Goal: Task Accomplishment & Management: Manage account settings

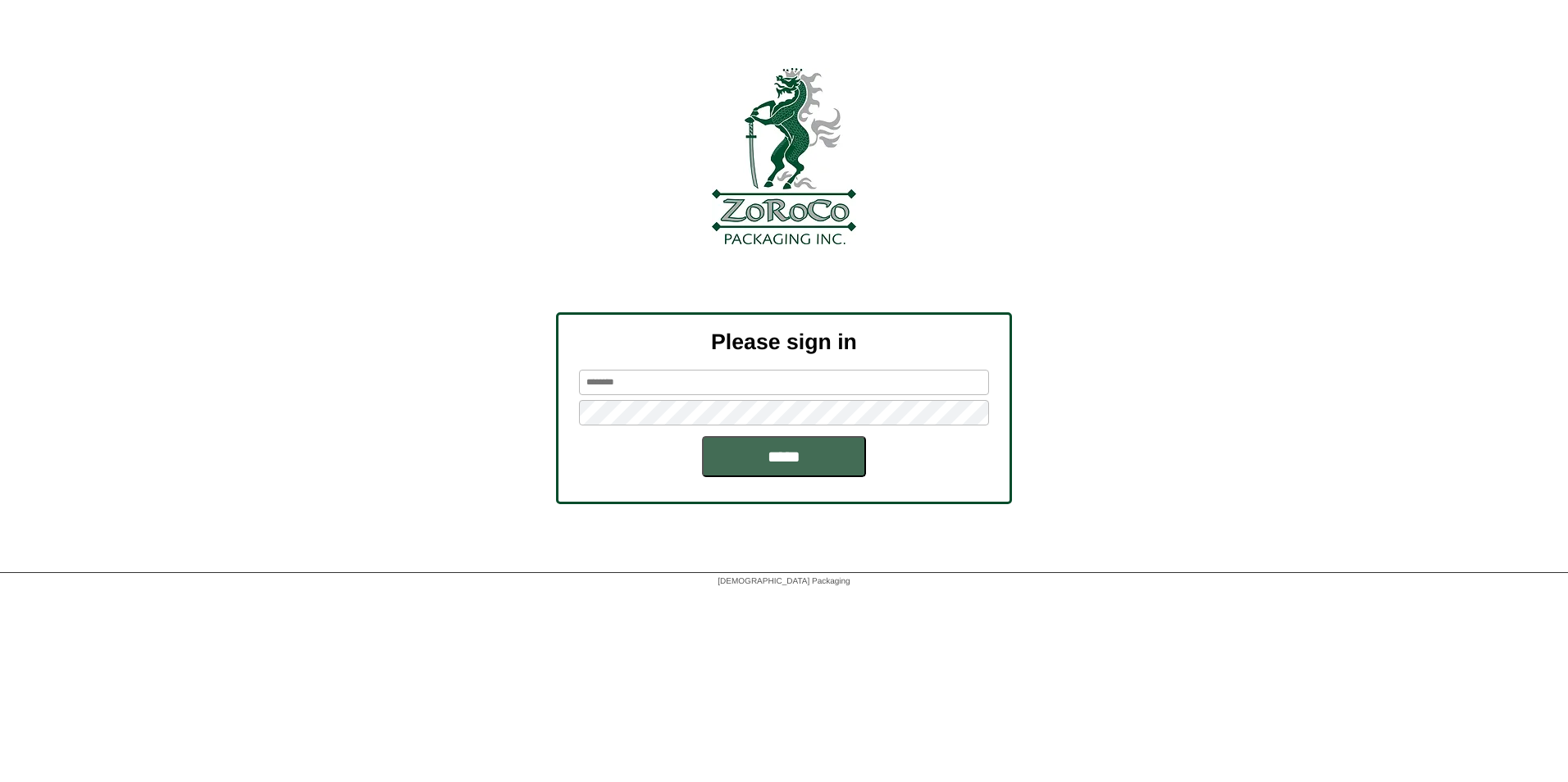
type input "******"
click at [743, 459] on input "*****" at bounding box center [783, 456] width 164 height 41
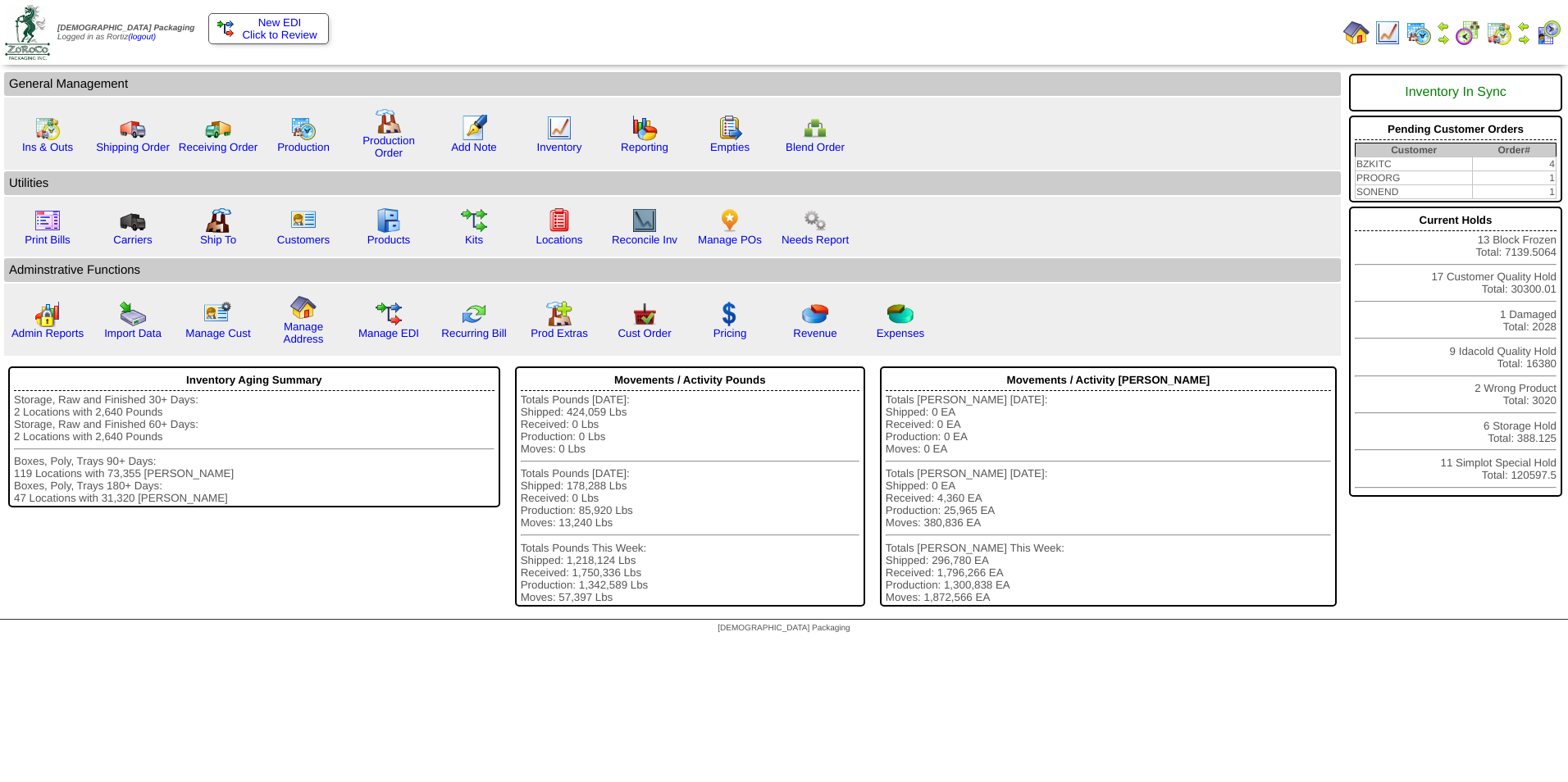
click at [262, 25] on span "New EDI" at bounding box center [280, 22] width 44 height 13
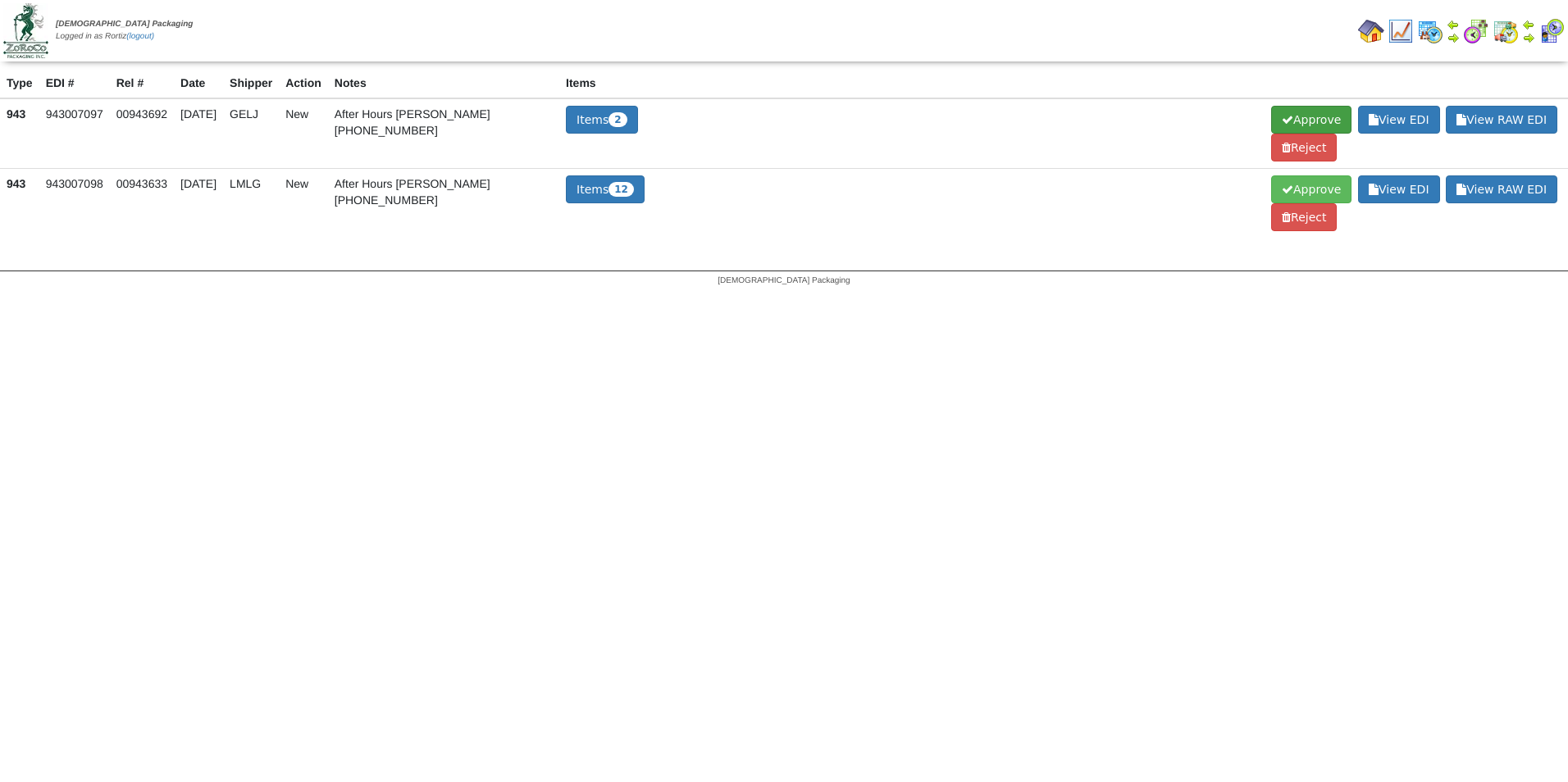
click at [1306, 109] on span "Approve" at bounding box center [1311, 119] width 81 height 28
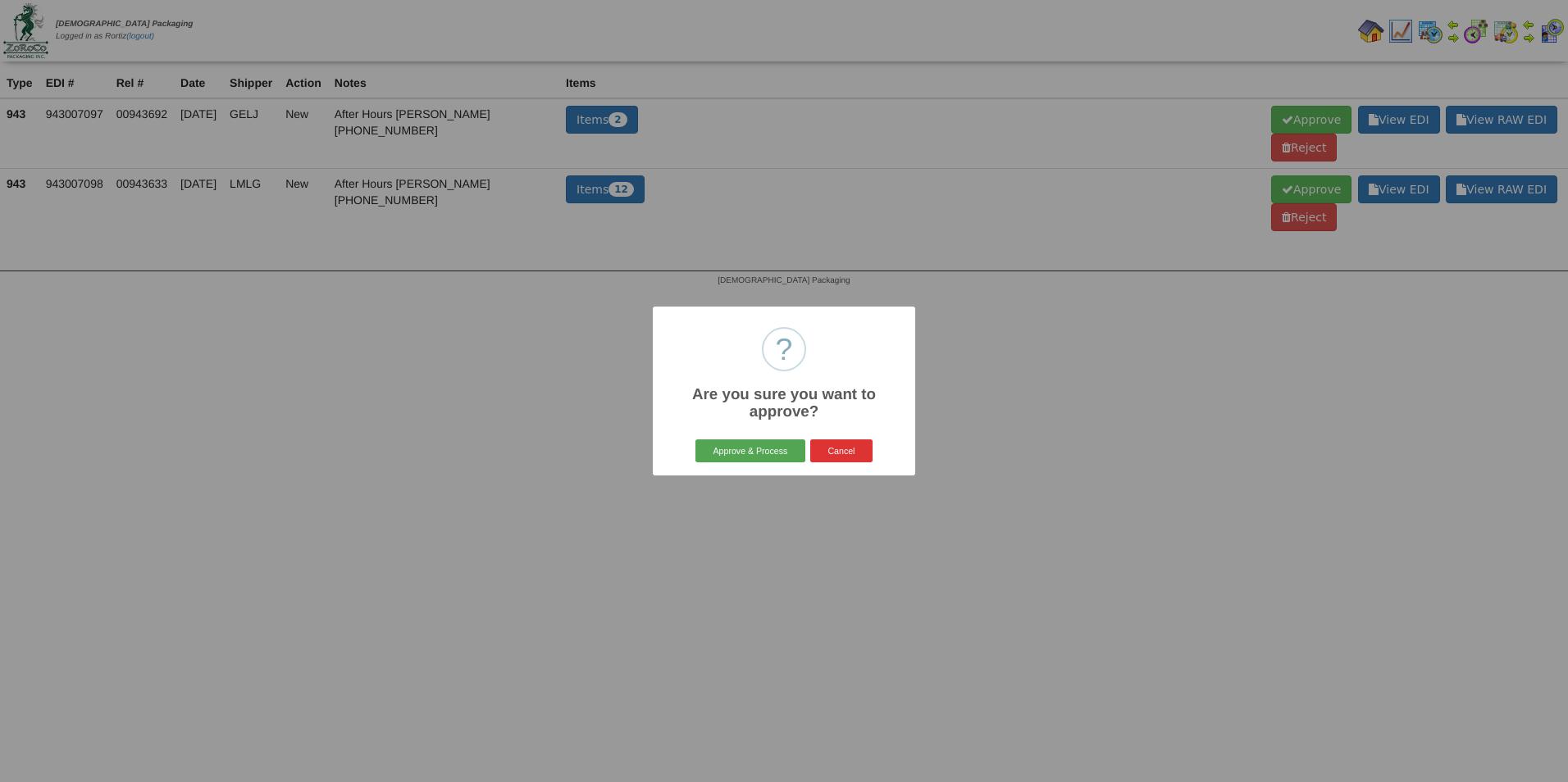
click at [767, 459] on button "Approve & Process" at bounding box center [750, 451] width 109 height 23
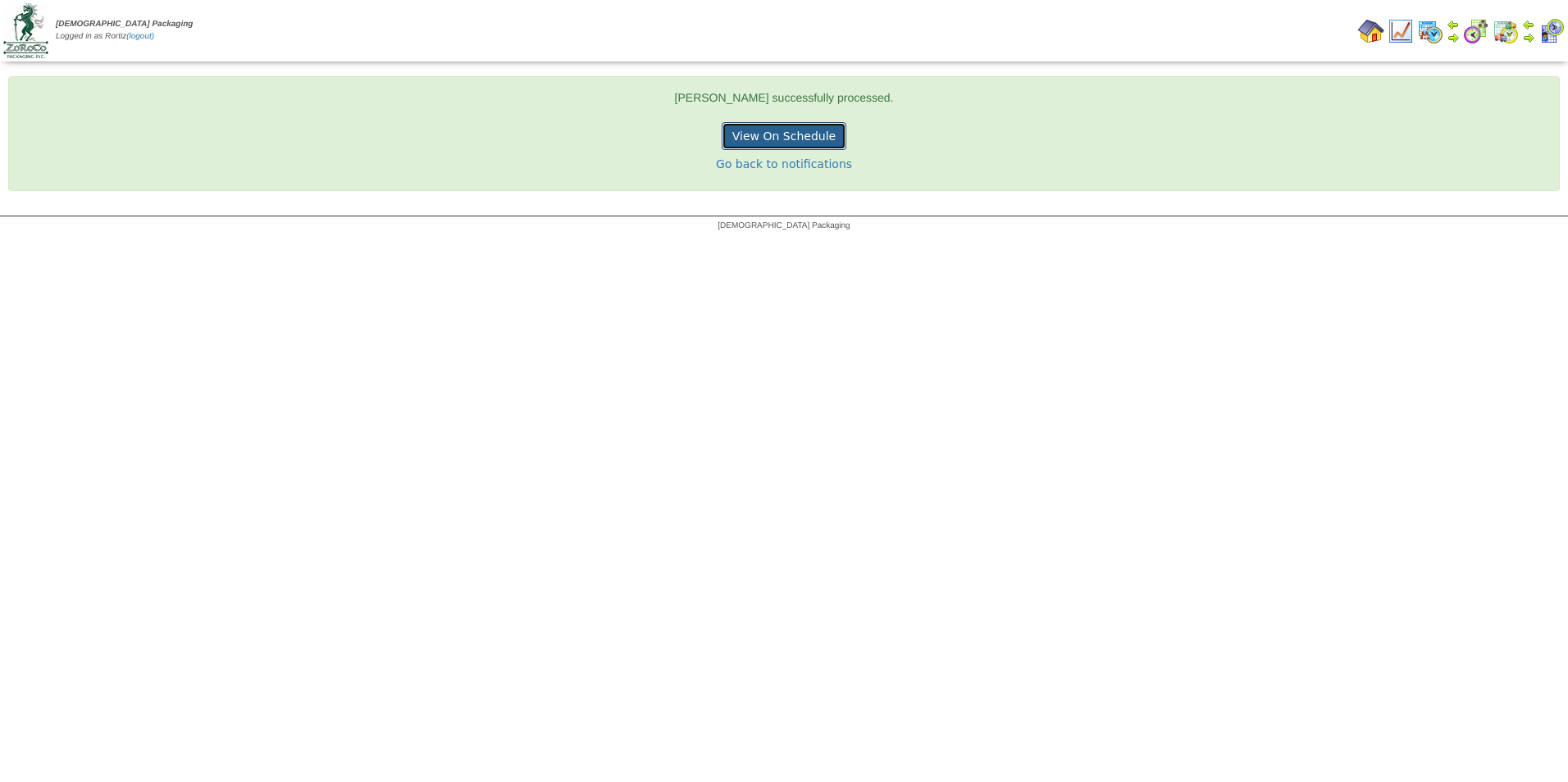
click at [773, 140] on link "View On Schedule" at bounding box center [783, 136] width 124 height 28
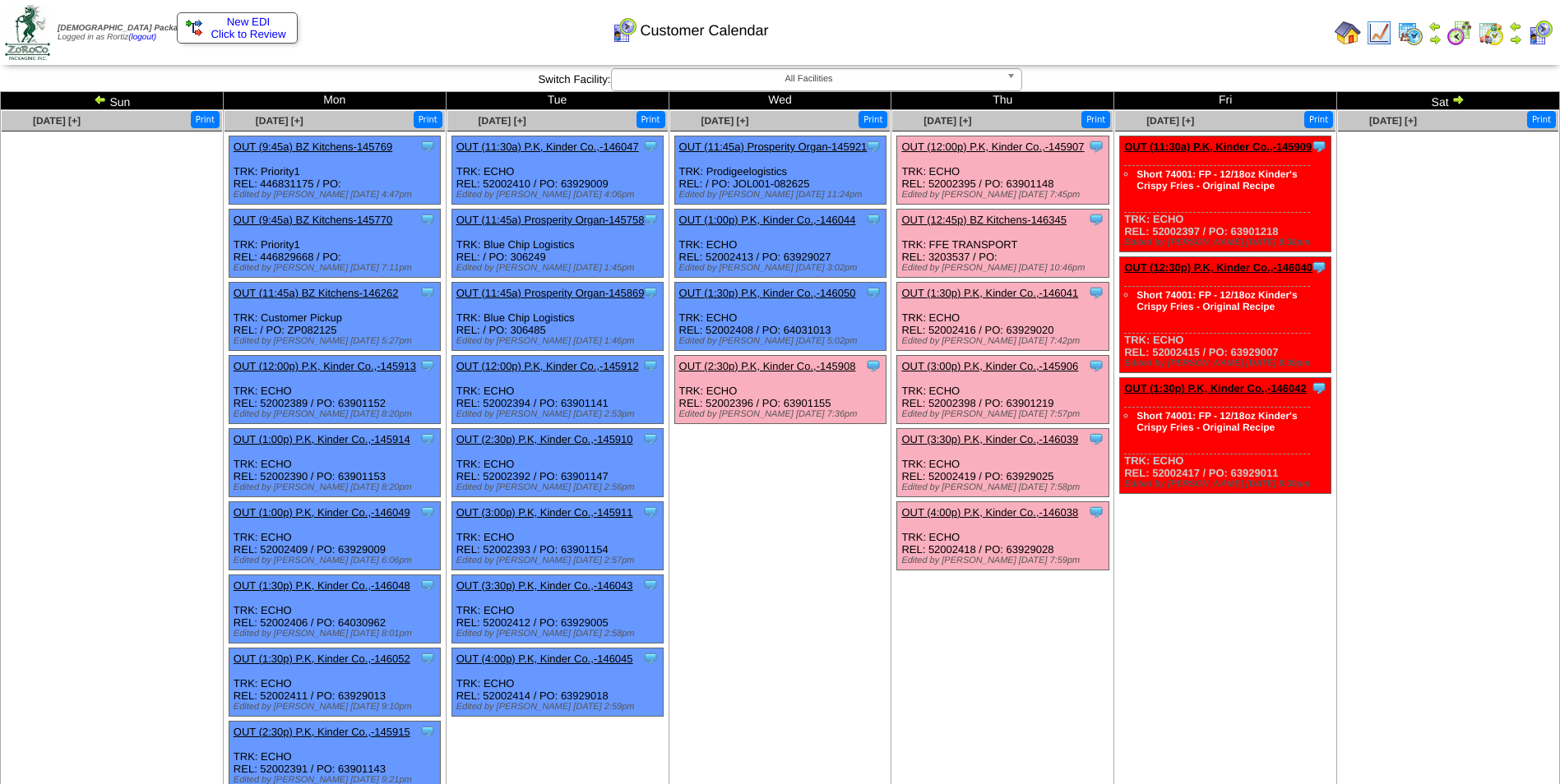
click at [222, 32] on span "Click to Review" at bounding box center [237, 34] width 103 height 13
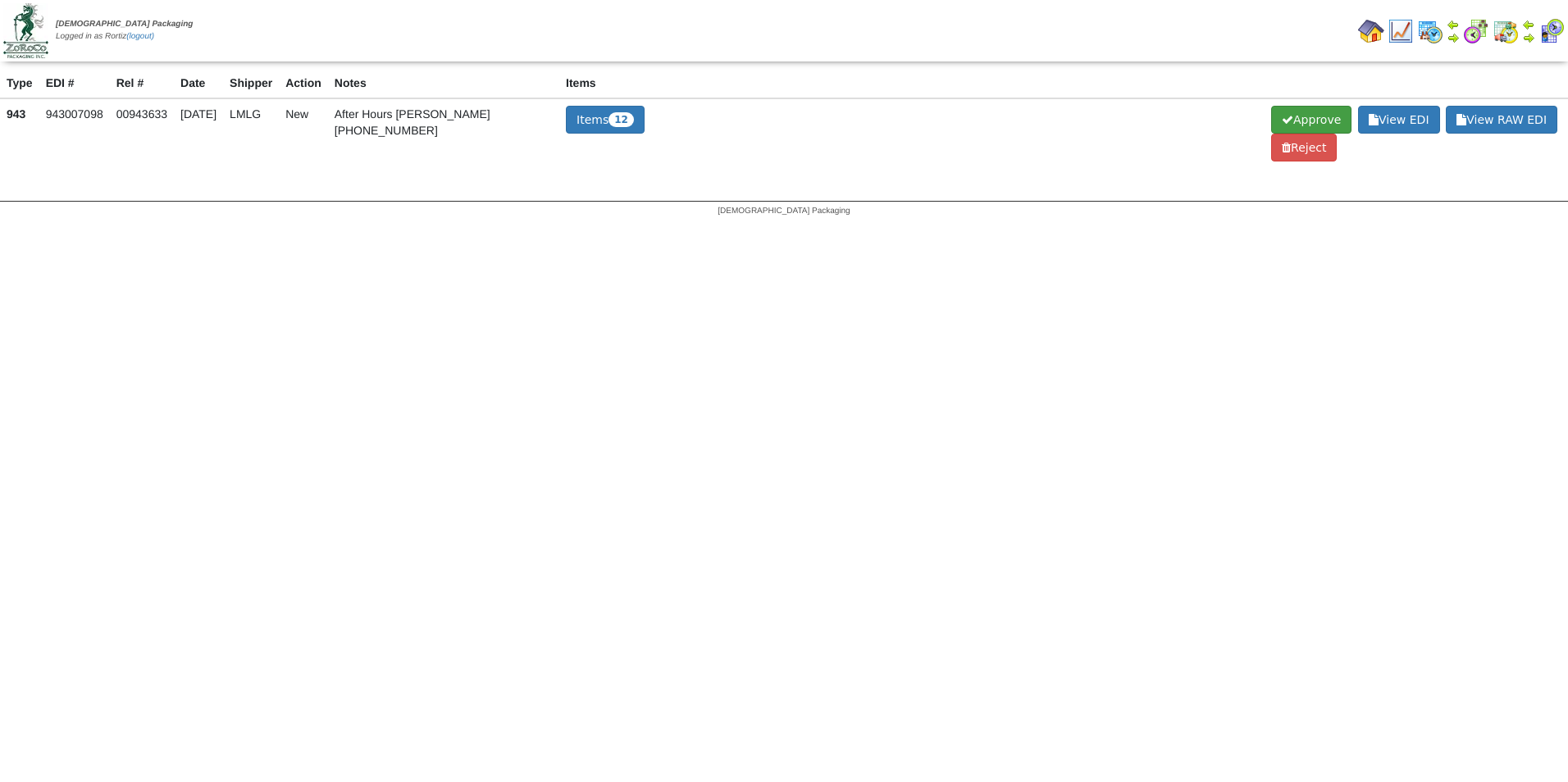
click at [1289, 123] on span "Approve" at bounding box center [1311, 119] width 81 height 28
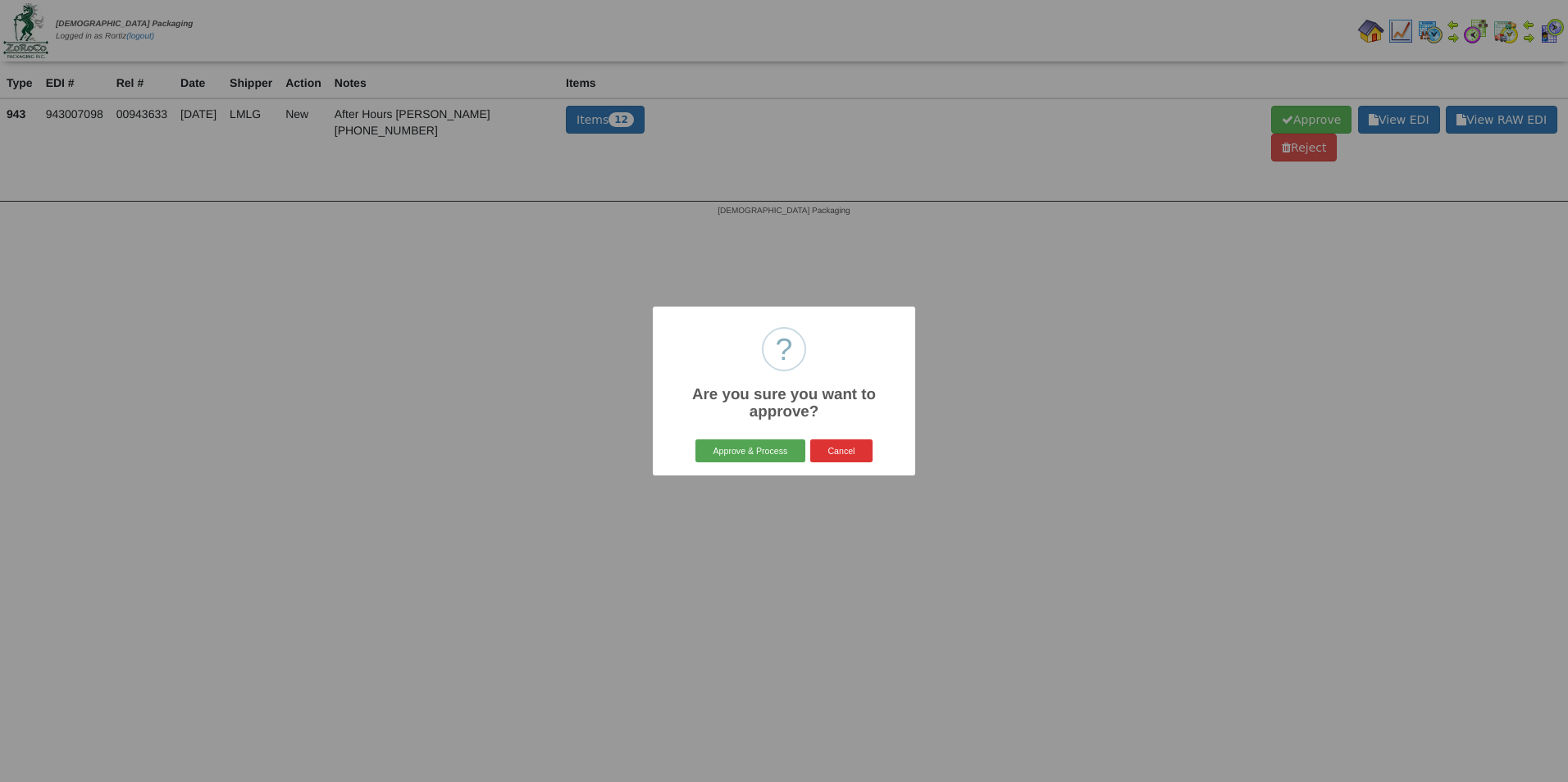
click at [746, 446] on button "Approve & Process" at bounding box center [750, 451] width 109 height 23
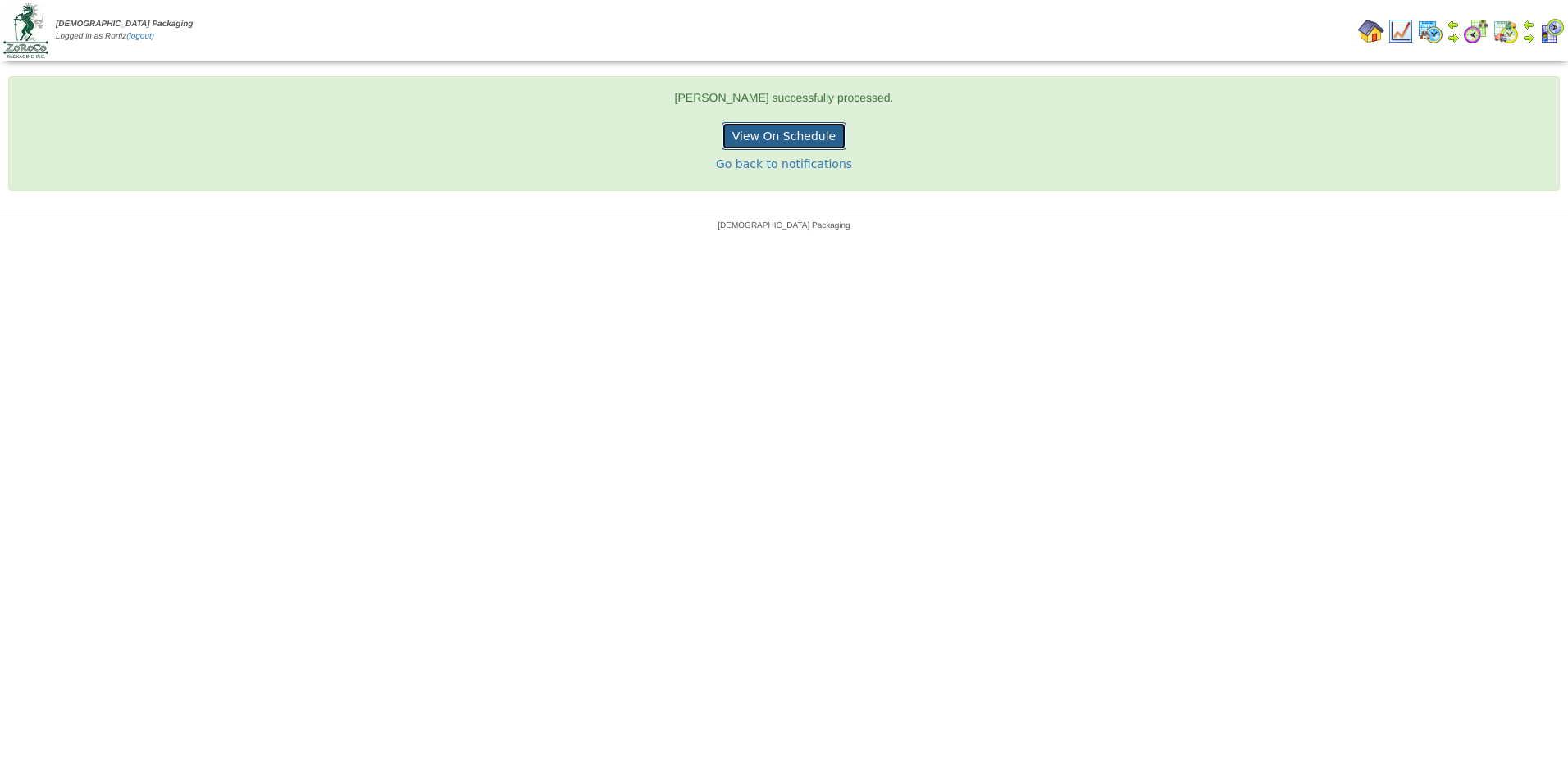
click at [782, 136] on link "View On Schedule" at bounding box center [783, 136] width 124 height 28
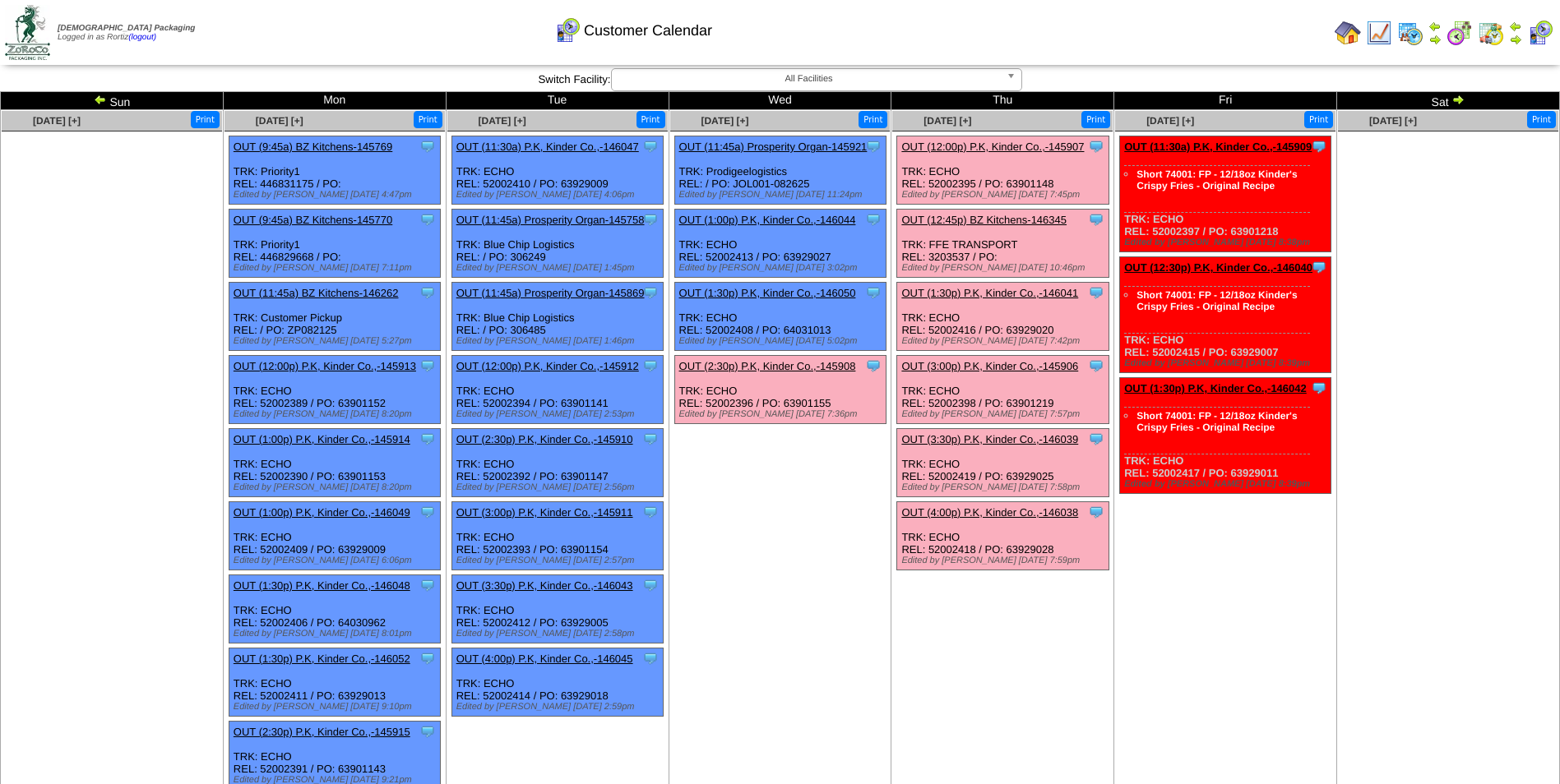
click at [1348, 34] on img at bounding box center [1347, 32] width 26 height 26
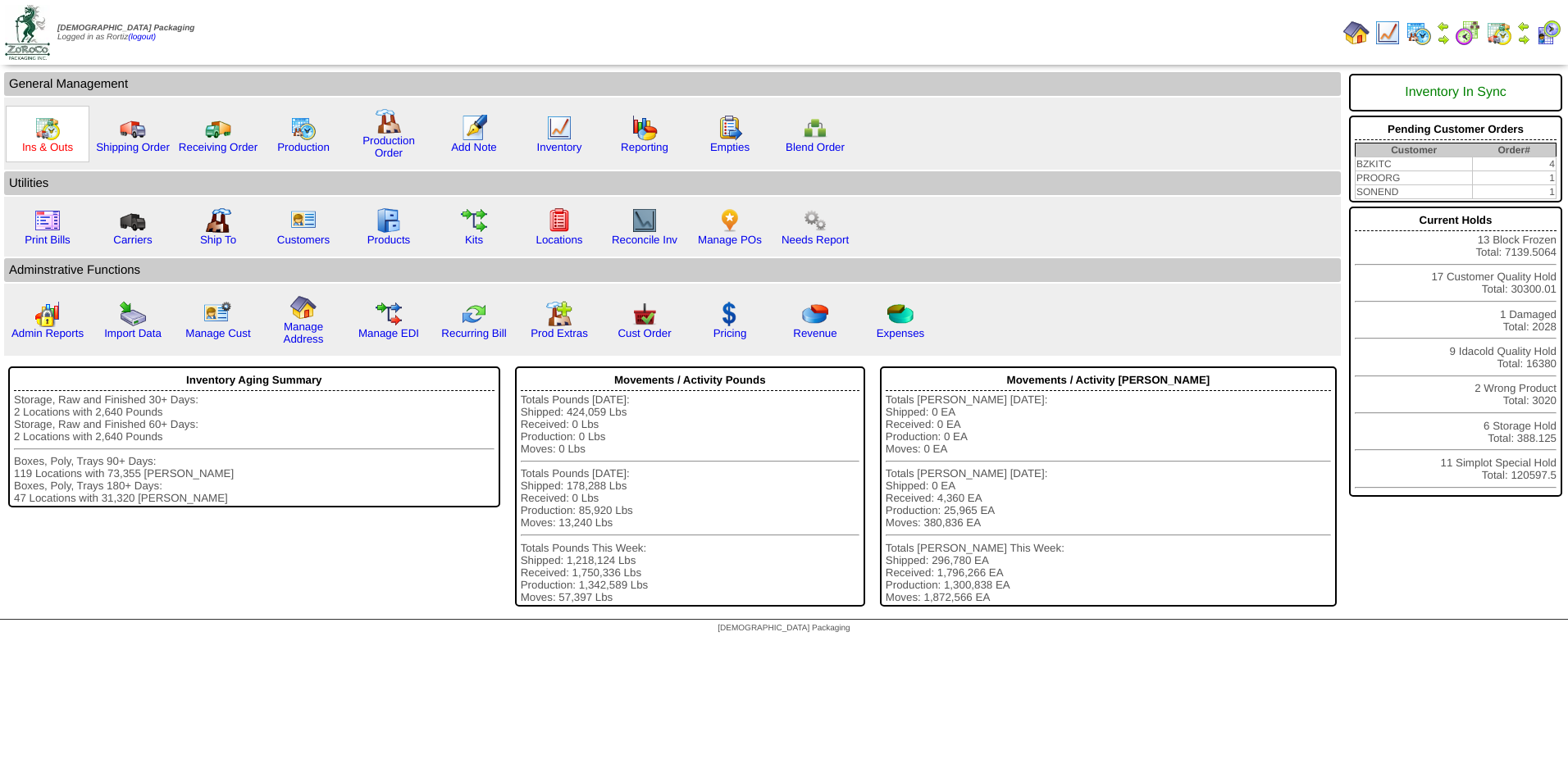
click at [39, 142] on link "Ins & Outs" at bounding box center [47, 148] width 51 height 13
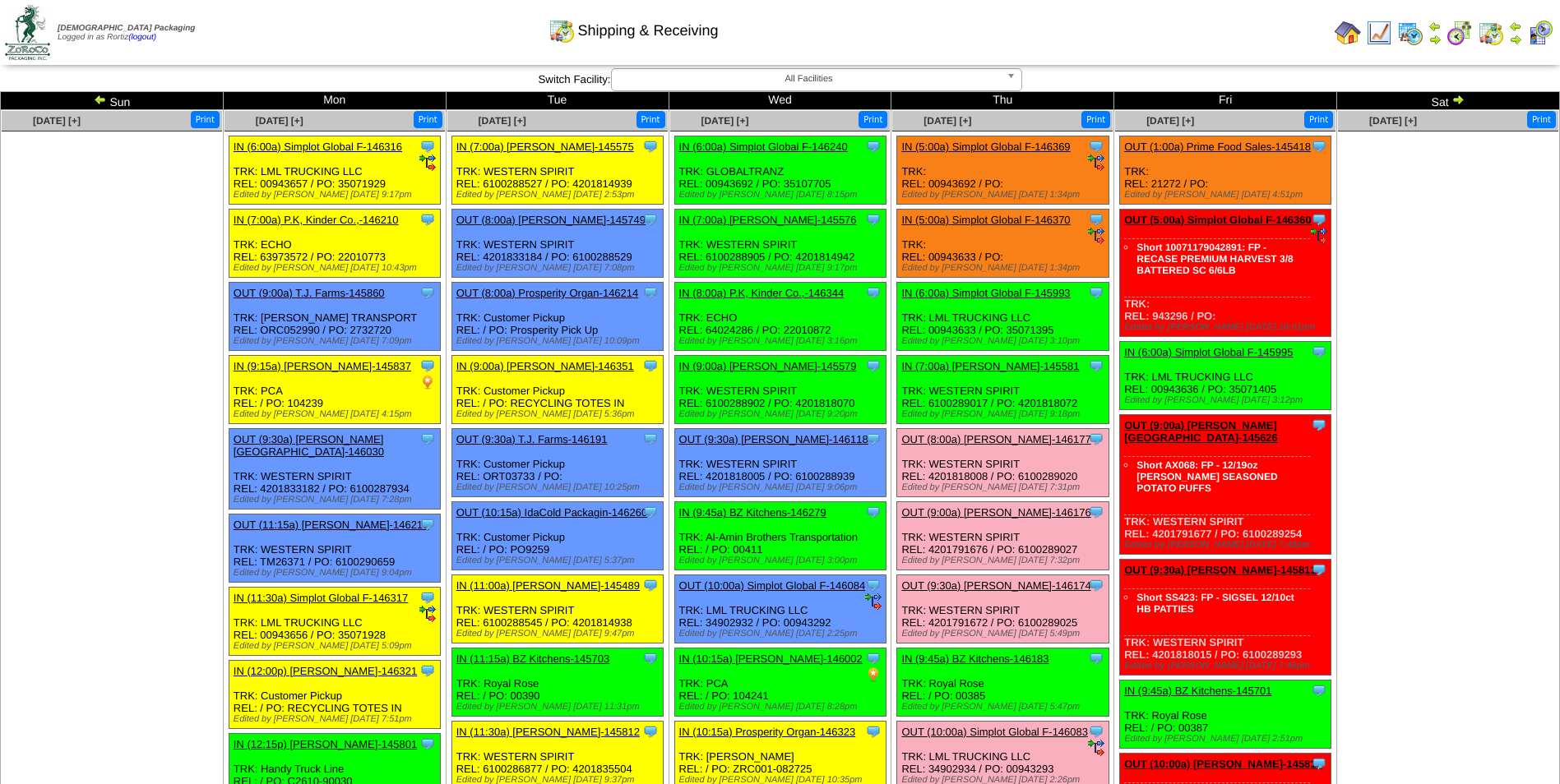
click at [1236, 39] on td "Print All" at bounding box center [863, 32] width 928 height 62
click at [957, 182] on div "Clone Item IN (5:00a) Simplot Global F-146369 Simplot Global Food, LLC Schedule…" at bounding box center [1003, 170] width 211 height 68
copy div "00943692"
click at [1124, 30] on td "Print All" at bounding box center [863, 32] width 928 height 62
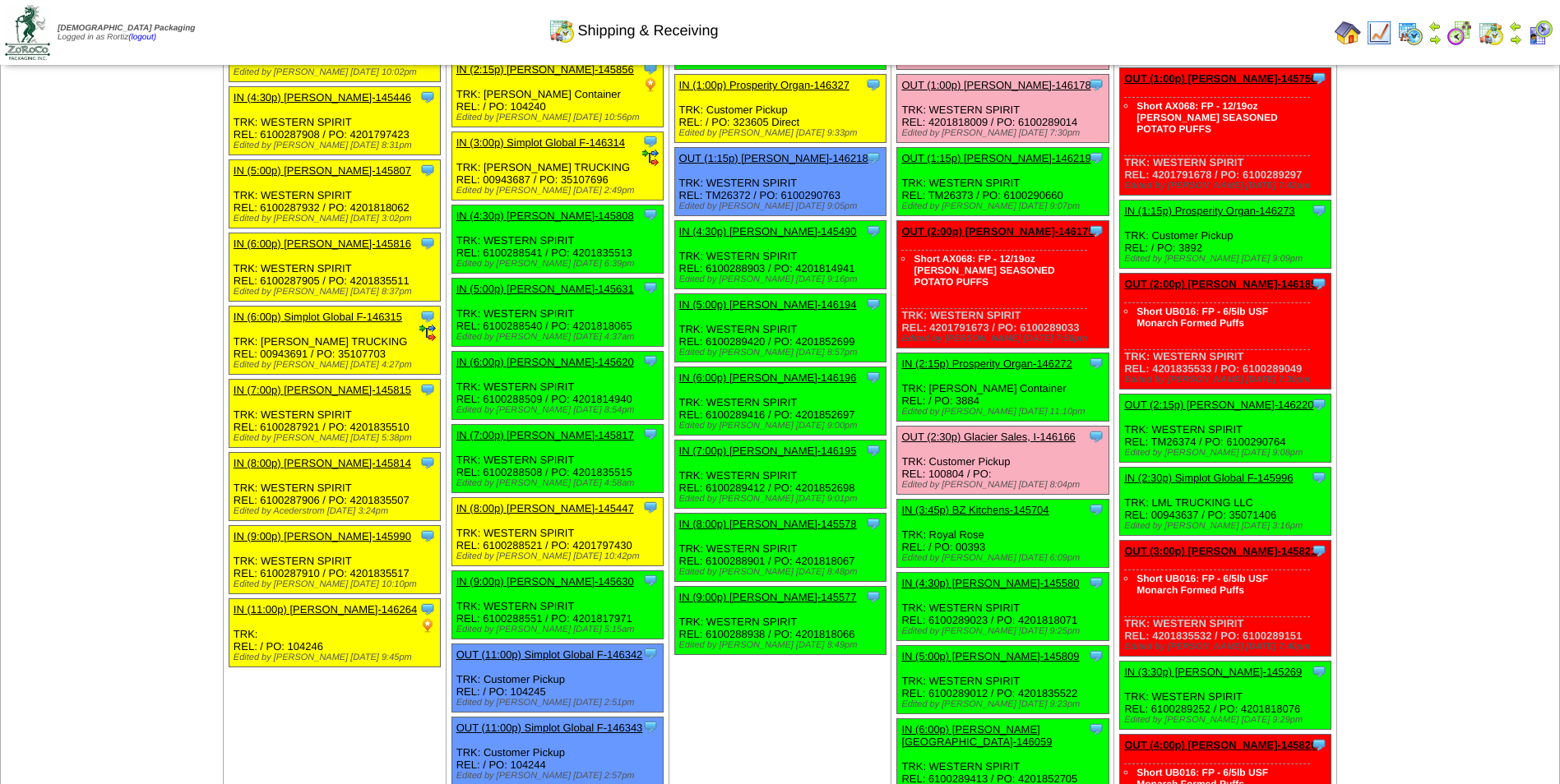
scroll to position [1233, 0]
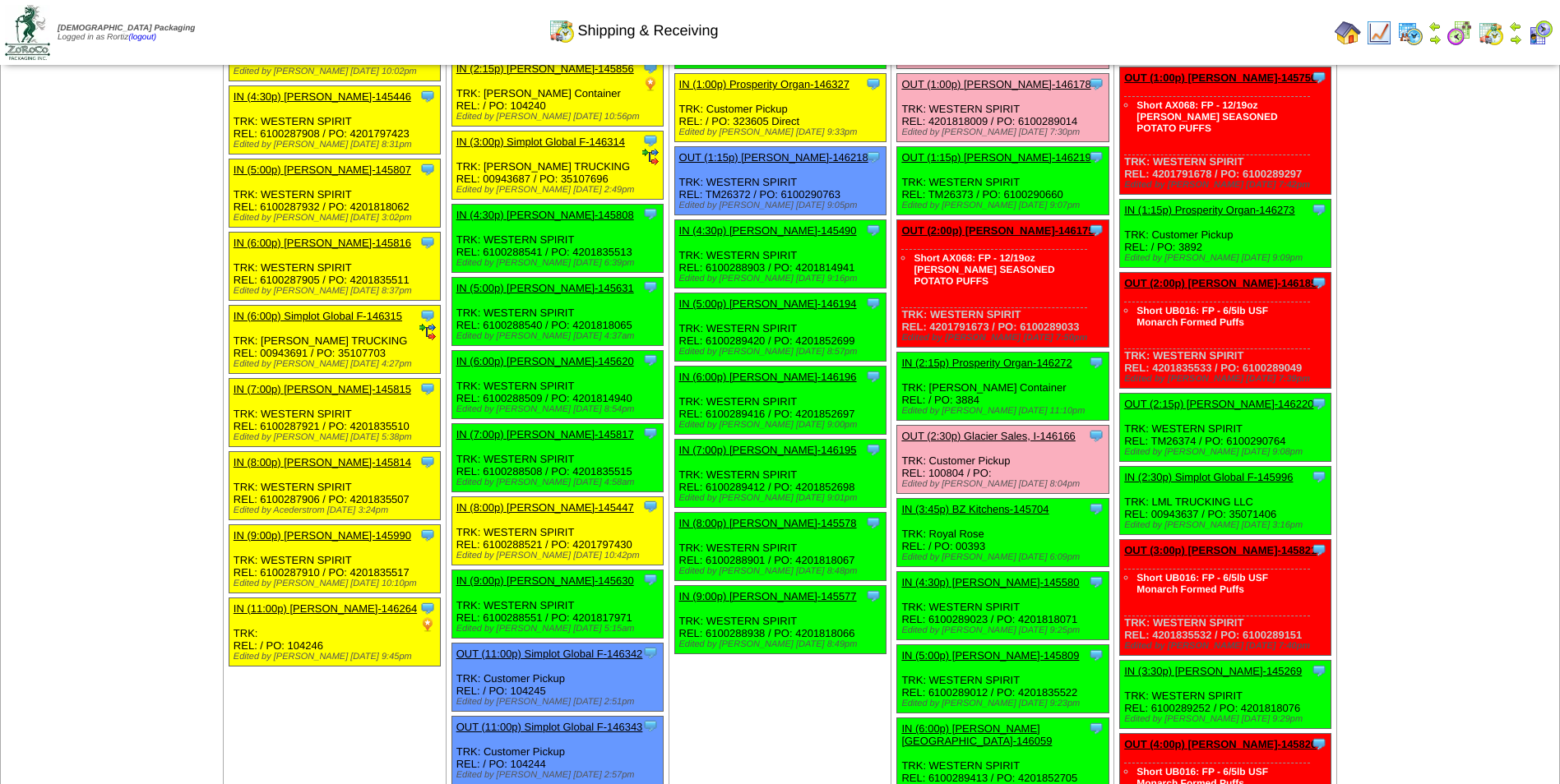
click at [1517, 33] on img at bounding box center [1515, 39] width 13 height 13
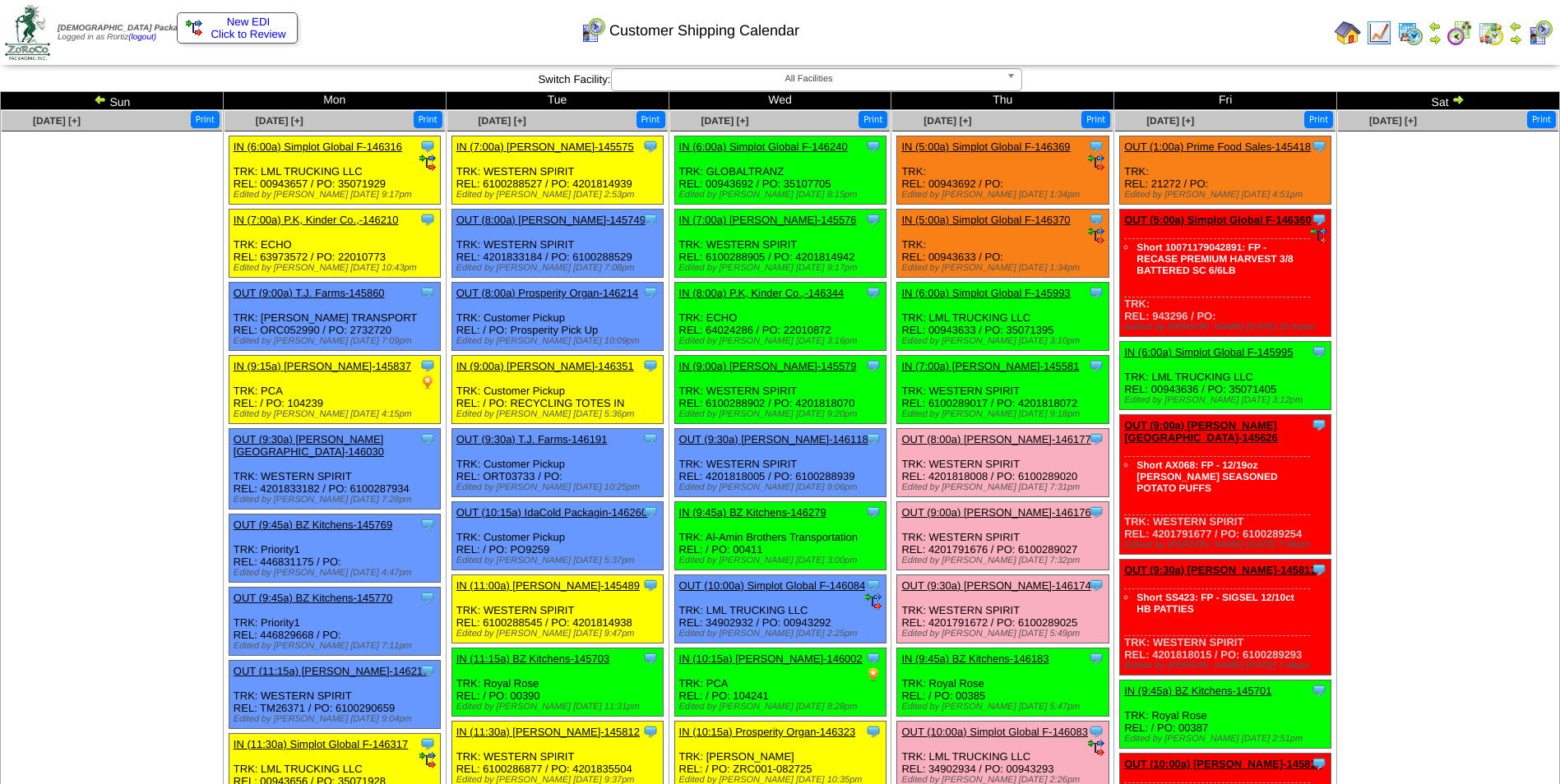
click at [1170, 30] on td "Print All" at bounding box center [863, 32] width 928 height 62
click at [949, 187] on div "Clone Item IN (5:00a) Simplot Global F-146369 Simplot Global Food, LLC Schedule…" at bounding box center [1003, 170] width 211 height 68
copy div "00943692"
click at [1125, 39] on td "Print All" at bounding box center [863, 32] width 928 height 62
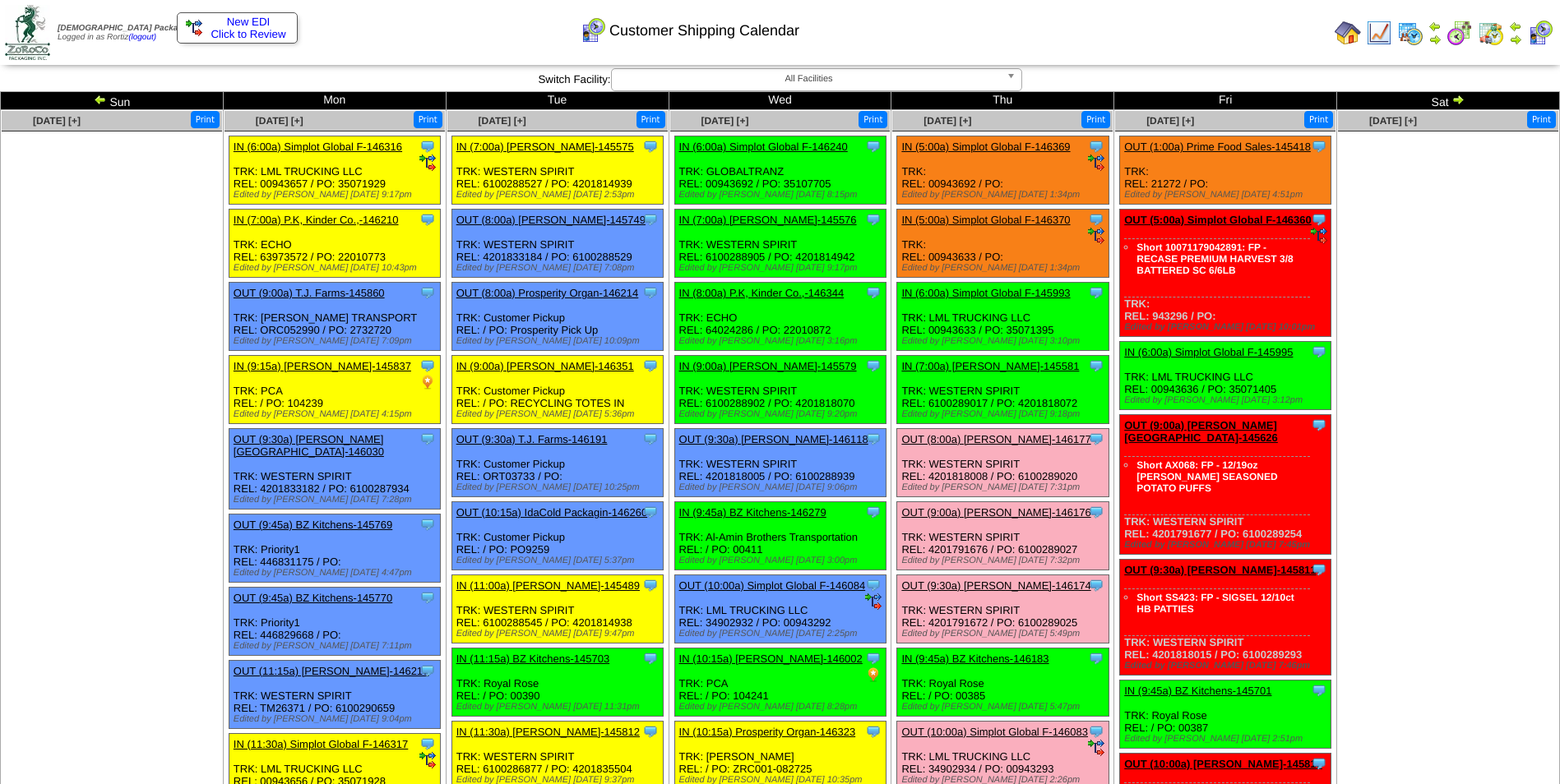
click at [813, 181] on div "Clone Item IN (6:00a) Simplot Global F-146240 Simplot Global Food, LLC Schedule…" at bounding box center [779, 170] width 211 height 68
copy div "35107705"
click at [926, 143] on link "IN (5:00a) Simplot Global F-146369" at bounding box center [986, 147] width 169 height 13
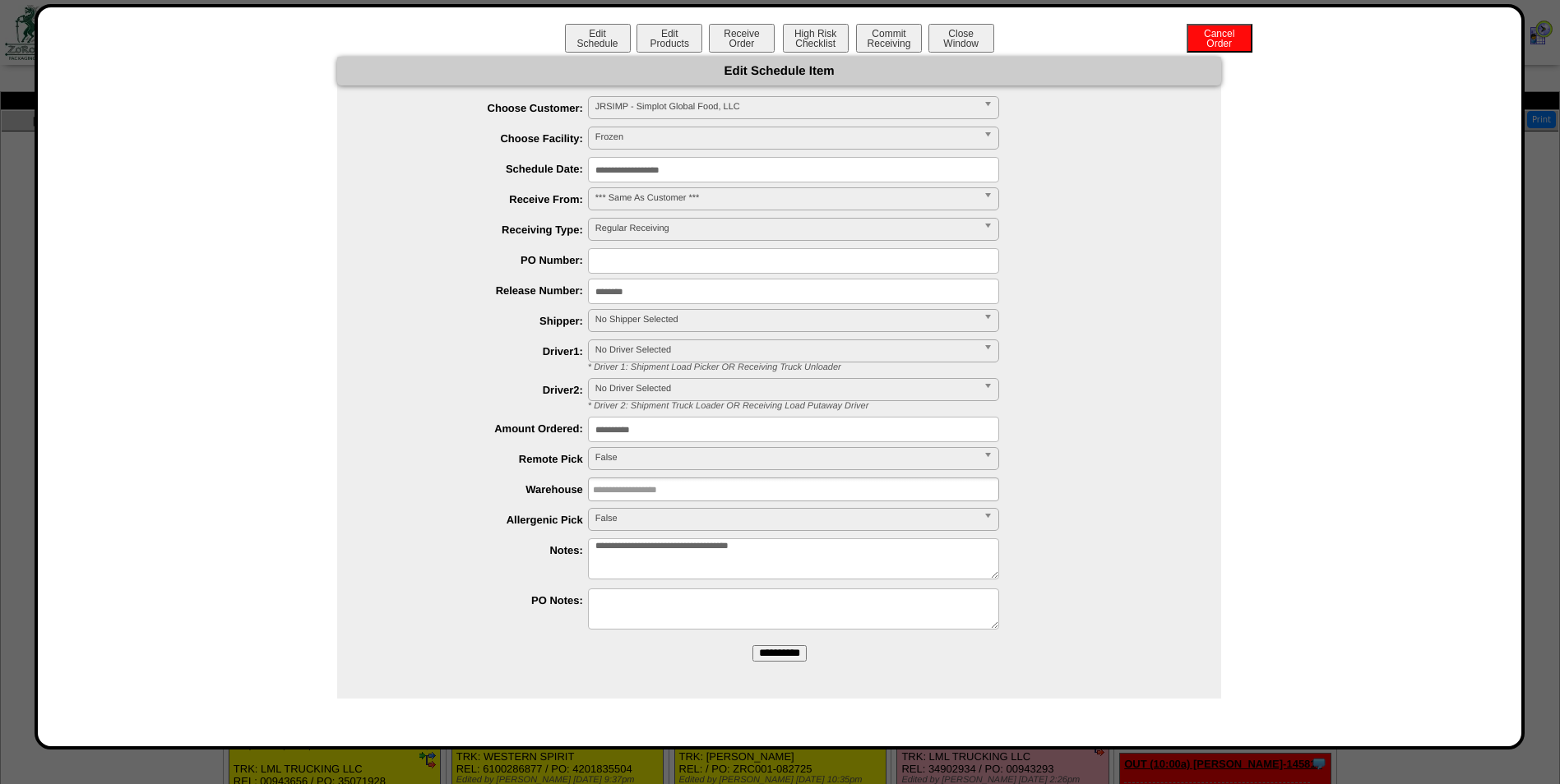
click at [653, 257] on input "text" at bounding box center [793, 261] width 411 height 25
paste input "********"
type input "********"
click at [649, 316] on span "No Shipper Selected" at bounding box center [785, 319] width 381 height 20
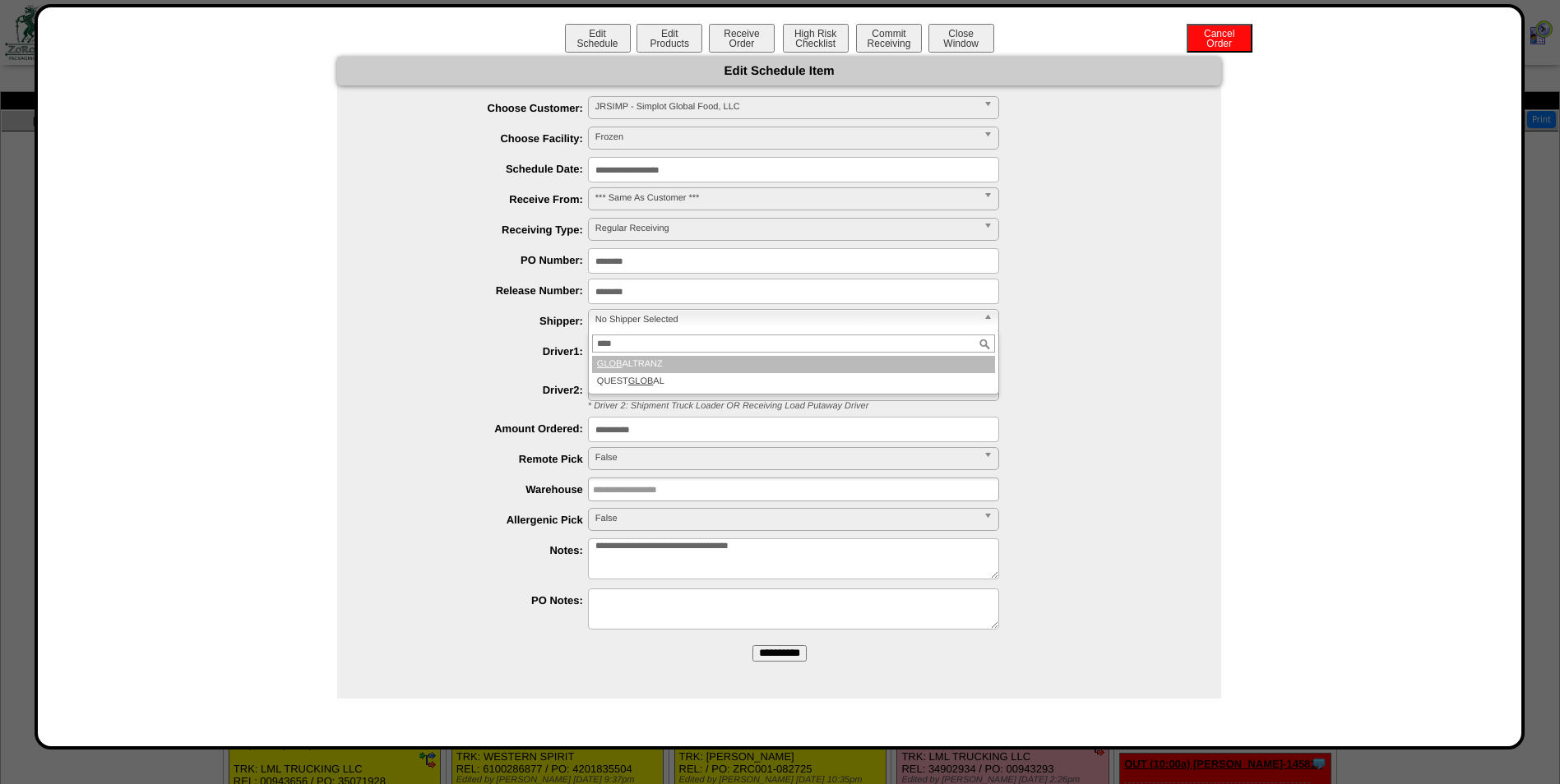
type input "****"
click at [656, 358] on li "GLOB ALTRANZ" at bounding box center [793, 364] width 403 height 17
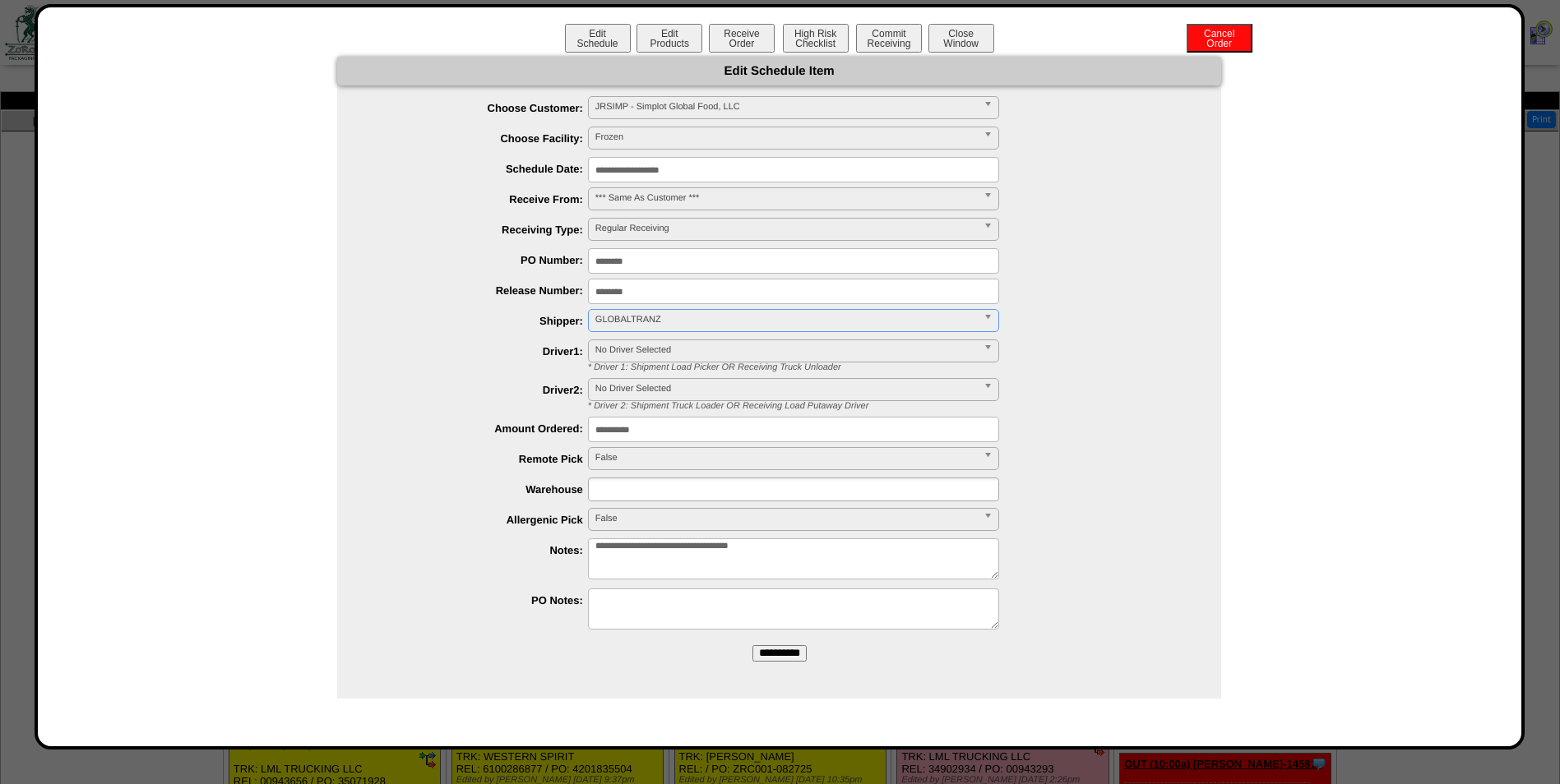
click at [696, 487] on input "text" at bounding box center [645, 489] width 105 height 21
type input "*"
click at [676, 505] on li "F rozen" at bounding box center [793, 510] width 409 height 17
click at [779, 658] on input "**********" at bounding box center [779, 653] width 54 height 16
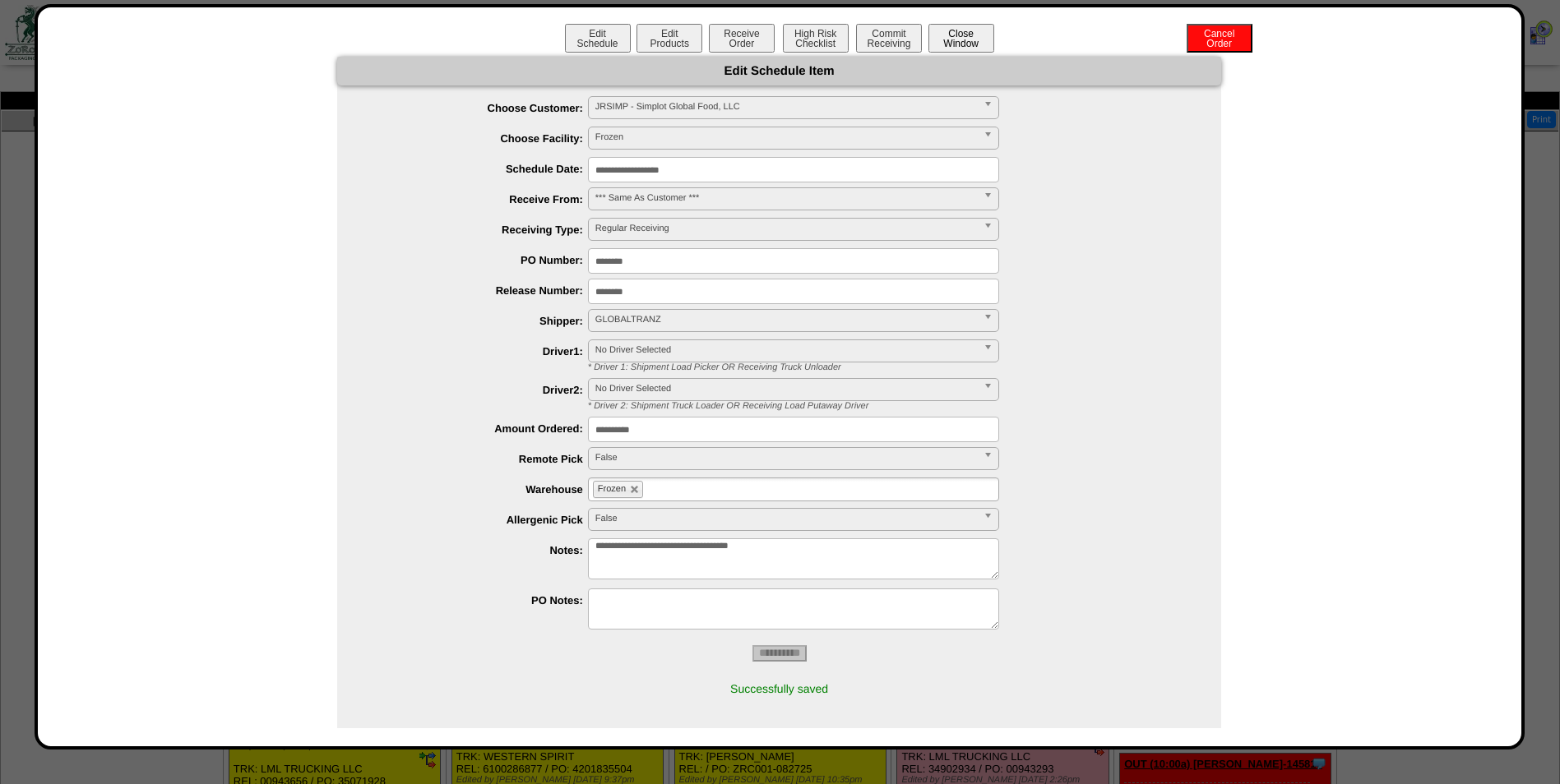
click at [957, 30] on button "Close Window" at bounding box center [960, 39] width 66 height 29
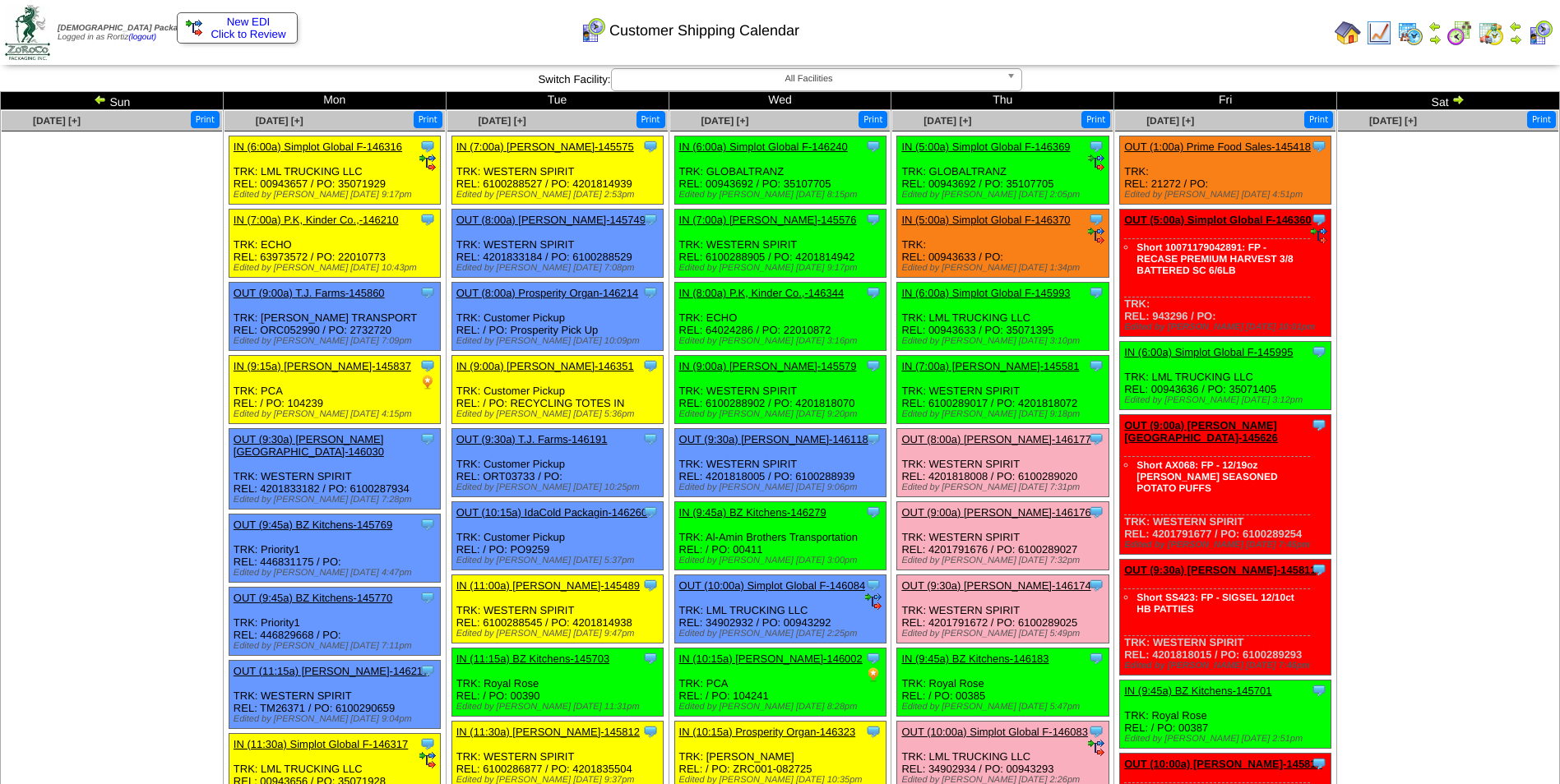
click at [784, 148] on link "IN (6:00a) Simplot Global F-146240" at bounding box center [764, 147] width 169 height 13
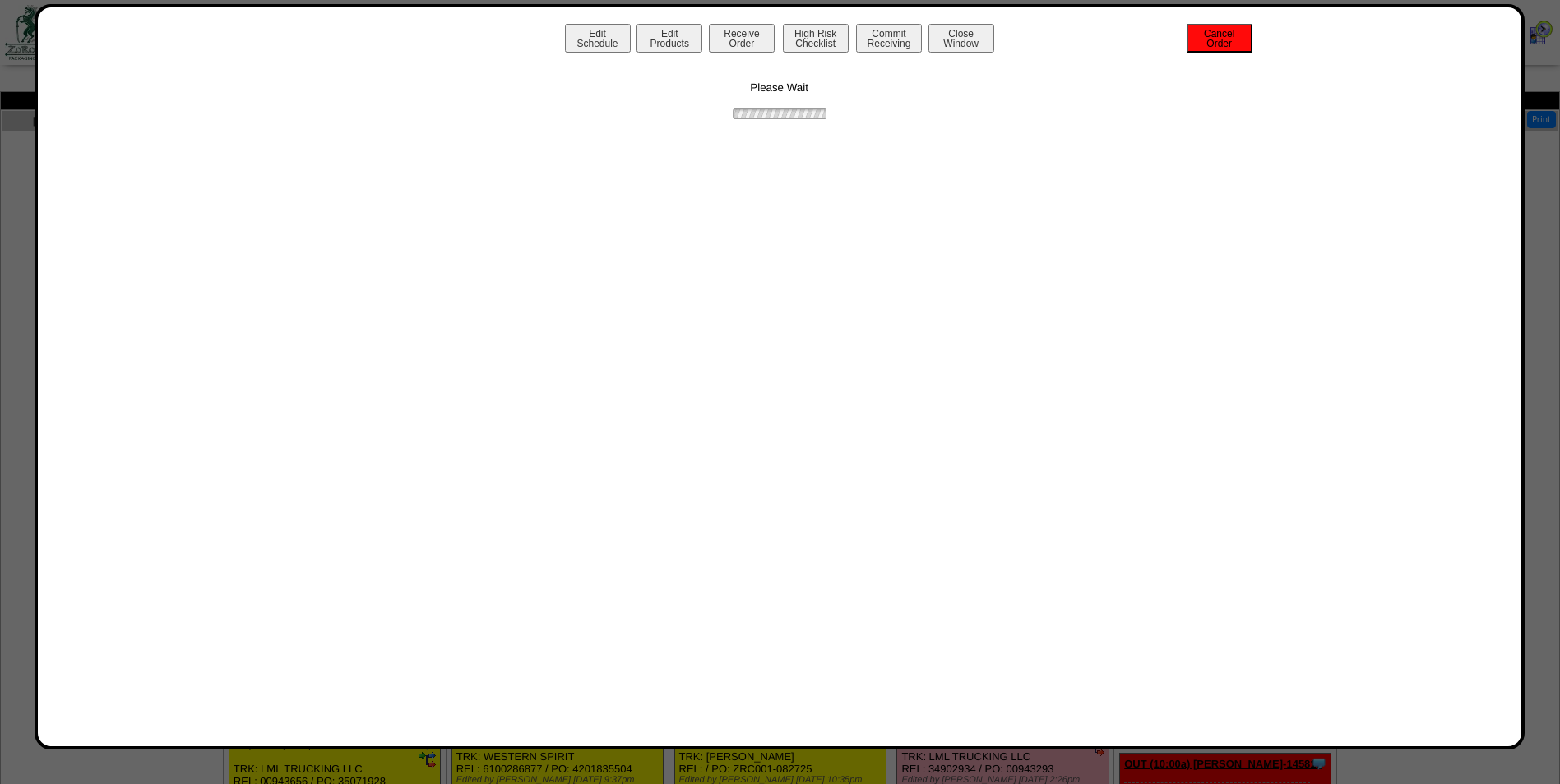
click at [1229, 45] on button "Cancel Order" at bounding box center [1219, 39] width 66 height 29
click at [975, 48] on button "Close Window" at bounding box center [960, 39] width 66 height 29
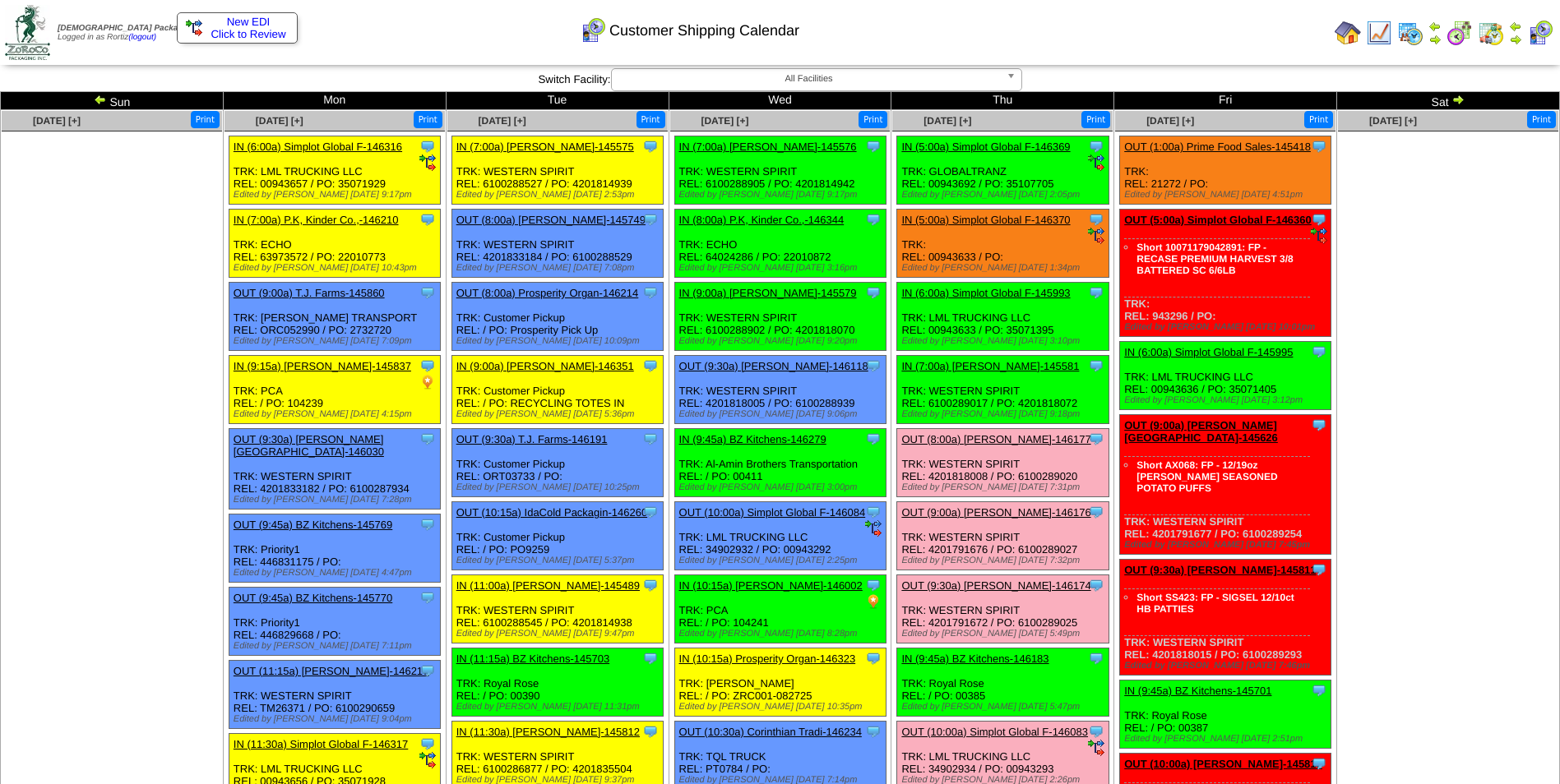
click at [951, 254] on div "Clone Item IN (5:00a) Simplot Global F-146370 Simplot Global Food, LLC Schedule…" at bounding box center [1003, 244] width 211 height 68
copy div "00943633"
click at [1131, 27] on td "Print All" at bounding box center [863, 32] width 928 height 62
click at [1038, 326] on div "Clone Item IN (6:00a) Simplot Global F-145993 Simplot Global Food, LLC Schedule…" at bounding box center [1003, 317] width 211 height 68
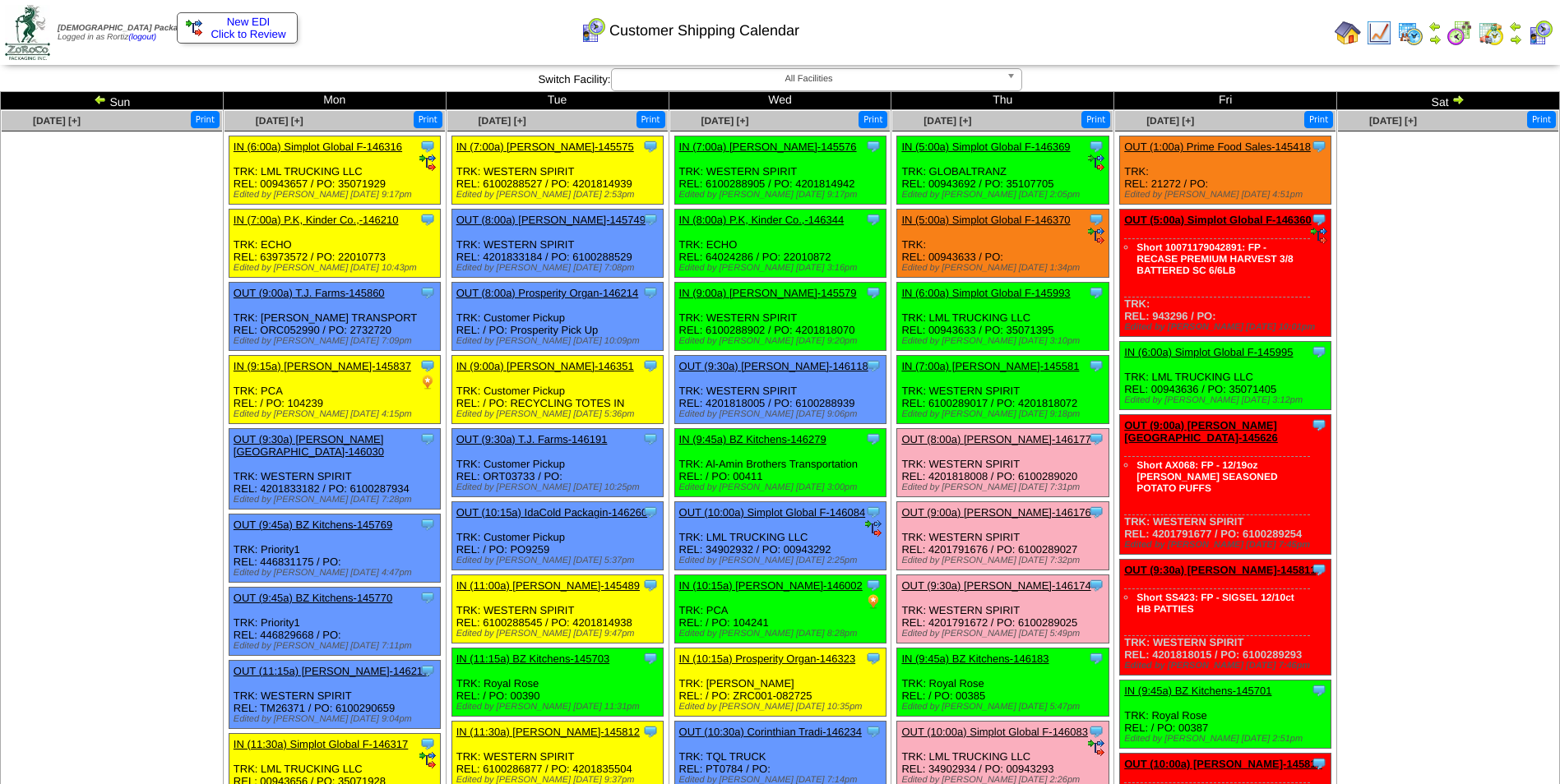
click at [1038, 326] on div "Clone Item IN (6:00a) Simplot Global F-145993 Simplot Global Food, LLC Schedule…" at bounding box center [1003, 317] width 211 height 68
copy div "35071395"
click at [1040, 220] on link "IN (5:00a) Simplot Global F-146370" at bounding box center [986, 220] width 169 height 13
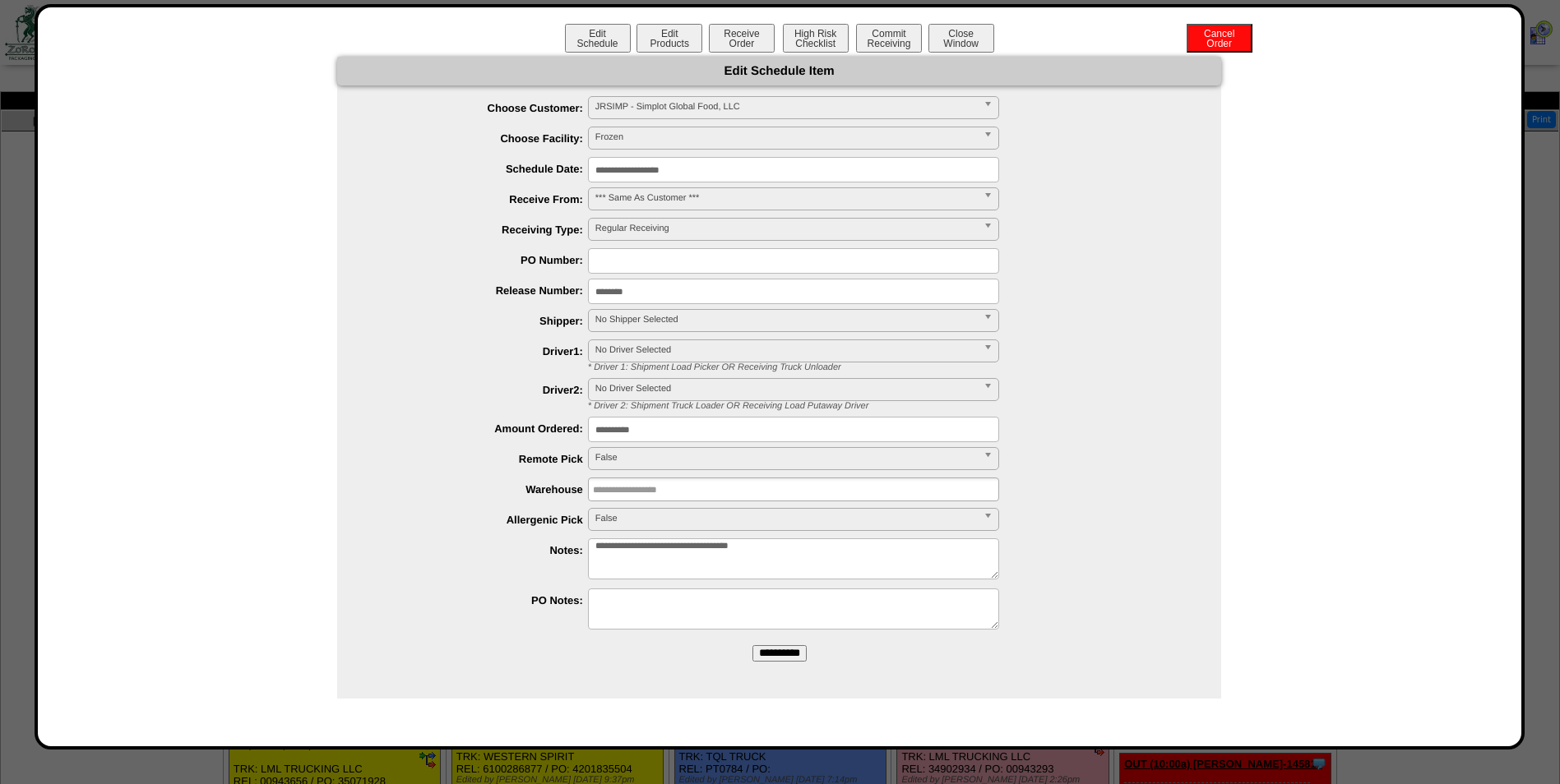
click at [743, 174] on input "**********" at bounding box center [793, 170] width 411 height 25
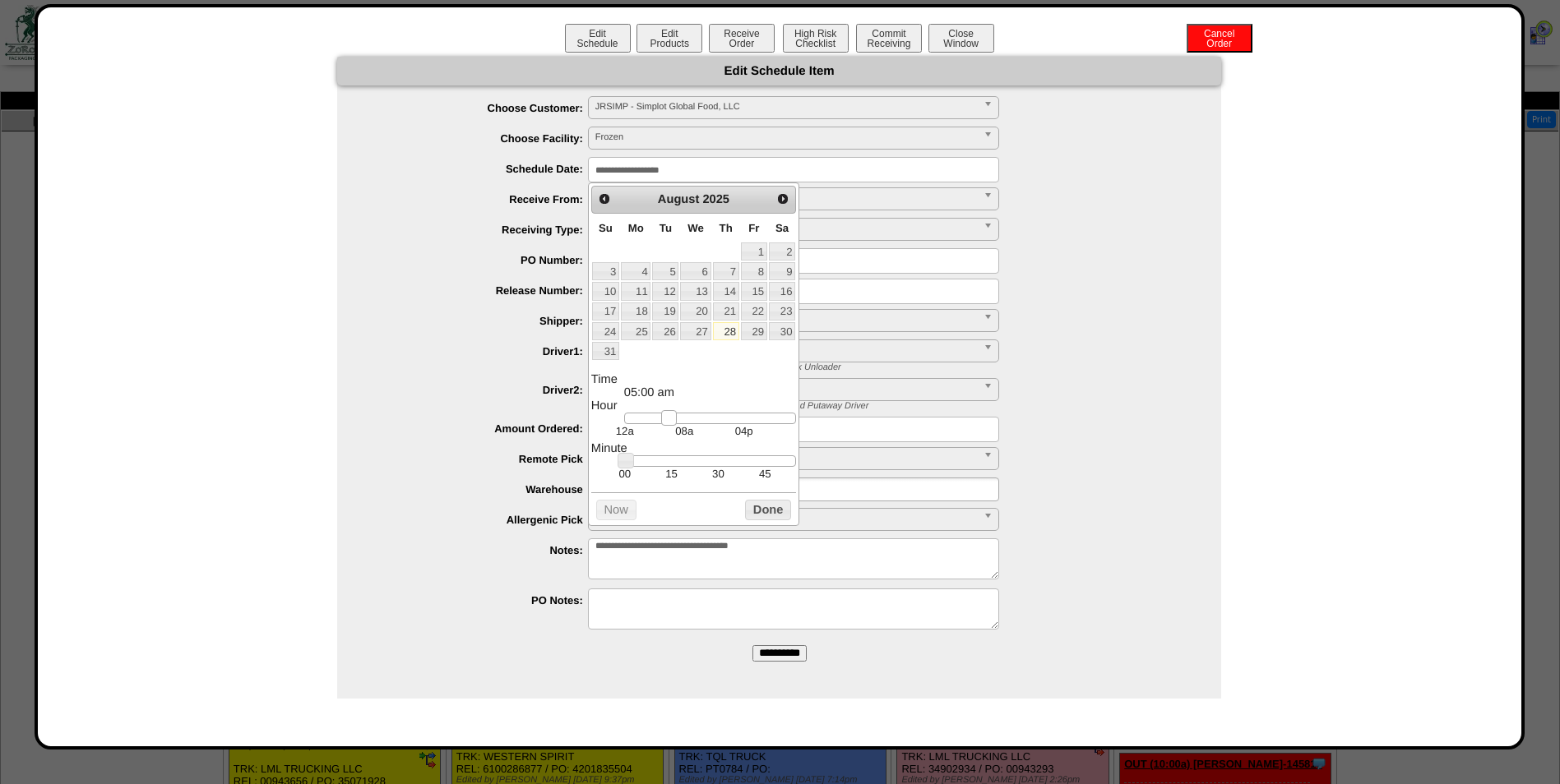
type input "**********"
drag, startPoint x: 657, startPoint y: 417, endPoint x: 668, endPoint y: 417, distance: 11.0
click at [668, 417] on link at bounding box center [674, 418] width 16 height 16
click at [759, 513] on button "Done" at bounding box center [767, 510] width 46 height 21
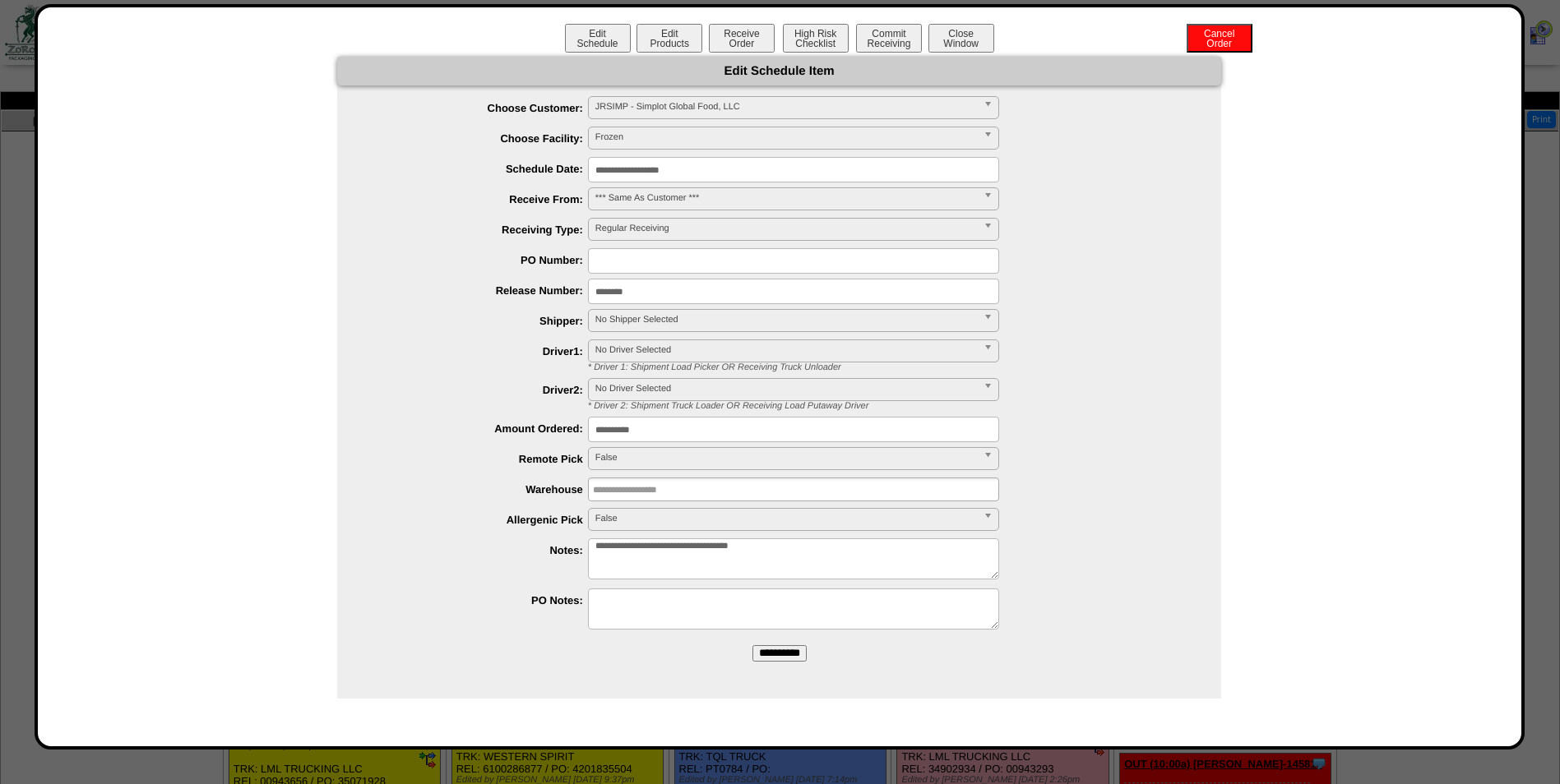
click at [597, 268] on input "text" at bounding box center [793, 261] width 411 height 25
paste input "********"
type input "********"
click at [613, 317] on span "No Shipper Selected" at bounding box center [785, 319] width 381 height 20
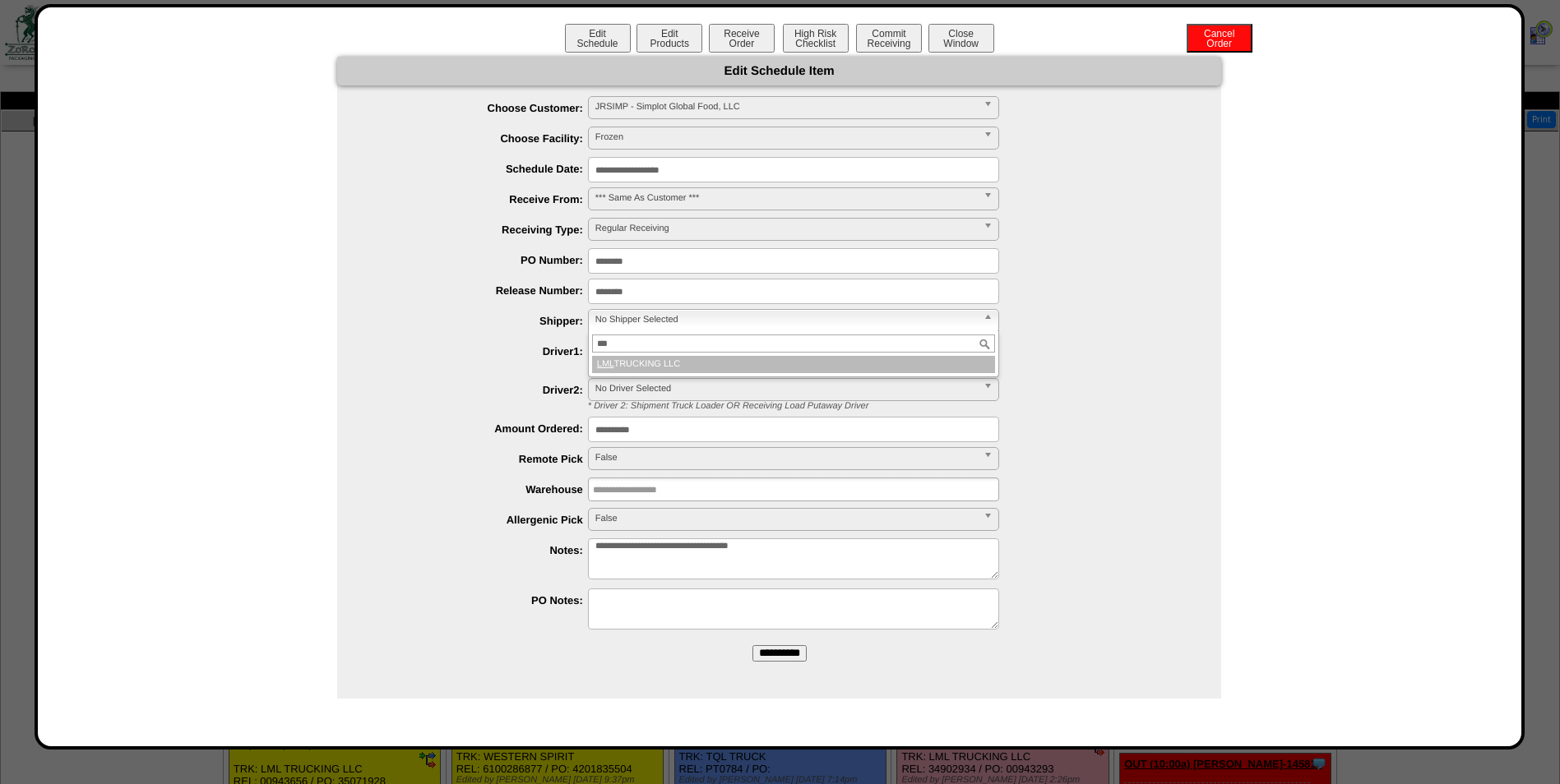
type input "***"
click at [629, 360] on li "LML TRUCKING LLC" at bounding box center [793, 364] width 403 height 17
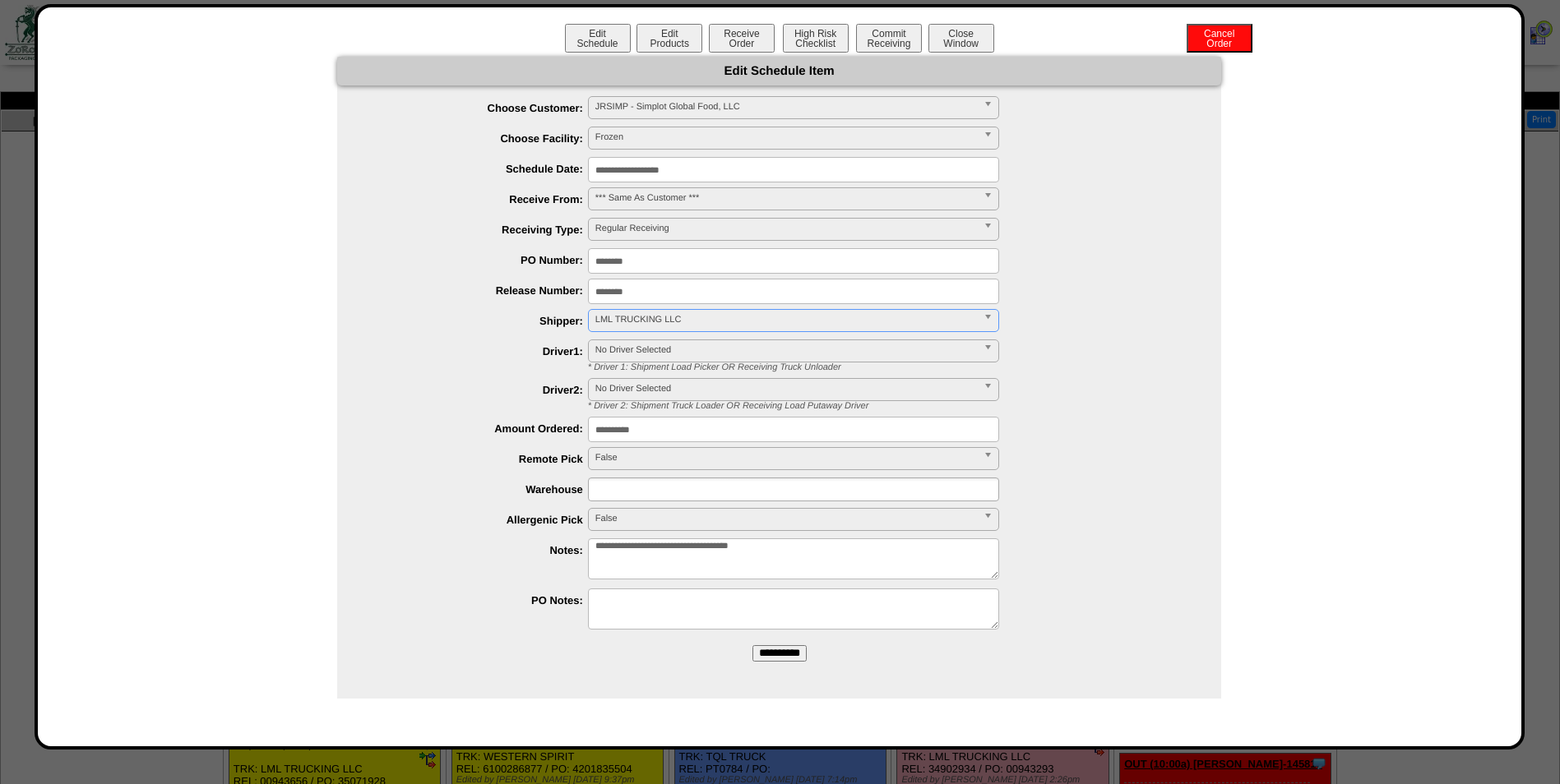
click at [623, 491] on input "text" at bounding box center [645, 489] width 105 height 21
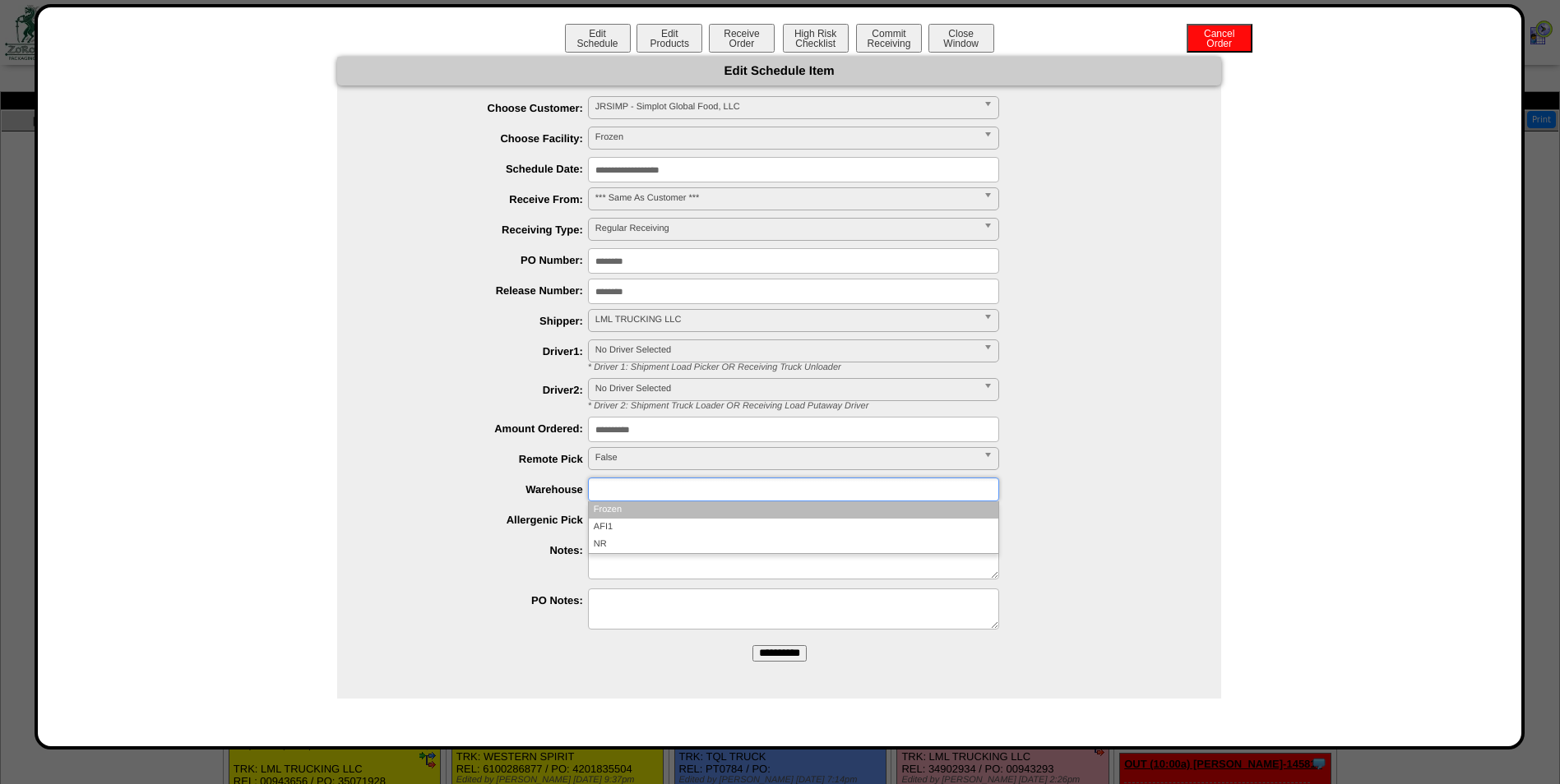
click at [621, 513] on li "Frozen" at bounding box center [793, 510] width 409 height 17
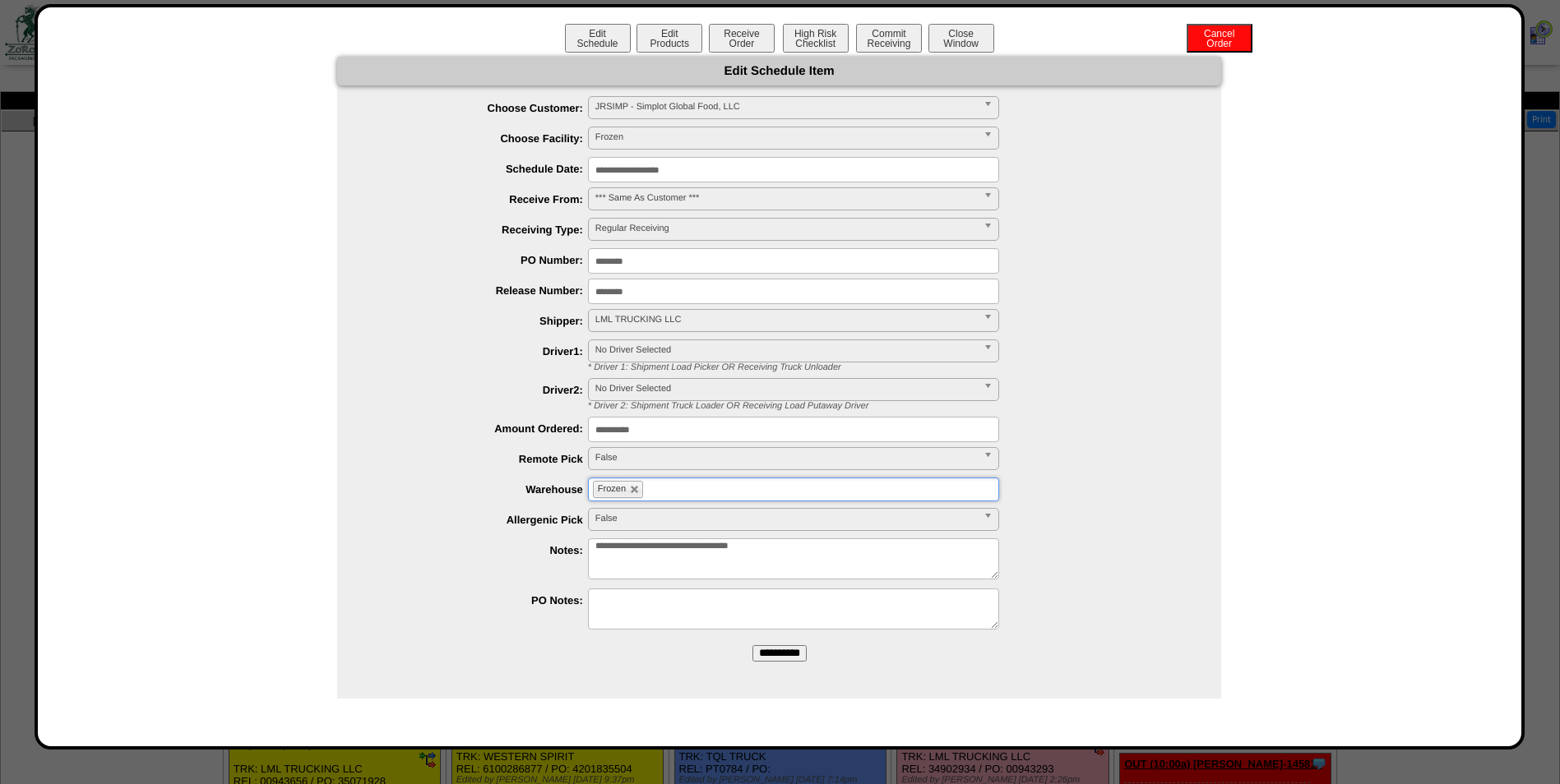
click at [763, 652] on input "**********" at bounding box center [779, 653] width 54 height 16
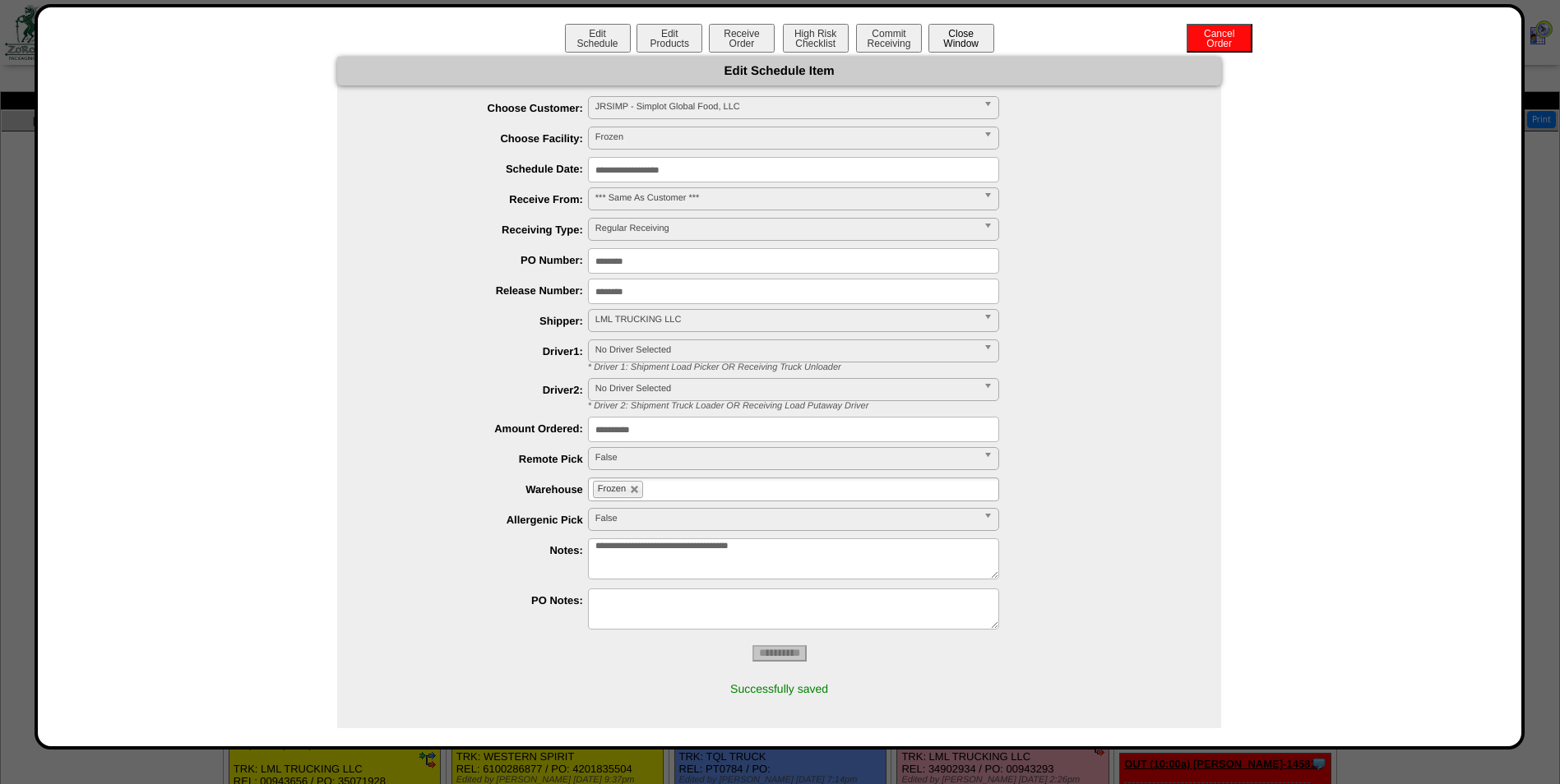
click at [956, 29] on button "Close Window" at bounding box center [960, 39] width 66 height 29
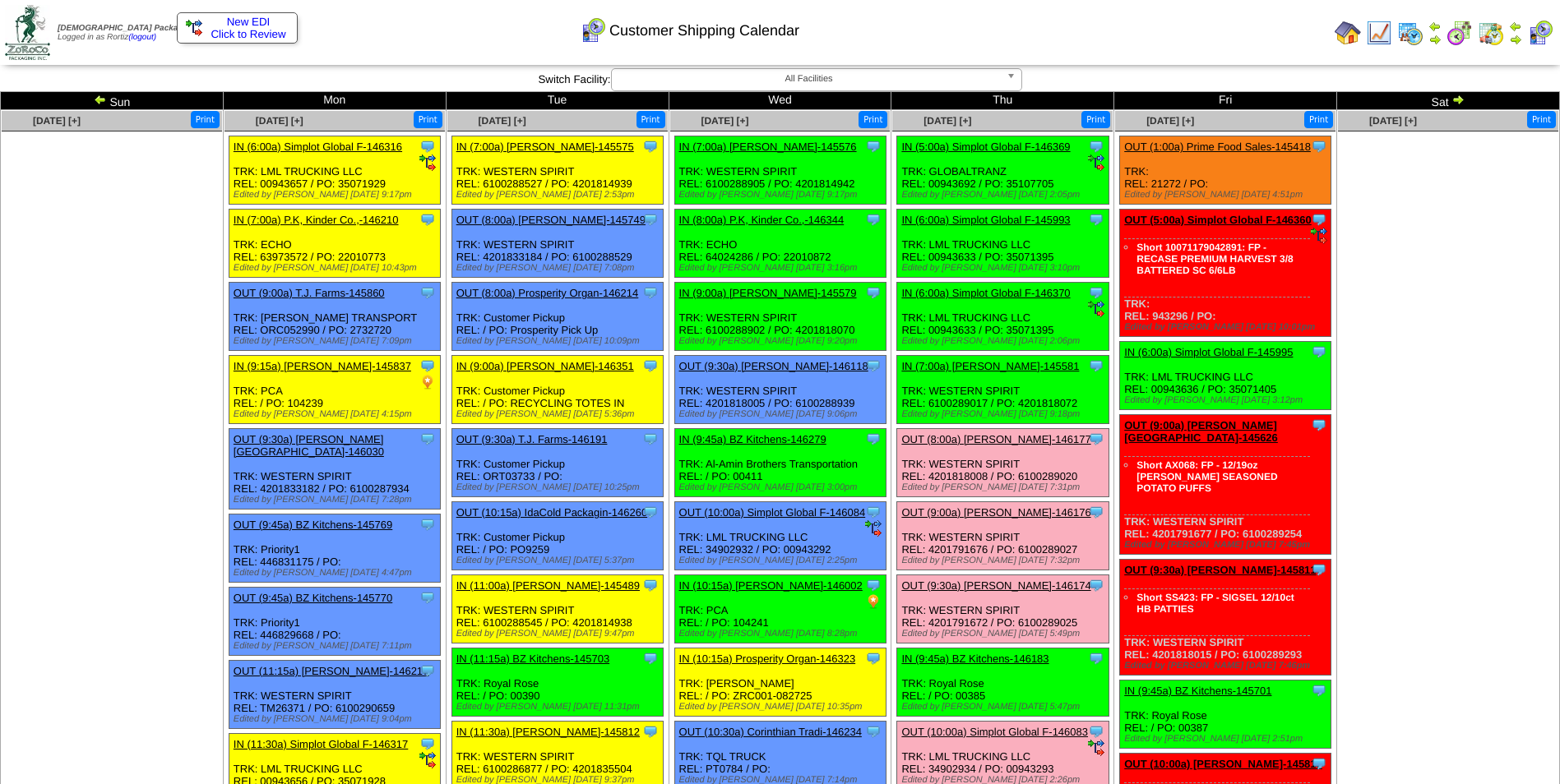
click at [957, 220] on link "IN (6:00a) Simplot Global F-145993" at bounding box center [986, 220] width 169 height 13
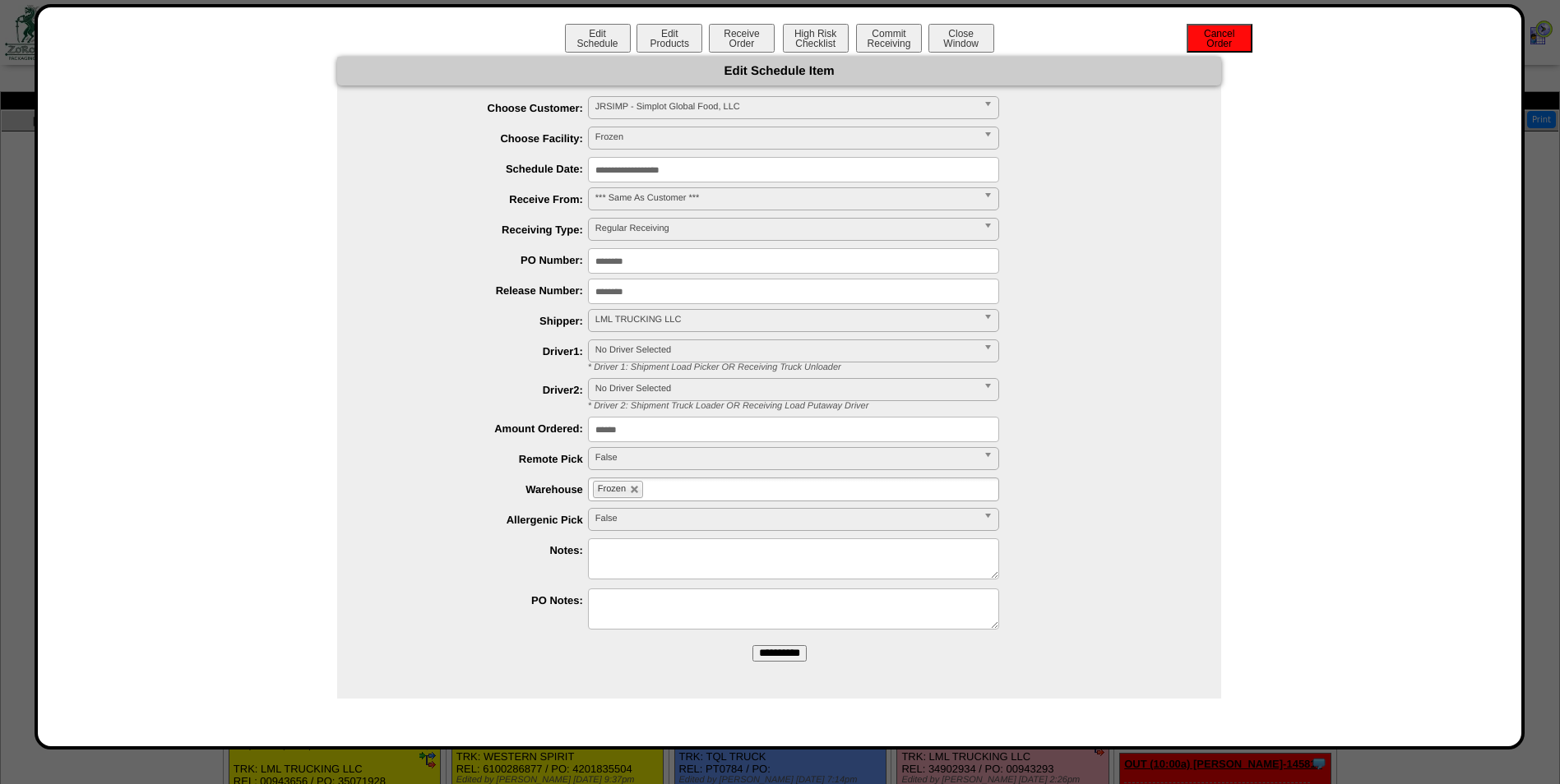
click at [1231, 39] on button "Cancel Order" at bounding box center [1219, 39] width 66 height 29
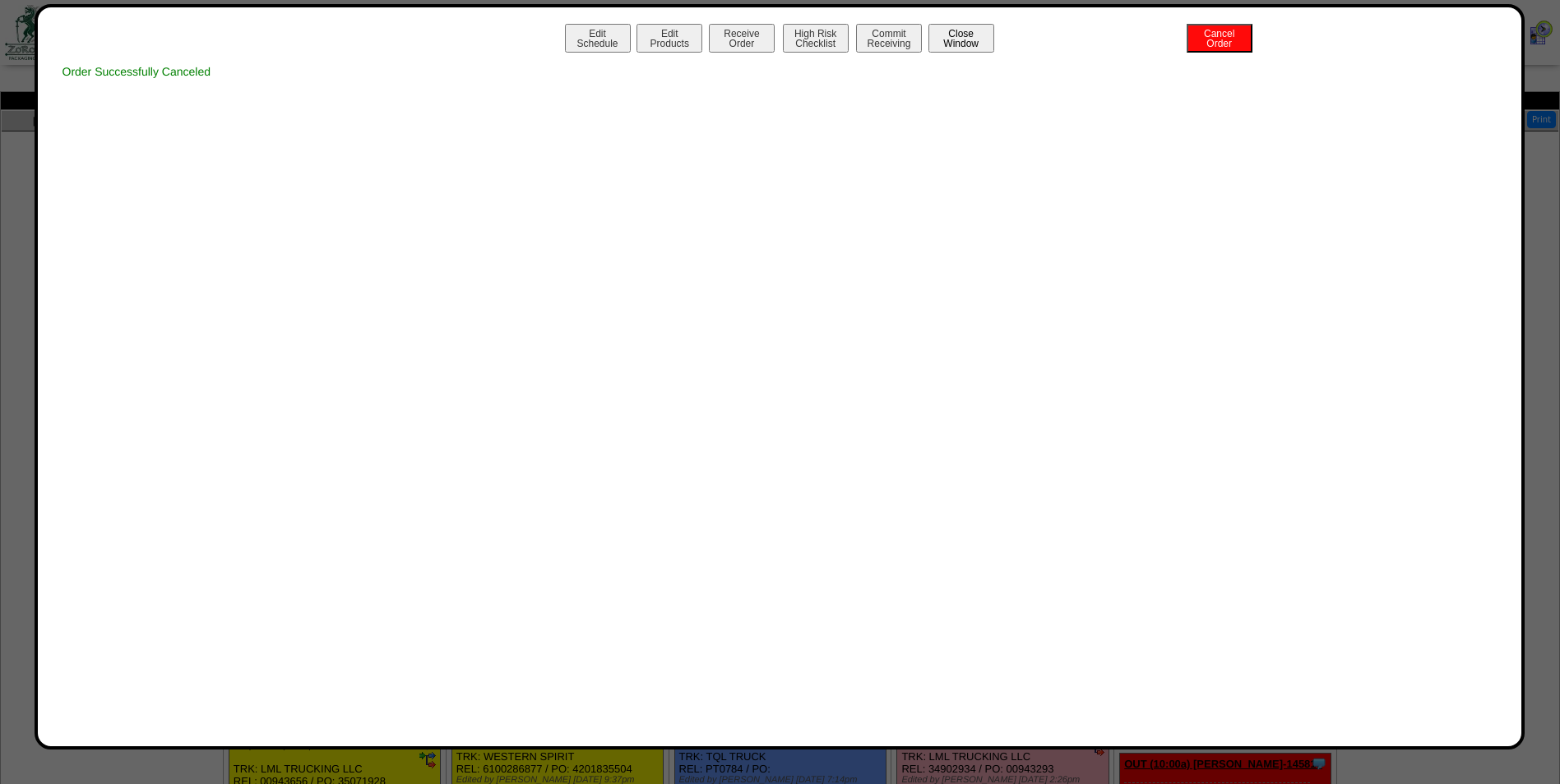
click at [959, 31] on button "Close Window" at bounding box center [960, 39] width 66 height 29
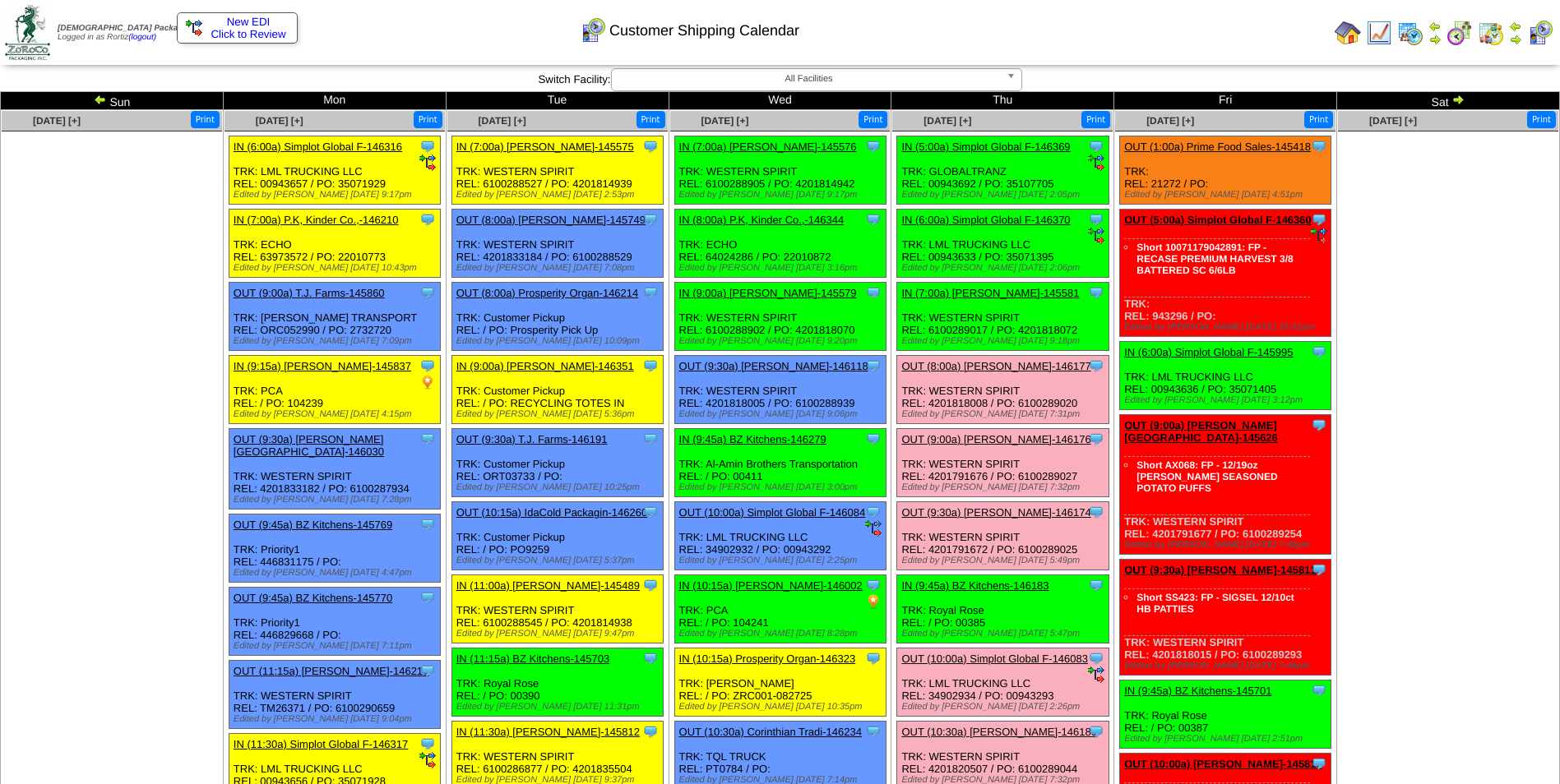
click at [274, 36] on span "Click to Review" at bounding box center [237, 34] width 103 height 13
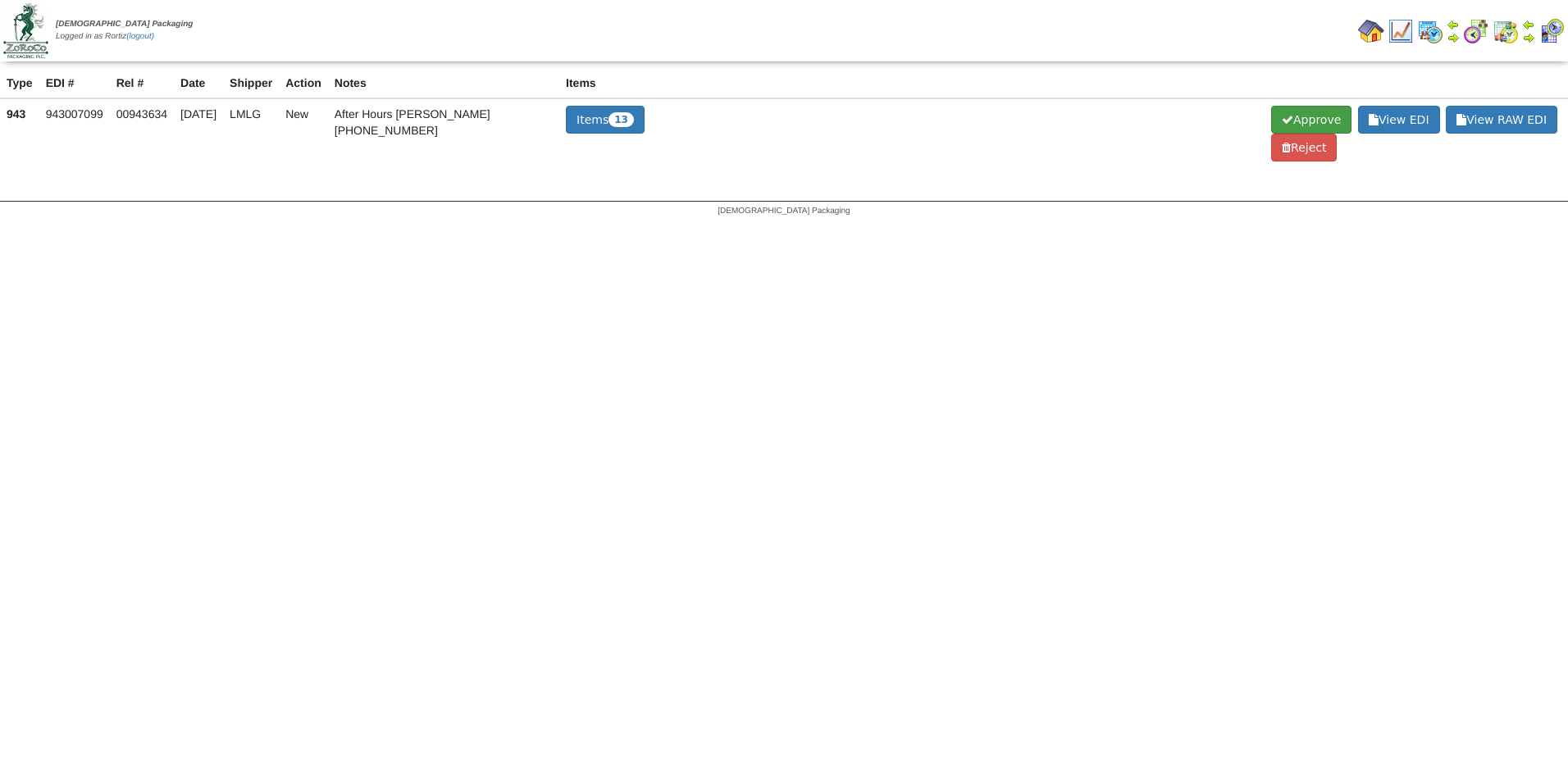
click at [1292, 113] on span "Approve" at bounding box center [1311, 119] width 81 height 28
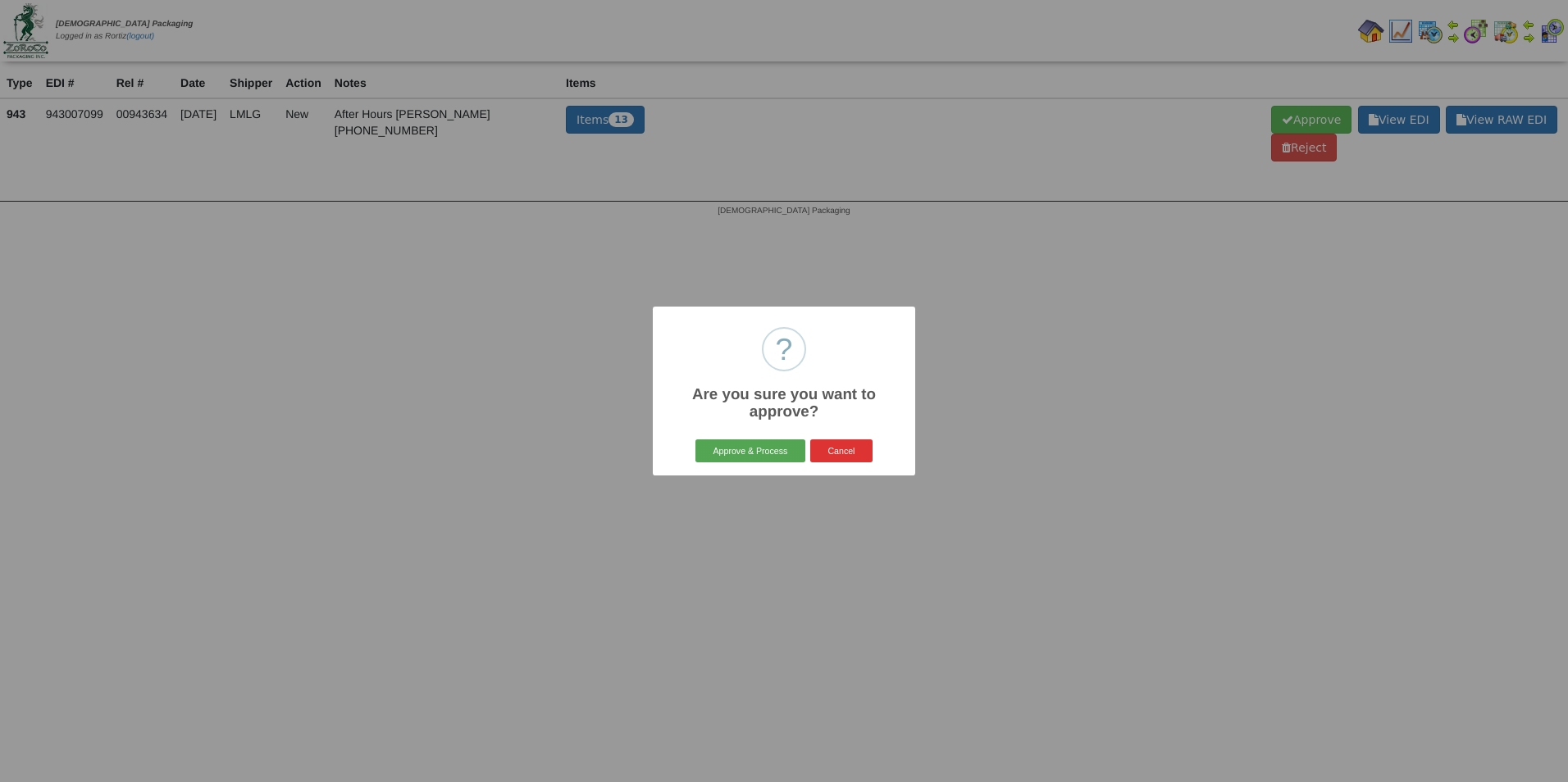
click at [739, 453] on button "Approve & Process" at bounding box center [750, 451] width 109 height 23
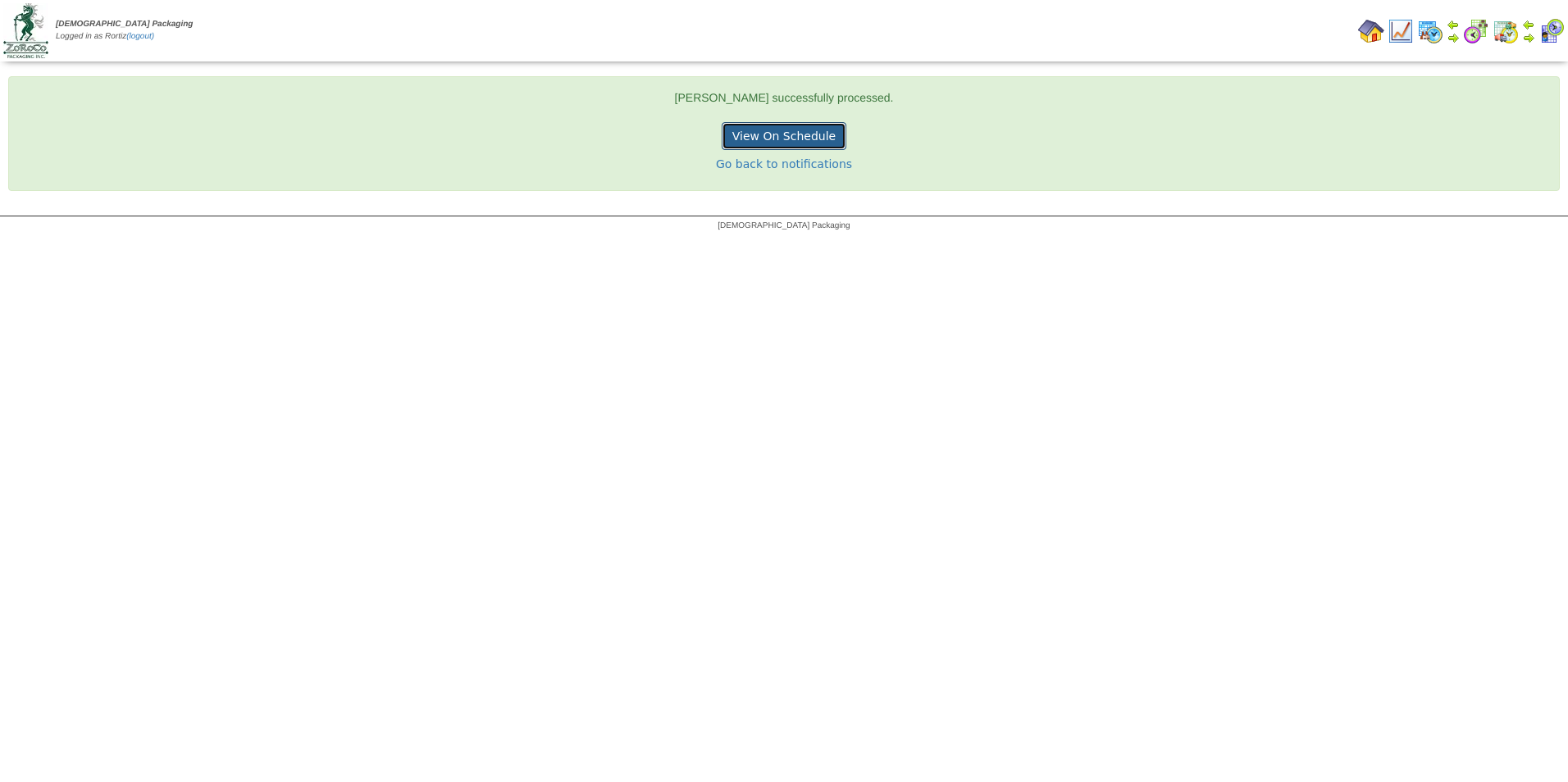
click at [774, 137] on link "View On Schedule" at bounding box center [783, 136] width 124 height 28
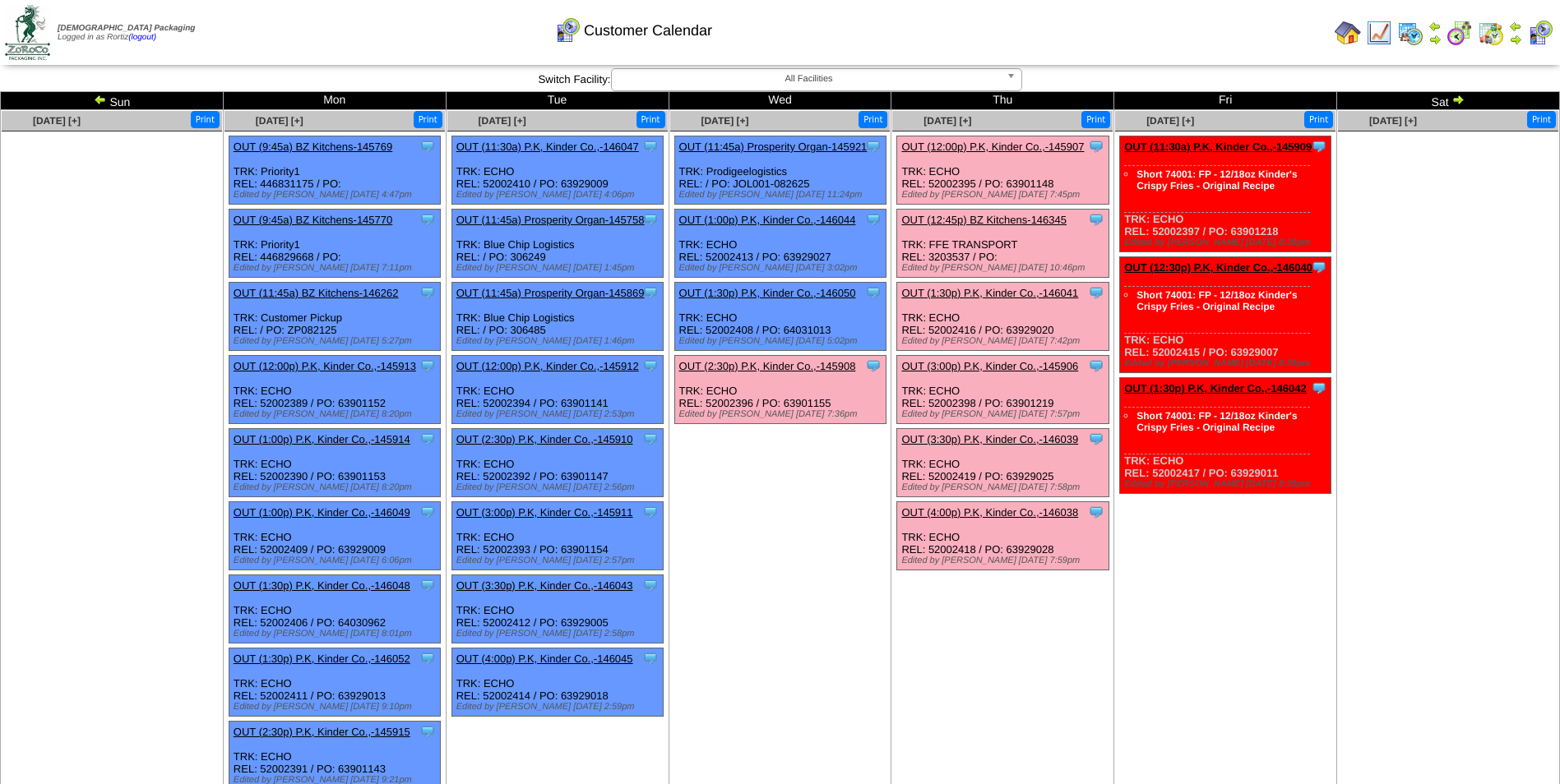
click at [1344, 31] on img at bounding box center [1347, 32] width 26 height 26
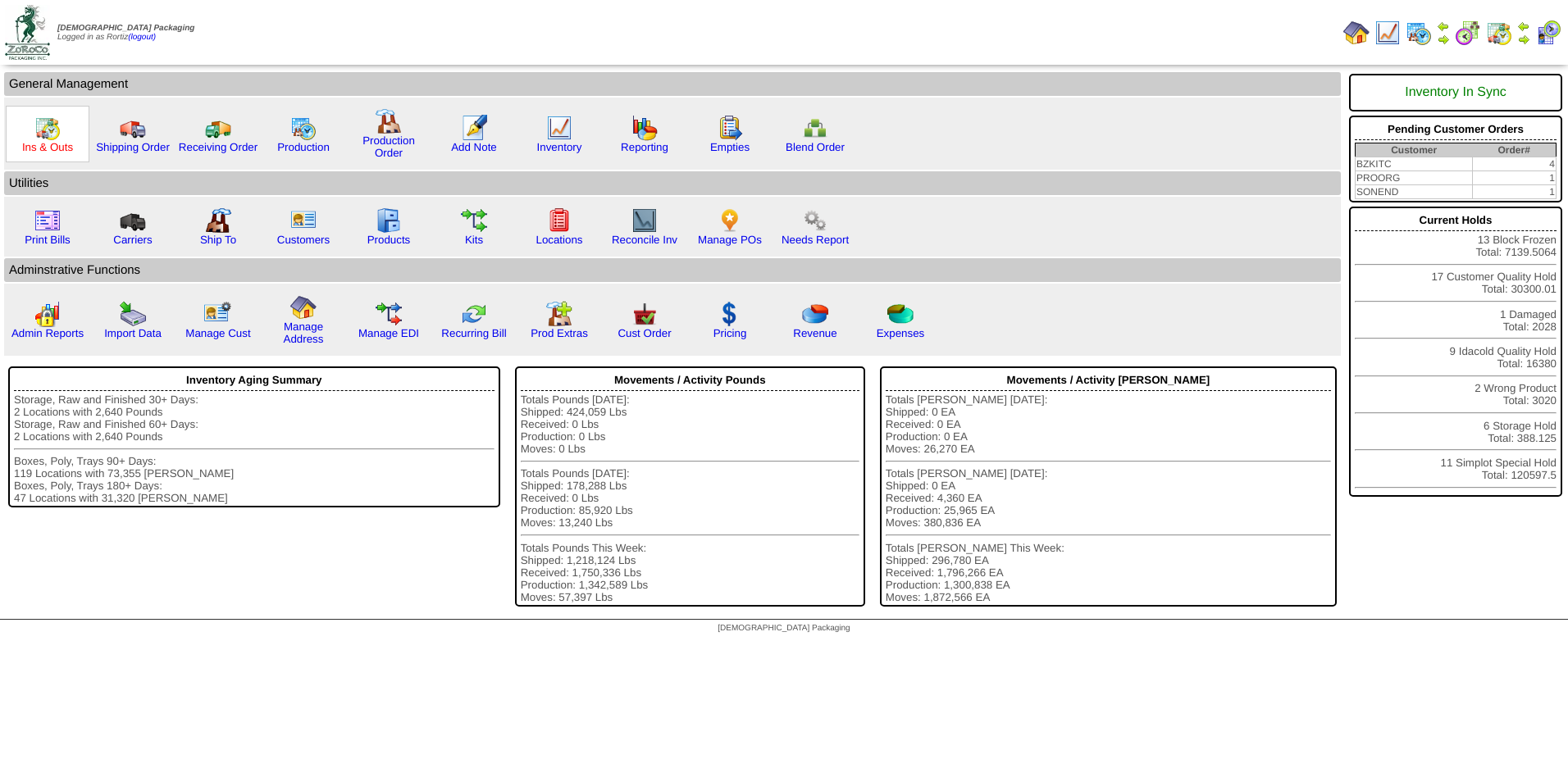
click at [66, 147] on link "Ins & Outs" at bounding box center [47, 148] width 51 height 13
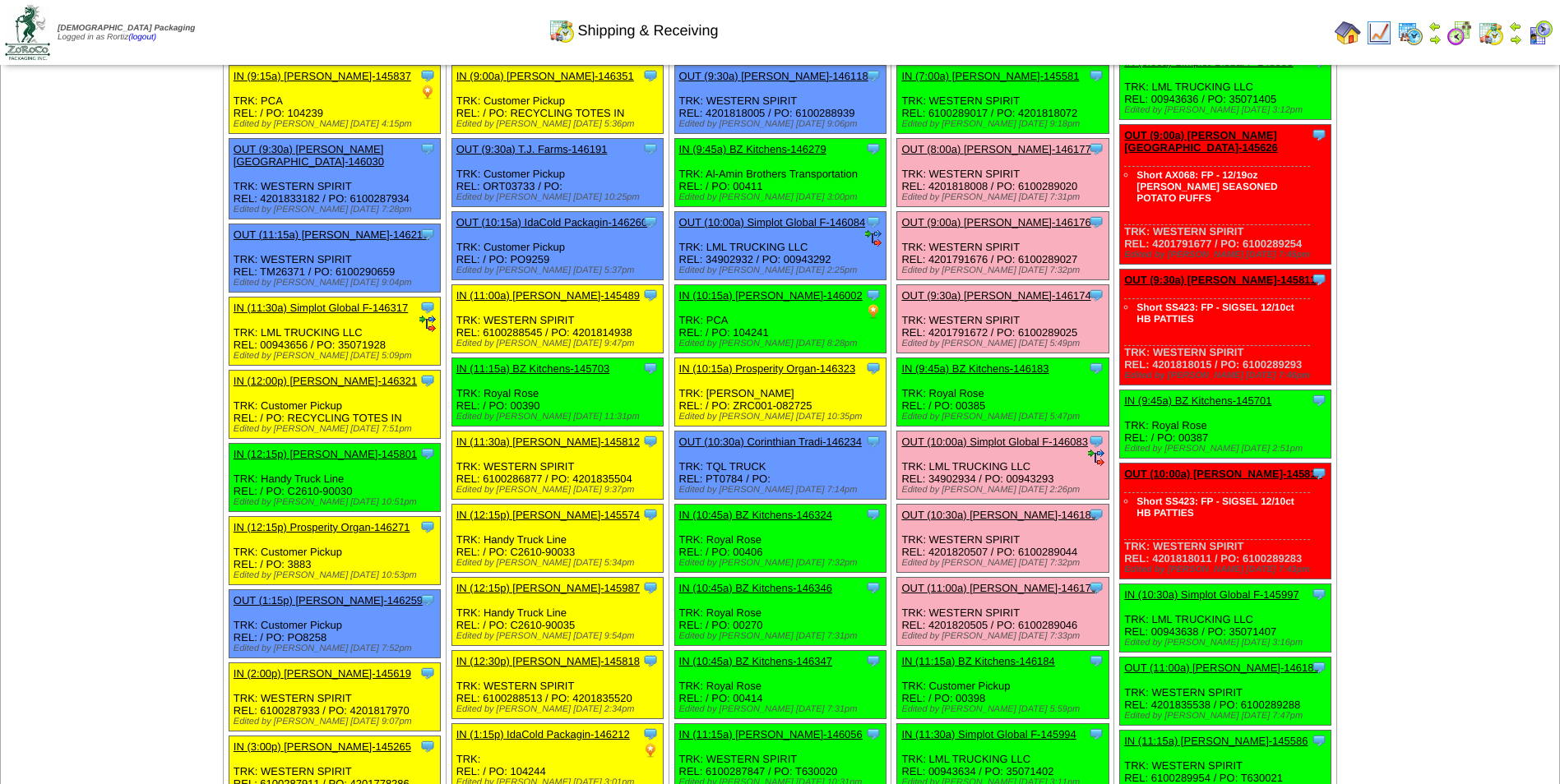
scroll to position [328, 0]
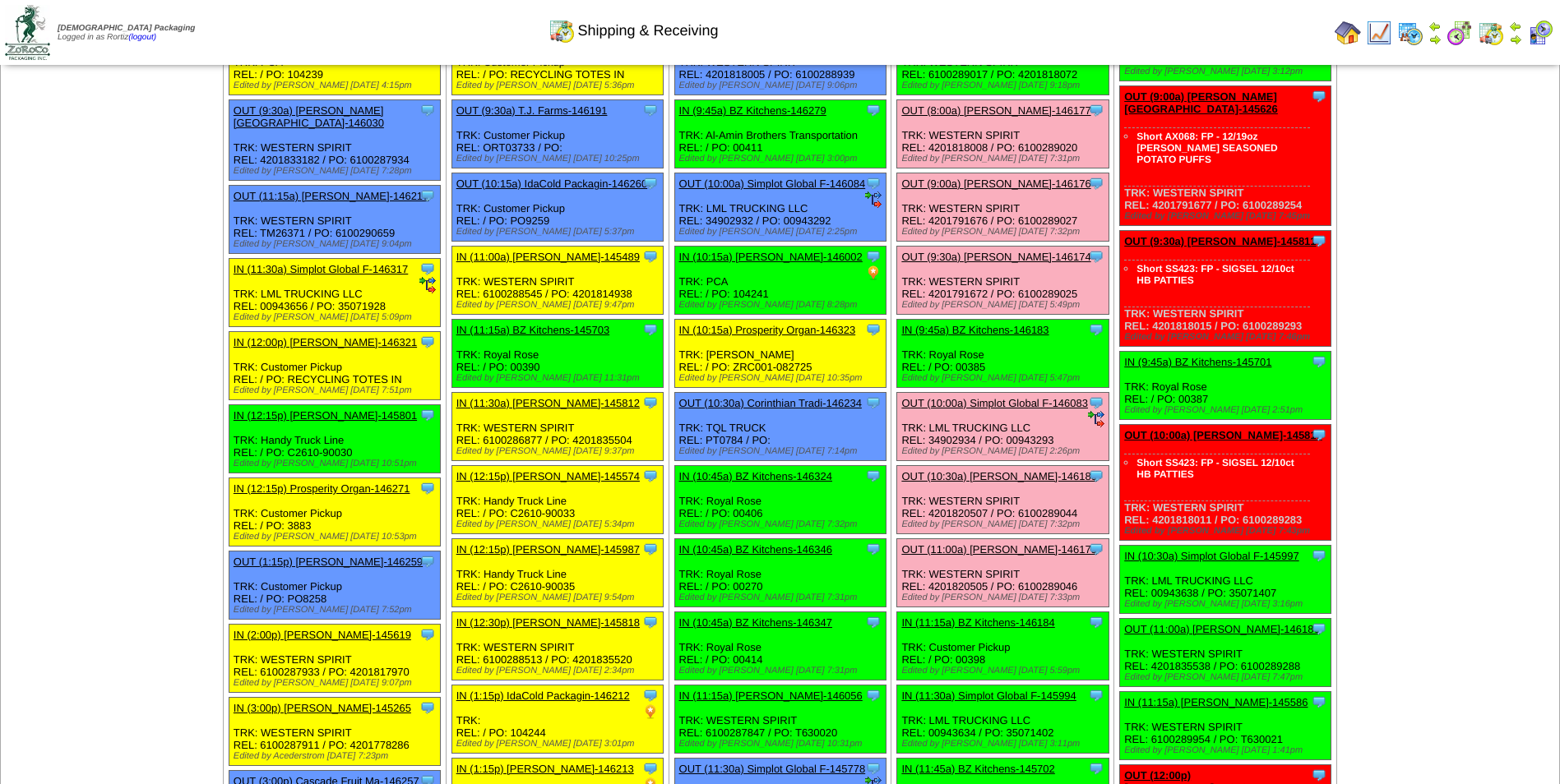
click at [996, 473] on link "OUT (10:30a) Lamb-Weston-146180" at bounding box center [998, 476] width 195 height 13
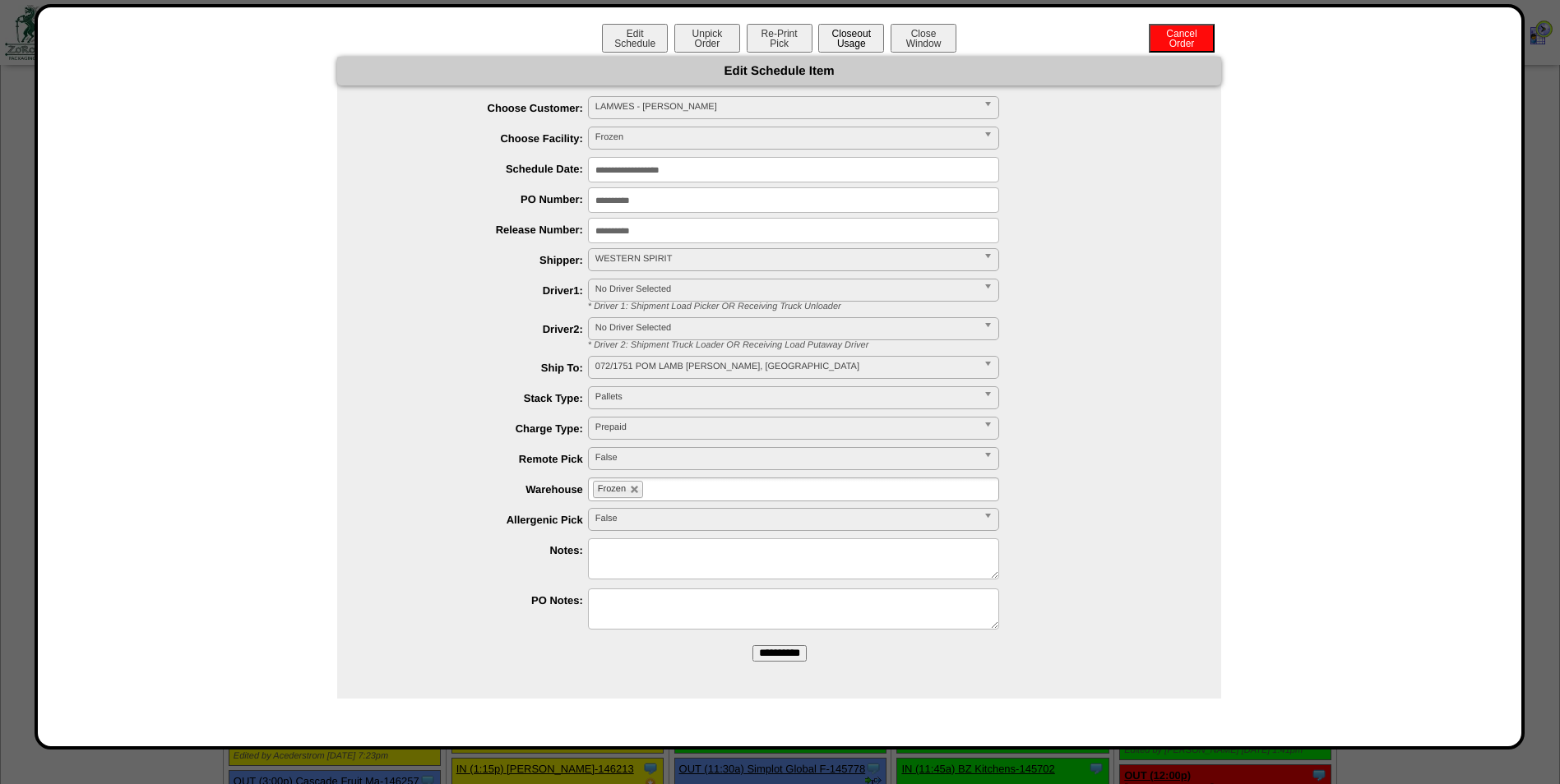
click at [855, 47] on button "Closeout Usage" at bounding box center [851, 39] width 66 height 29
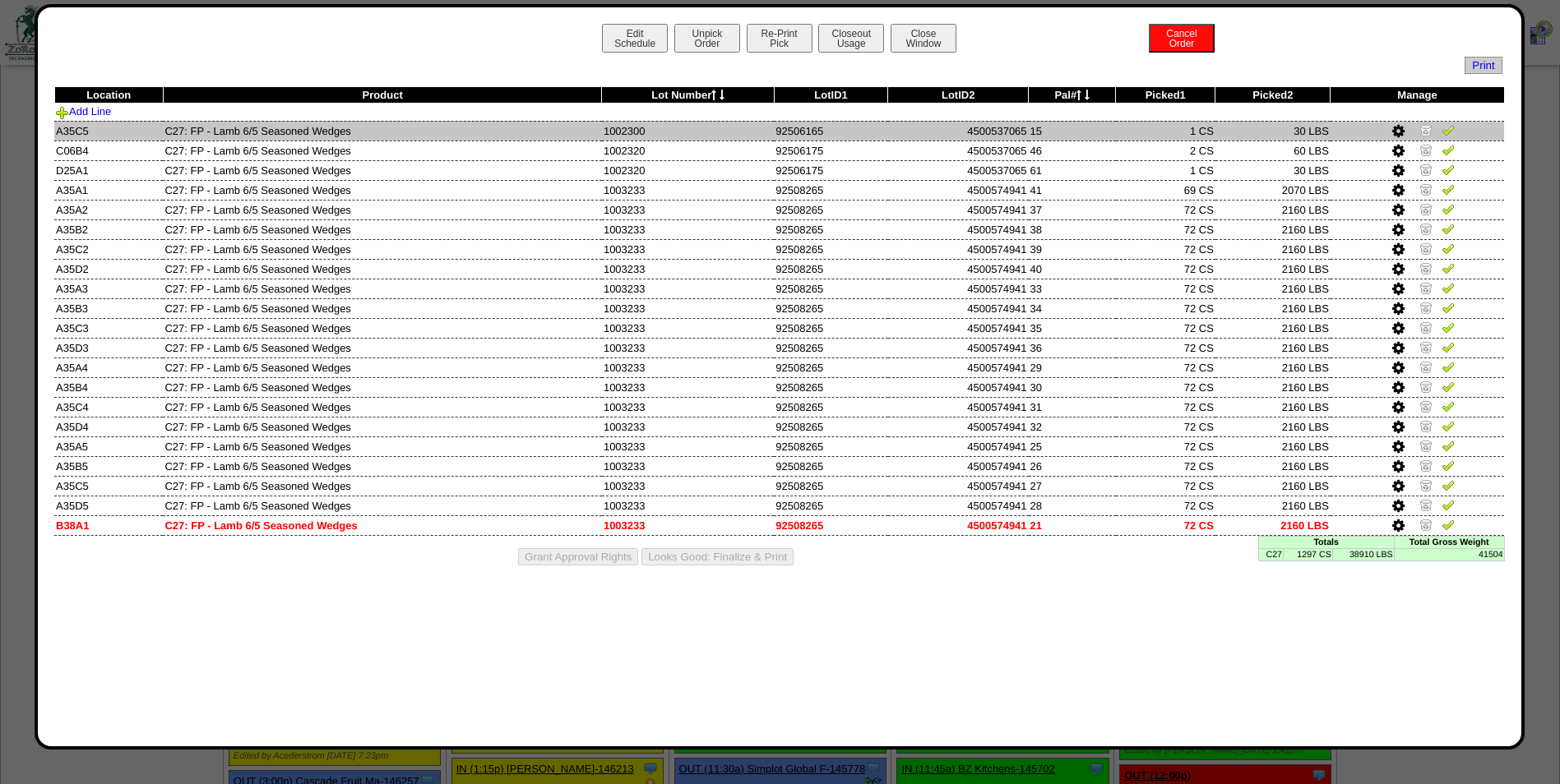
click at [1424, 129] on img at bounding box center [1425, 129] width 13 height 13
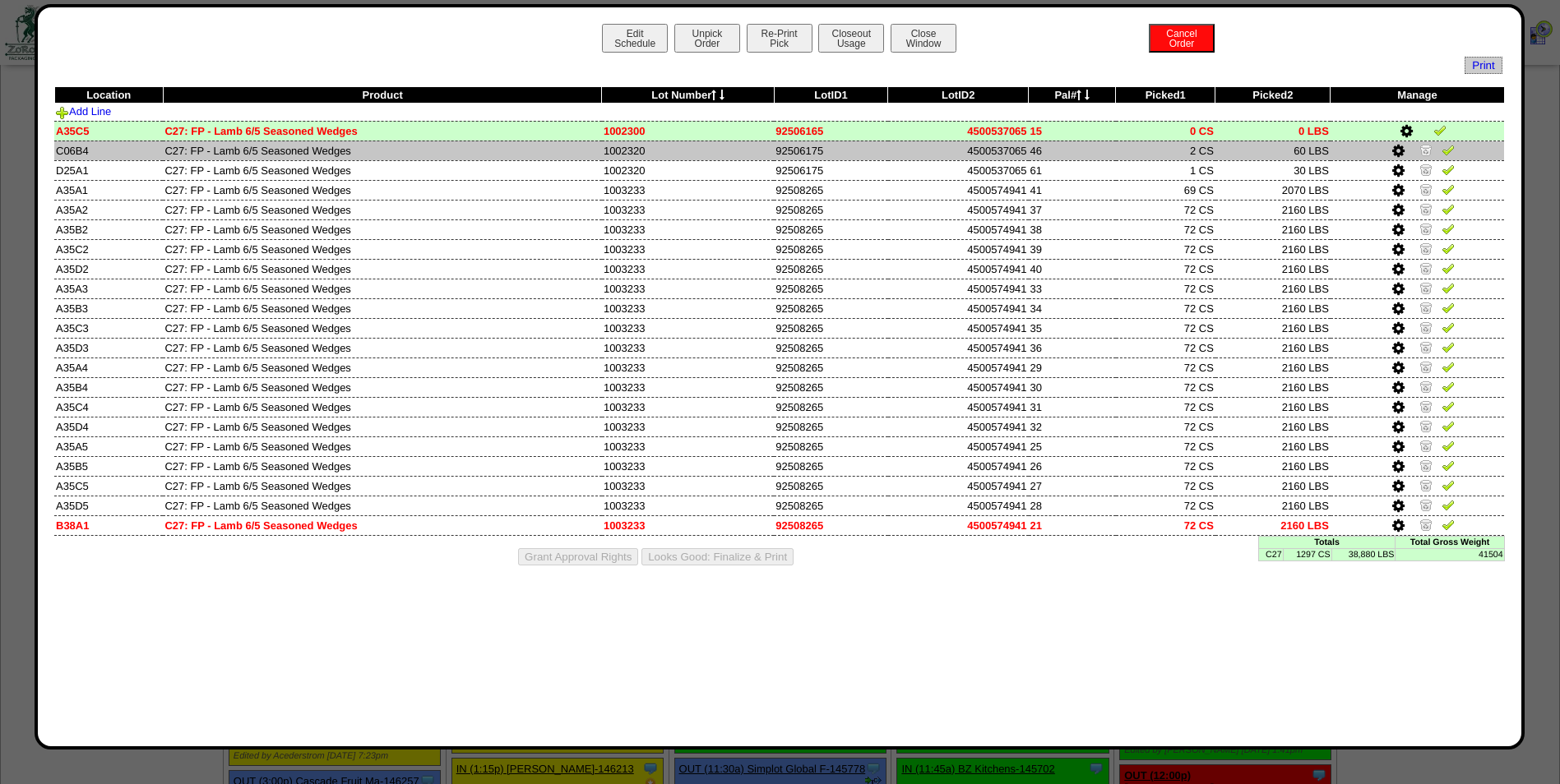
click at [1424, 147] on img at bounding box center [1425, 149] width 13 height 13
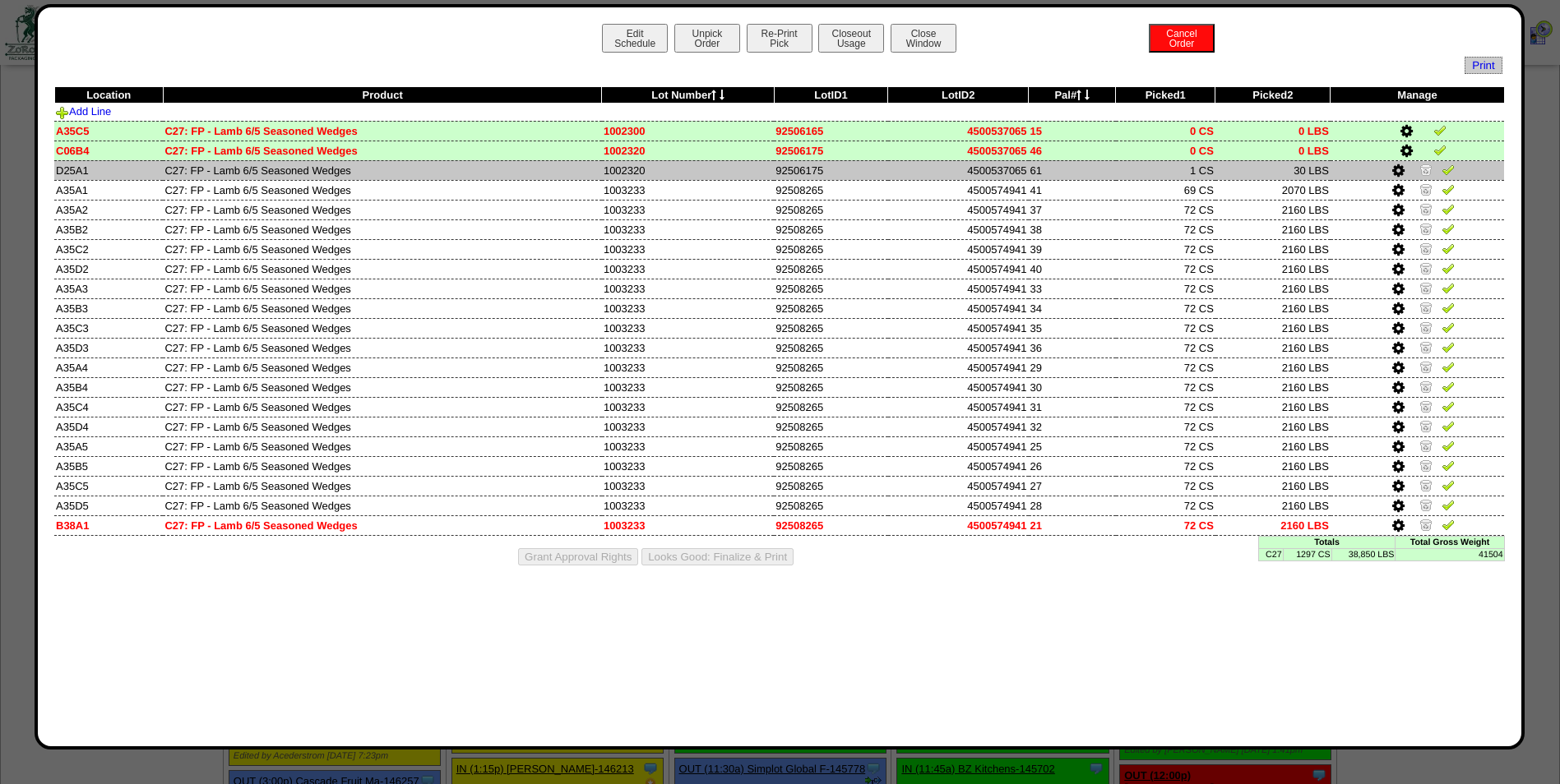
click at [1426, 171] on img at bounding box center [1425, 169] width 13 height 13
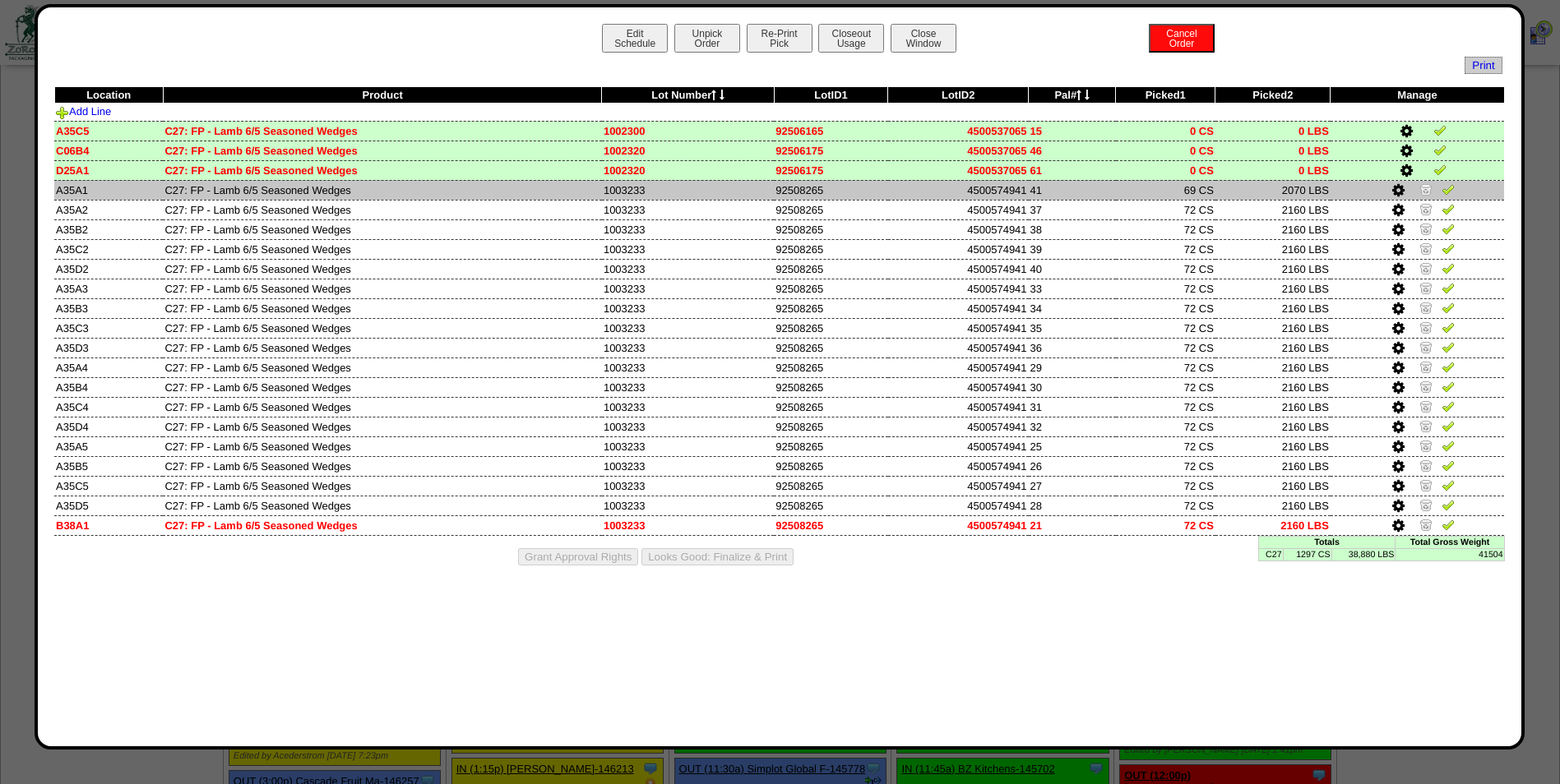
click at [1448, 190] on img at bounding box center [1448, 188] width 13 height 13
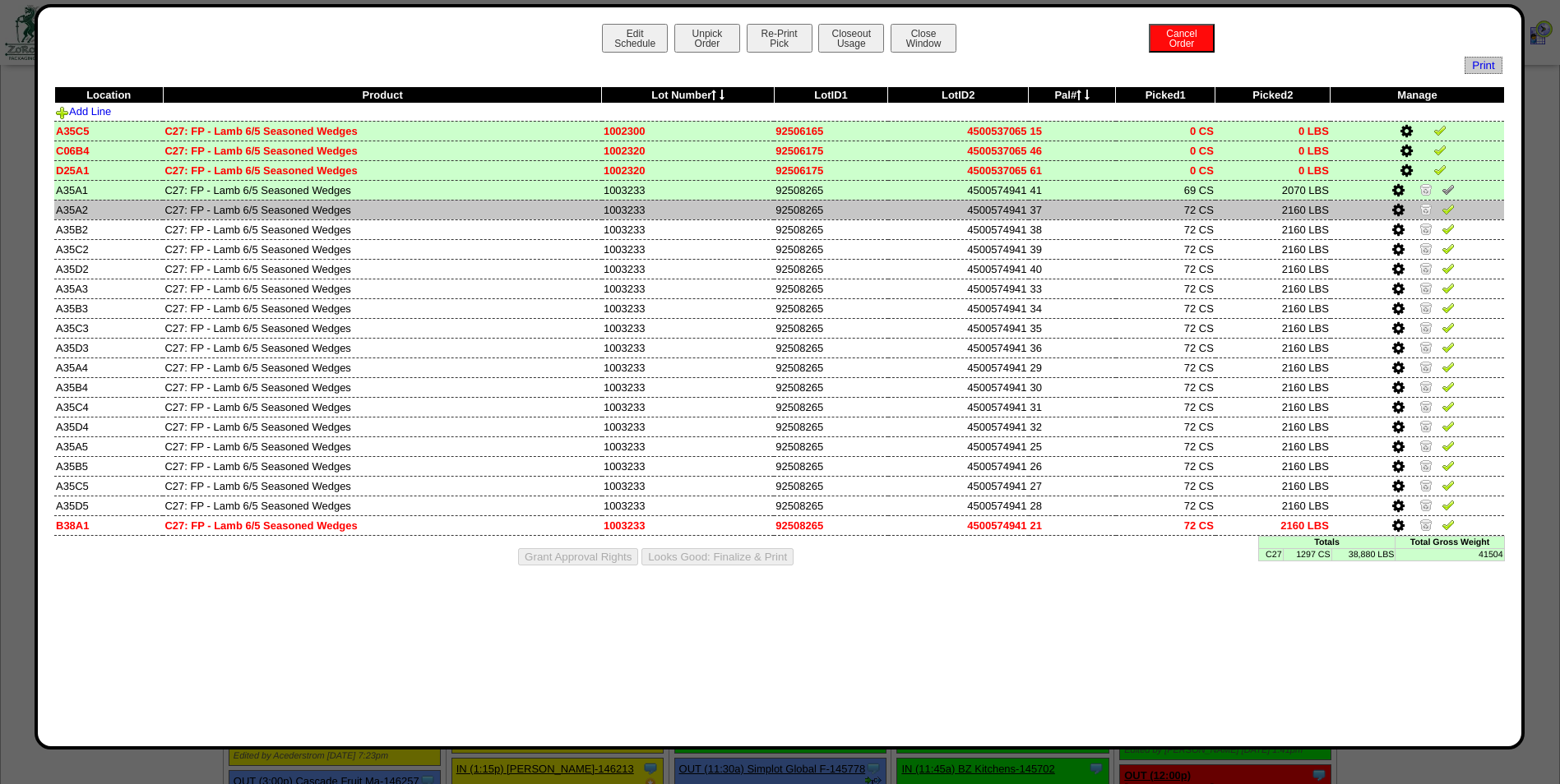
click at [1448, 206] on img at bounding box center [1448, 208] width 13 height 13
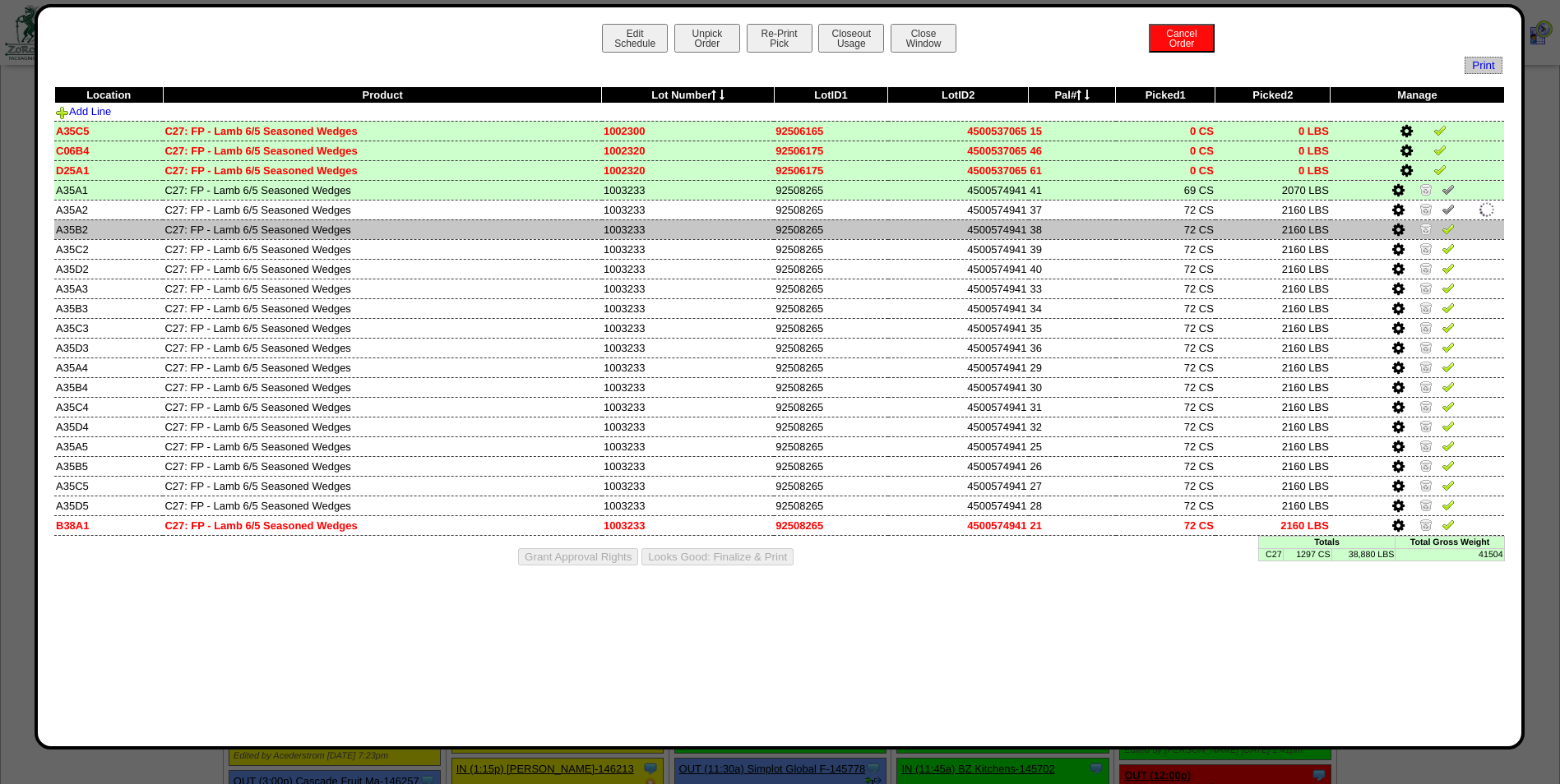
click at [1448, 226] on img at bounding box center [1448, 228] width 13 height 13
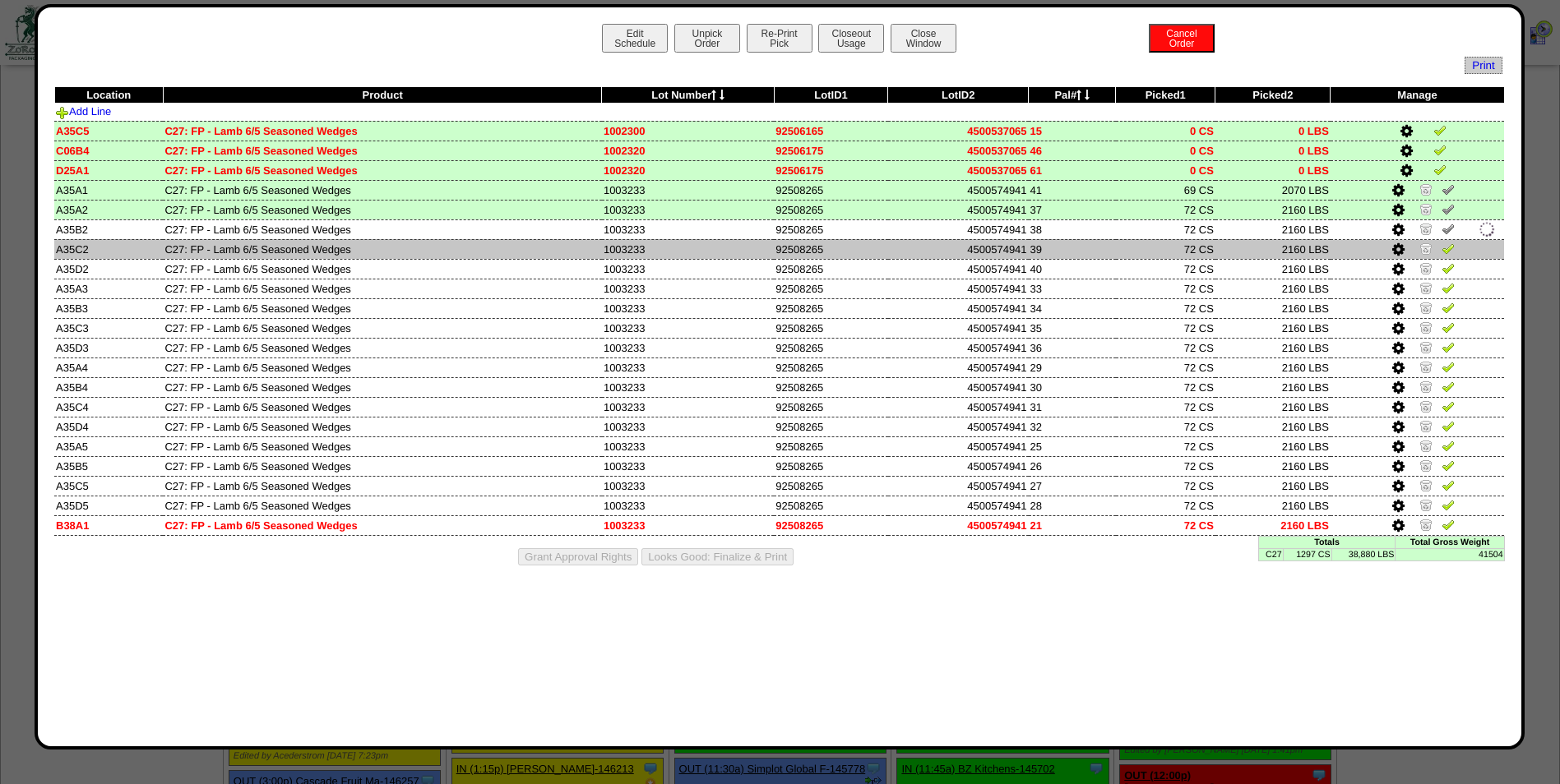
click at [1449, 248] on img at bounding box center [1448, 248] width 13 height 13
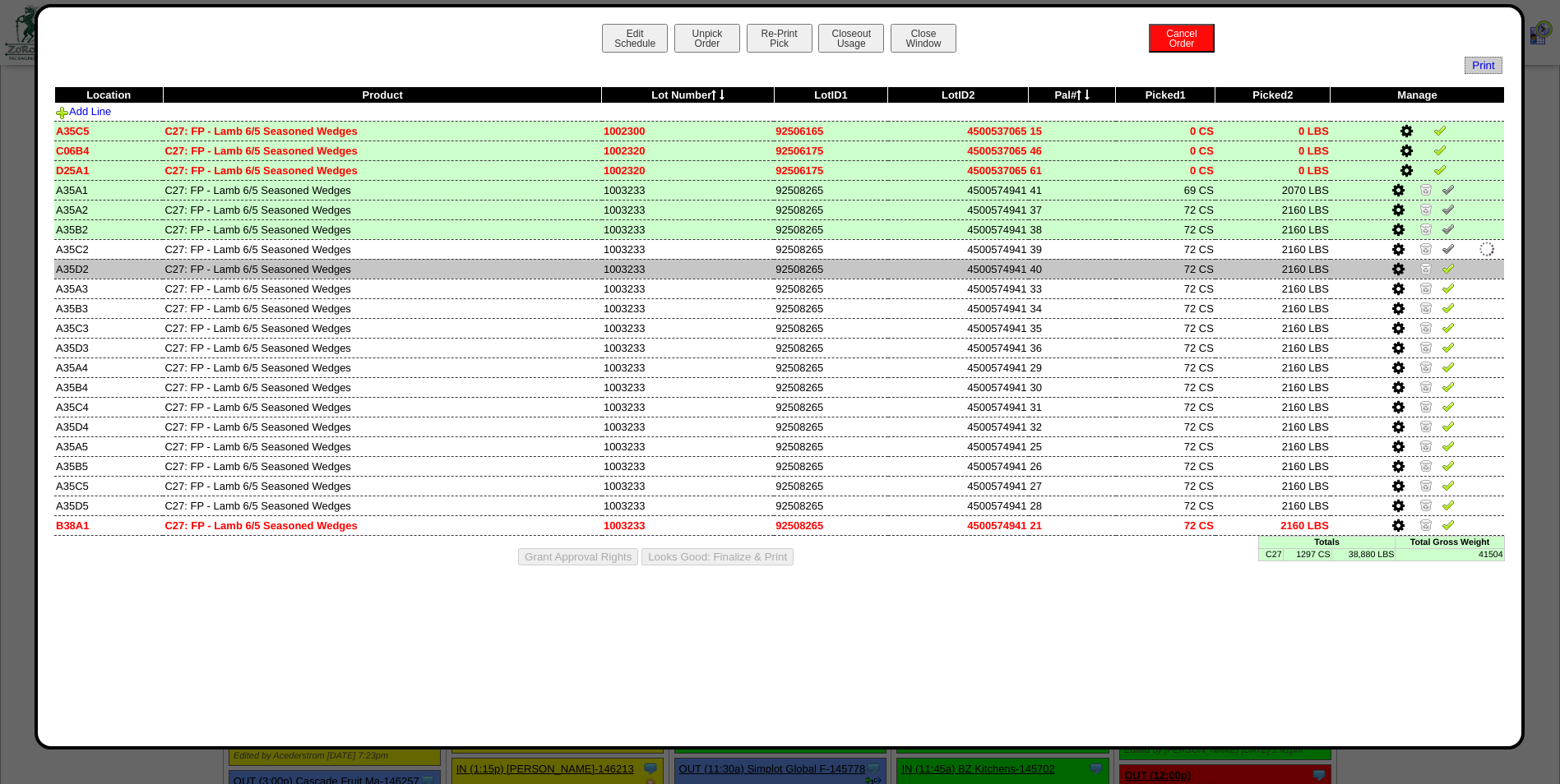
click at [1449, 273] on img at bounding box center [1448, 267] width 13 height 13
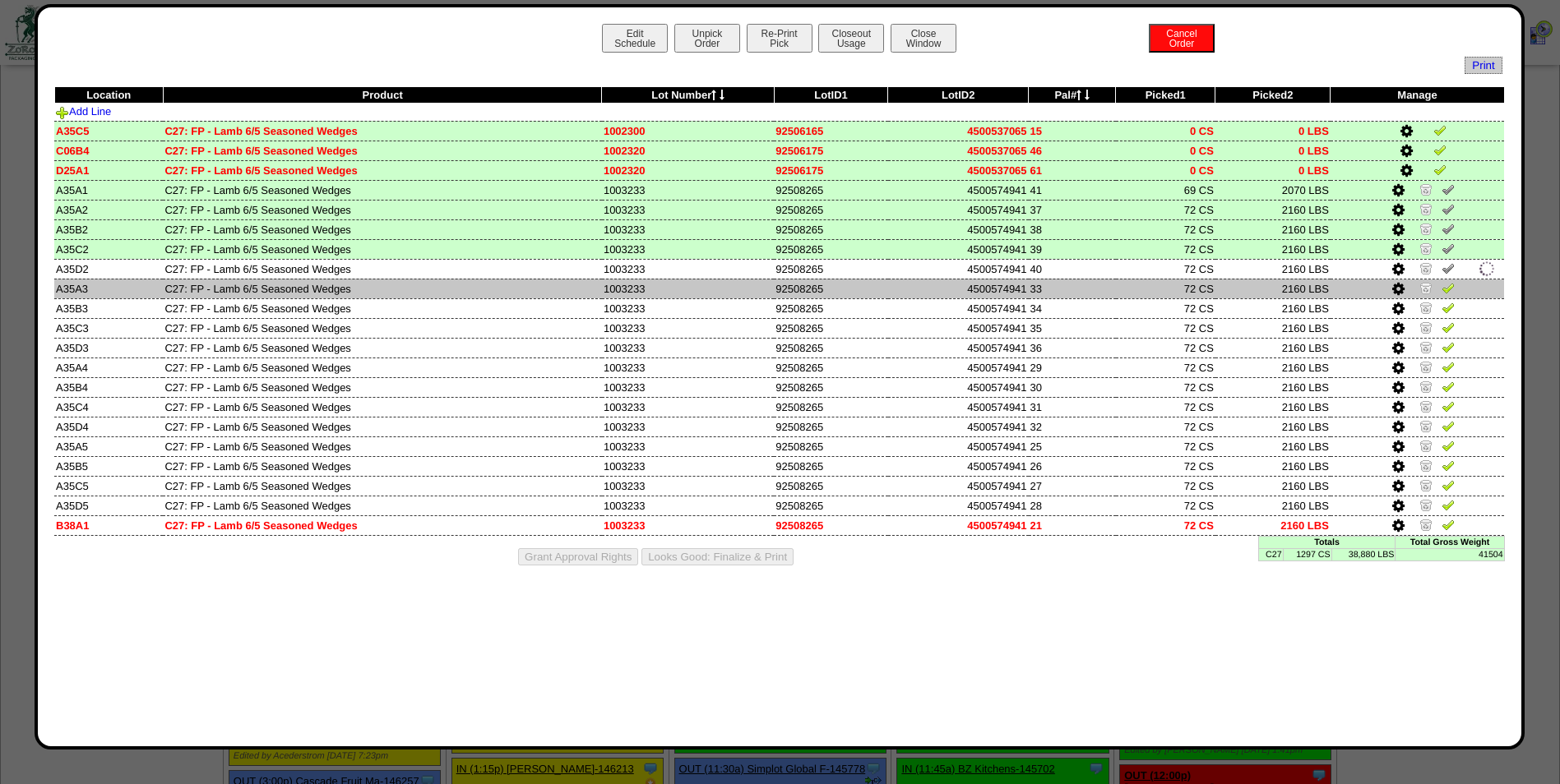
click at [1449, 282] on img at bounding box center [1448, 287] width 13 height 13
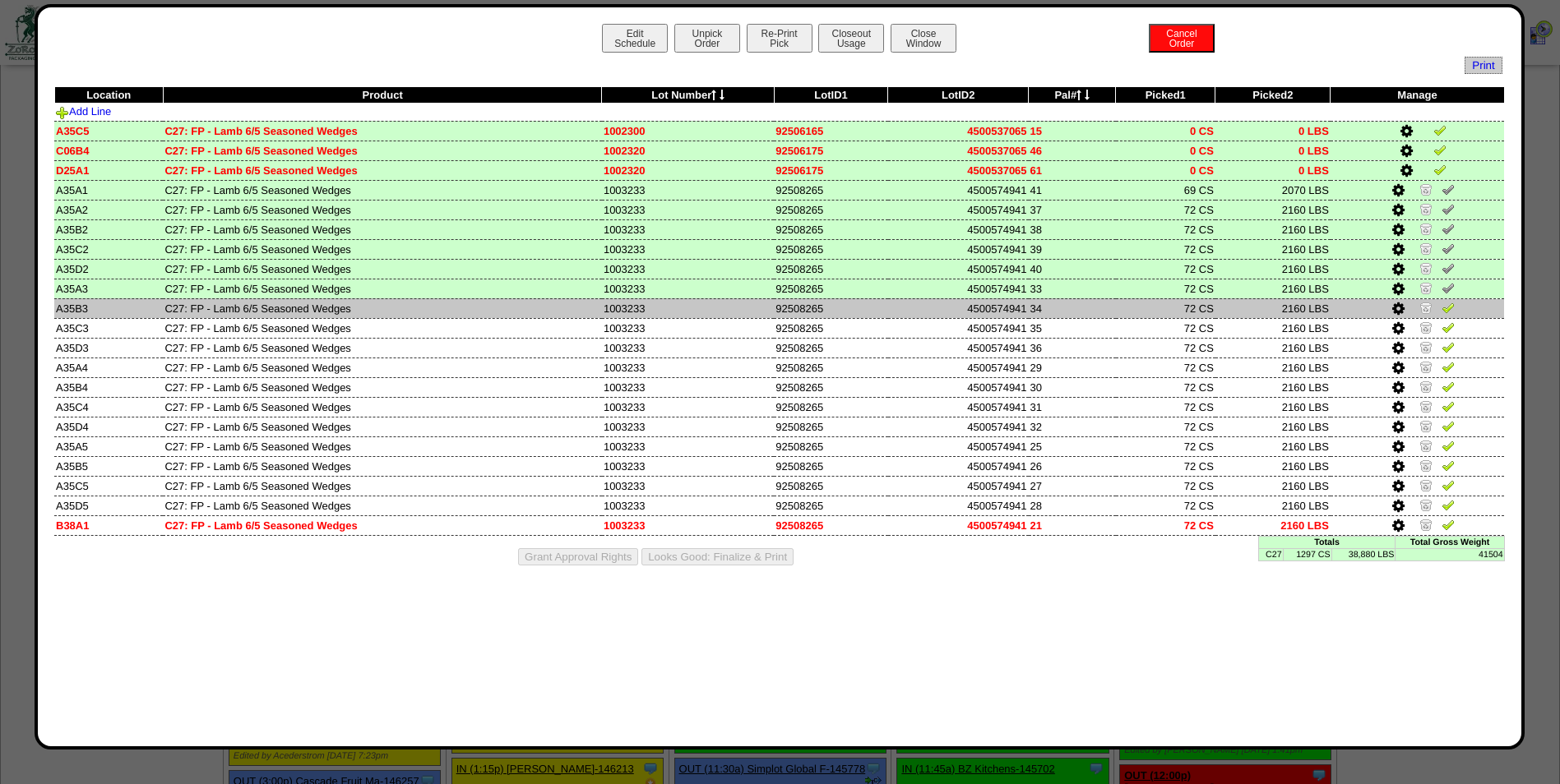
click at [1448, 306] on img at bounding box center [1448, 307] width 13 height 13
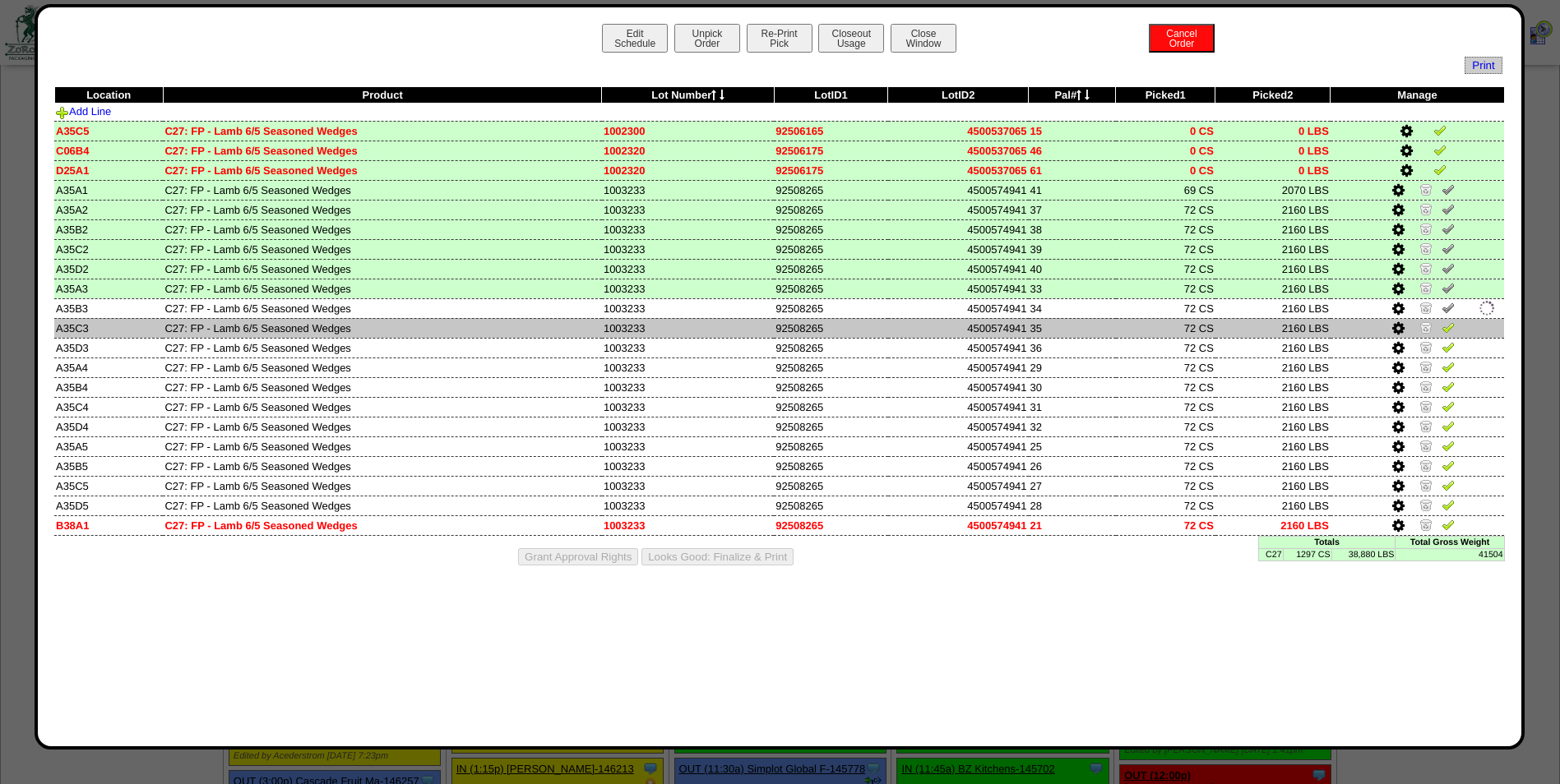
click at [1447, 328] on img at bounding box center [1448, 327] width 13 height 13
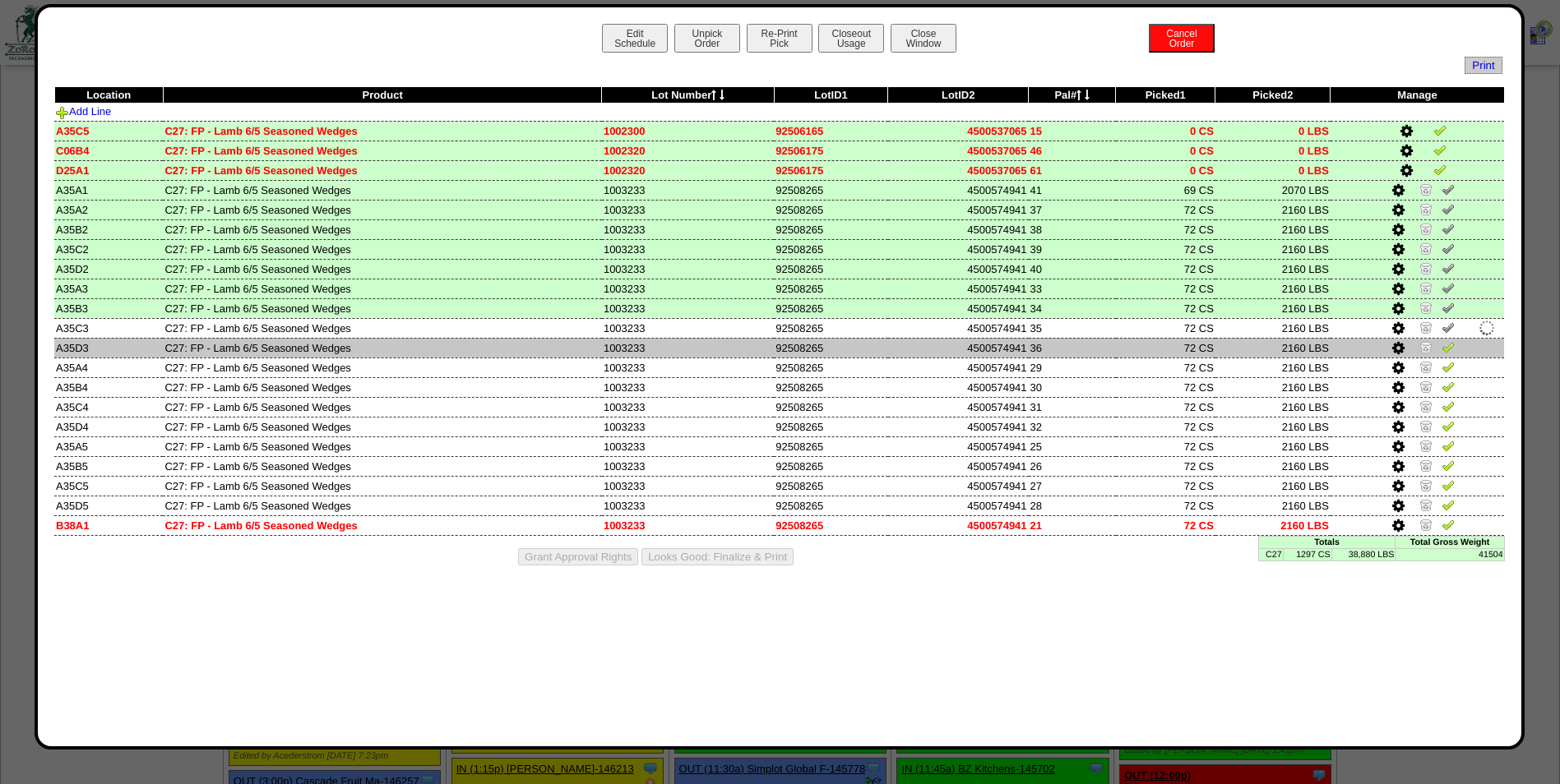
click at [1447, 347] on img at bounding box center [1448, 346] width 13 height 13
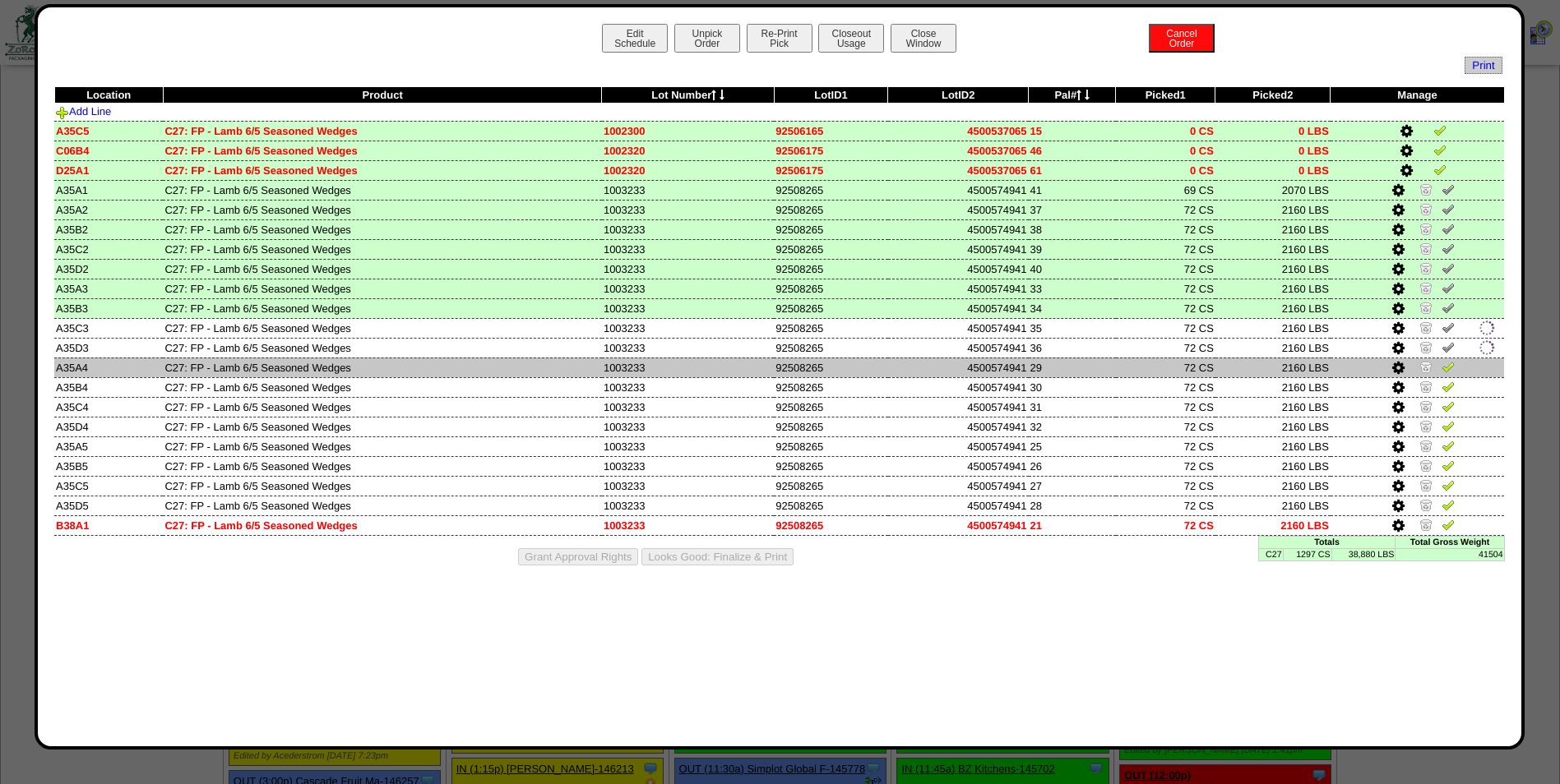
click at [1447, 364] on img at bounding box center [1448, 366] width 13 height 13
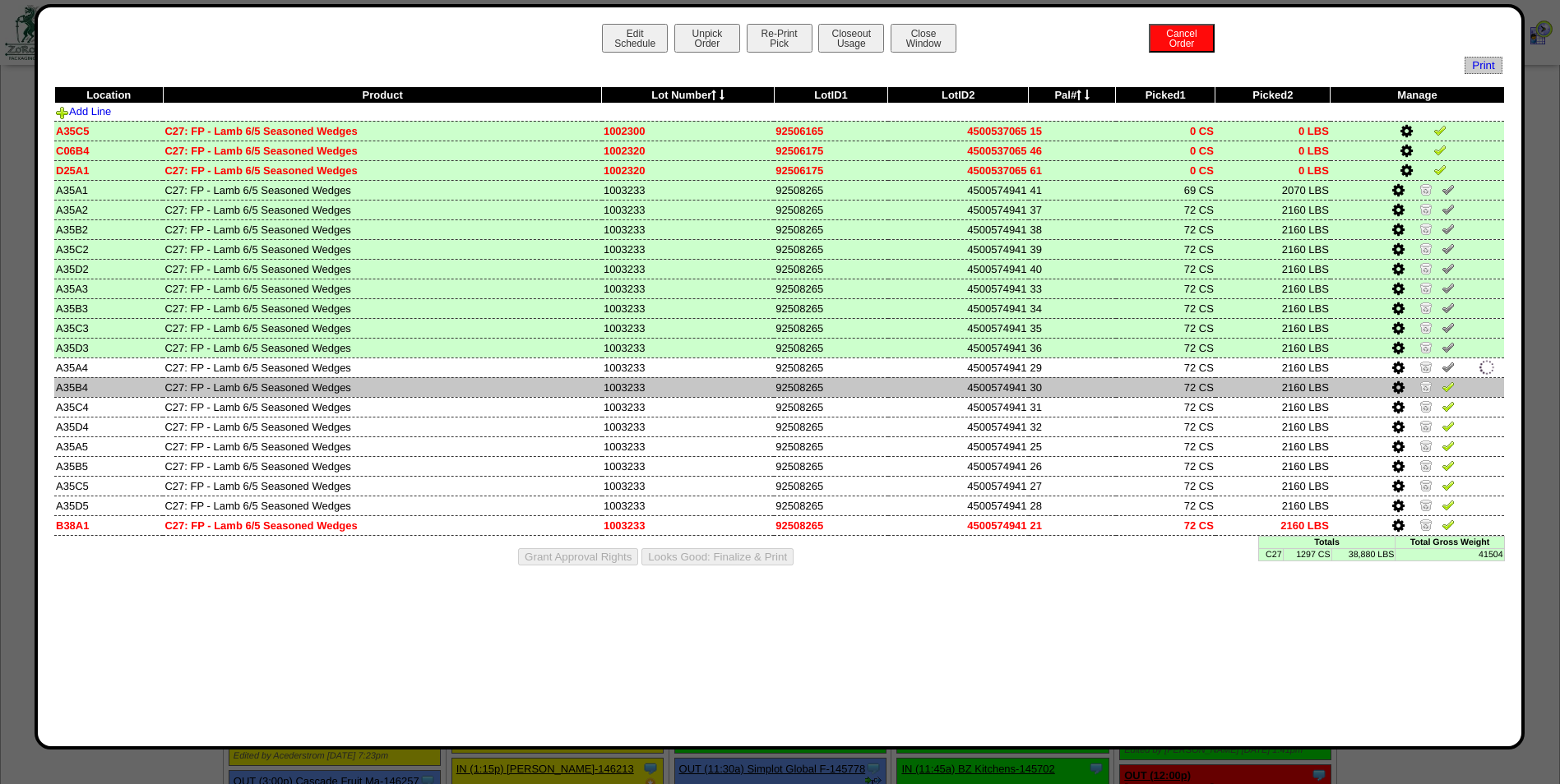
click at [1444, 380] on img at bounding box center [1448, 386] width 13 height 13
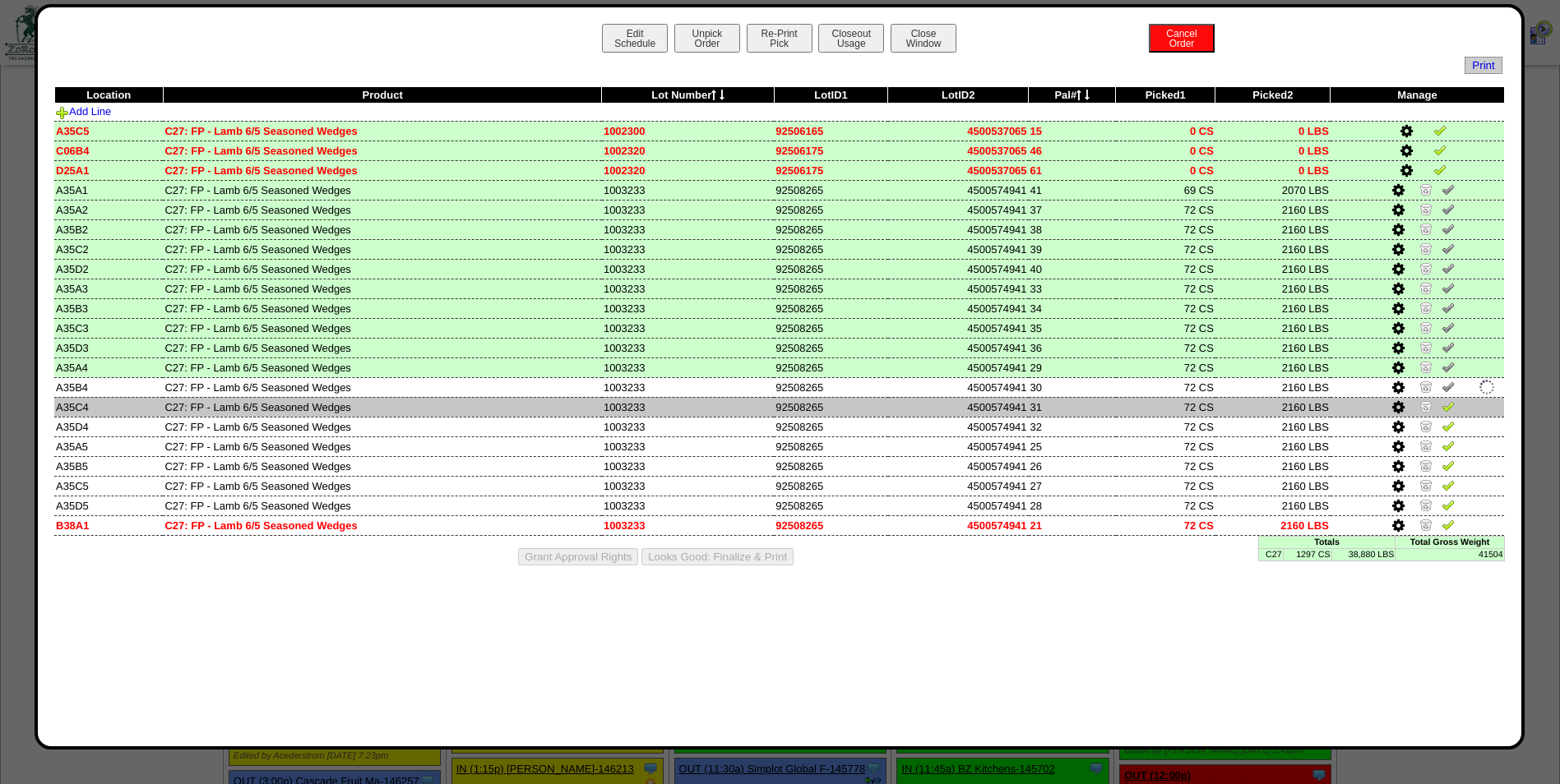
click at [1448, 405] on img at bounding box center [1448, 405] width 13 height 13
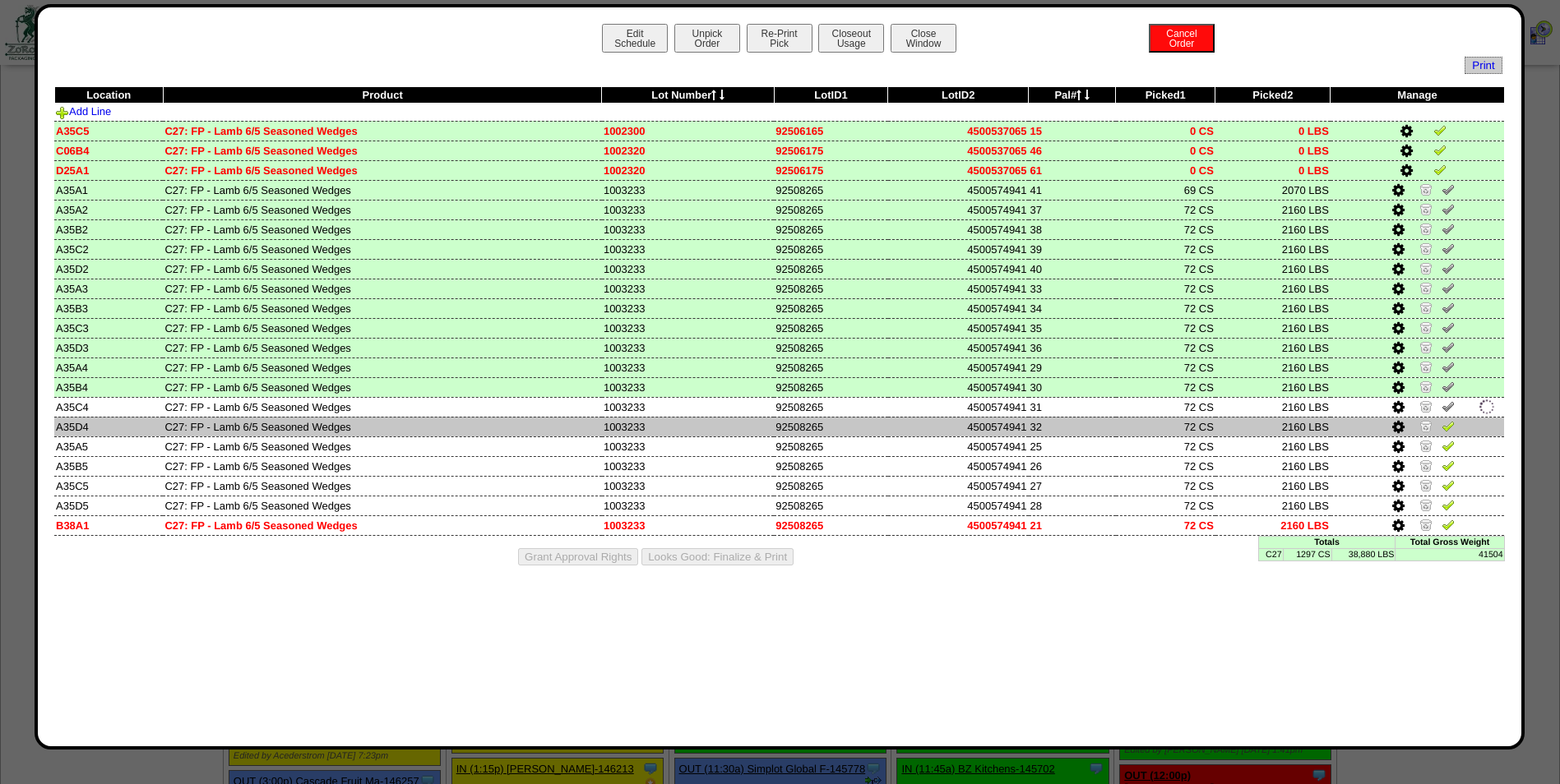
click at [1449, 425] on img at bounding box center [1448, 425] width 13 height 13
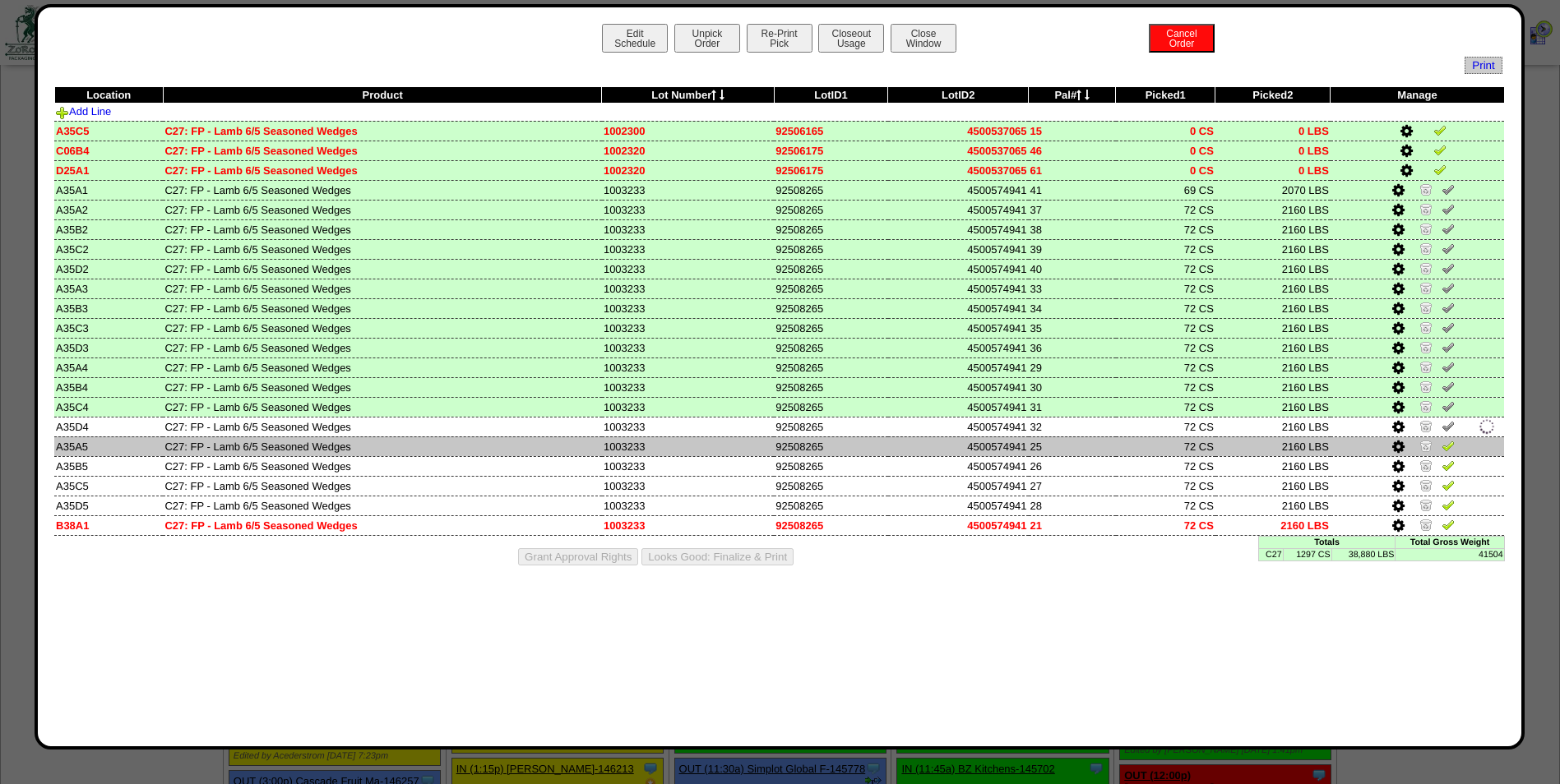
click at [1448, 446] on img at bounding box center [1448, 445] width 13 height 13
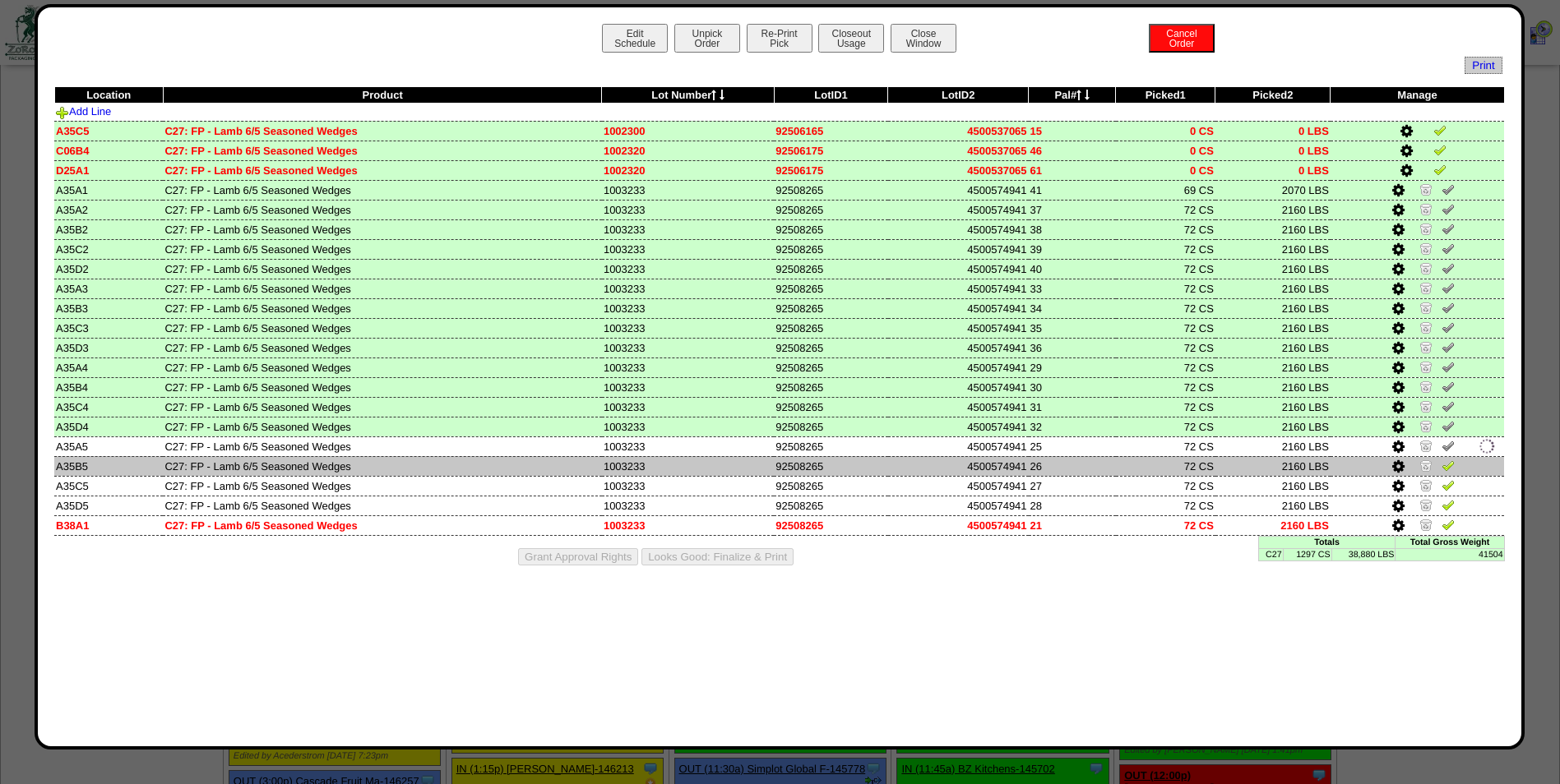
click at [1448, 464] on img at bounding box center [1448, 465] width 13 height 13
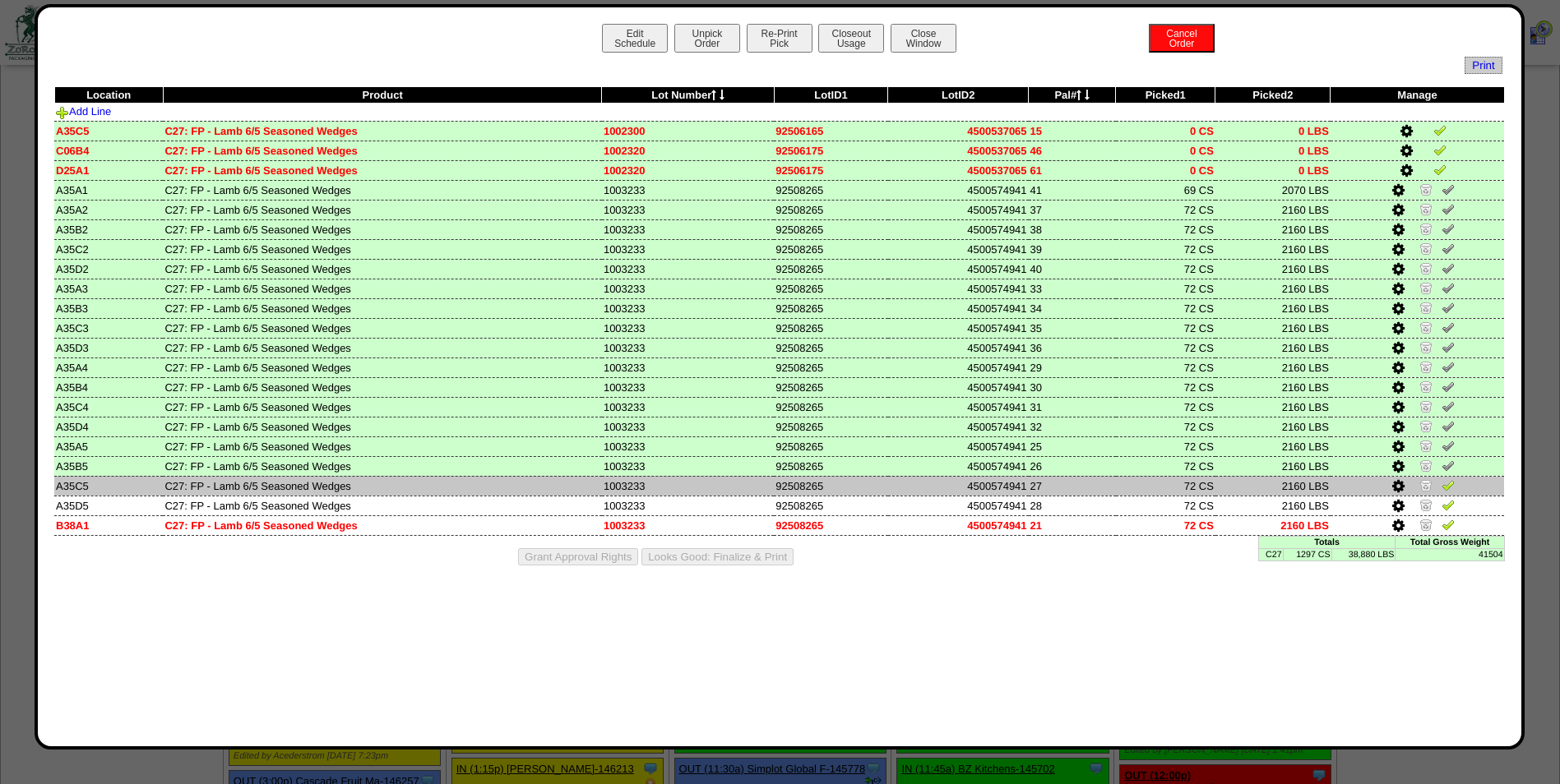
click at [1448, 485] on img at bounding box center [1448, 484] width 13 height 13
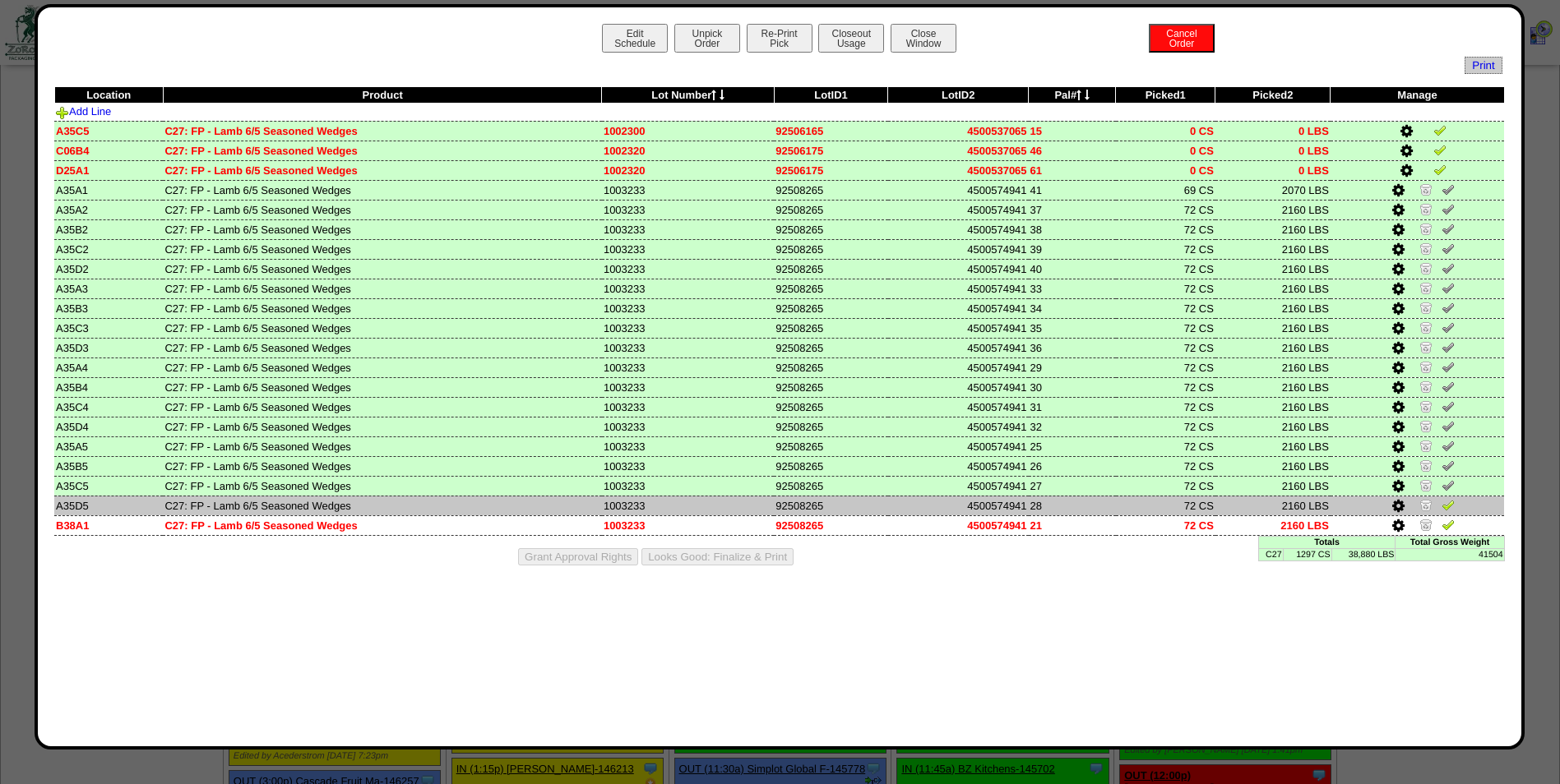
click at [1450, 509] on img at bounding box center [1448, 504] width 13 height 13
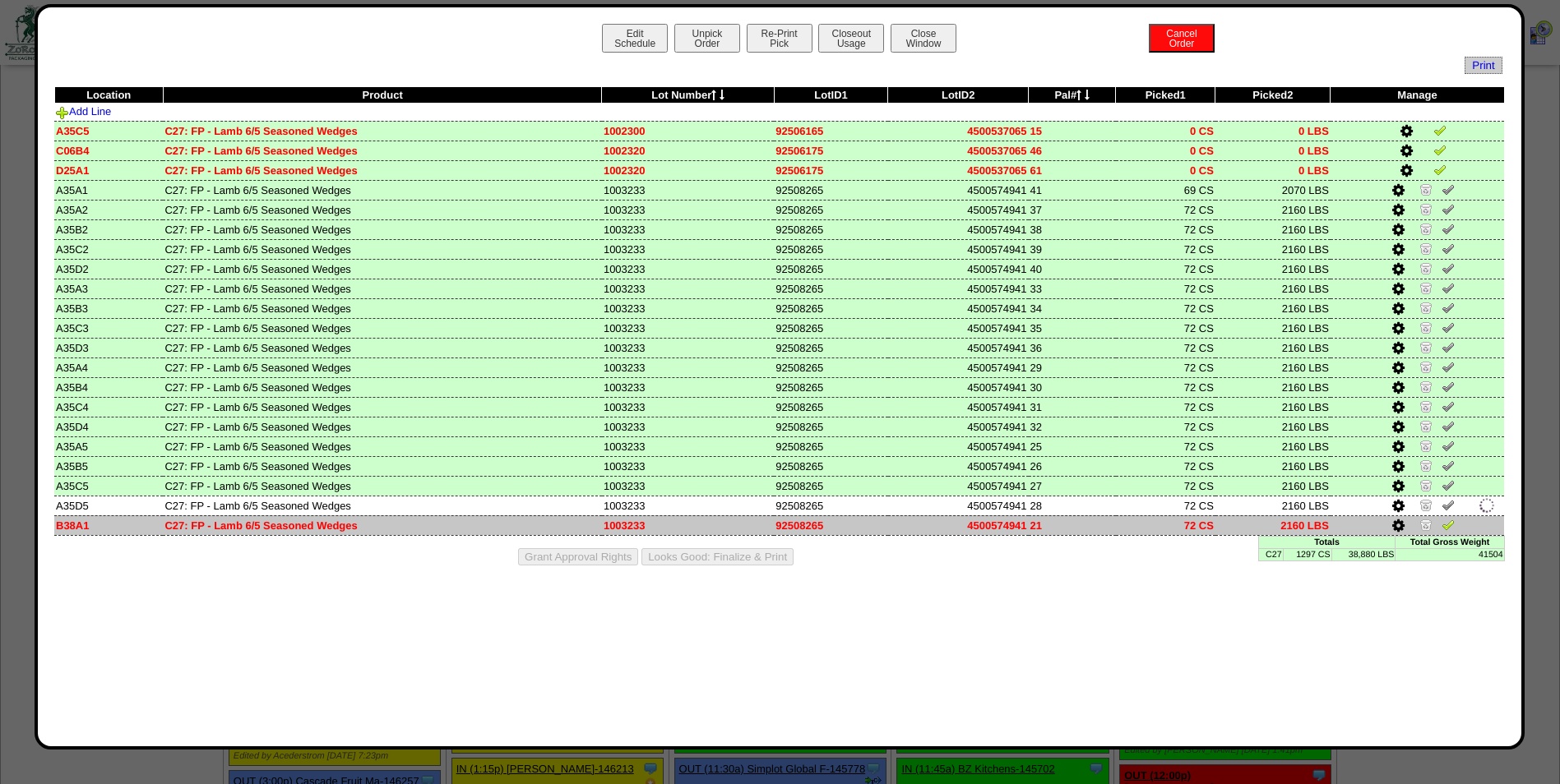
click at [1450, 524] on img at bounding box center [1448, 524] width 13 height 13
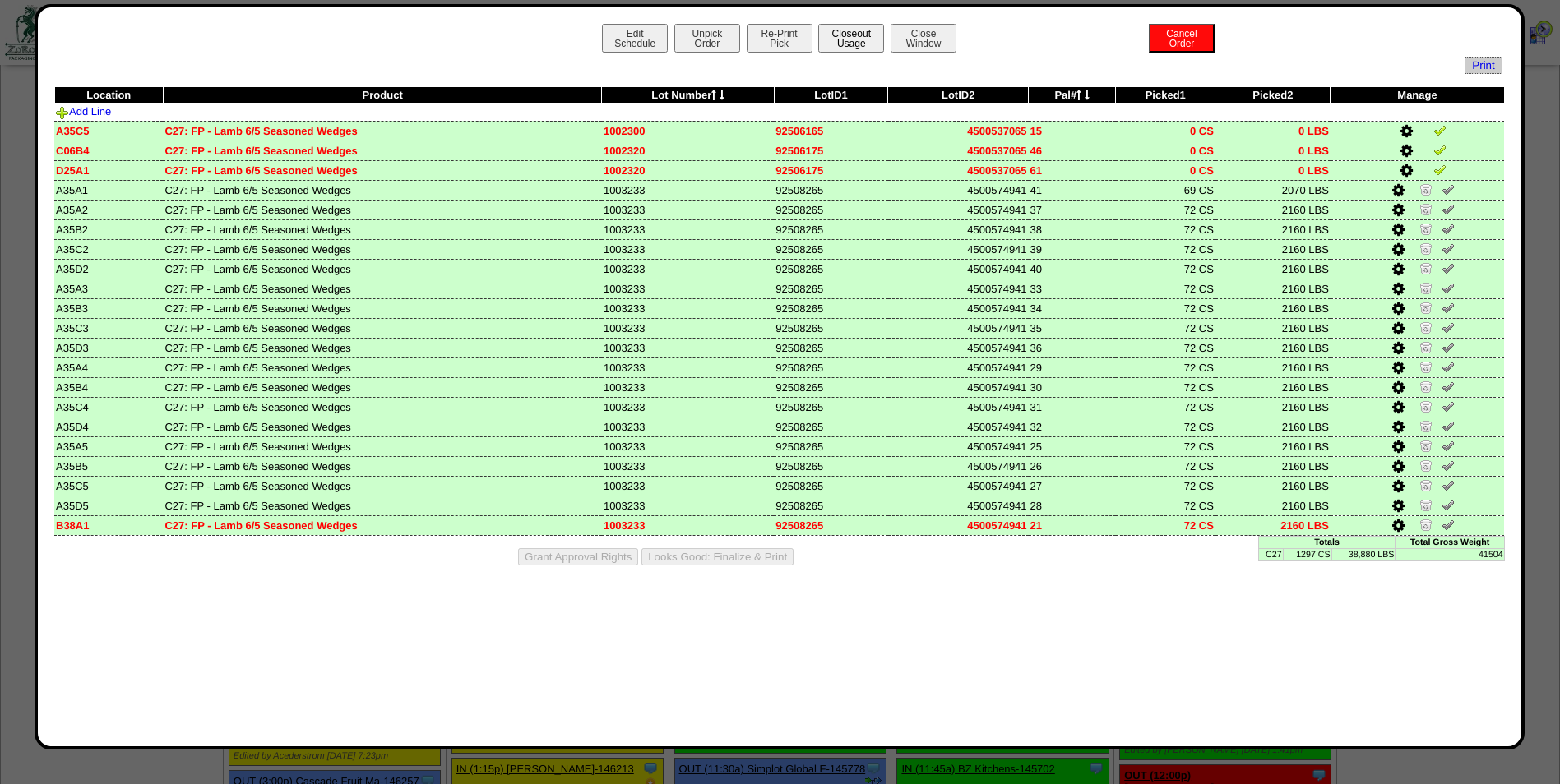
click at [842, 47] on button "Closeout Usage" at bounding box center [851, 39] width 66 height 29
click at [741, 556] on button "Looks Good: Finalize & Print" at bounding box center [718, 556] width 153 height 17
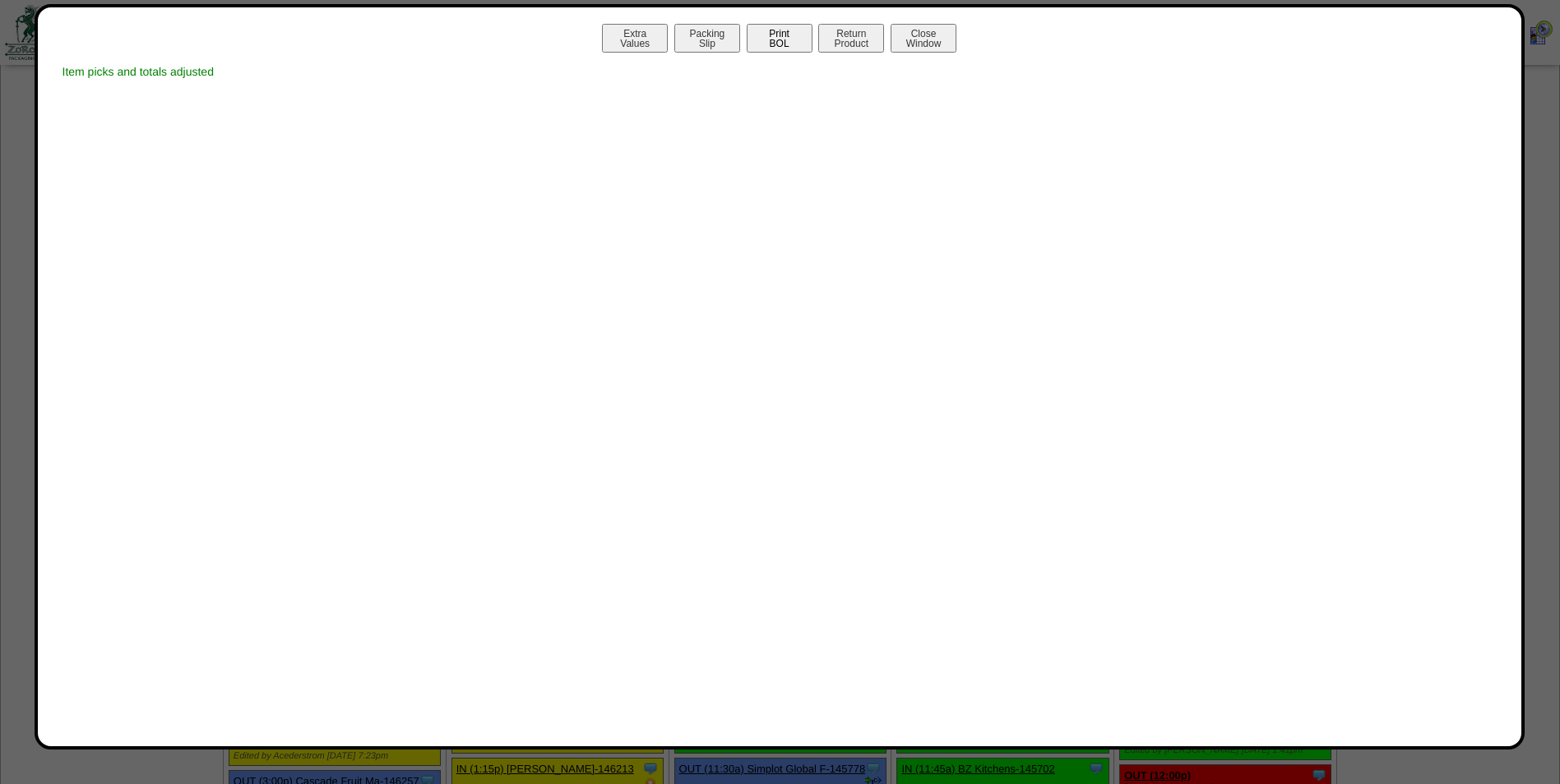
click at [791, 34] on button "Print BOL" at bounding box center [779, 39] width 66 height 29
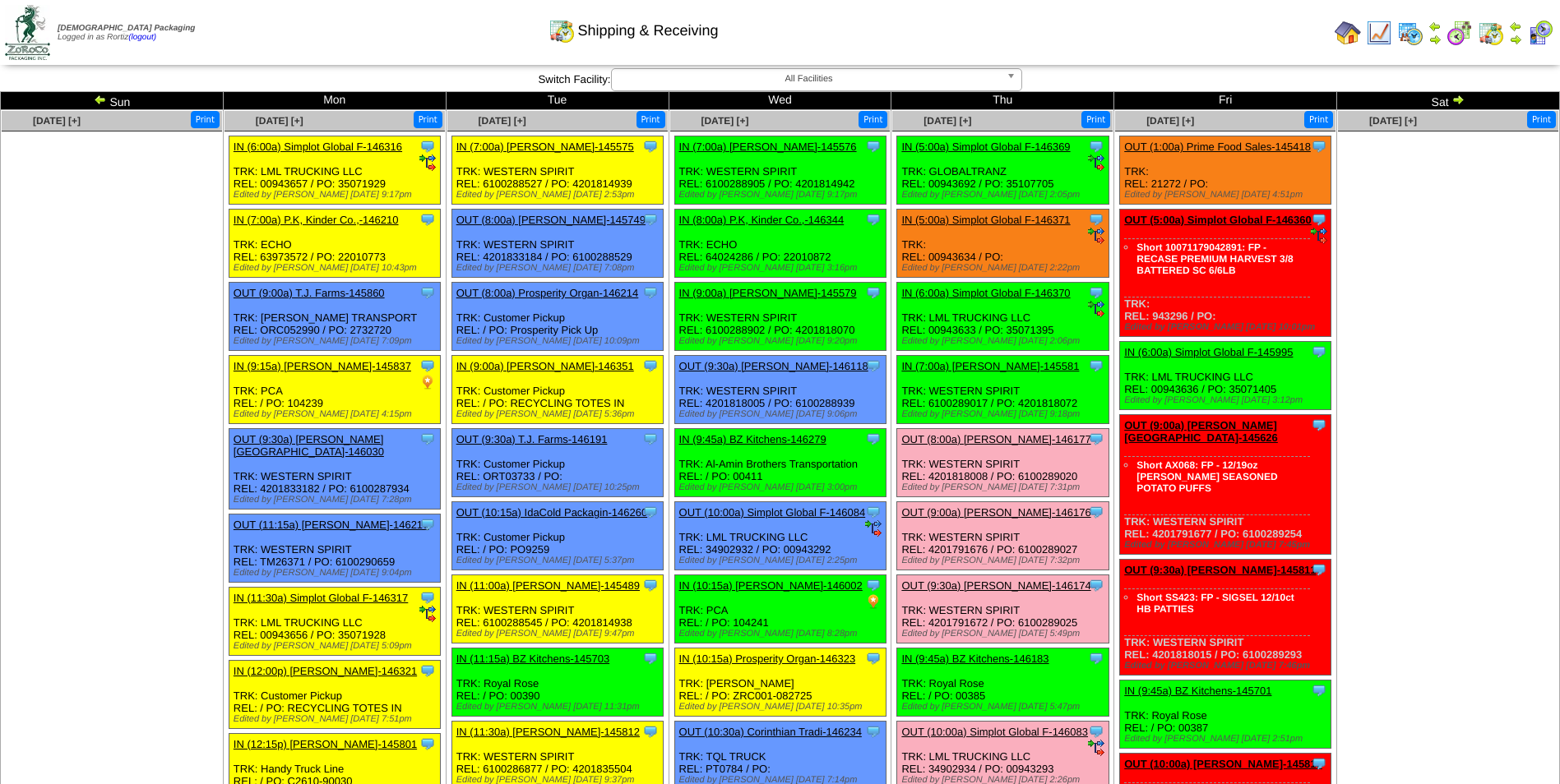
click at [991, 35] on div "Shipping & Receiving" at bounding box center [633, 25] width 897 height 45
click at [1457, 103] on img at bounding box center [1458, 100] width 13 height 13
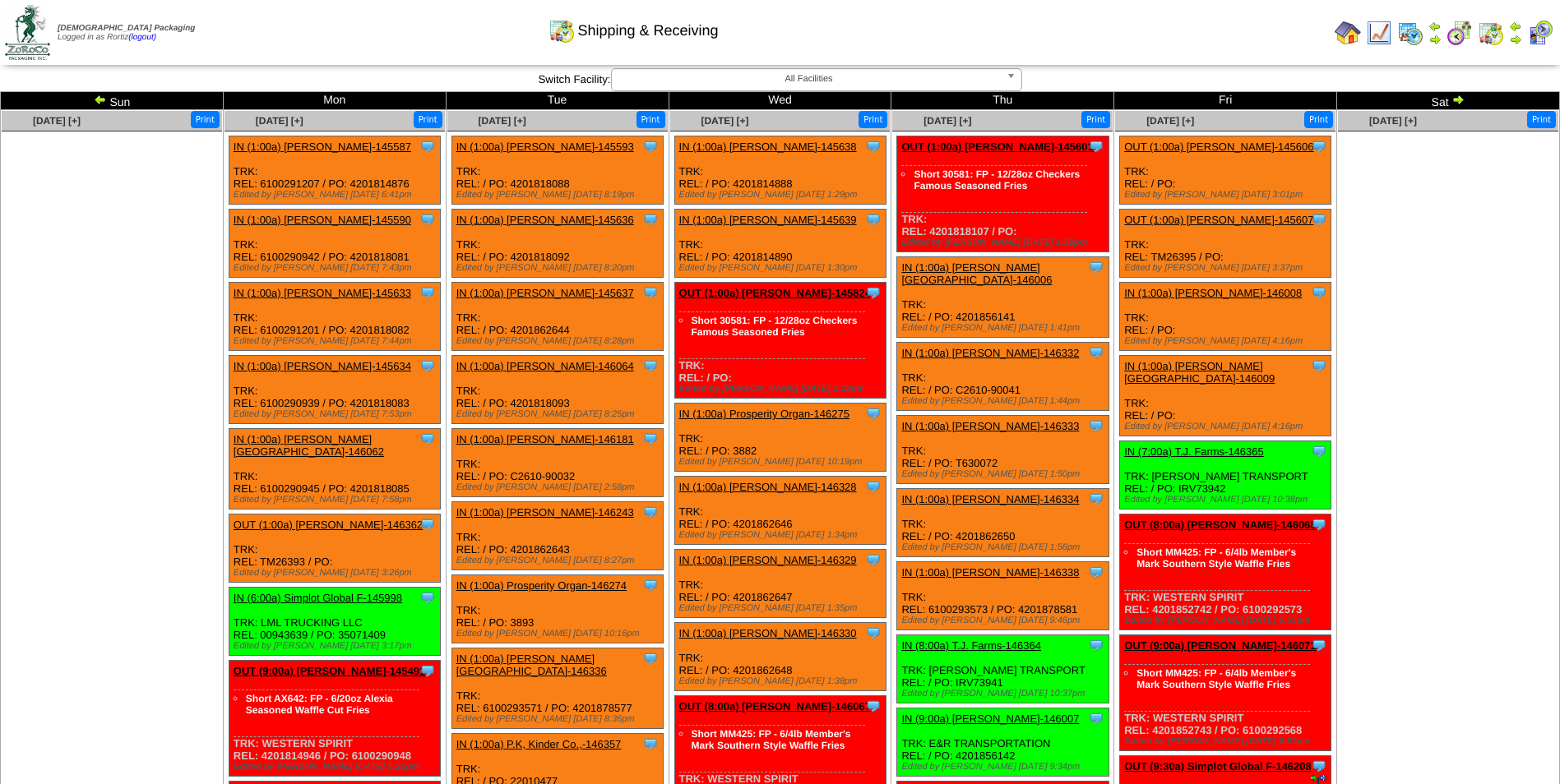
click at [1142, 46] on td "Print All" at bounding box center [863, 32] width 928 height 62
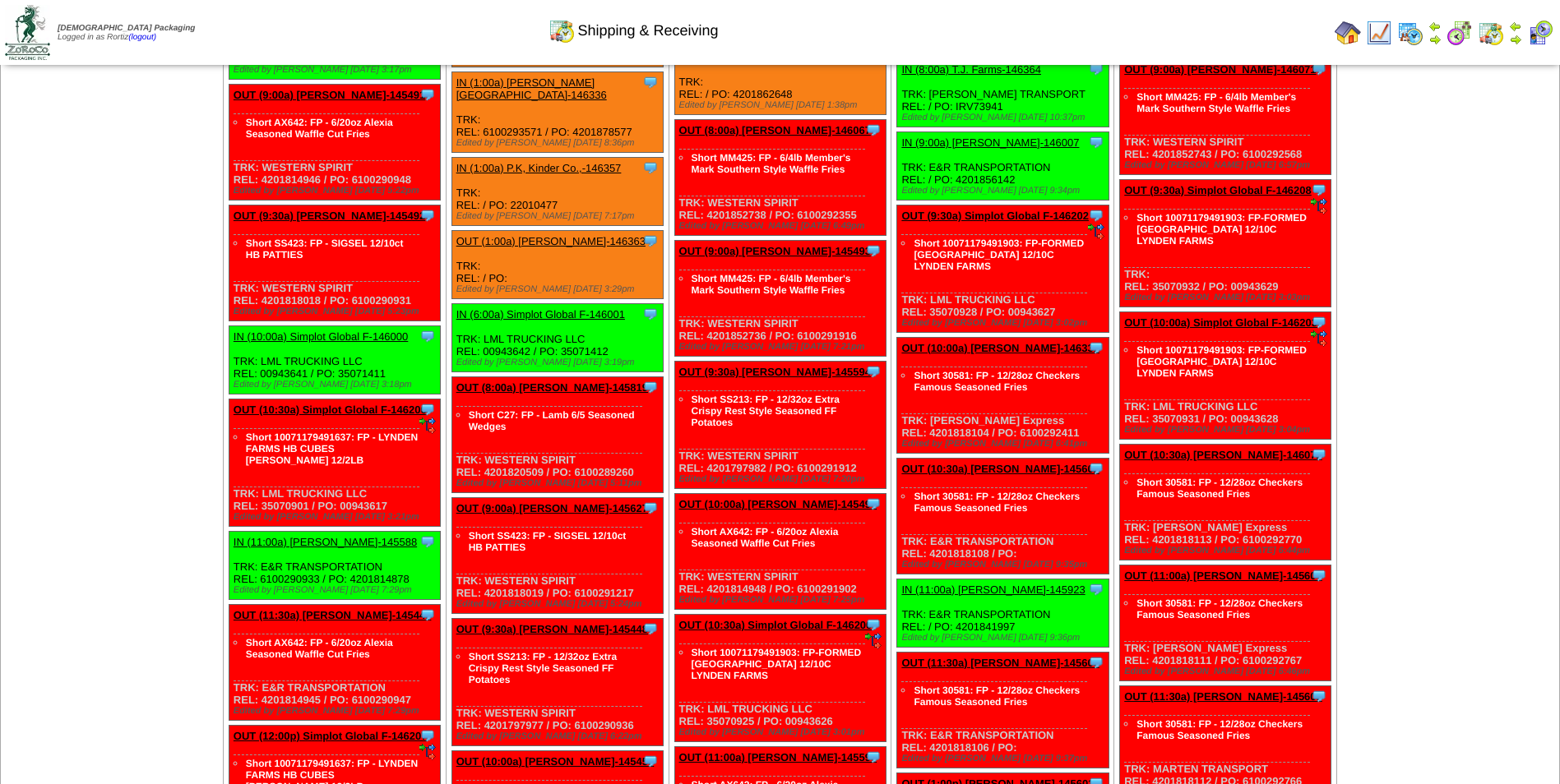
scroll to position [575, 0]
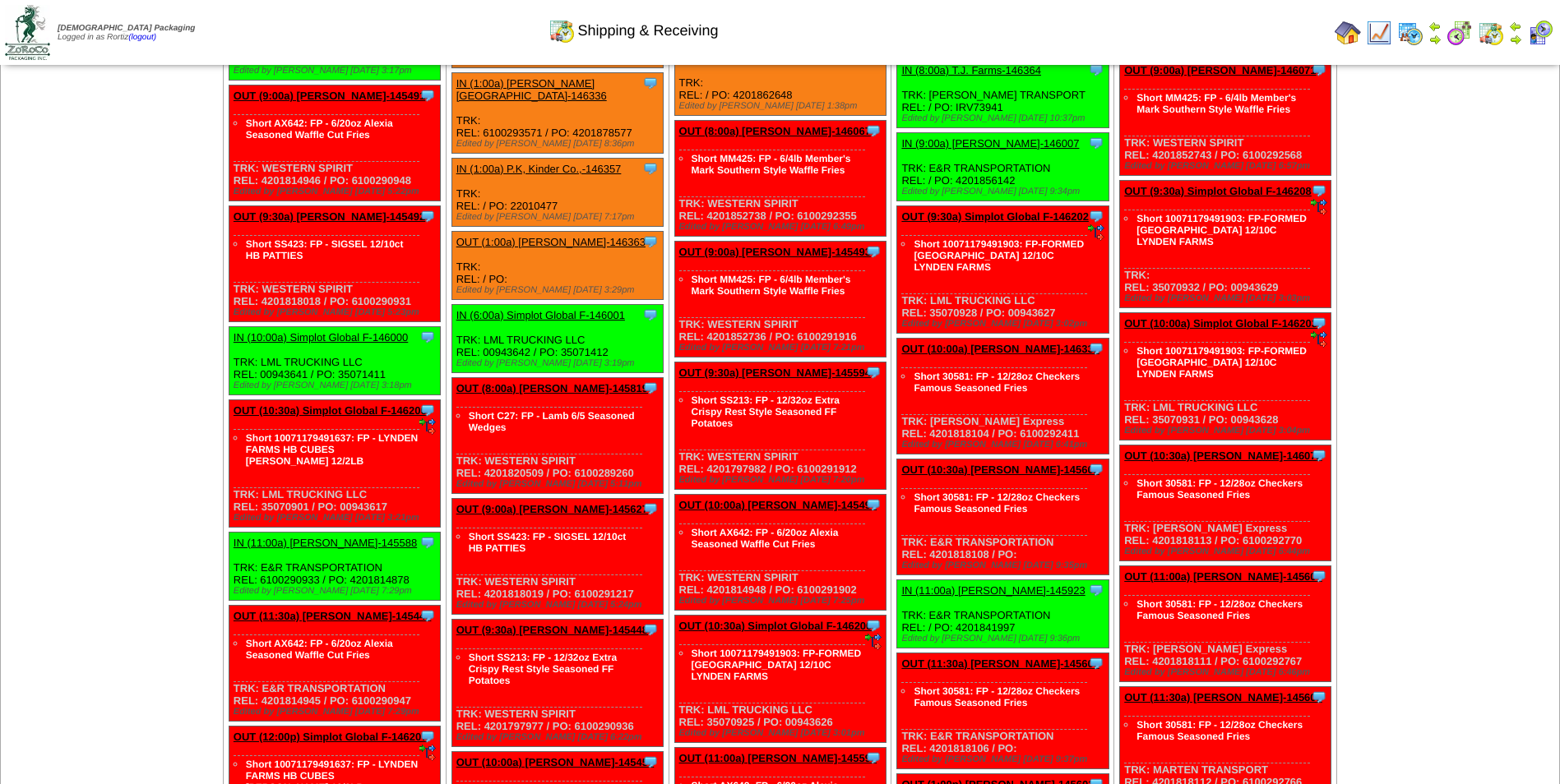
click at [1225, 571] on link "OUT (11:00a) [PERSON_NAME]-145604" at bounding box center [1223, 577] width 198 height 13
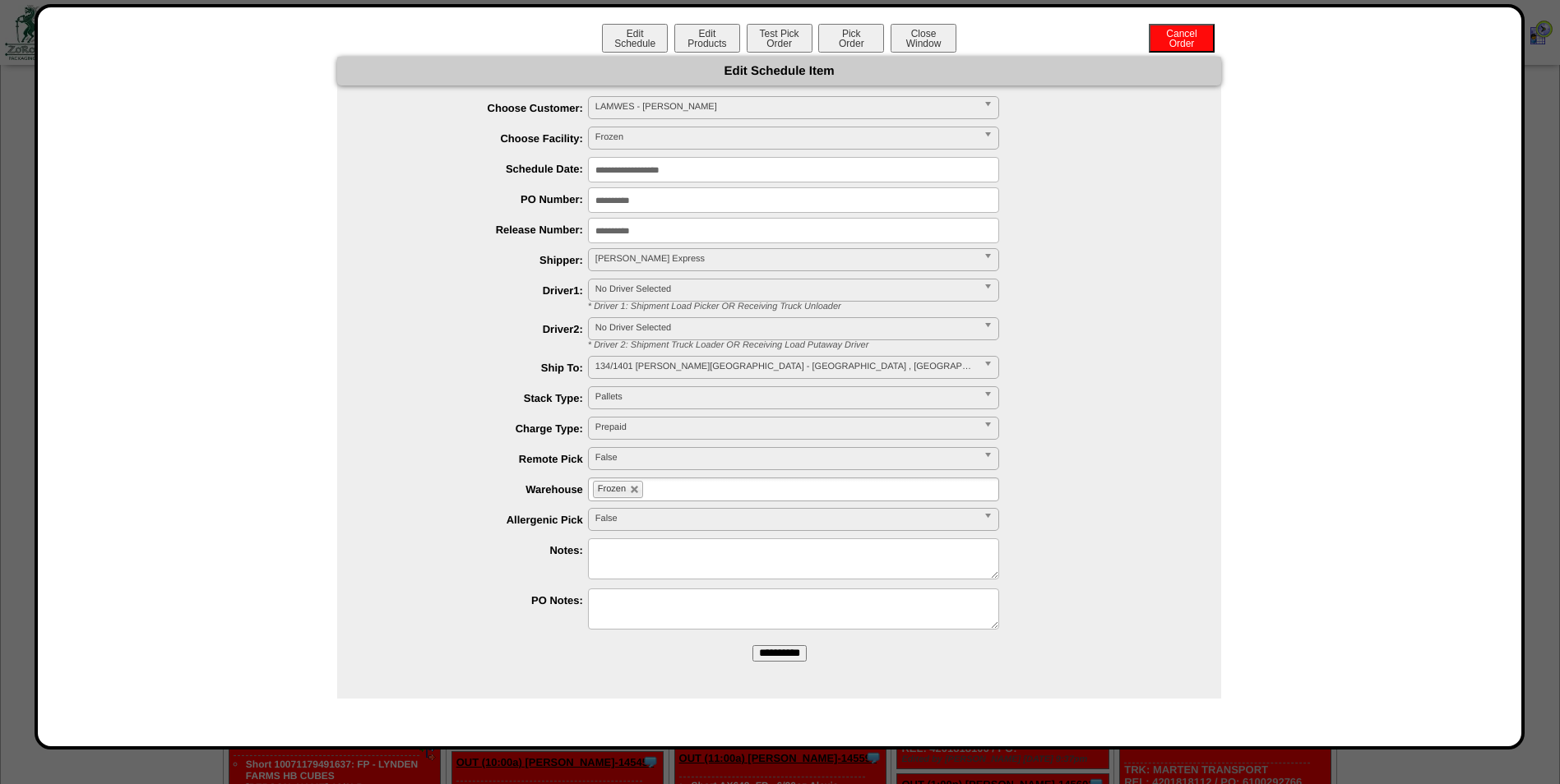
click at [759, 168] on input "**********" at bounding box center [793, 170] width 411 height 25
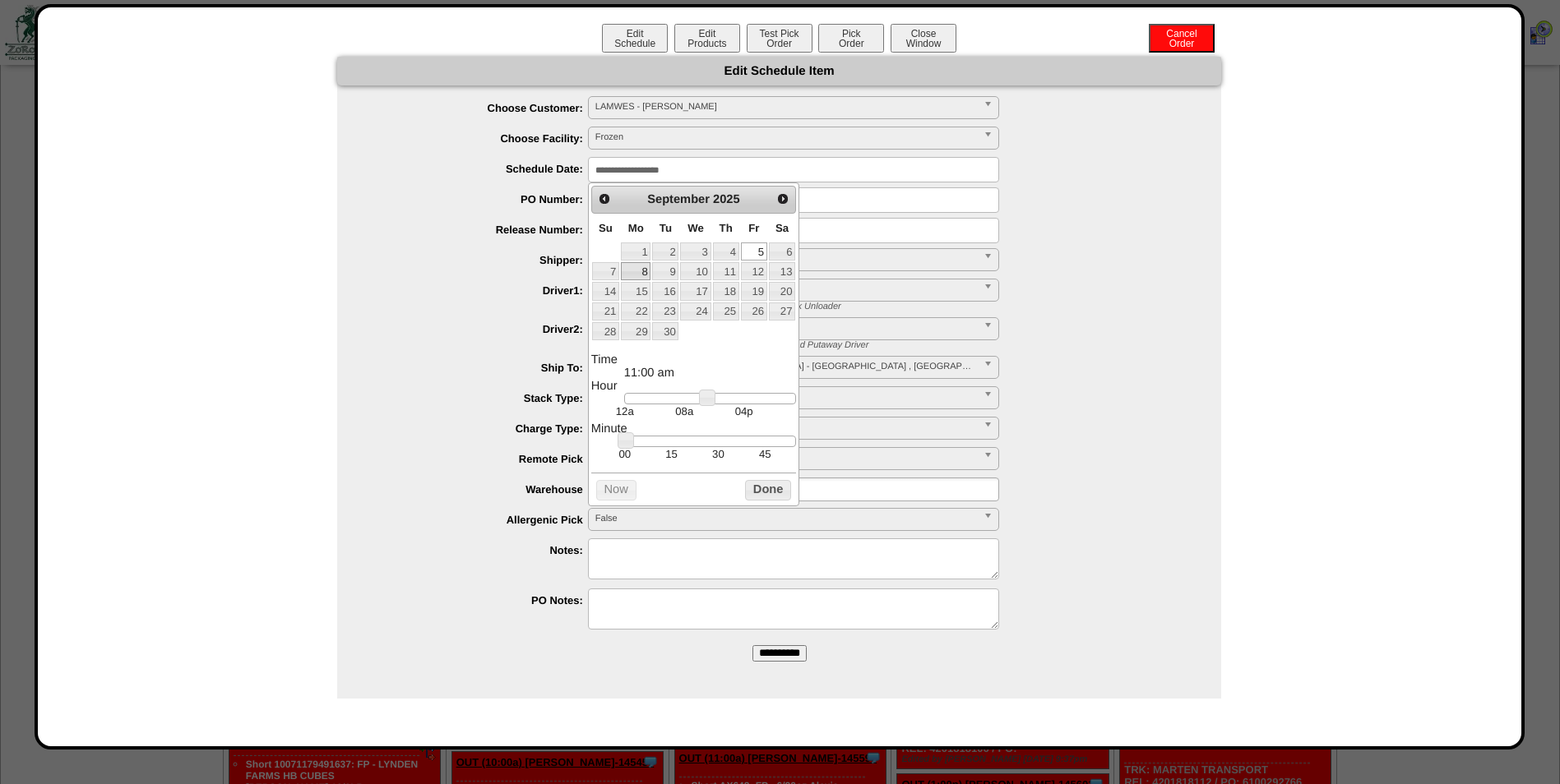
click at [630, 265] on link "8" at bounding box center [635, 271] width 30 height 18
type input "**********"
click at [770, 501] on button "Done" at bounding box center [767, 490] width 46 height 21
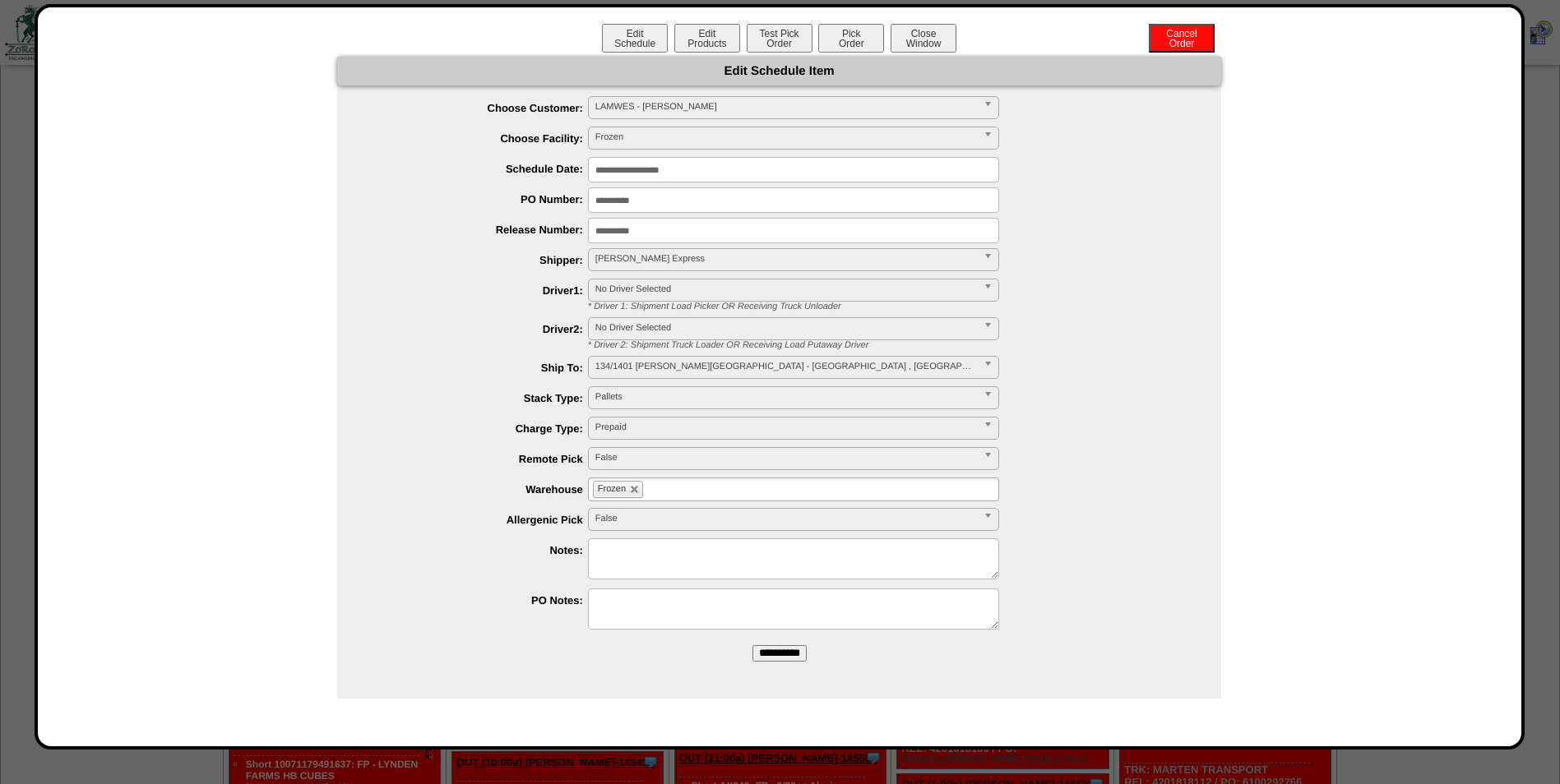
click at [772, 654] on input "**********" at bounding box center [779, 653] width 54 height 16
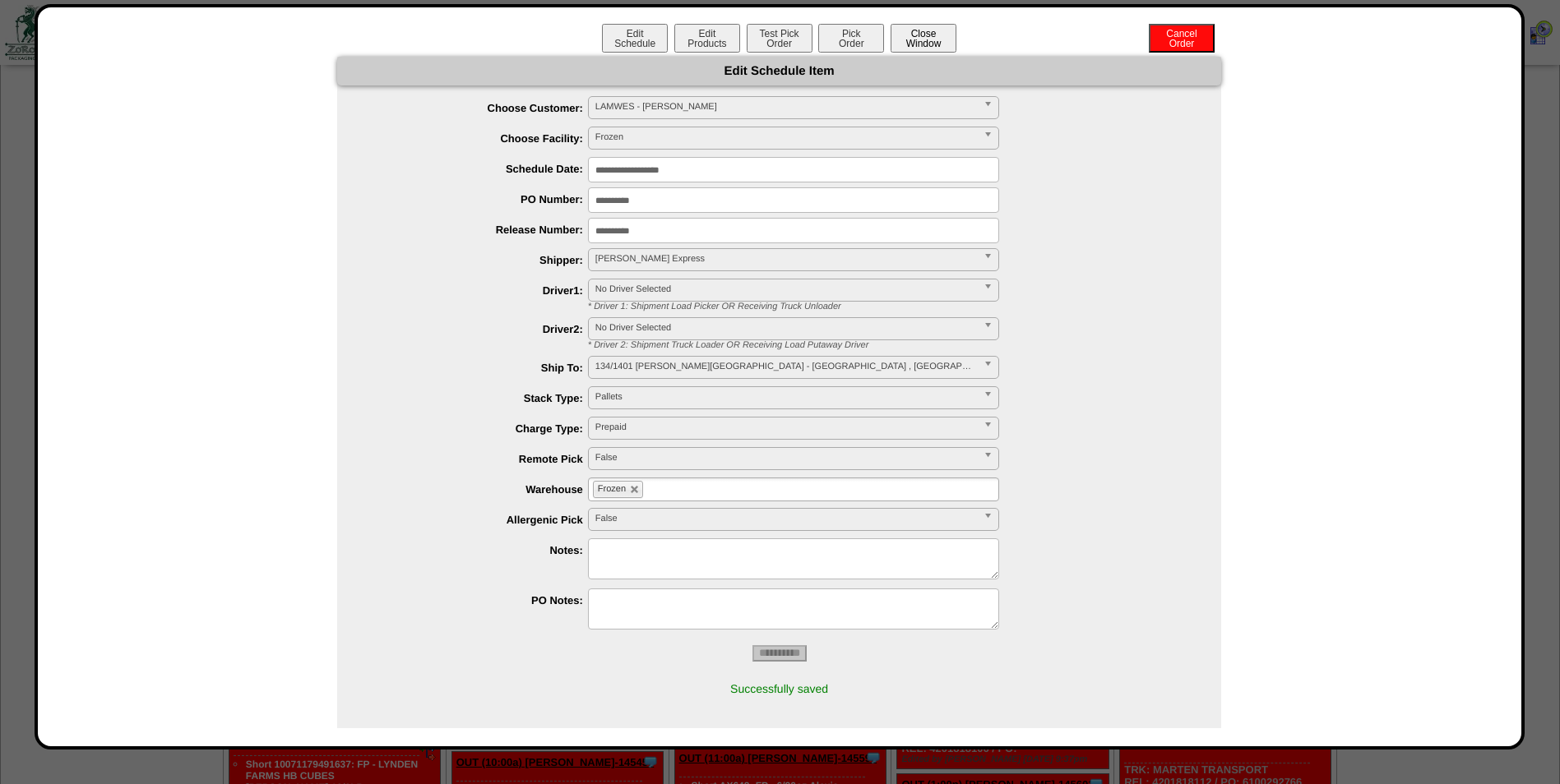
click at [908, 37] on button "Close Window" at bounding box center [923, 39] width 66 height 29
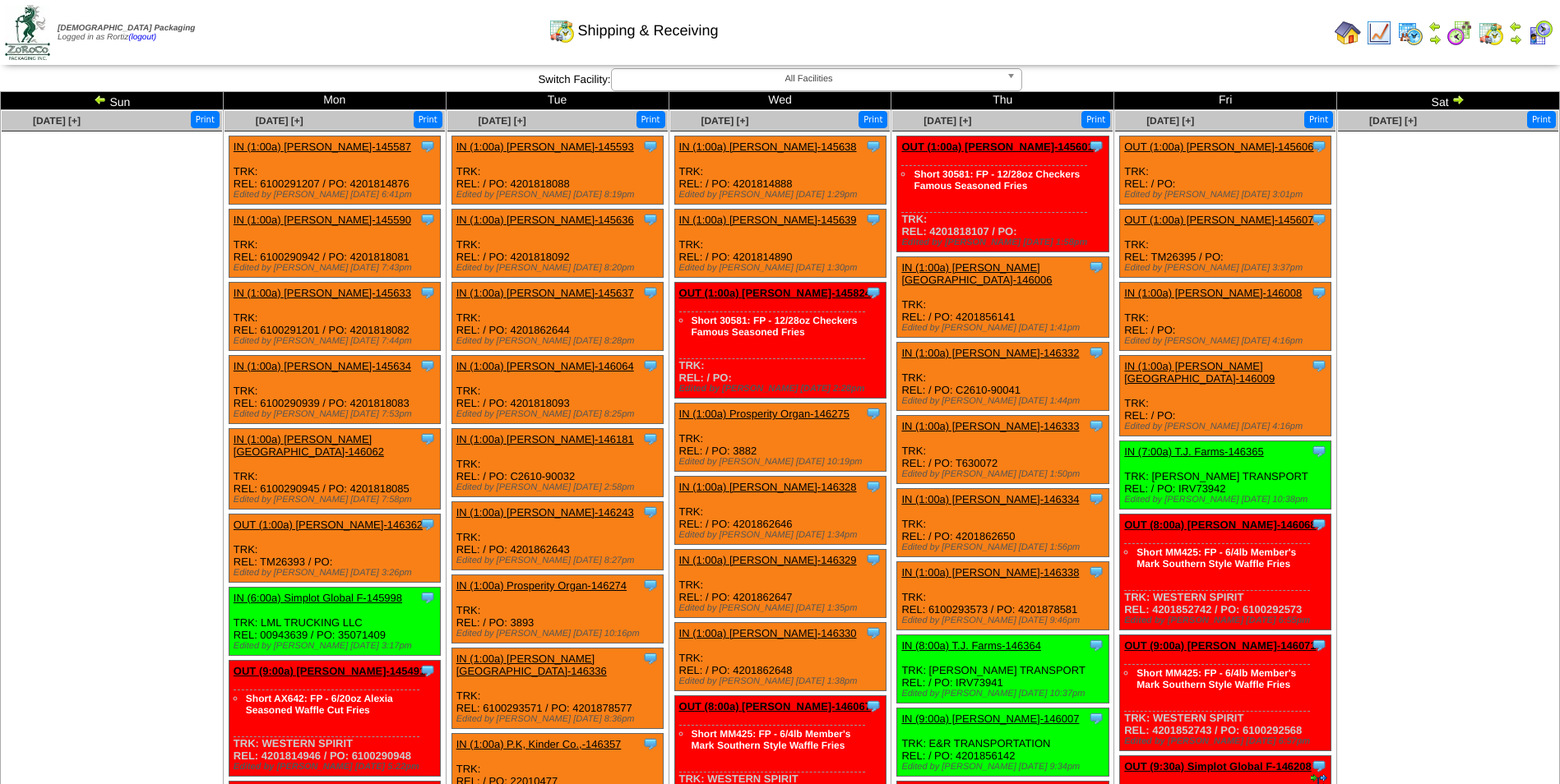
click at [908, 37] on div "Shipping & Receiving" at bounding box center [633, 25] width 897 height 45
click at [96, 93] on img at bounding box center [100, 100] width 13 height 13
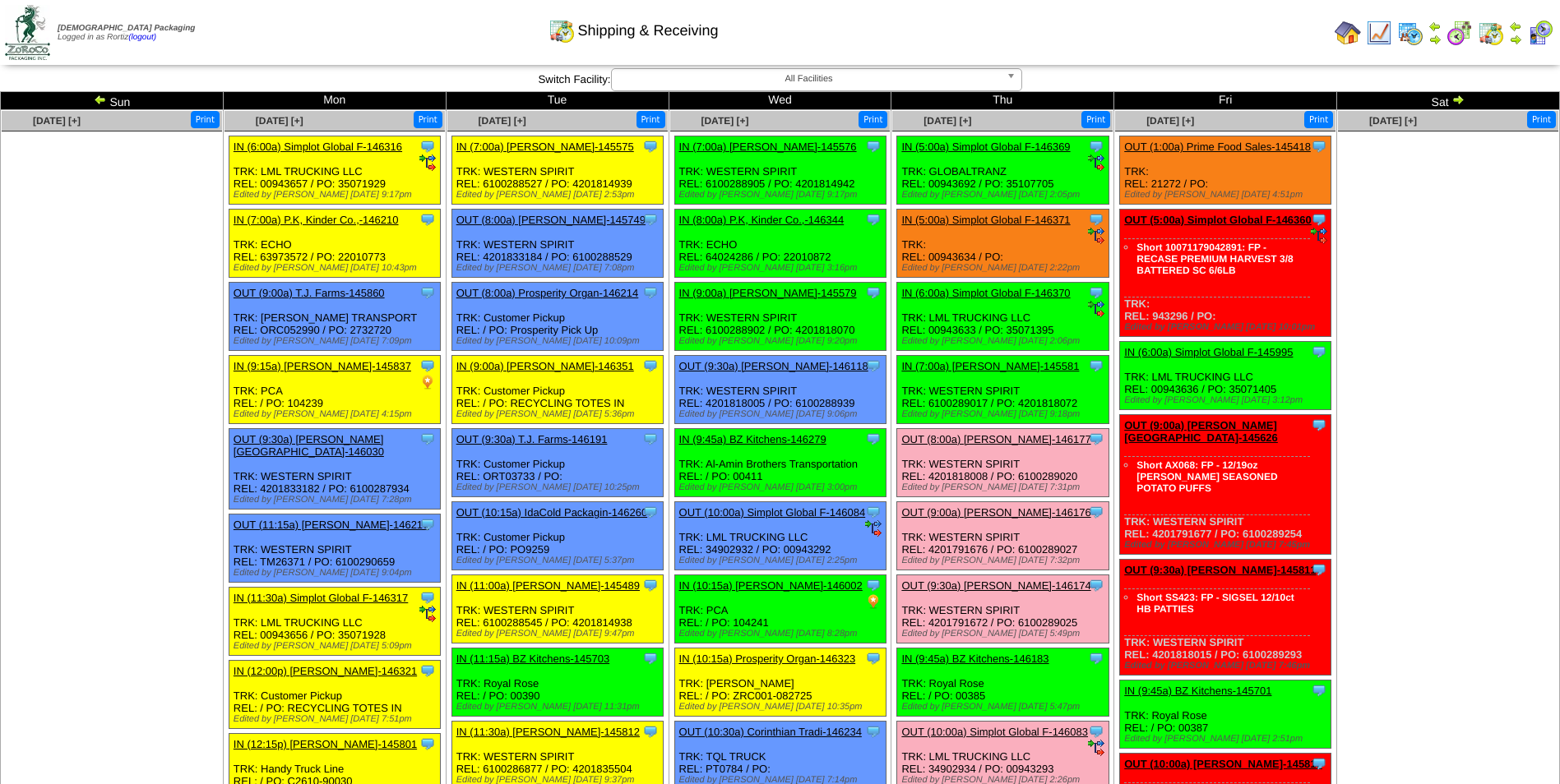
click at [1184, 44] on td "Print All" at bounding box center [863, 32] width 928 height 62
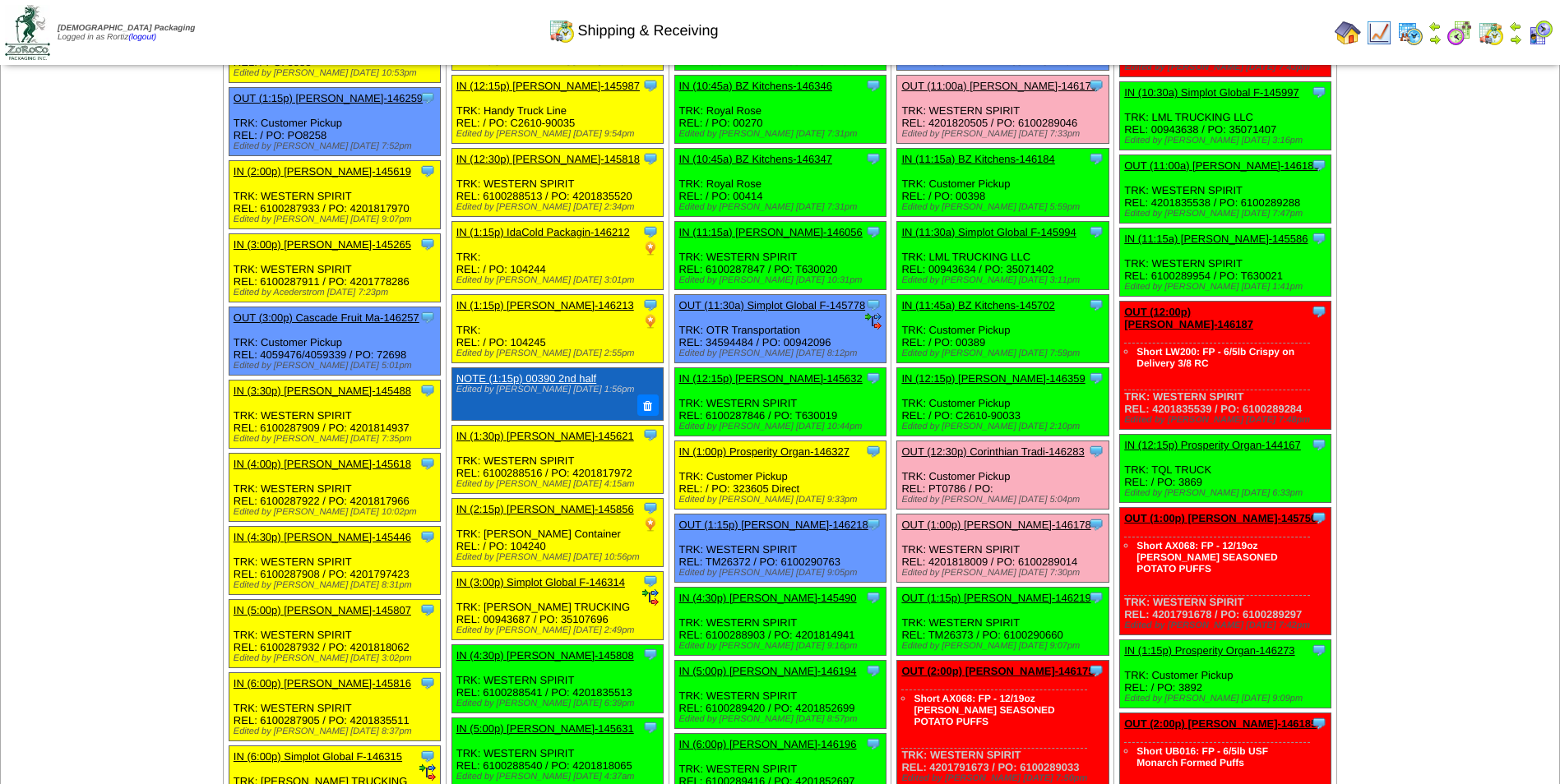
scroll to position [822, 0]
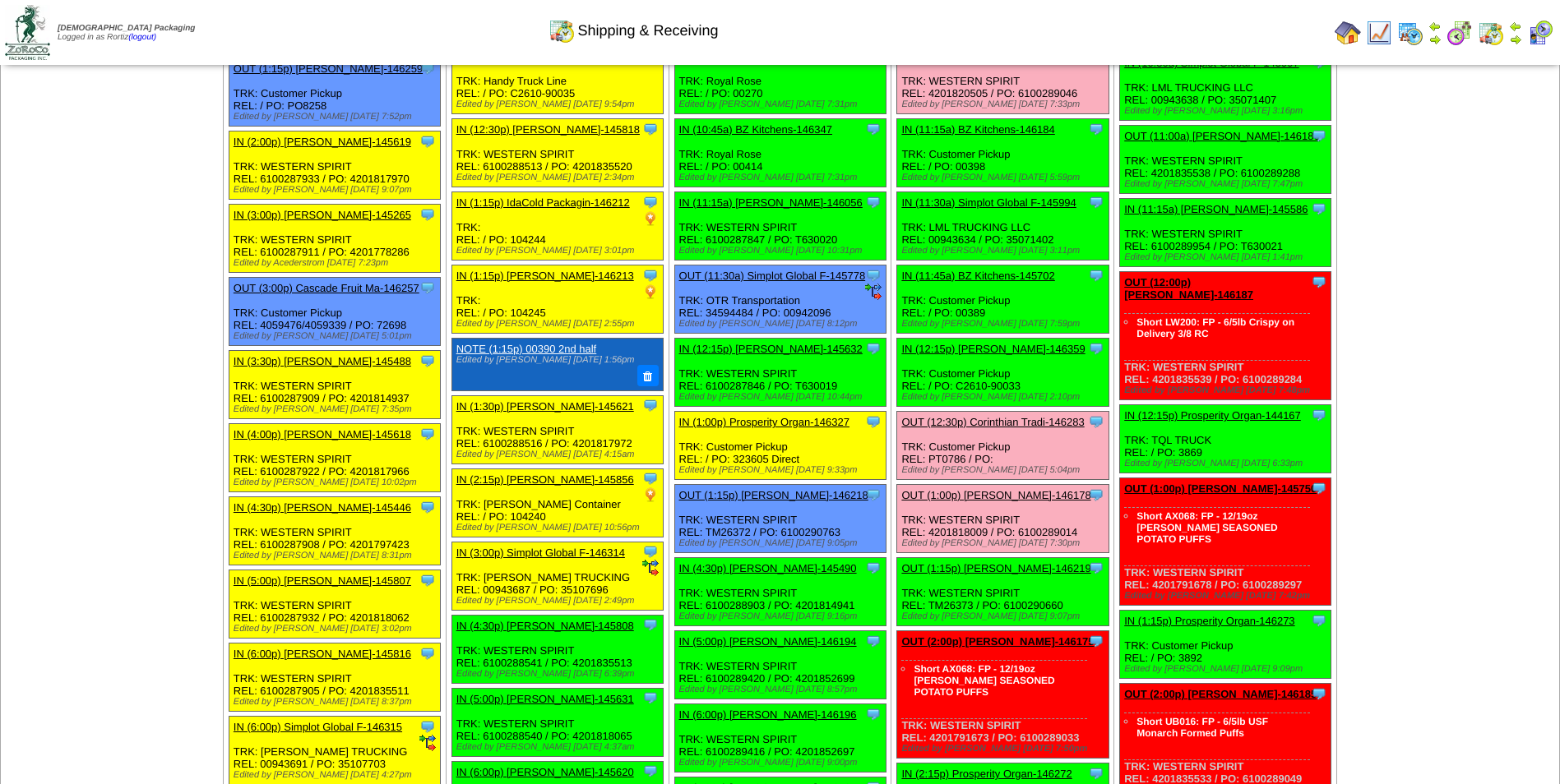
click at [1515, 43] on img at bounding box center [1515, 39] width 13 height 13
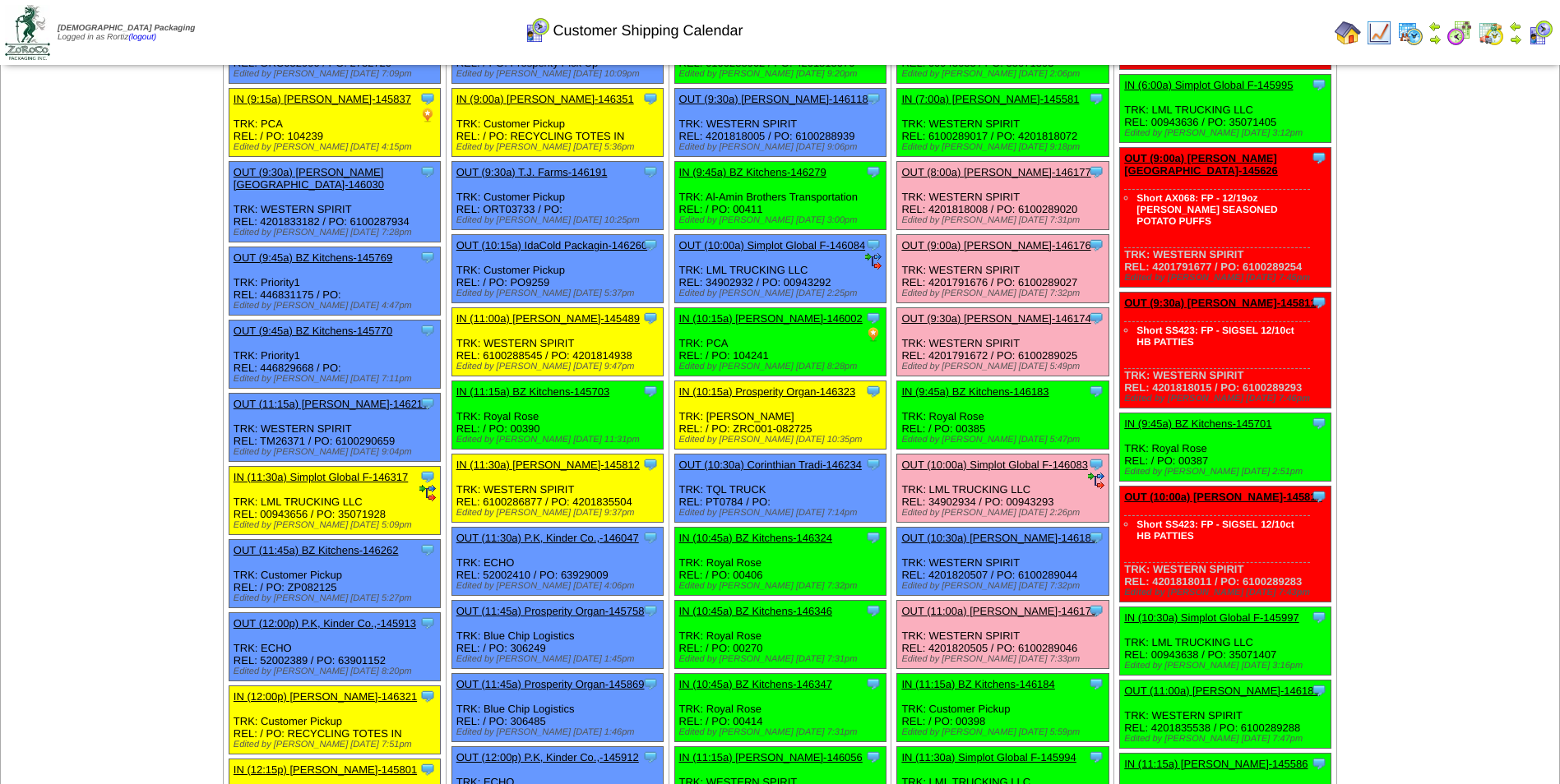
scroll to position [328, 0]
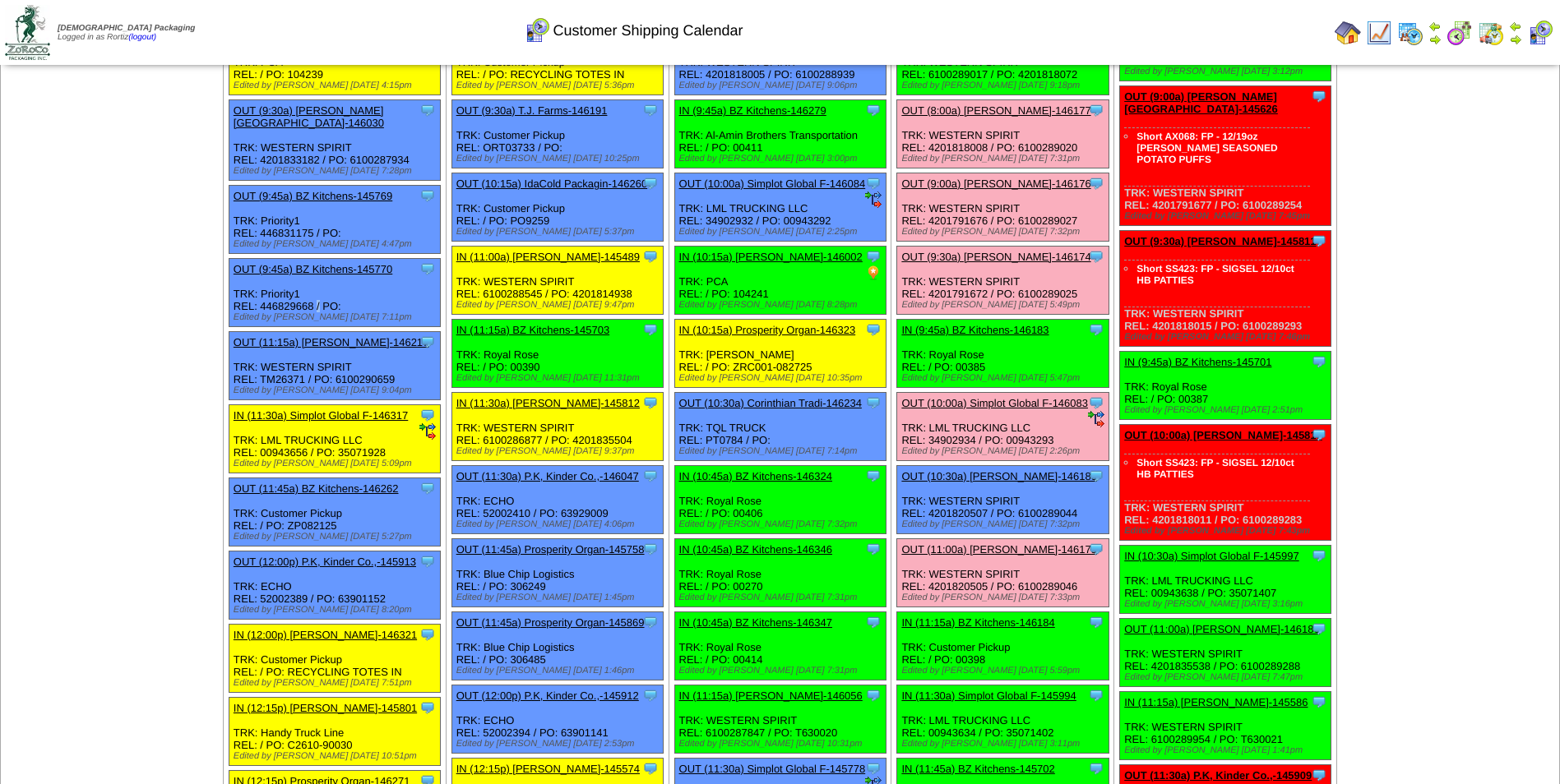
drag, startPoint x: 313, startPoint y: 291, endPoint x: 259, endPoint y: 294, distance: 54.1
click at [259, 294] on div "Clone Item OUT (9:45a) BZ Kitchens-145770 BZ Kitchens ScheduleID: 145770 180 CS…" at bounding box center [334, 293] width 211 height 68
copy div "446829668"
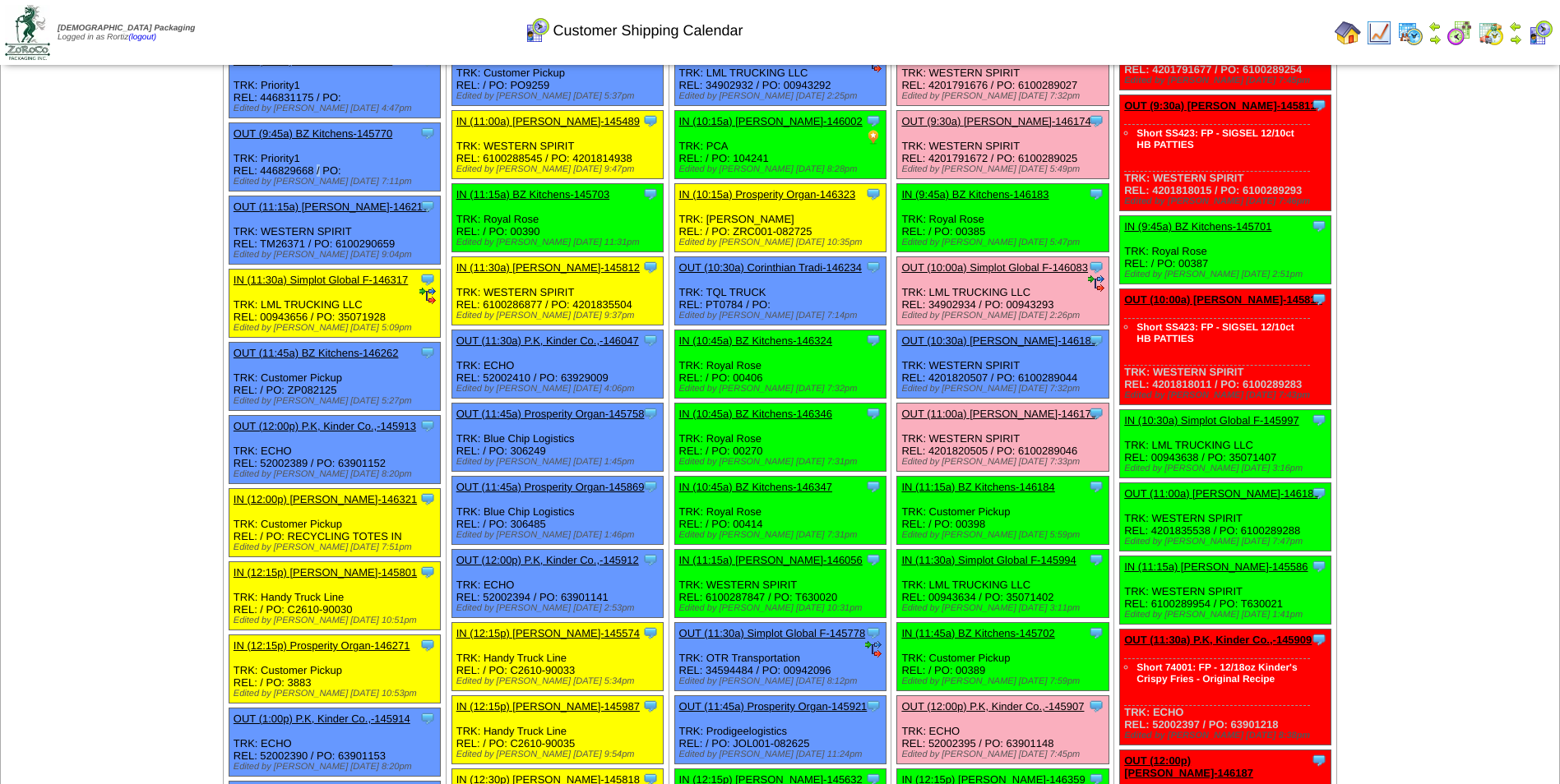
scroll to position [493, 0]
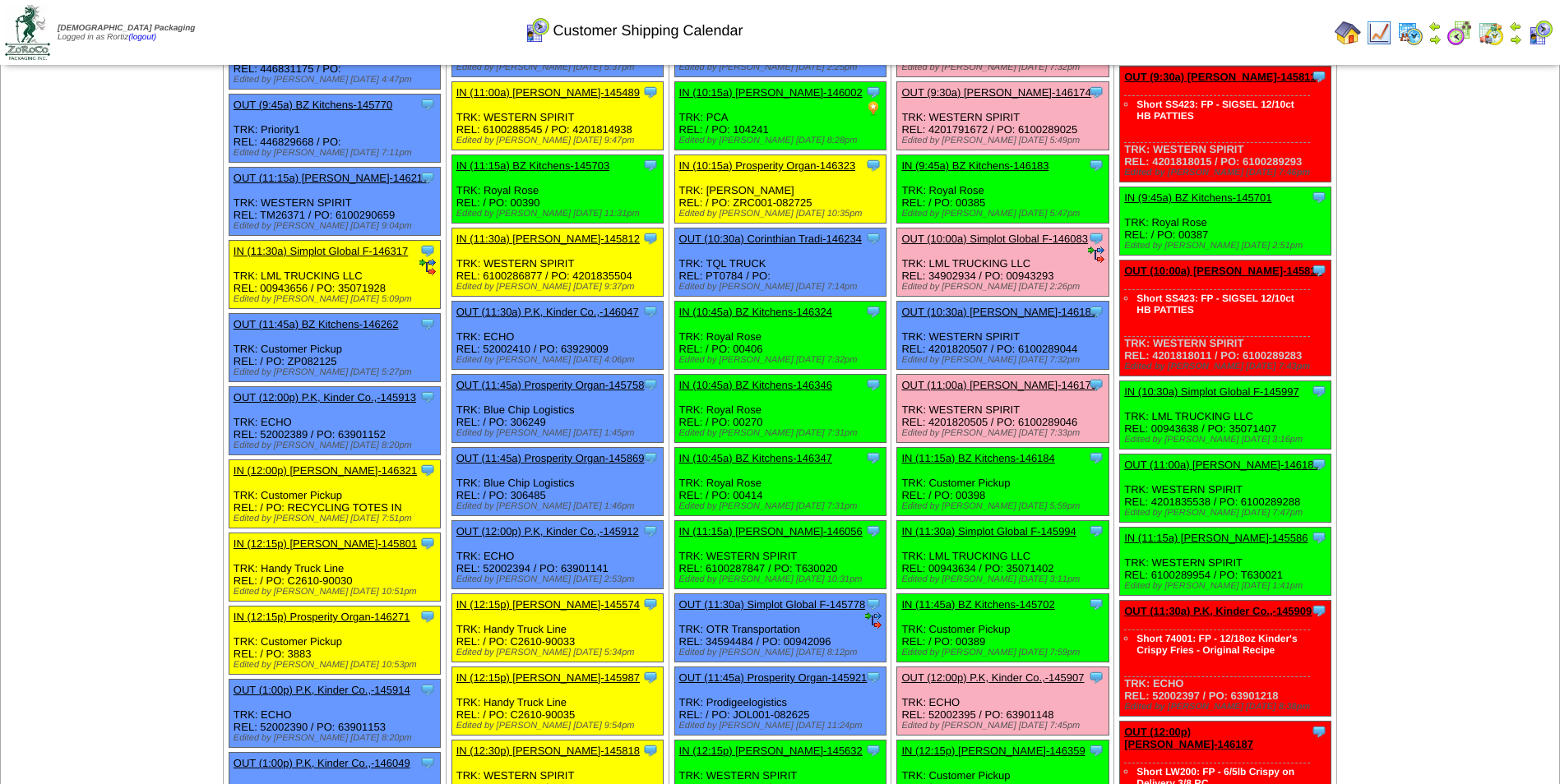
click at [305, 346] on div "Clone Item OUT (11:45a) BZ Kitchens-146262 BZ Kitchens ScheduleID: 146262 3600 …" at bounding box center [334, 348] width 211 height 68
copy div "ZP082125"
click at [1024, 30] on div "Customer Shipping Calendar" at bounding box center [633, 25] width 897 height 45
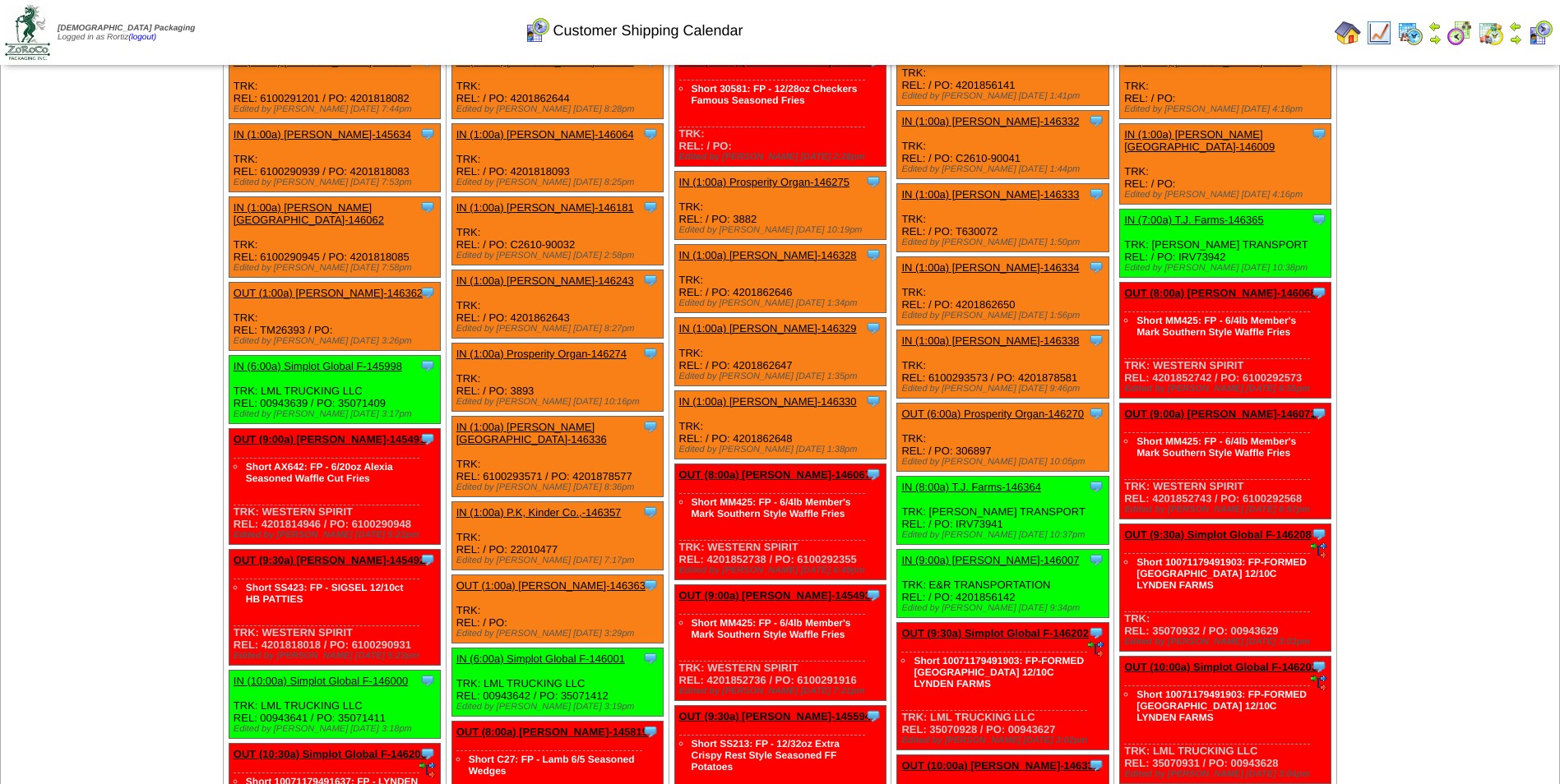
click at [504, 421] on link "IN (1:00a) Lamb-Weston-146336" at bounding box center [532, 432] width 151 height 24
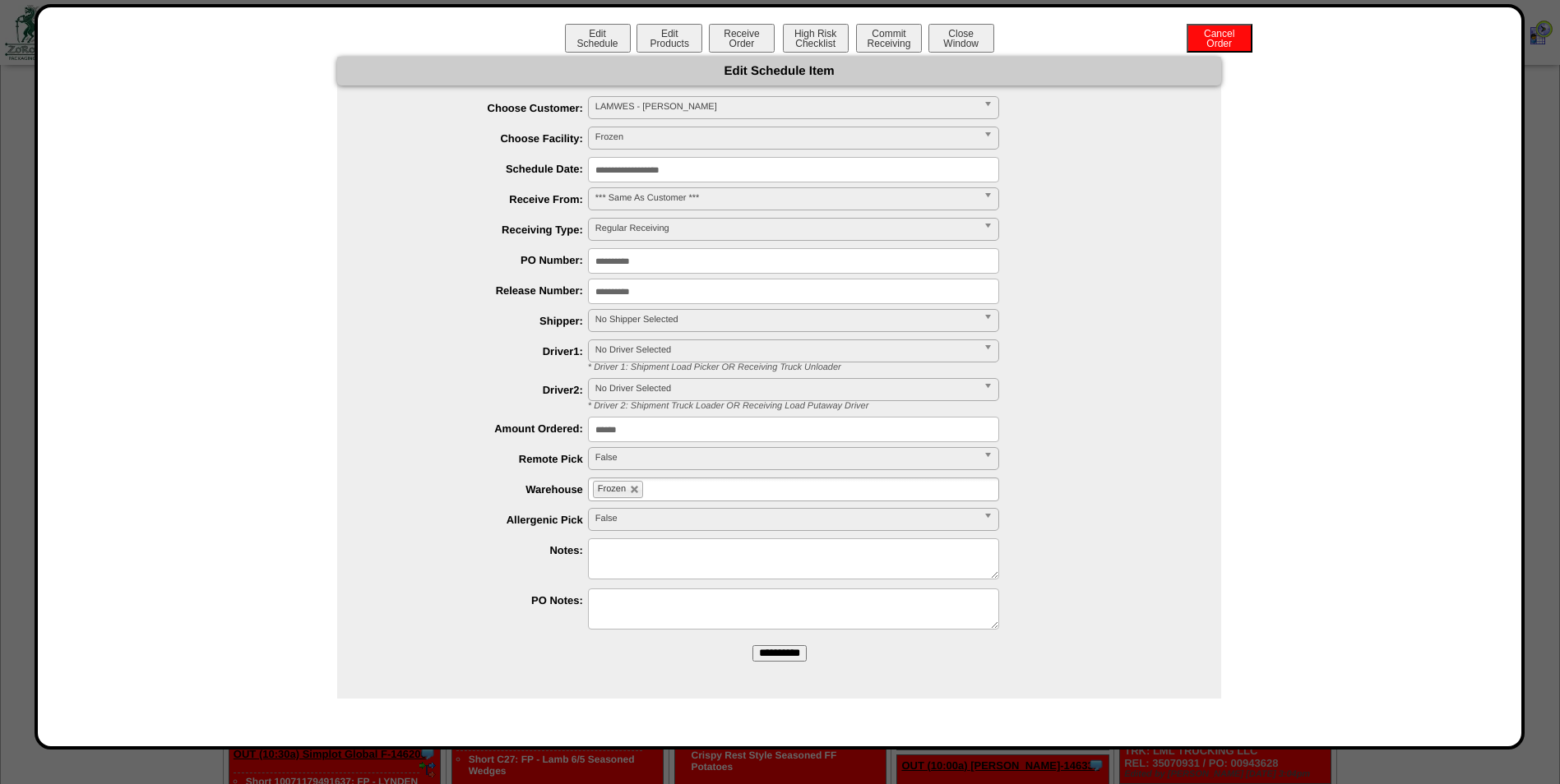
click at [727, 172] on input "**********" at bounding box center [793, 170] width 411 height 25
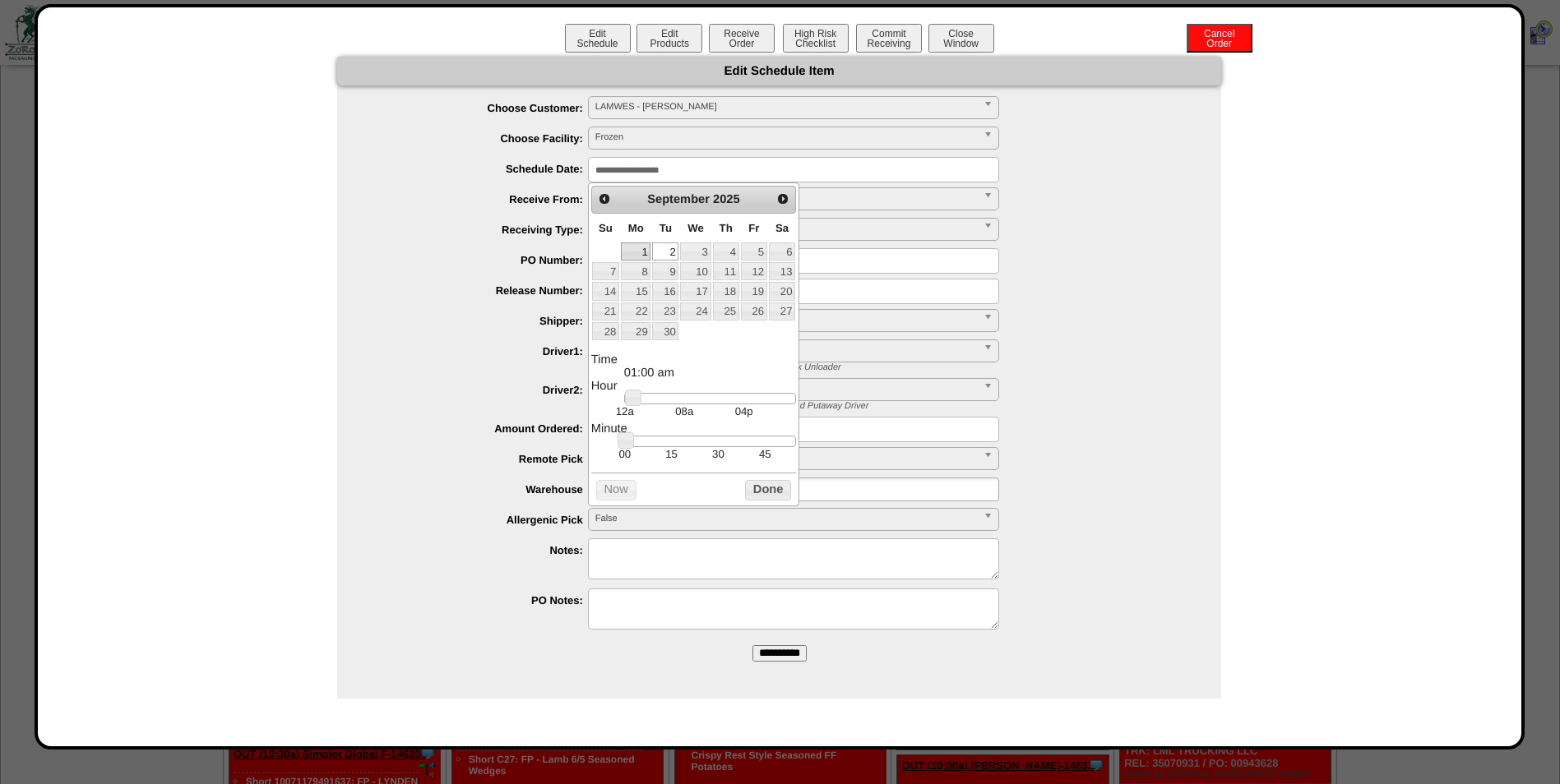
click at [636, 244] on link "1" at bounding box center [635, 251] width 30 height 18
type input "**********"
drag, startPoint x: 631, startPoint y: 405, endPoint x: 688, endPoint y: 400, distance: 57.2
click at [688, 400] on link at bounding box center [691, 397] width 16 height 16
click at [771, 492] on button "Done" at bounding box center [767, 490] width 46 height 21
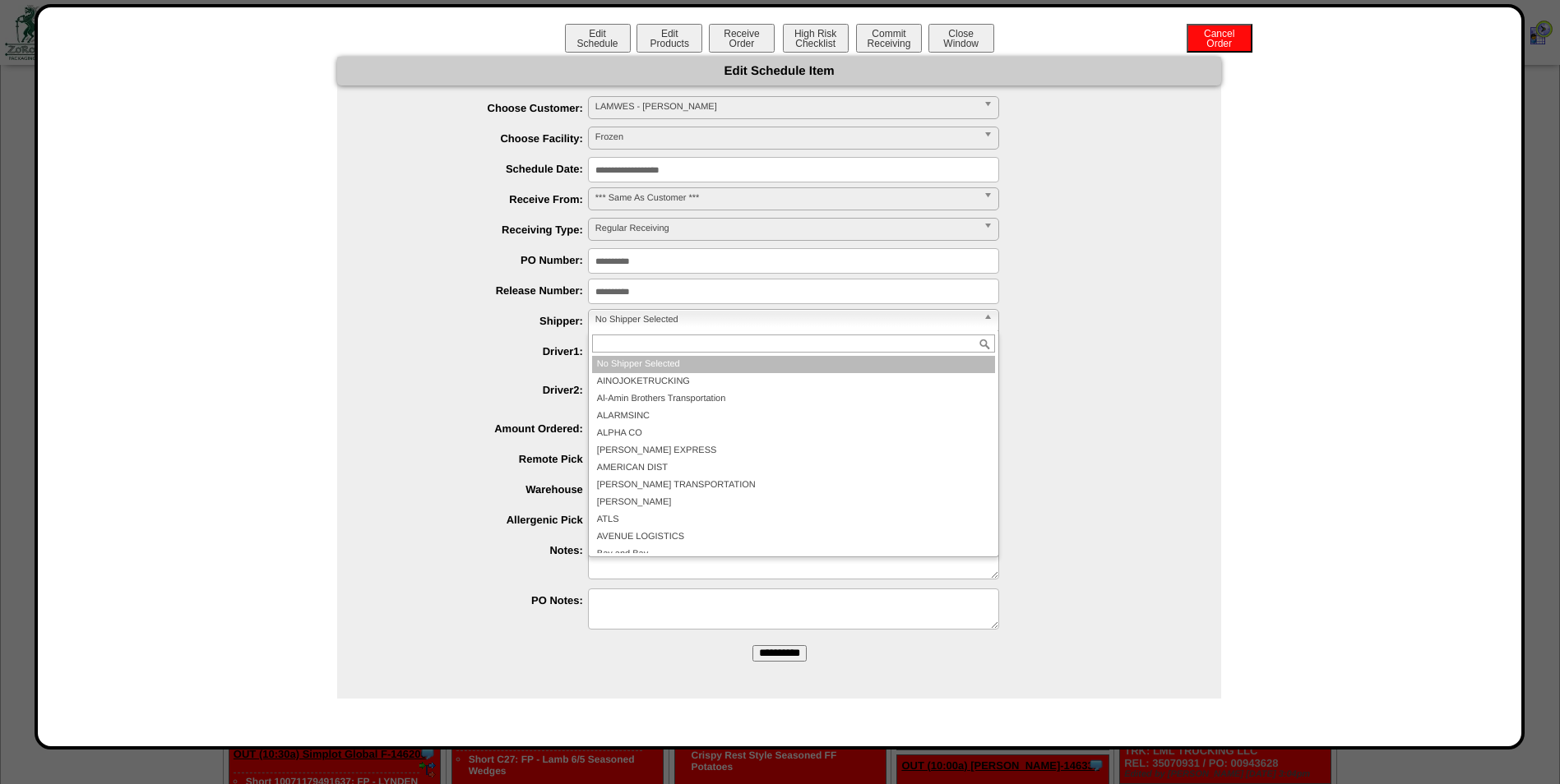
click at [673, 321] on span "No Shipper Selected" at bounding box center [785, 319] width 381 height 20
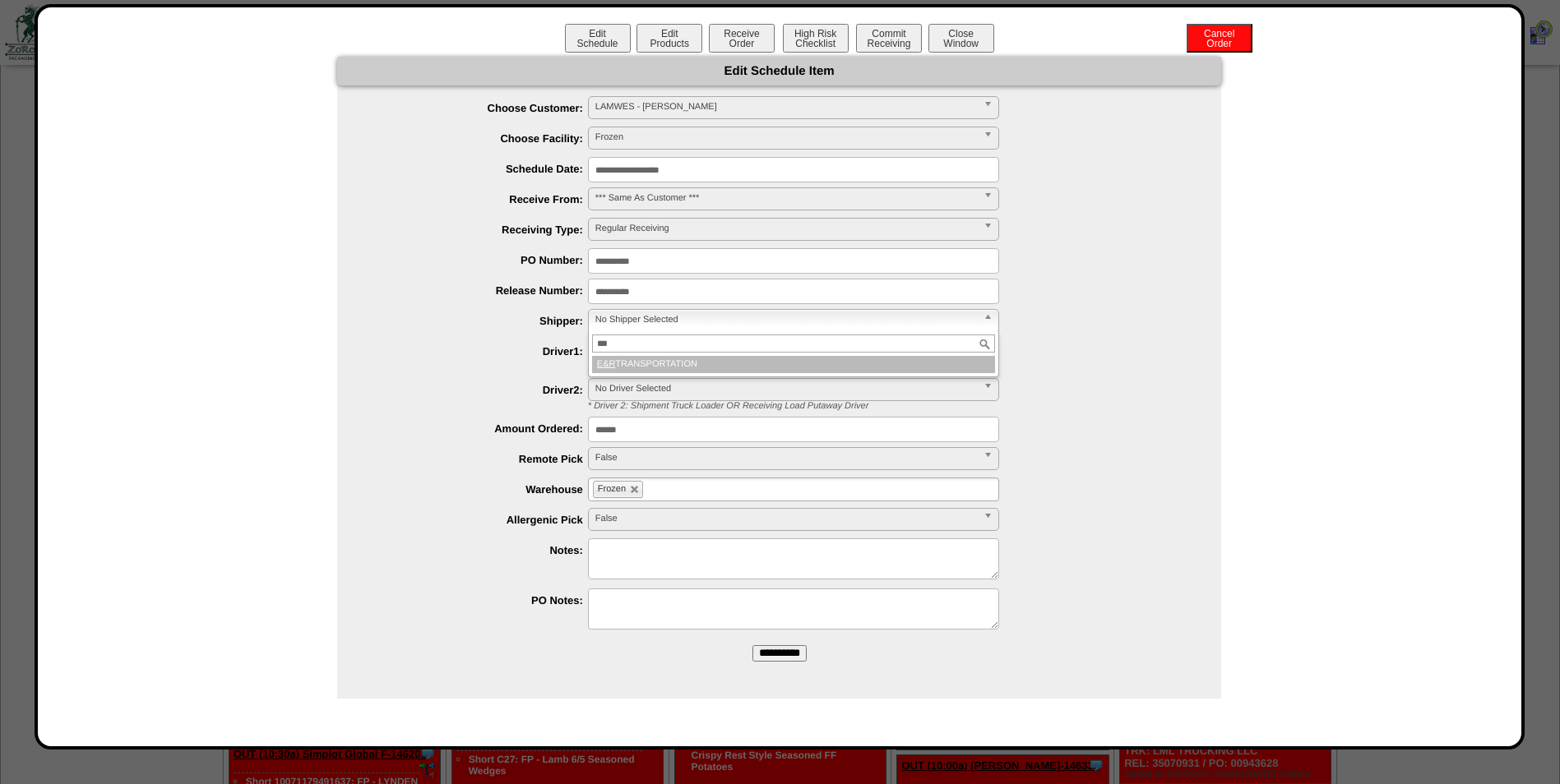
type input "***"
click at [618, 362] on li "E&R TRANSPORTATION" at bounding box center [793, 364] width 403 height 17
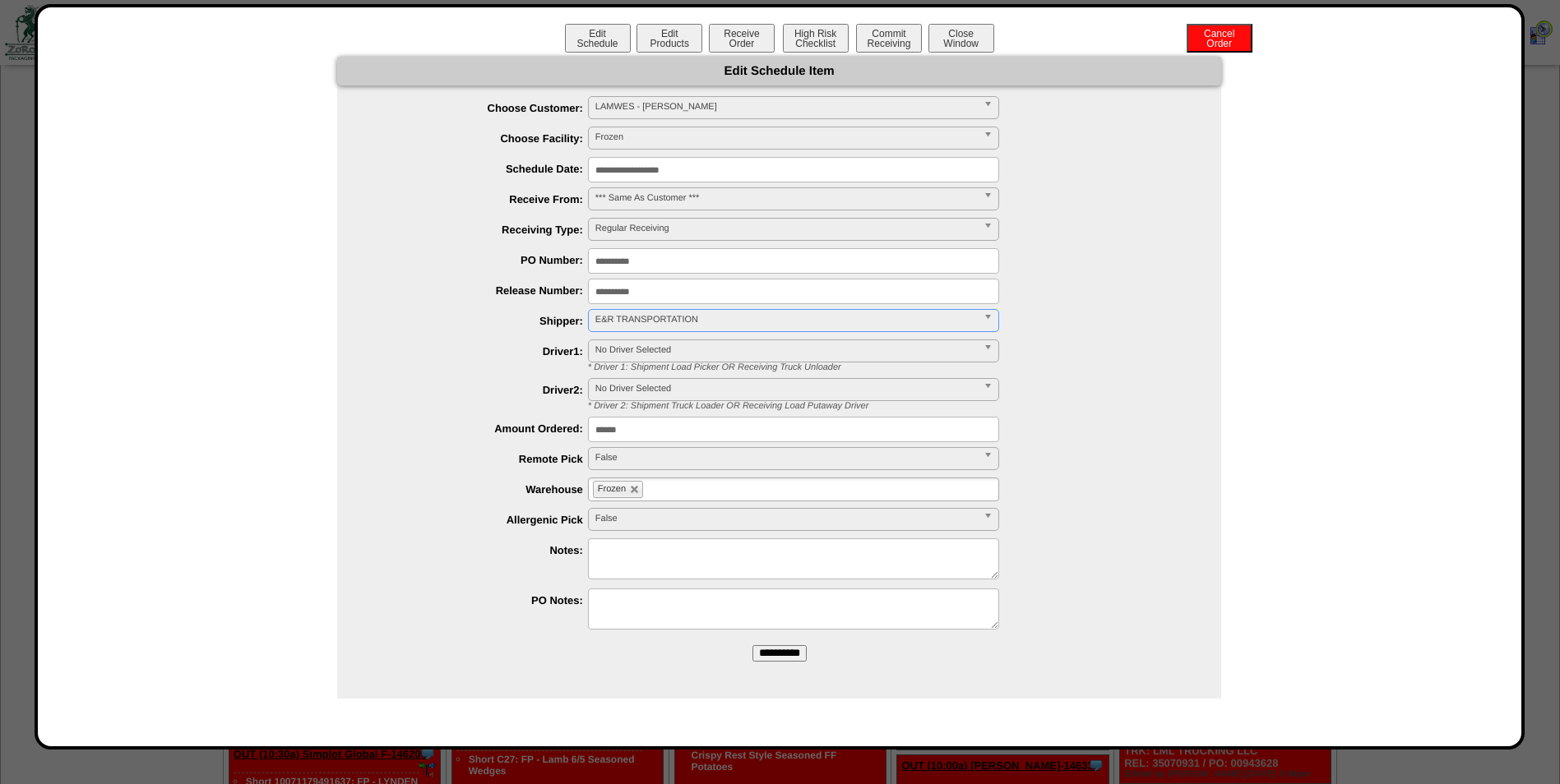
click at [767, 651] on input "**********" at bounding box center [779, 653] width 54 height 16
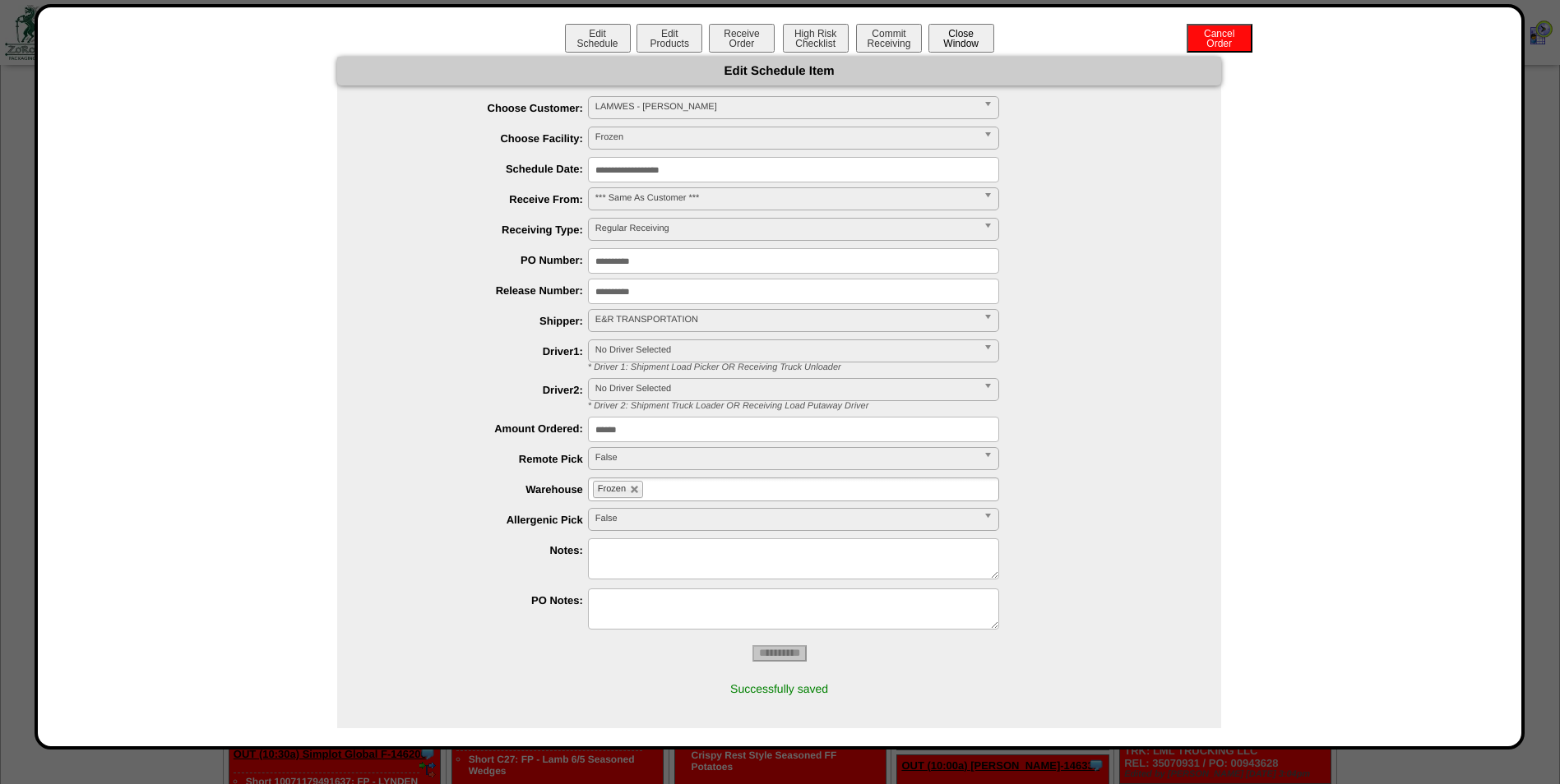
click at [960, 30] on button "Close Window" at bounding box center [960, 39] width 66 height 29
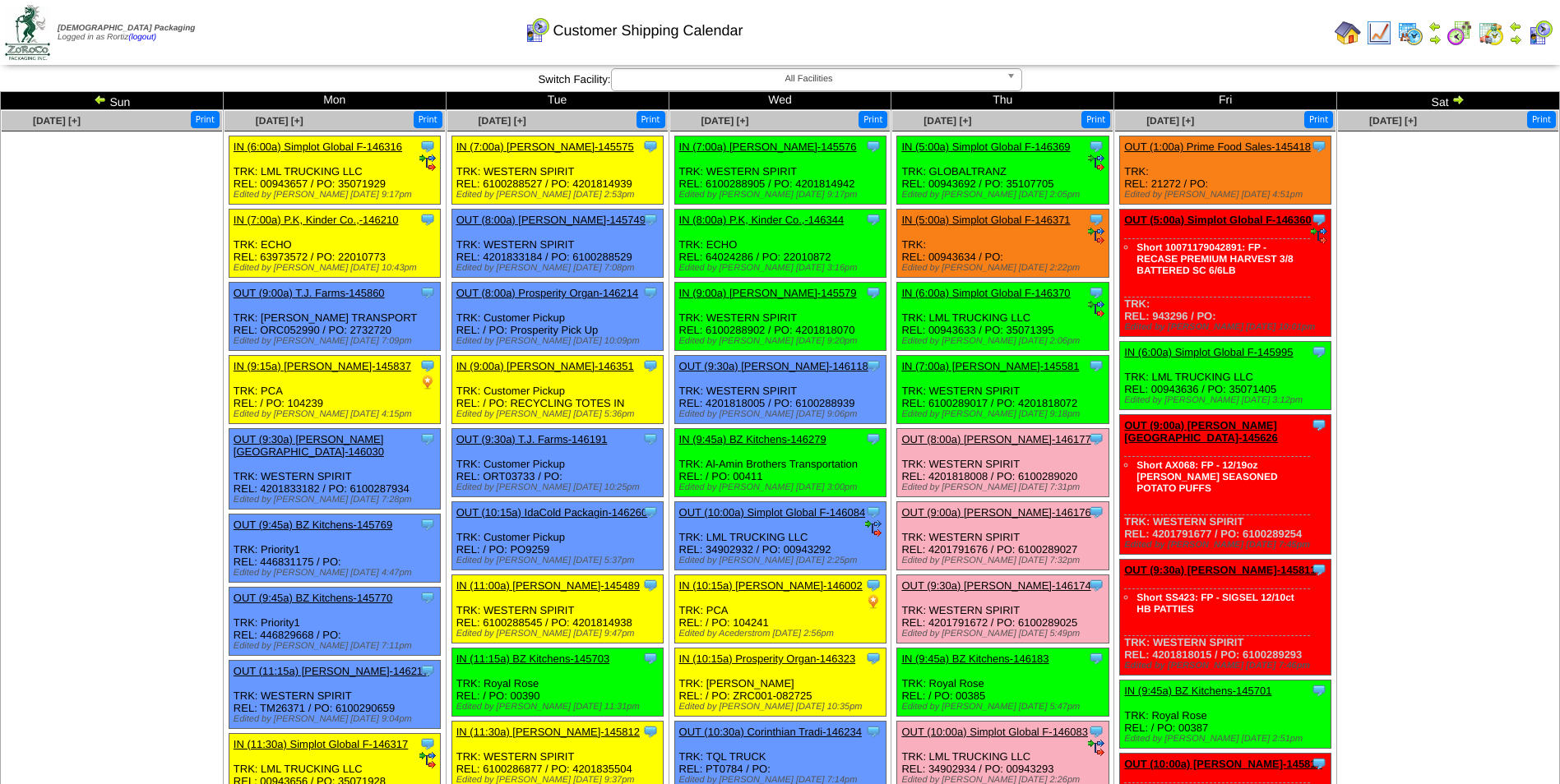
click at [959, 254] on div "Clone Item IN (5:00a) Simplot Global F-146371 Simplot Global Food, LLC Schedule…" at bounding box center [1003, 244] width 211 height 68
copy div "00943634"
click at [1152, 50] on td "Print All" at bounding box center [863, 32] width 928 height 62
click at [941, 257] on div "Clone Item IN (5:00a) Simplot Global F-146371 Simplot Global Food, LLC Schedule…" at bounding box center [1003, 244] width 211 height 68
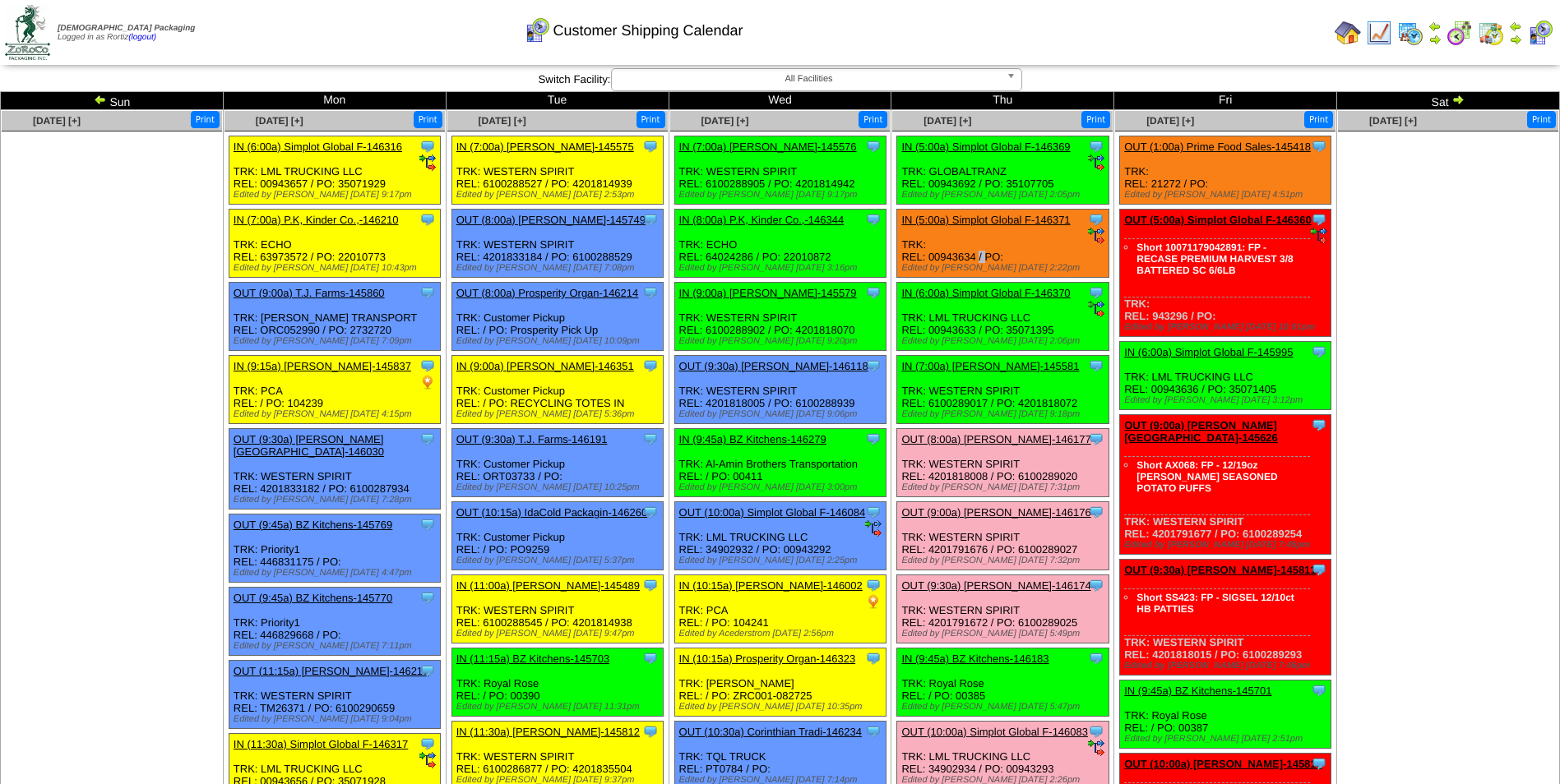
click at [941, 257] on div "Clone Item IN (5:00a) Simplot Global F-146371 Simplot Global Food, LLC Schedule…" at bounding box center [1003, 244] width 211 height 68
copy div "00943634"
click at [974, 220] on link "IN (5:00a) Simplot Global F-146371" at bounding box center [986, 220] width 169 height 13
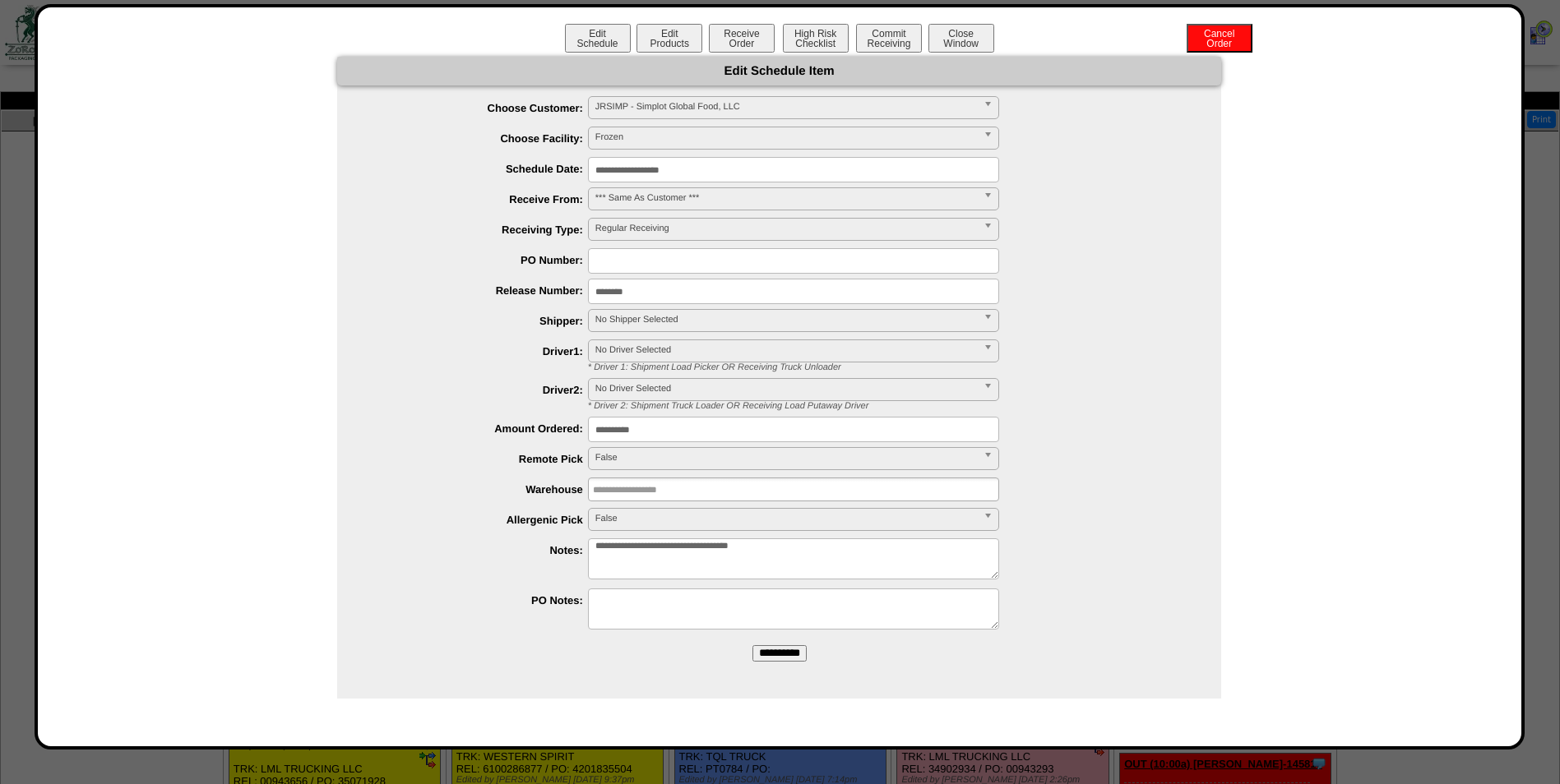
click at [759, 172] on input "**********" at bounding box center [793, 170] width 411 height 25
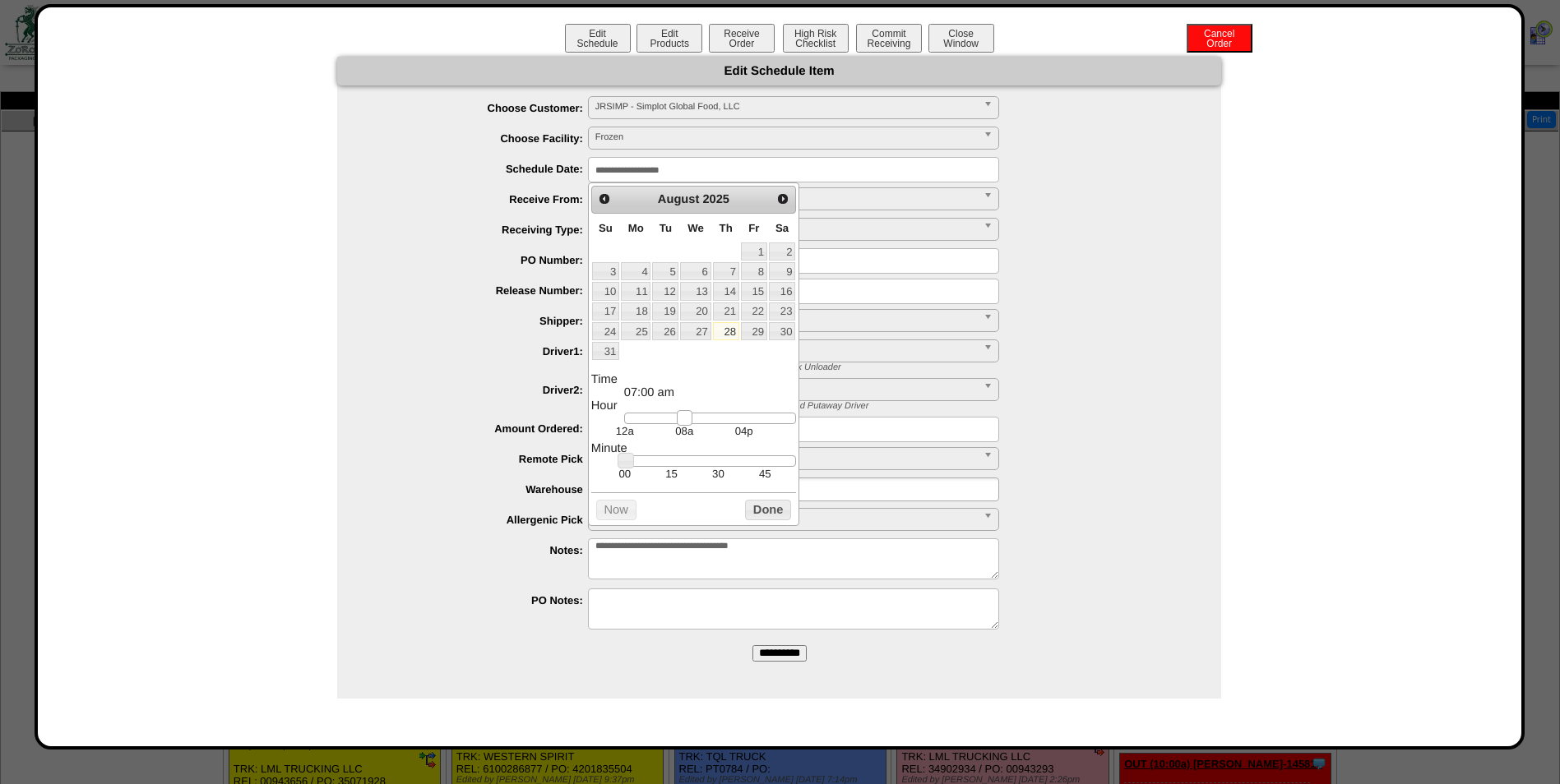
type input "**********"
drag, startPoint x: 662, startPoint y: 418, endPoint x: 686, endPoint y: 421, distance: 24.2
click at [686, 421] on link at bounding box center [688, 418] width 16 height 16
click at [761, 518] on button "Done" at bounding box center [767, 510] width 46 height 21
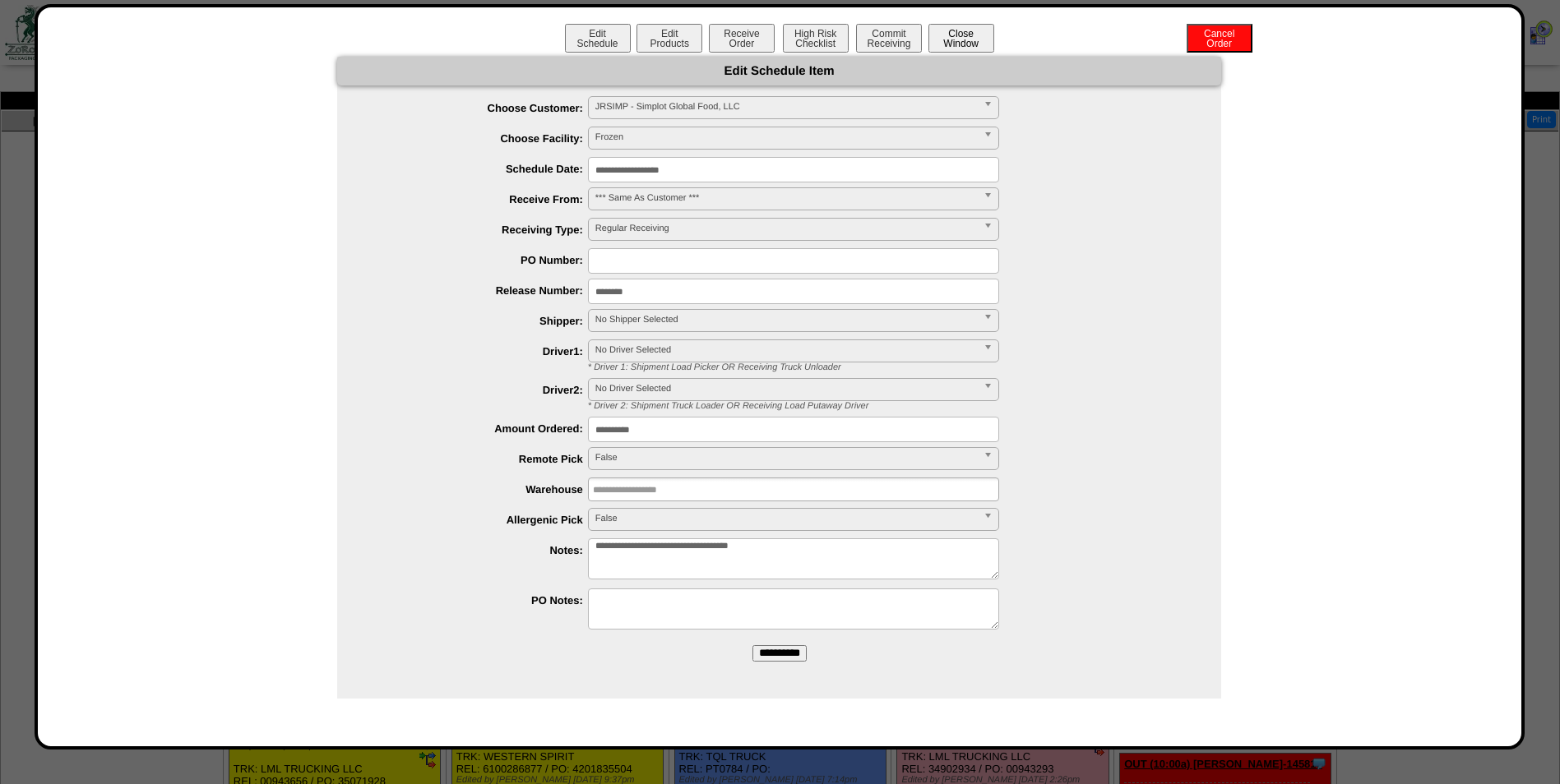
click at [971, 40] on button "Close Window" at bounding box center [960, 39] width 66 height 29
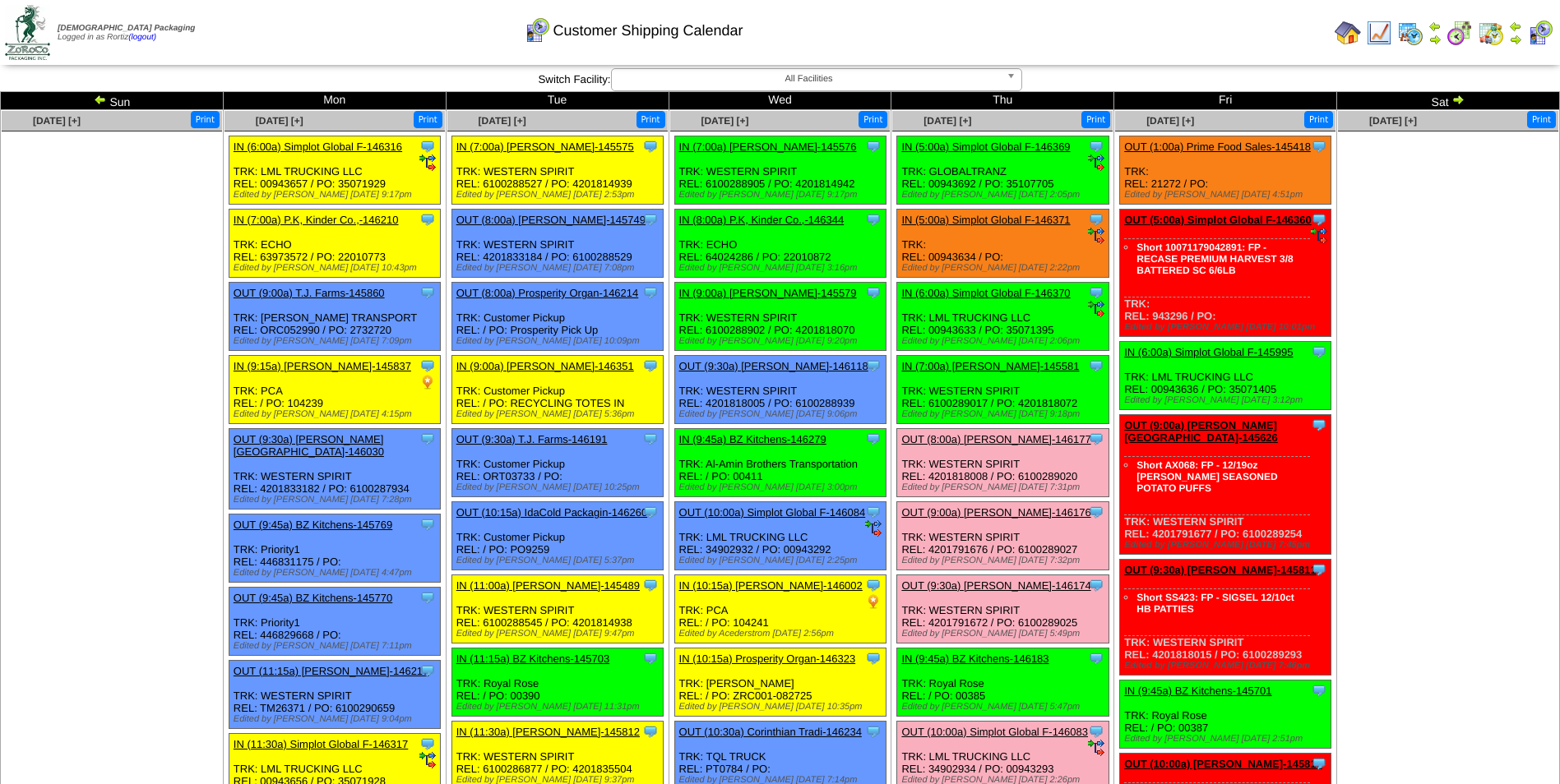
click at [949, 253] on div "Clone Item IN (5:00a) Simplot Global F-146371 Simplot Global Food, LLC Schedule…" at bounding box center [1003, 244] width 211 height 68
copy div "00943634"
click at [1036, 44] on div "Customer Shipping Calendar" at bounding box center [633, 25] width 897 height 45
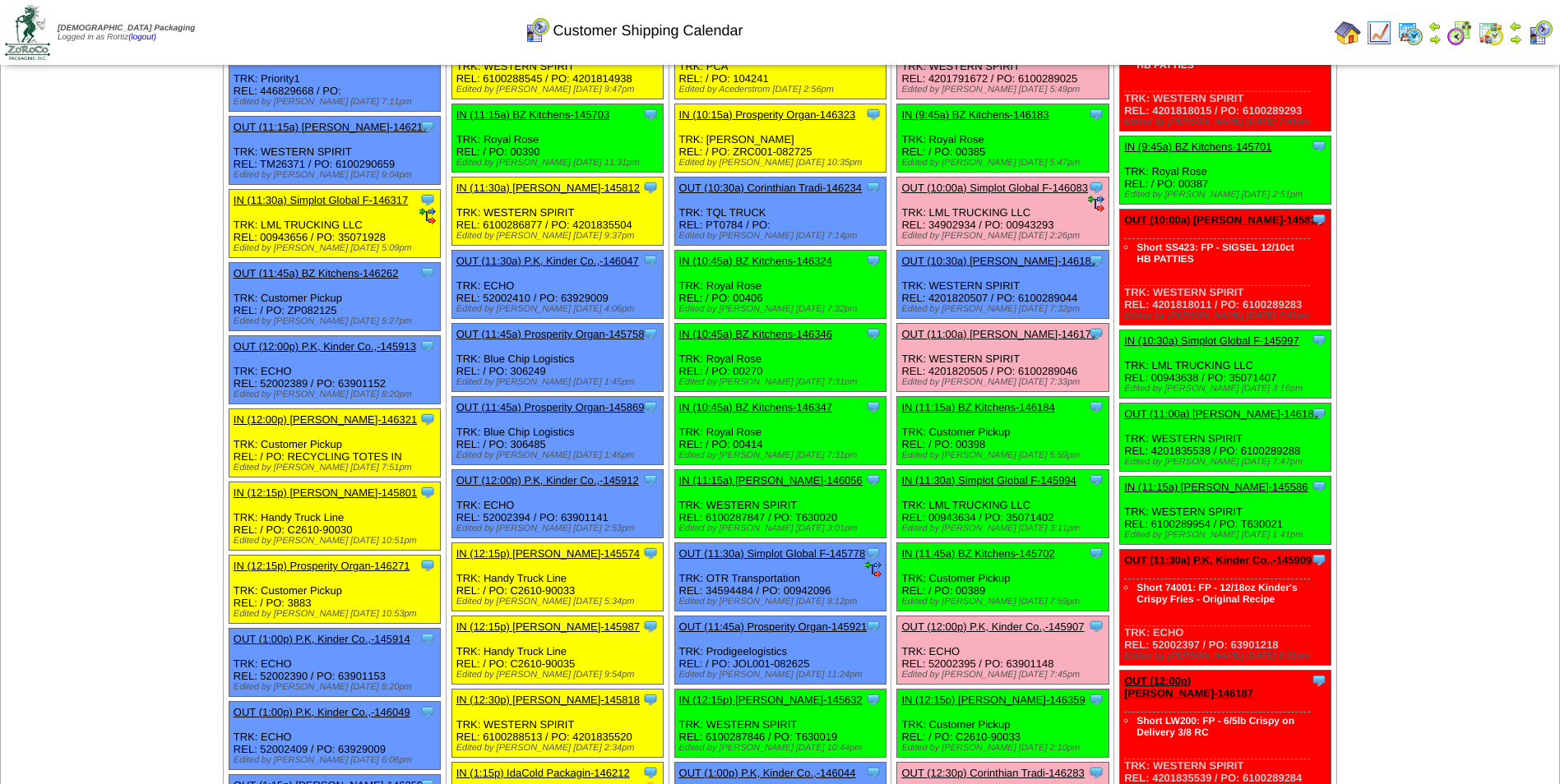
scroll to position [588, 0]
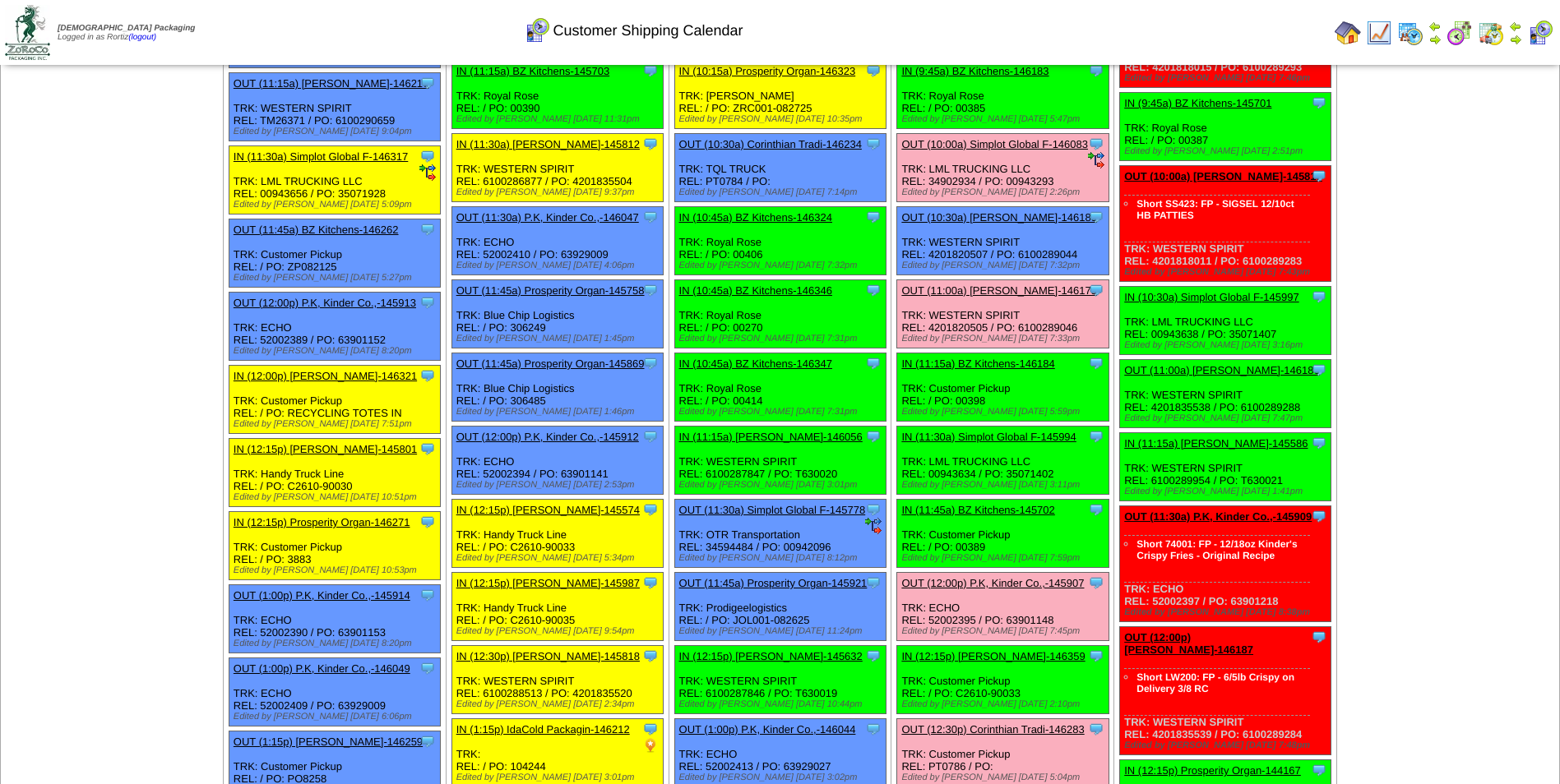
click at [1043, 469] on div "Clone Item IN (11:30a) Simplot Global F-145994 Simplot Global Food, LLC Schedul…" at bounding box center [1003, 461] width 211 height 68
copy div "35071402"
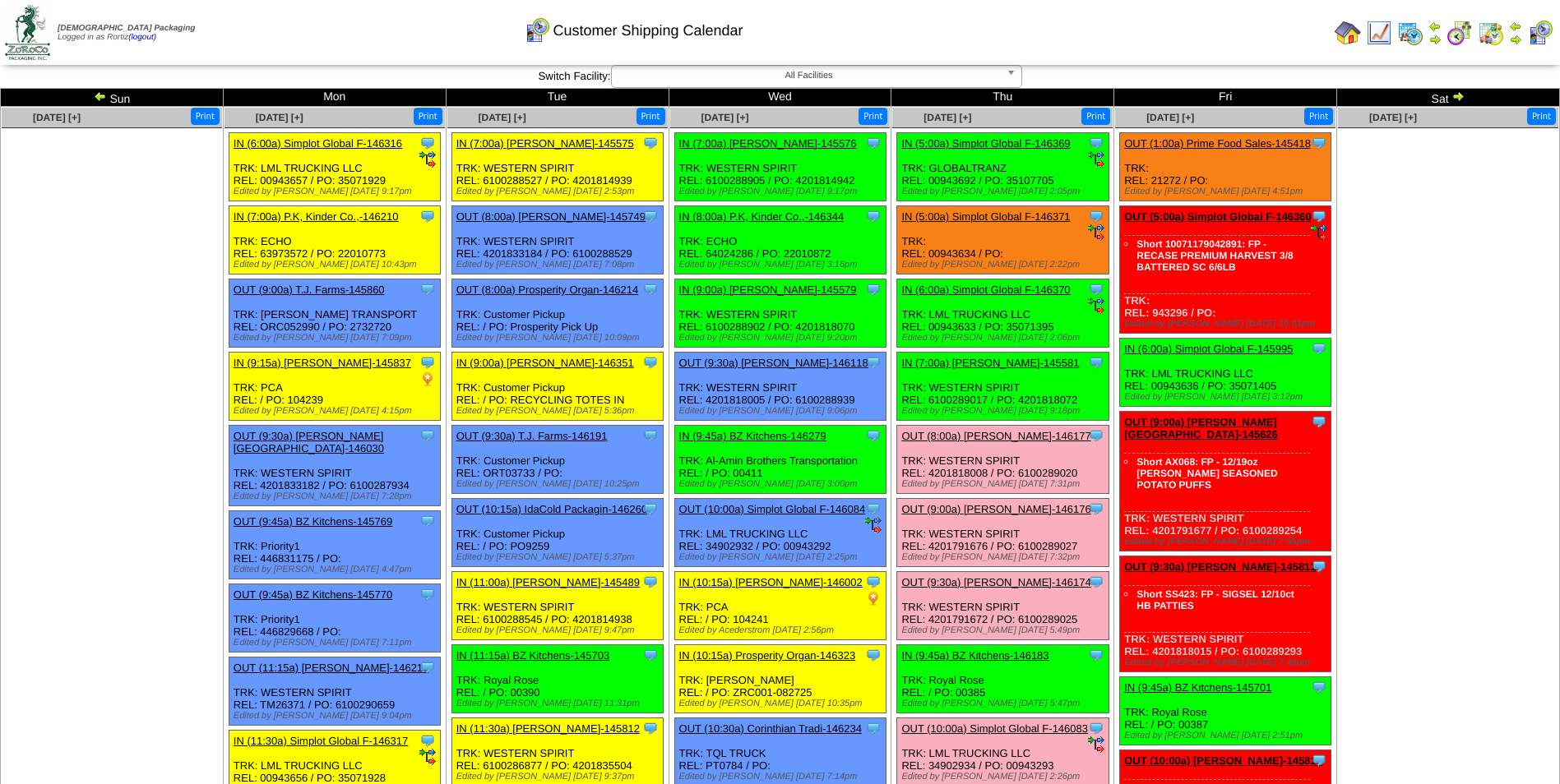
scroll to position [0, 0]
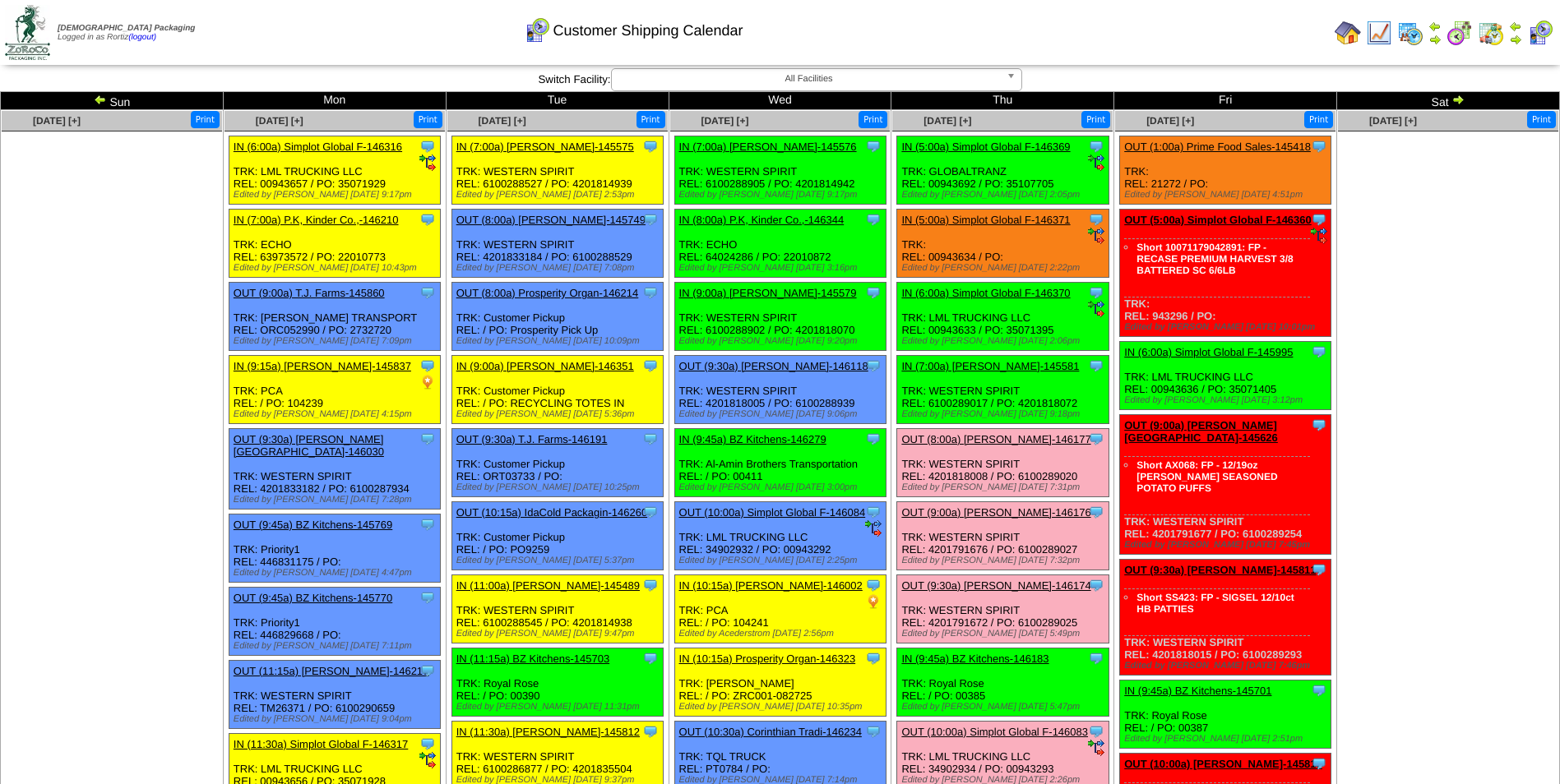
click at [1013, 222] on link "IN (5:00a) Simplot Global F-146371" at bounding box center [986, 220] width 169 height 13
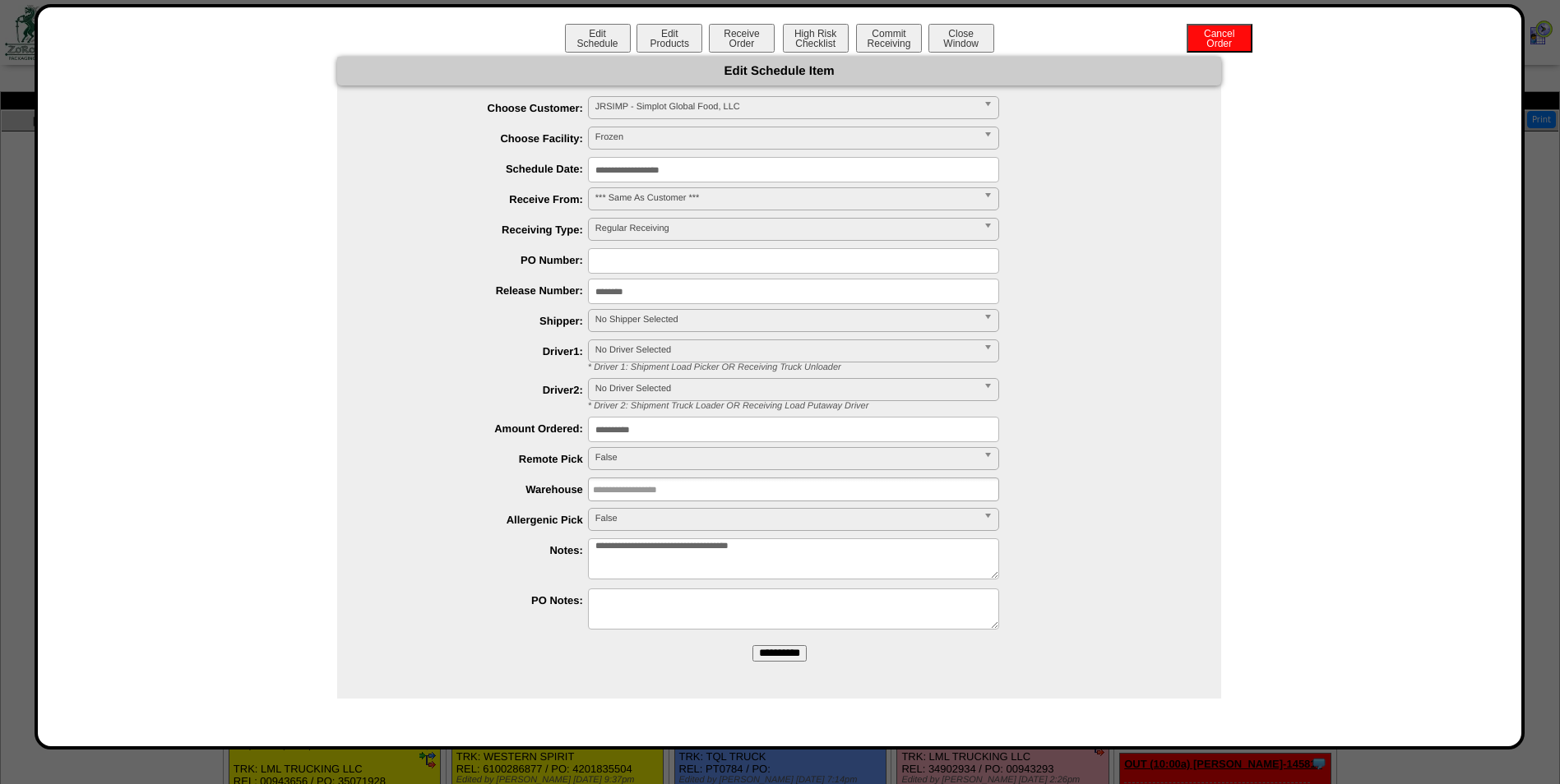
click at [732, 264] on input "text" at bounding box center [793, 261] width 411 height 25
paste input "********"
type input "********"
click at [733, 173] on input "**********" at bounding box center [793, 170] width 411 height 25
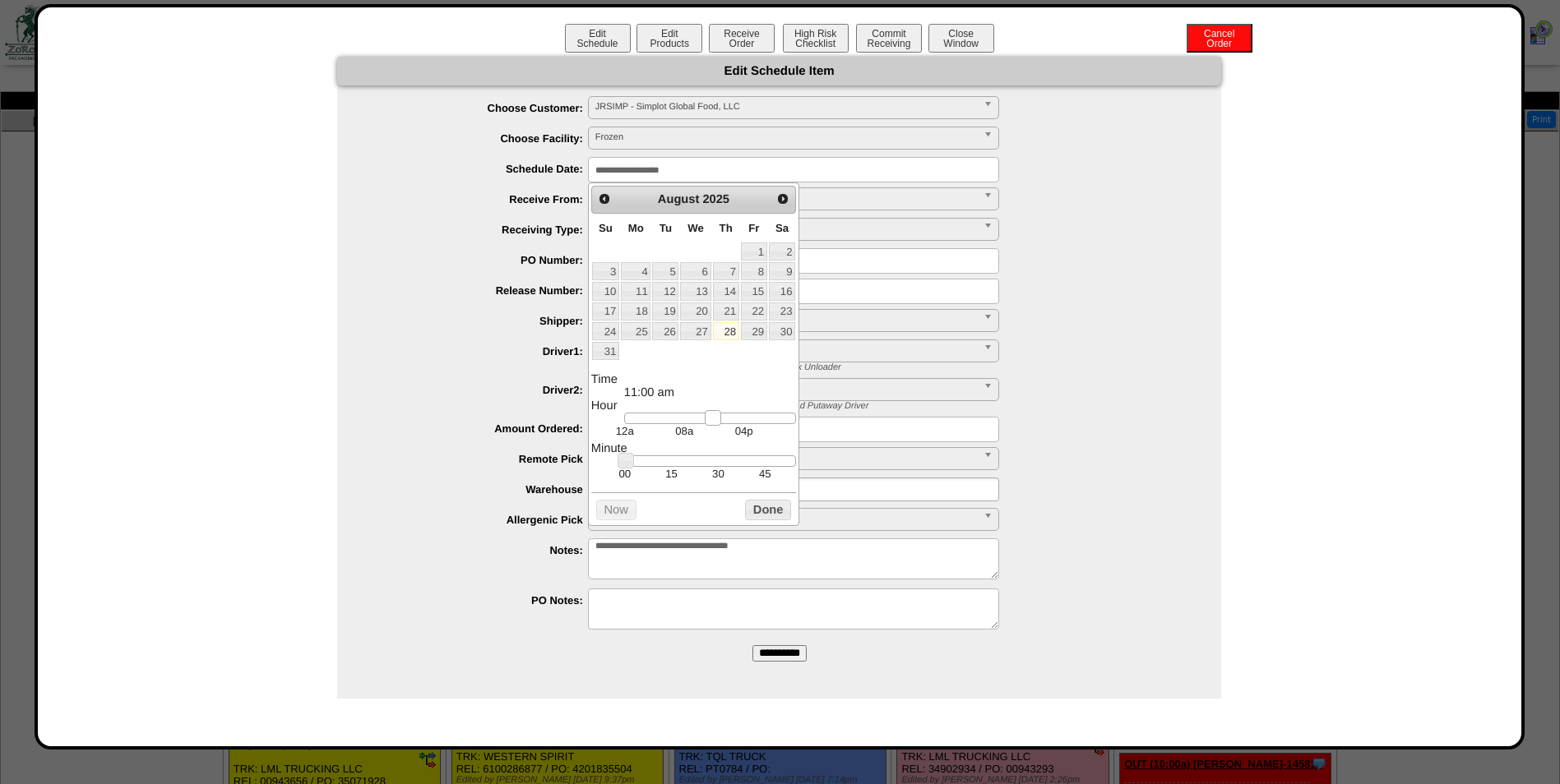
drag, startPoint x: 664, startPoint y: 418, endPoint x: 714, endPoint y: 423, distance: 50.2
click at [714, 423] on link at bounding box center [713, 418] width 16 height 16
click at [718, 481] on td "30" at bounding box center [718, 474] width 47 height 14
type input "**********"
click at [763, 518] on button "Done" at bounding box center [767, 510] width 46 height 21
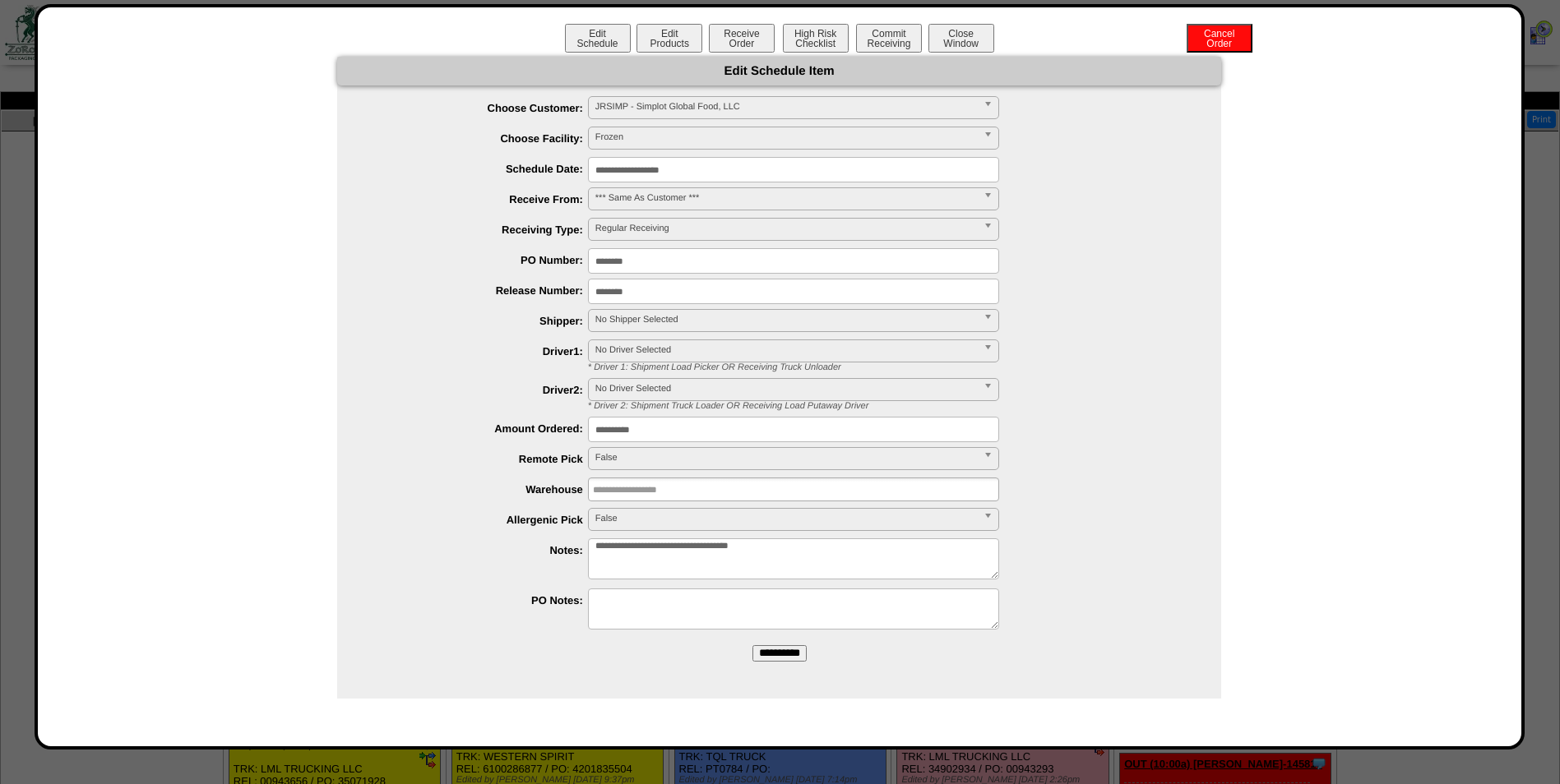
click at [673, 314] on span "No Shipper Selected" at bounding box center [785, 319] width 381 height 20
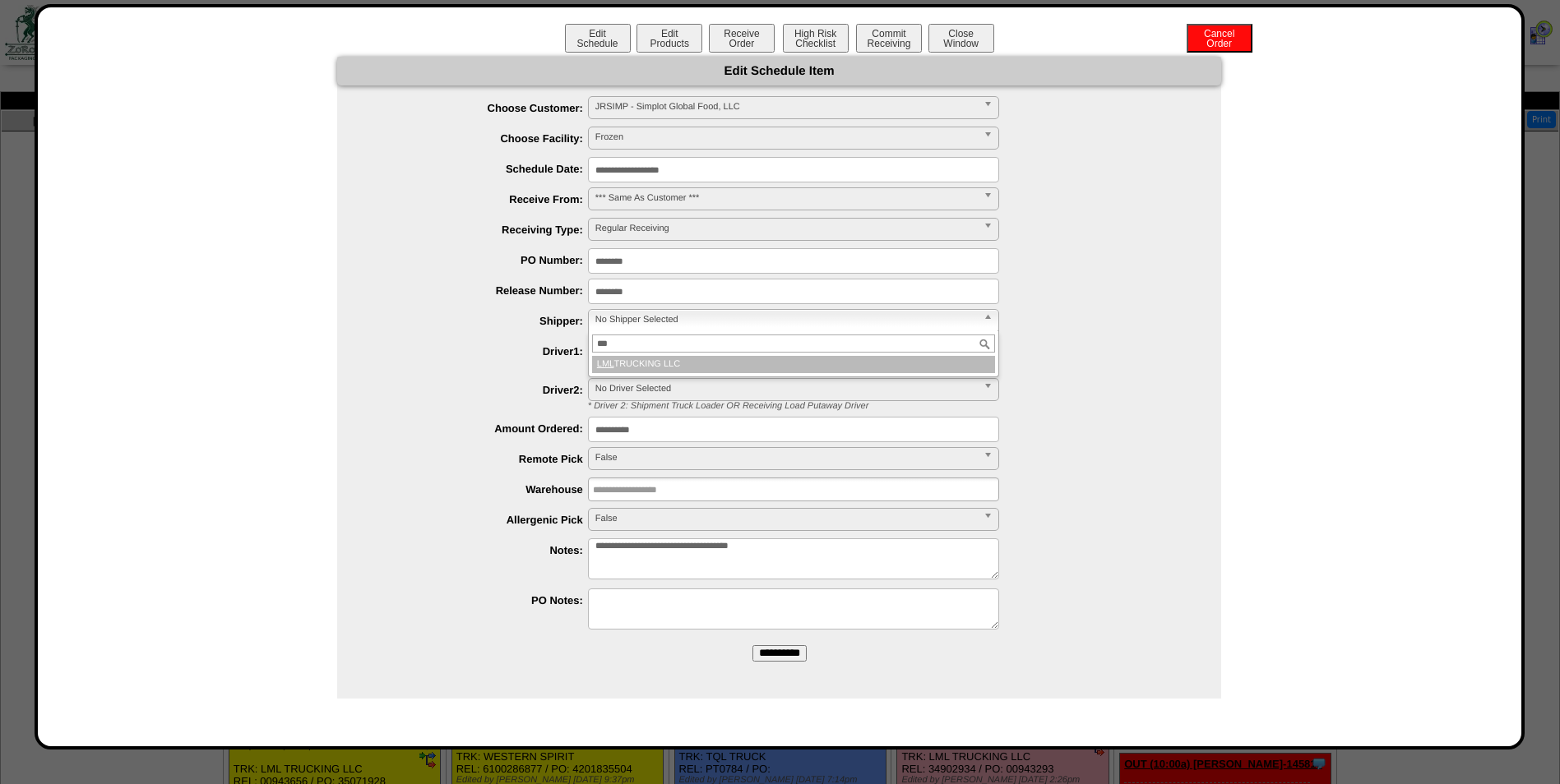
type input "***"
click at [679, 367] on li "LML TRUCKING LLC" at bounding box center [793, 364] width 403 height 17
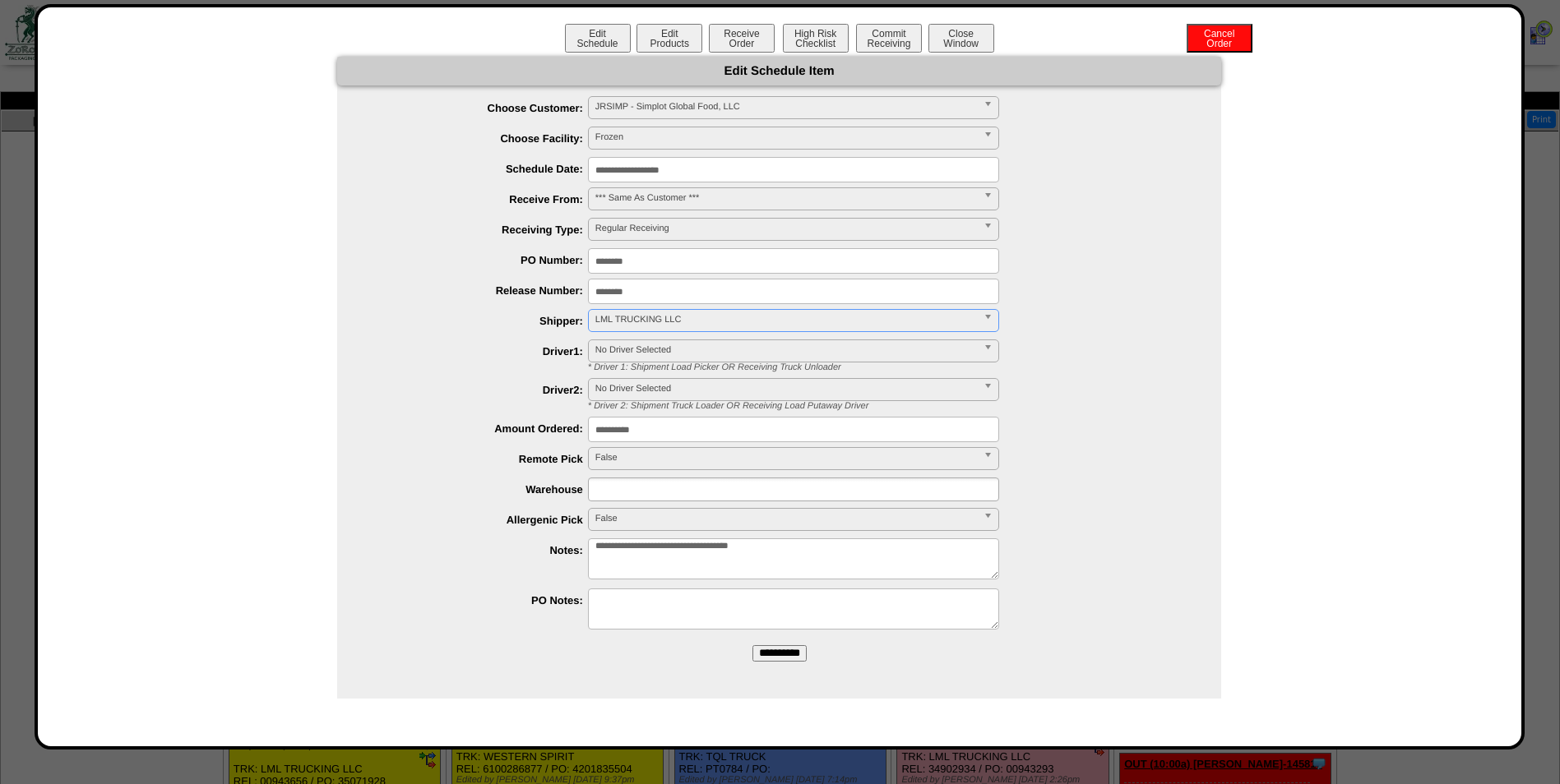
click at [648, 478] on li at bounding box center [645, 489] width 105 height 22
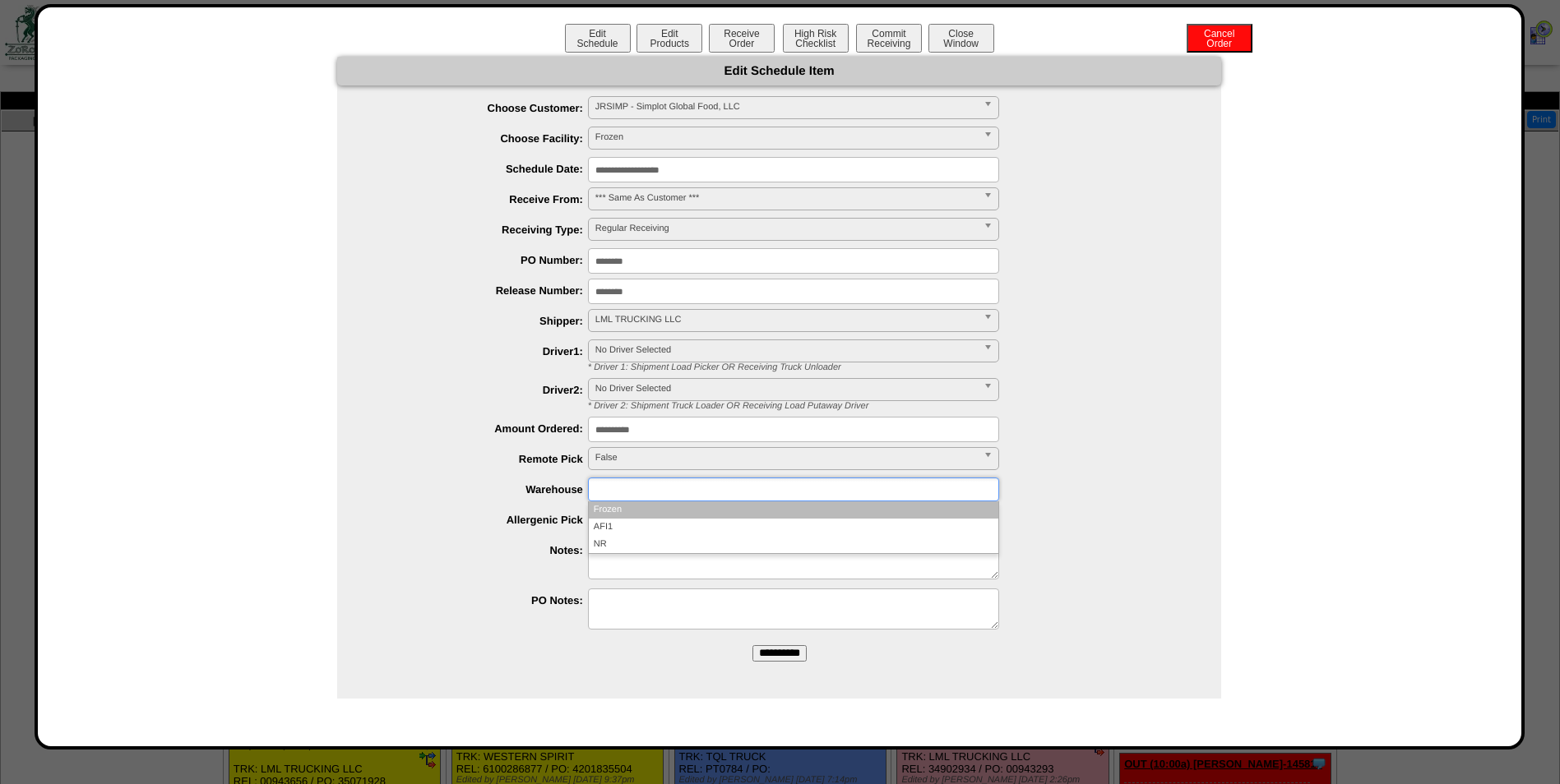
click at [647, 510] on li "Frozen" at bounding box center [793, 510] width 409 height 17
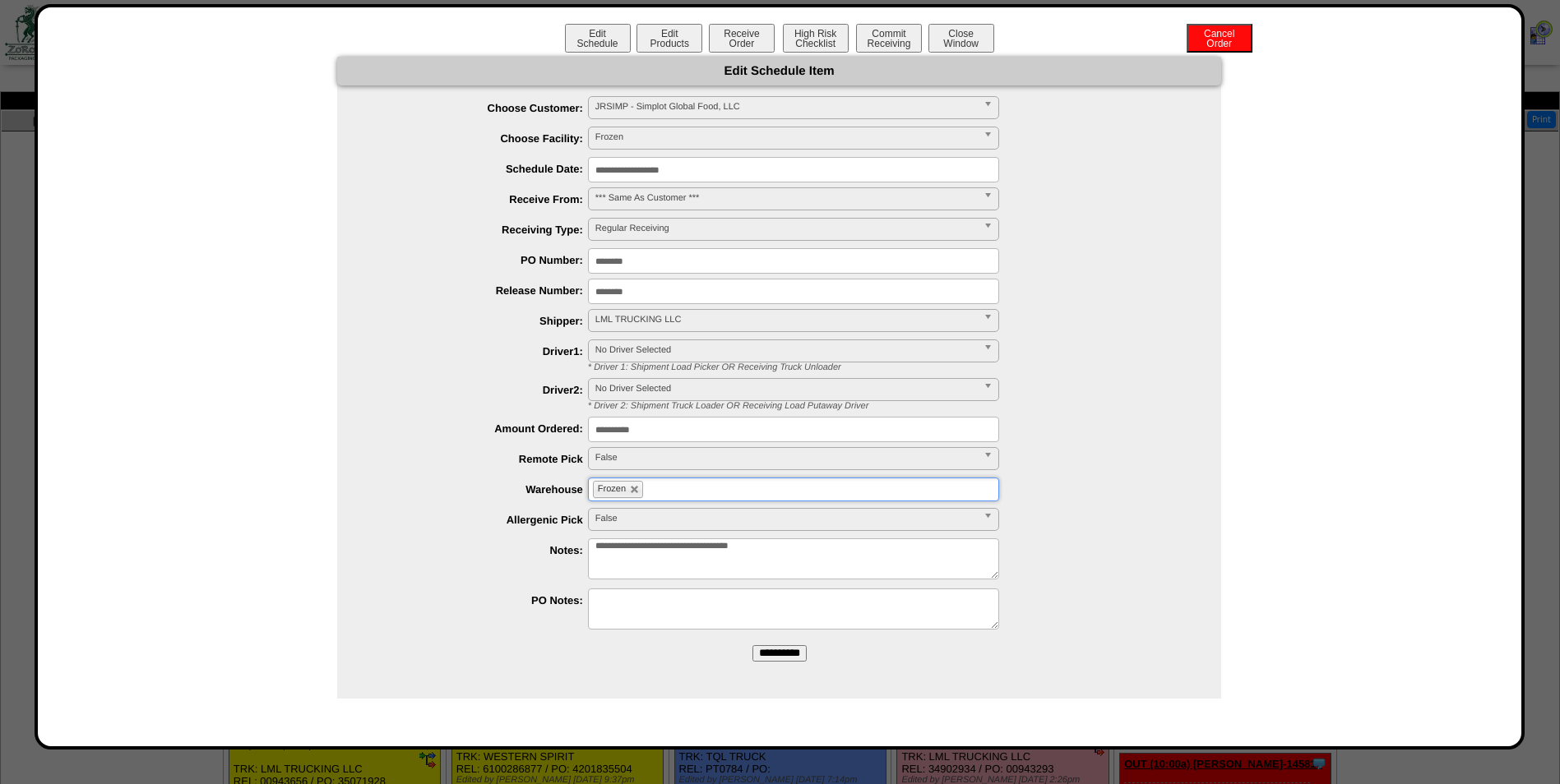
click at [785, 650] on input "**********" at bounding box center [779, 653] width 54 height 16
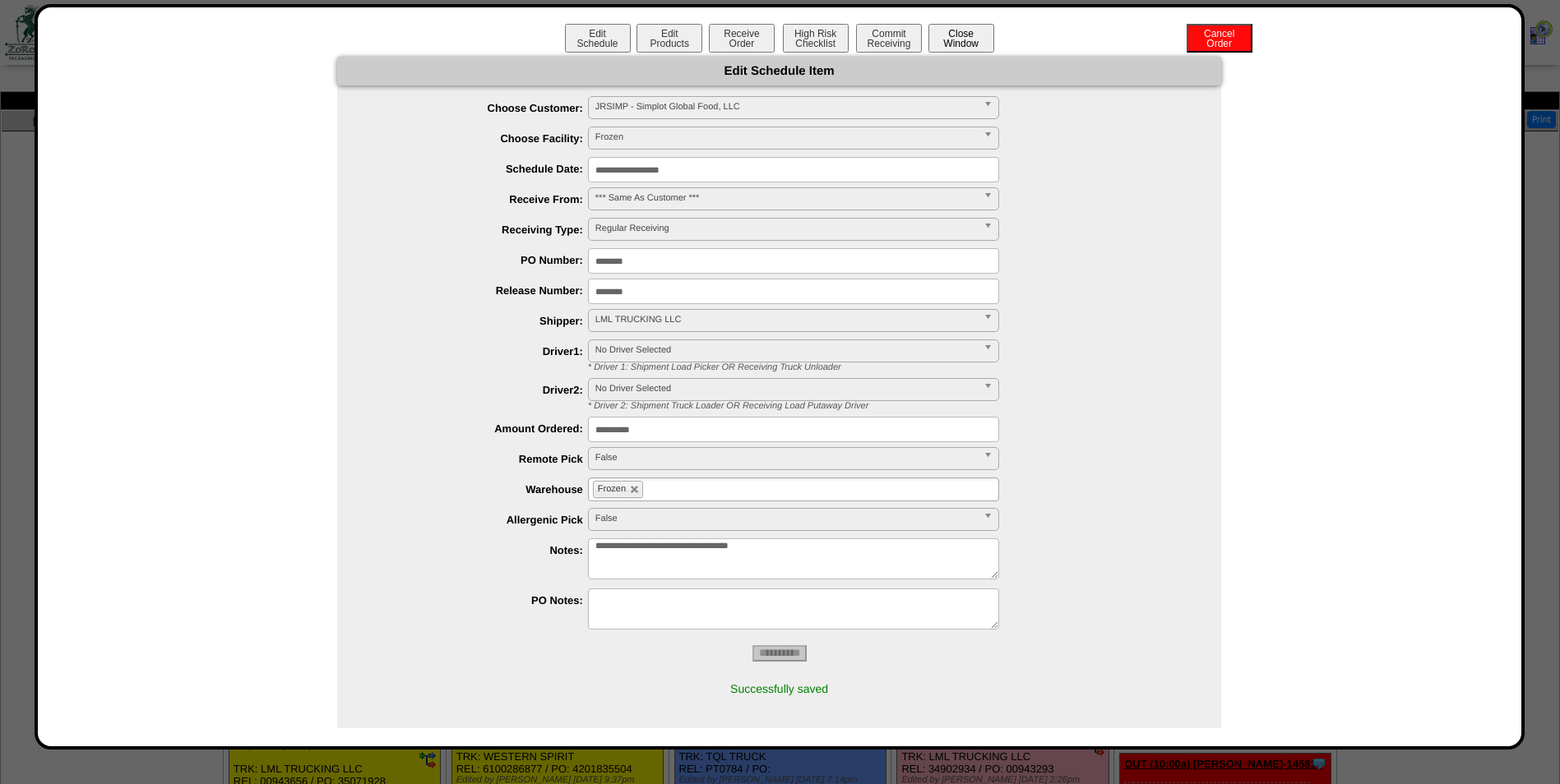
click at [976, 39] on button "Close Window" at bounding box center [960, 39] width 66 height 29
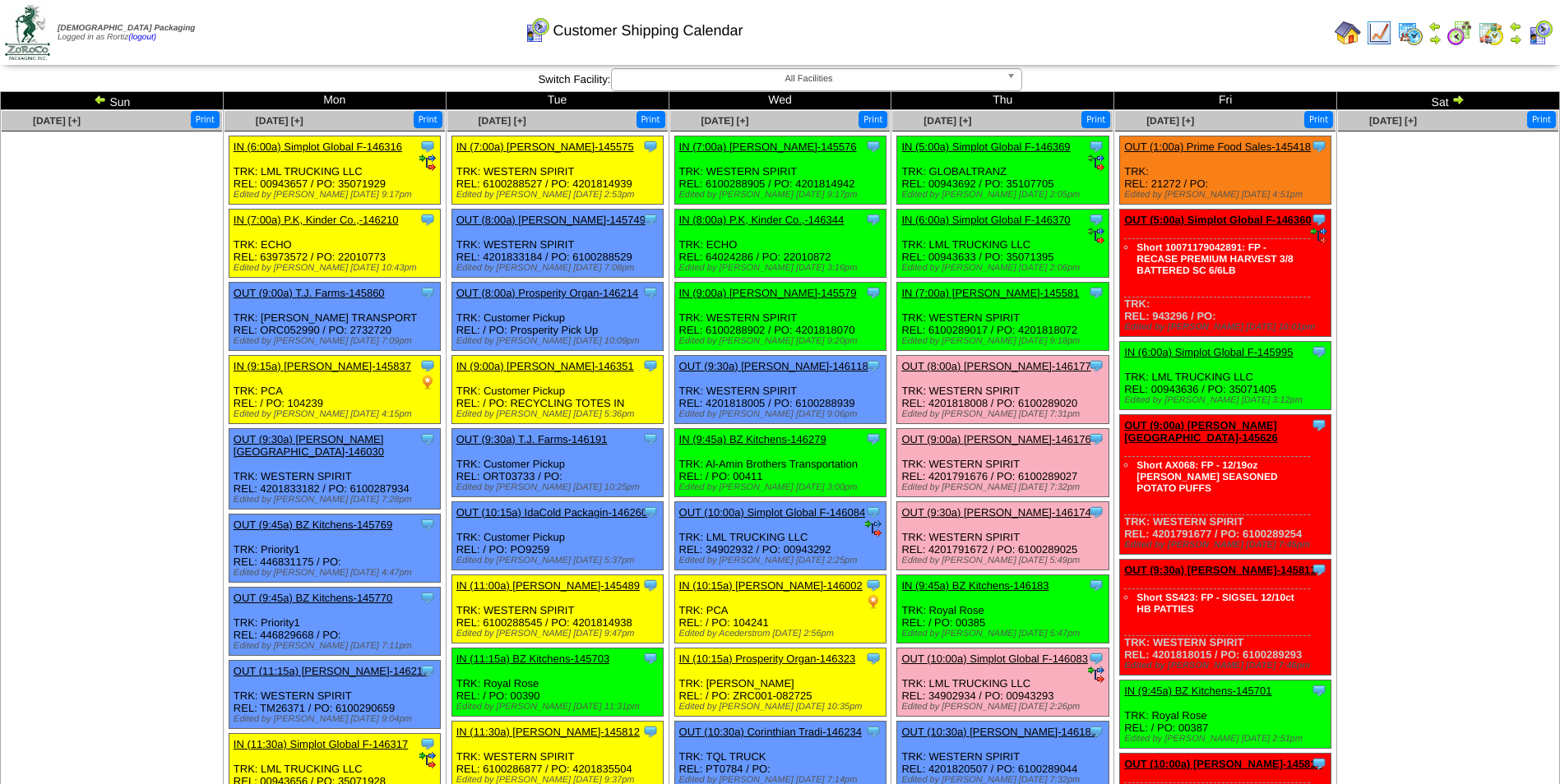
click at [973, 51] on td "Print All" at bounding box center [863, 32] width 928 height 62
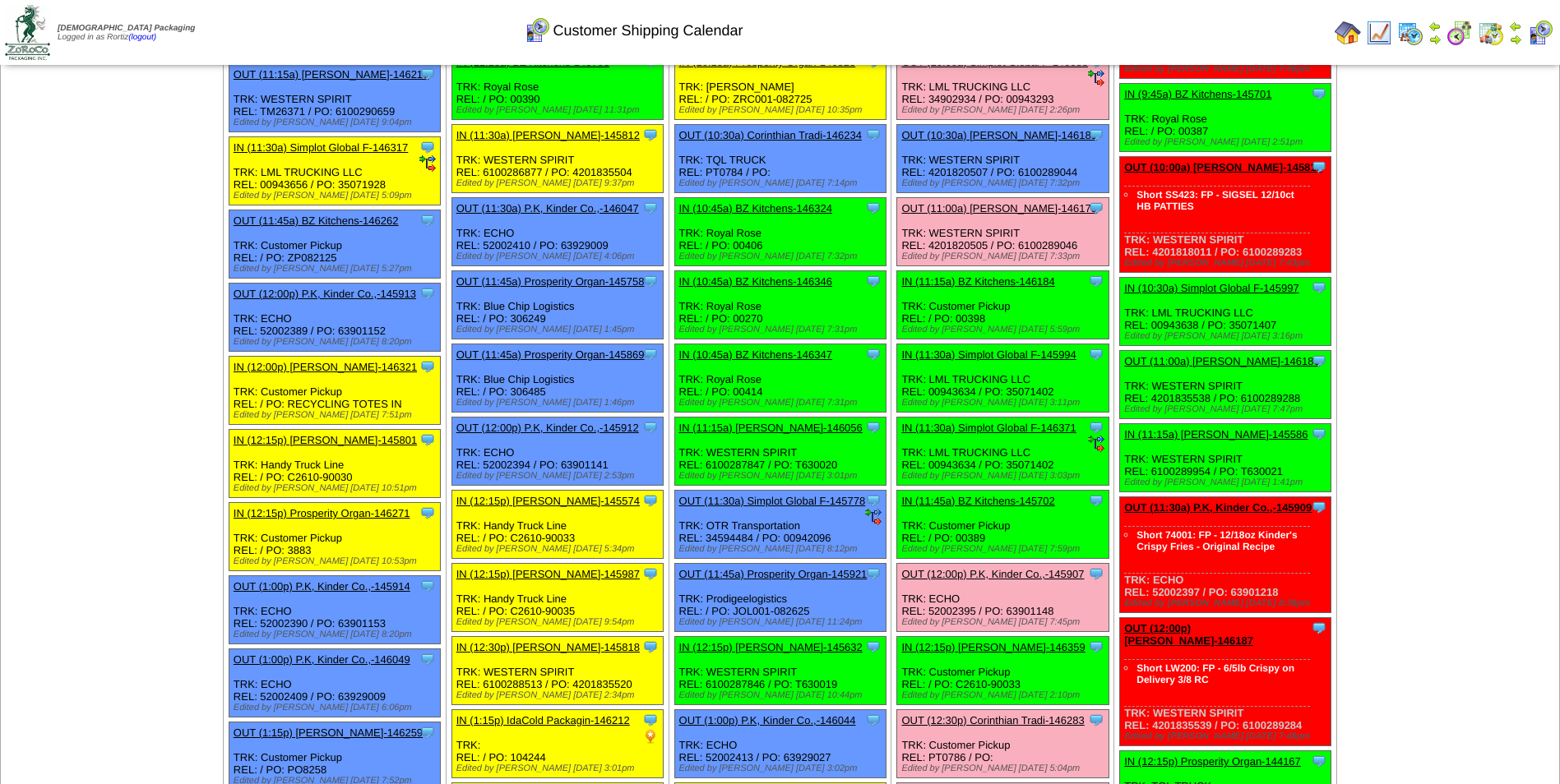
click at [1063, 353] on link "IN (11:30a) Simplot Global F-145994" at bounding box center [988, 354] width 174 height 13
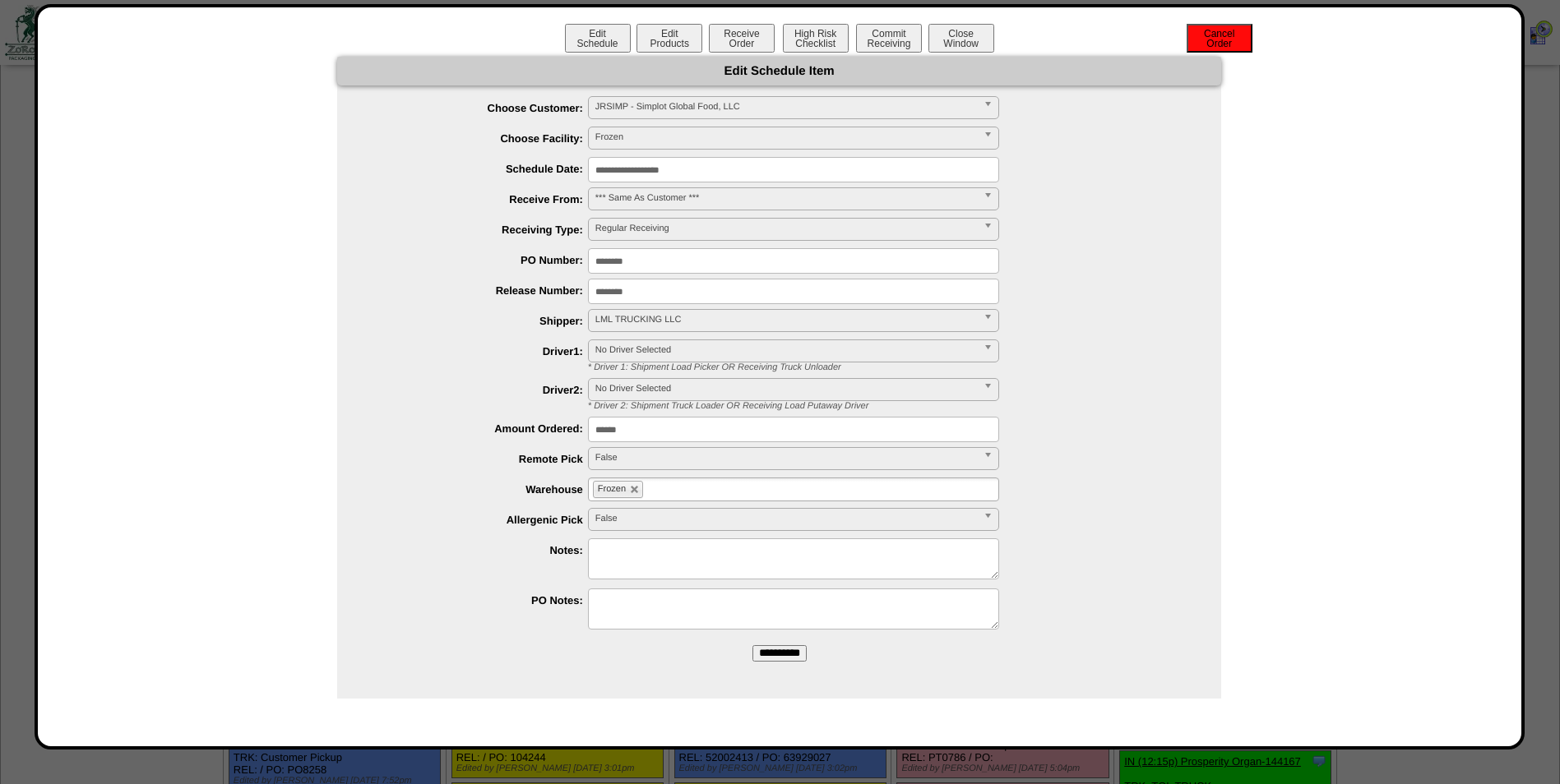
click at [1233, 39] on button "Cancel Order" at bounding box center [1219, 39] width 66 height 29
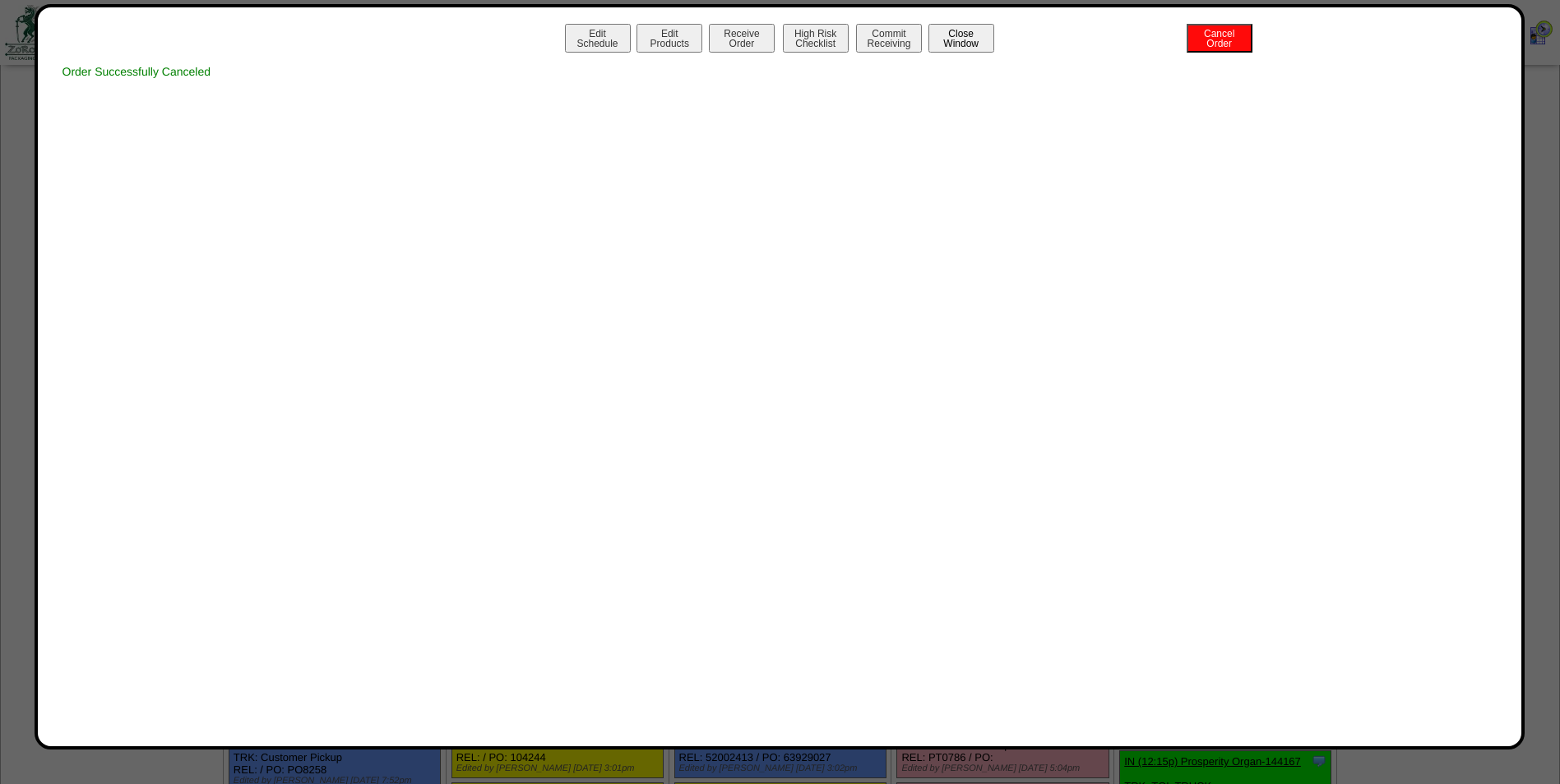
click at [967, 38] on button "Close Window" at bounding box center [960, 39] width 66 height 29
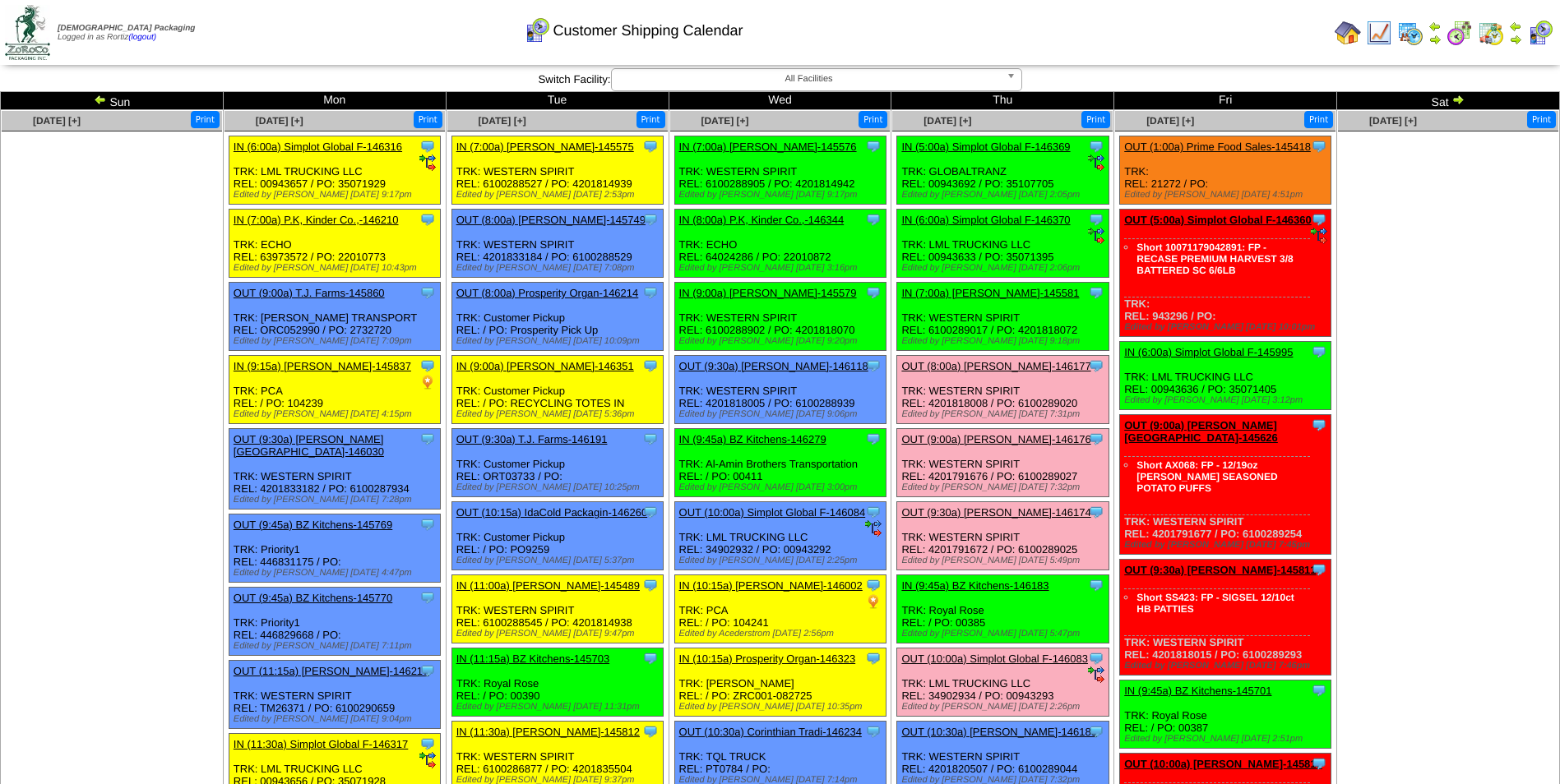
click at [1370, 277] on ul at bounding box center [1449, 255] width 221 height 247
click at [977, 8] on div "Customer Shipping Calendar" at bounding box center [633, 25] width 897 height 45
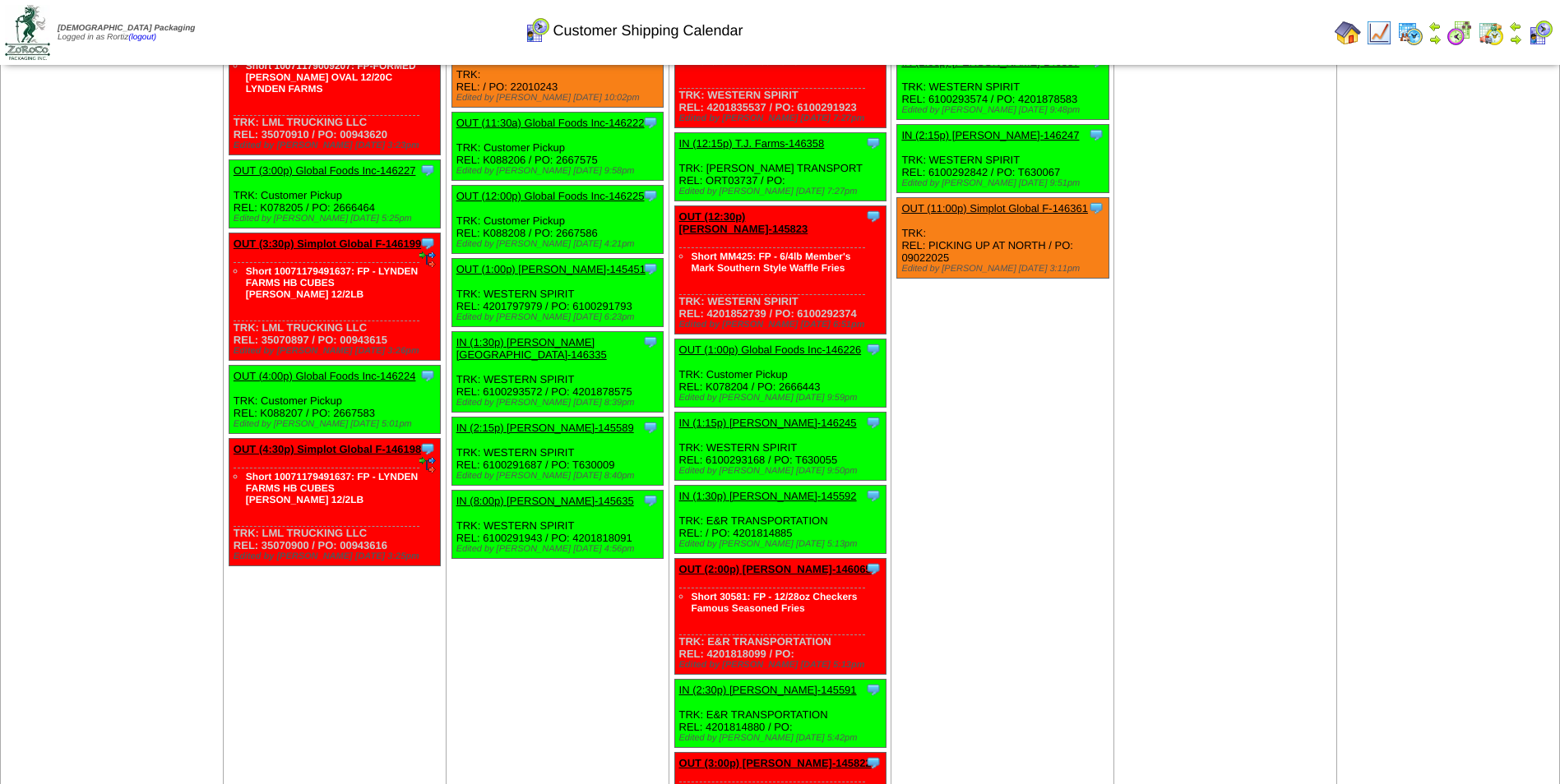
scroll to position [4436, 0]
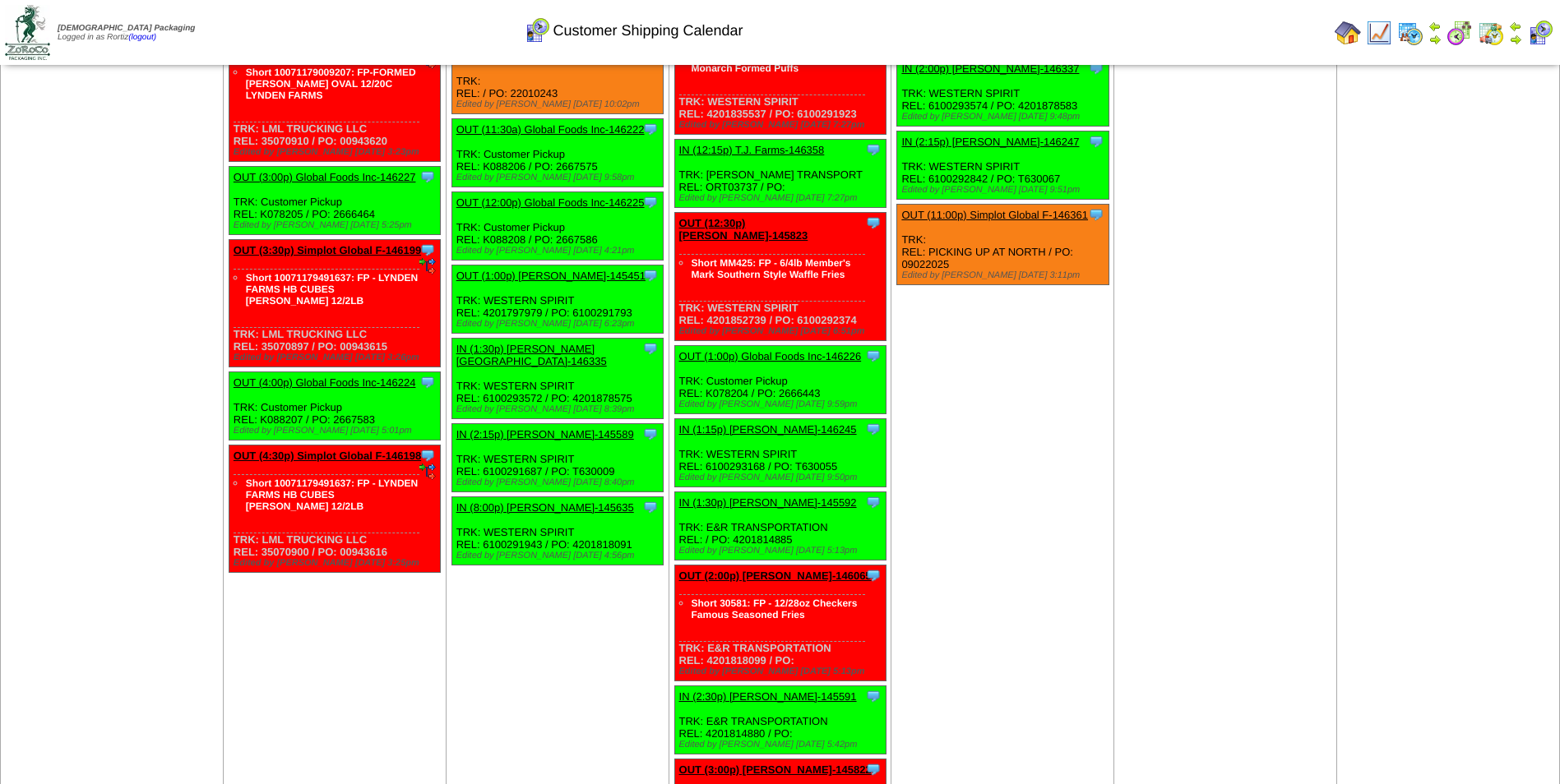
click at [502, 343] on link "IN (1:30p) [PERSON_NAME][GEOGRAPHIC_DATA]-146335" at bounding box center [532, 354] width 151 height 24
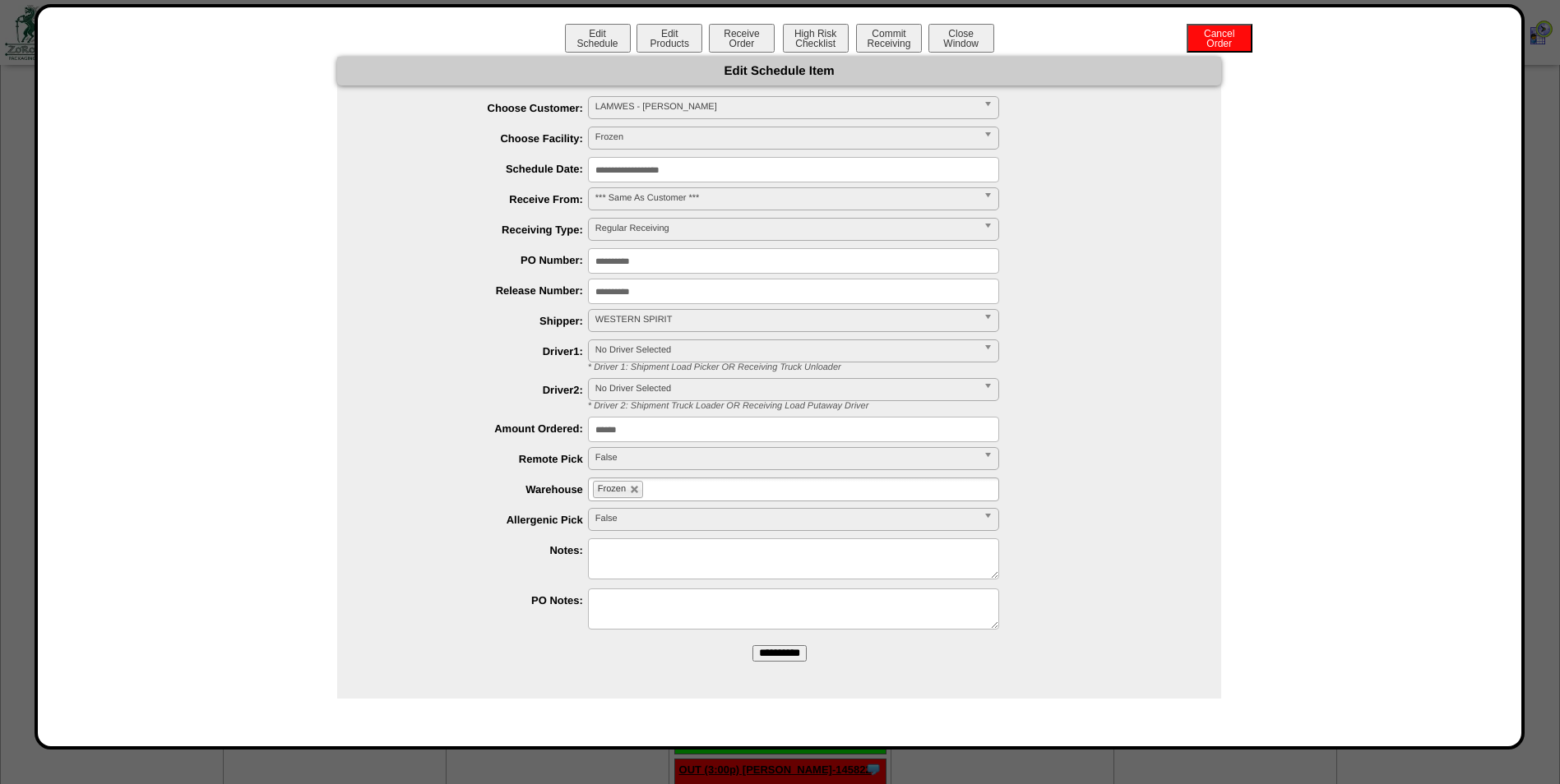
click at [736, 171] on input "**********" at bounding box center [793, 170] width 411 height 25
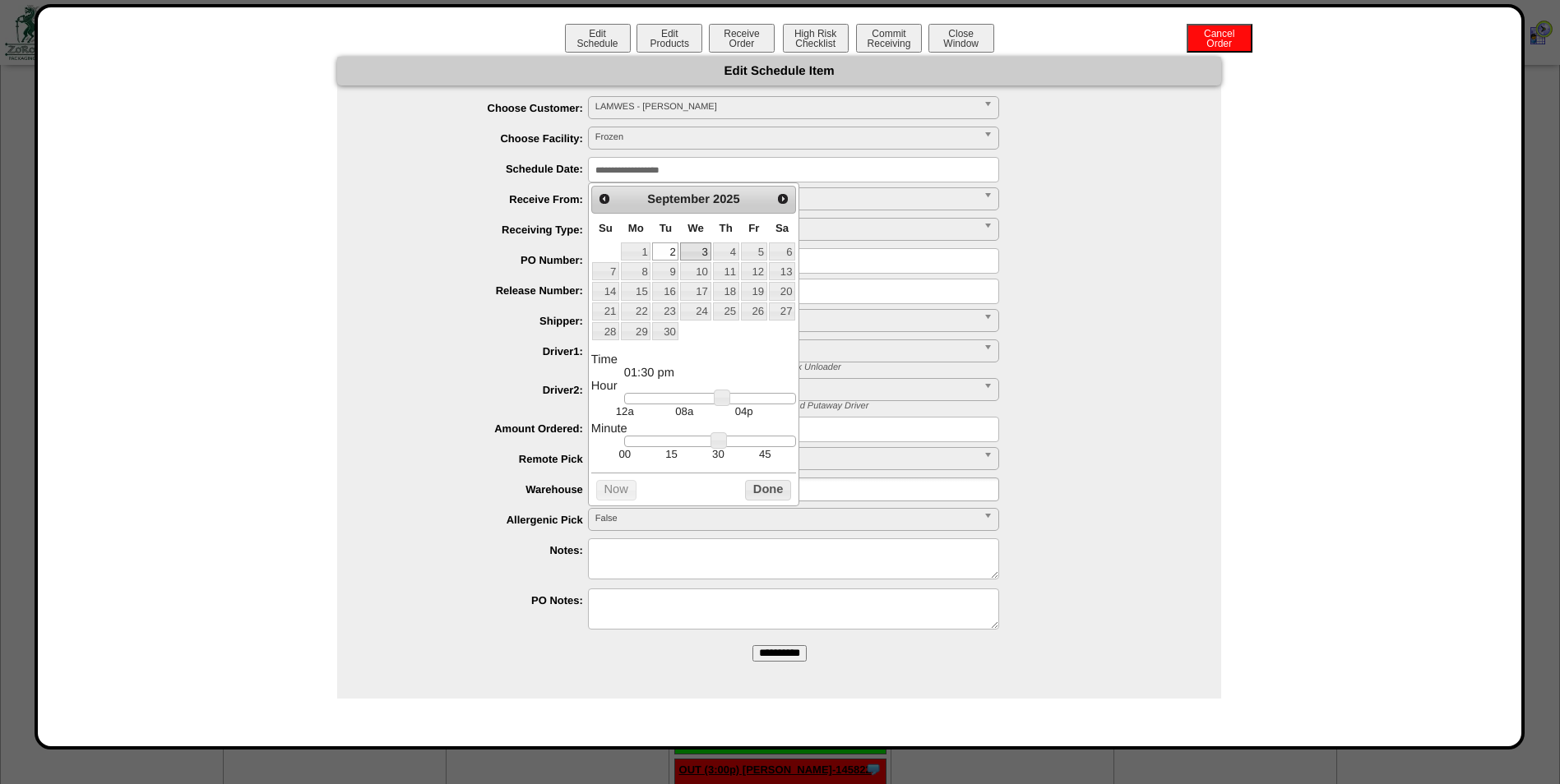
click at [698, 246] on link "3" at bounding box center [696, 251] width 31 height 18
type input "**********"
drag, startPoint x: 722, startPoint y: 405, endPoint x: 759, endPoint y: 407, distance: 37.1
click at [759, 406] on link at bounding box center [759, 397] width 16 height 16
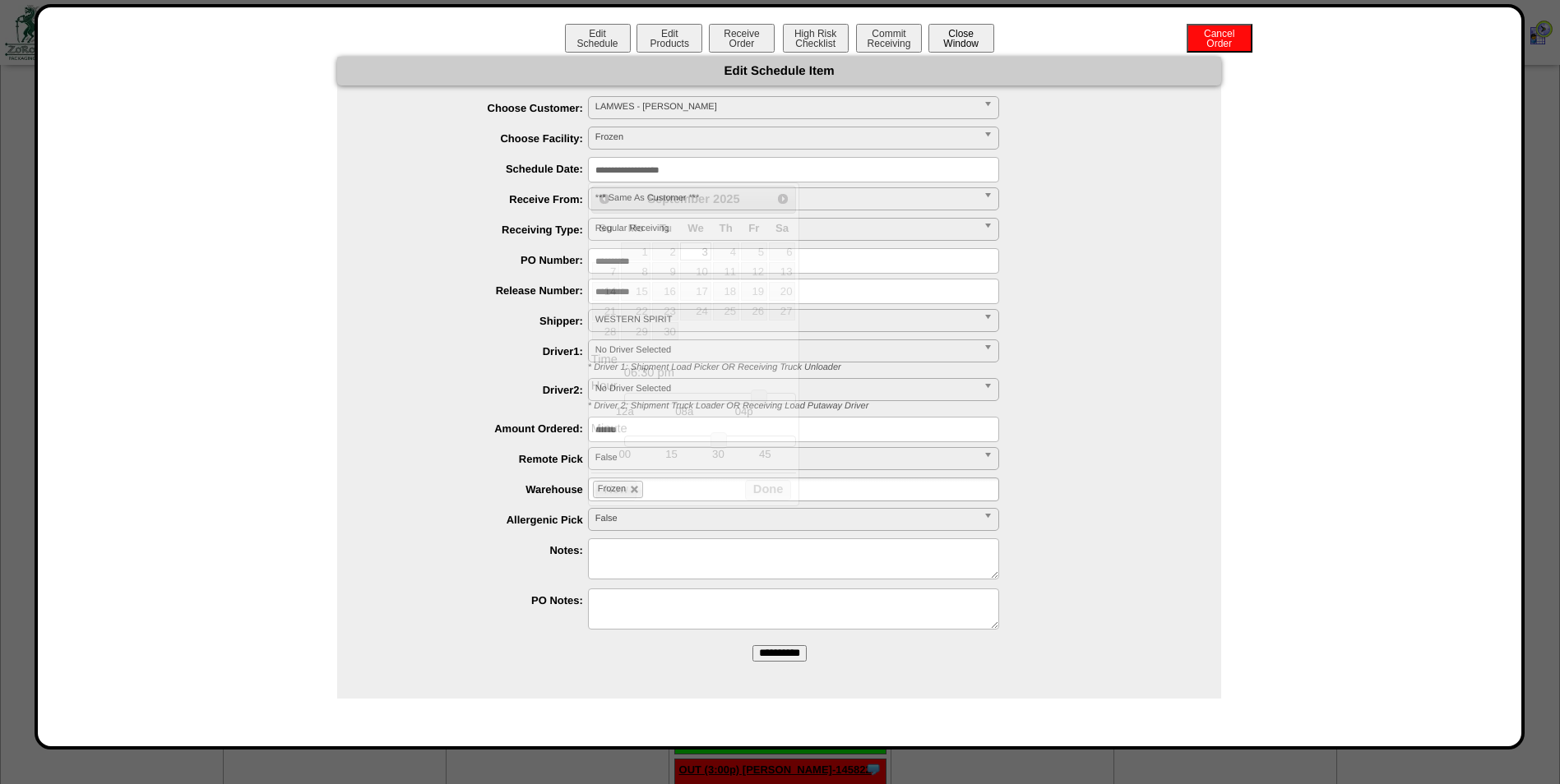
click at [967, 44] on button "Close Window" at bounding box center [960, 39] width 66 height 29
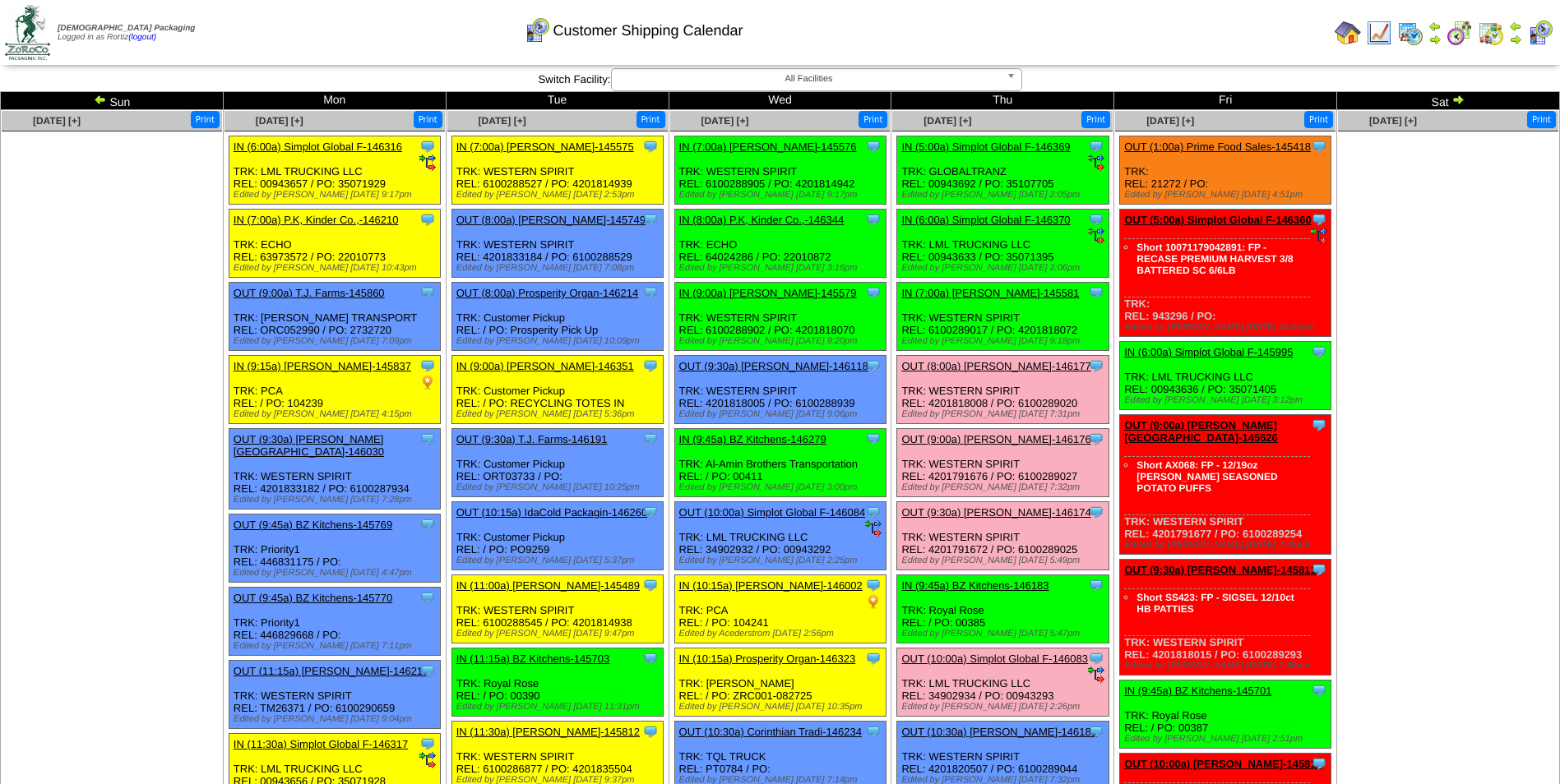
click at [1041, 27] on div "Customer Shipping Calendar" at bounding box center [633, 25] width 897 height 45
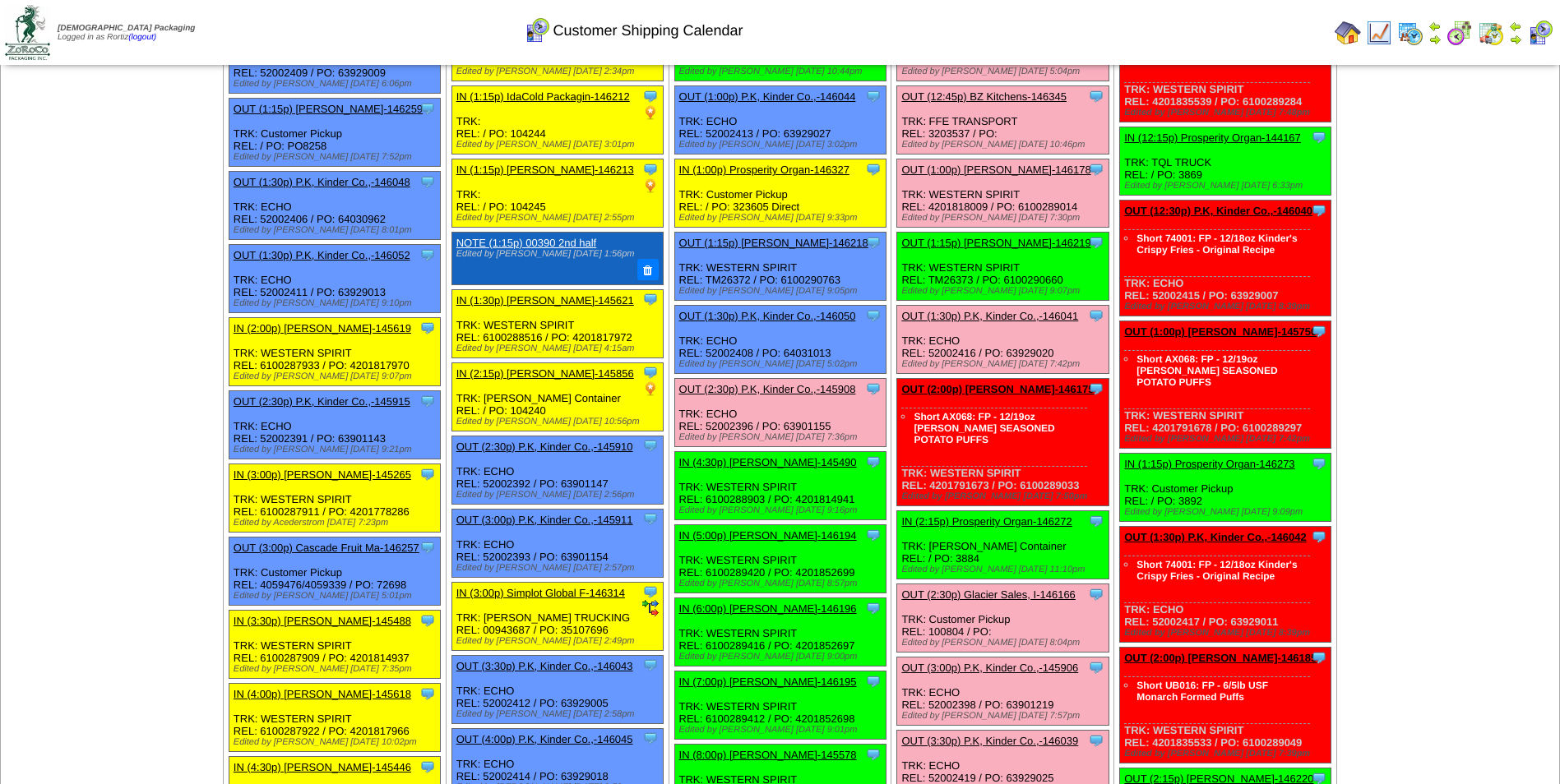
scroll to position [1315, 0]
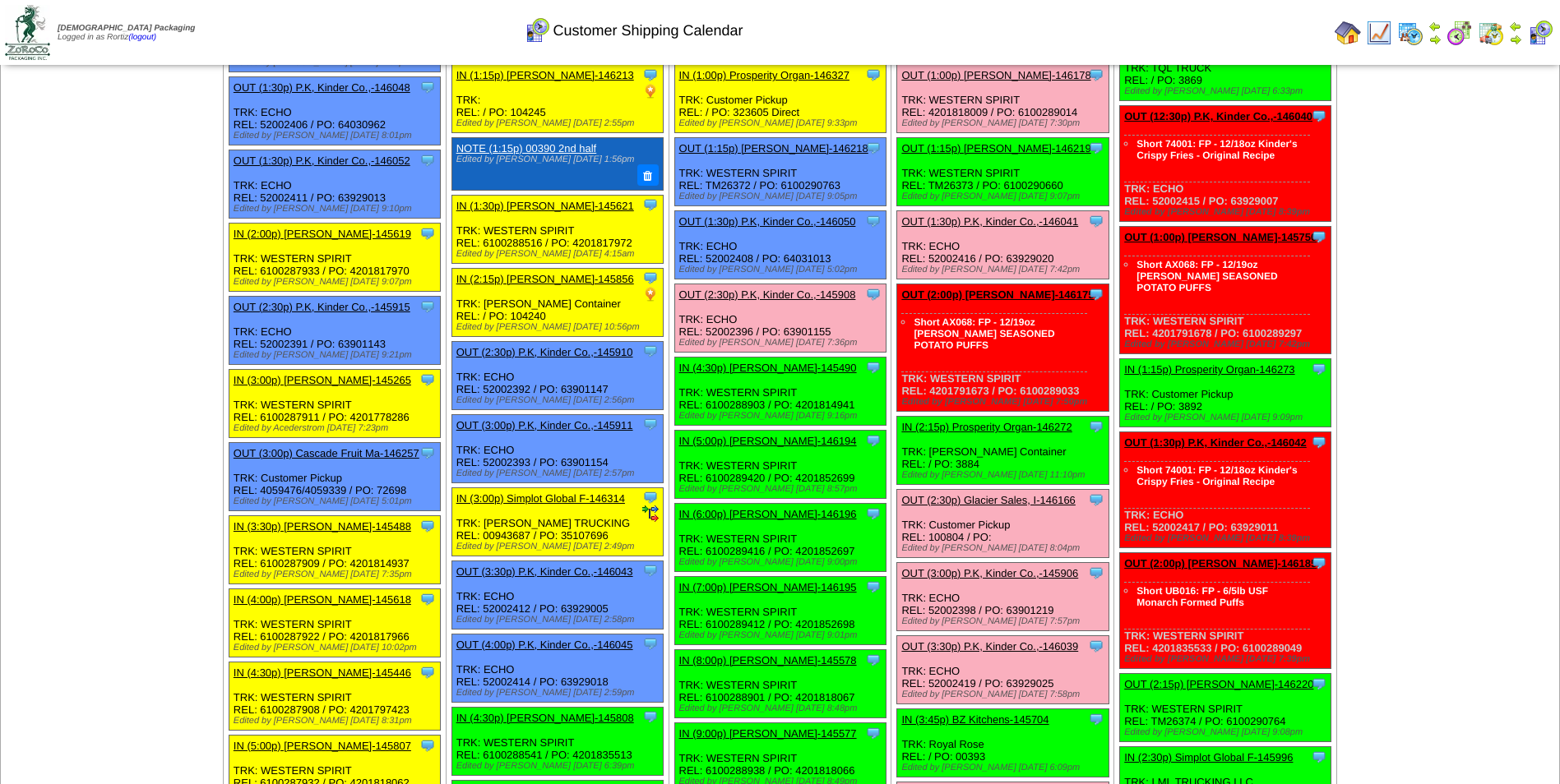
click at [766, 296] on link "OUT (2:30p) P.K, Kinder Co.,-145908" at bounding box center [767, 295] width 177 height 13
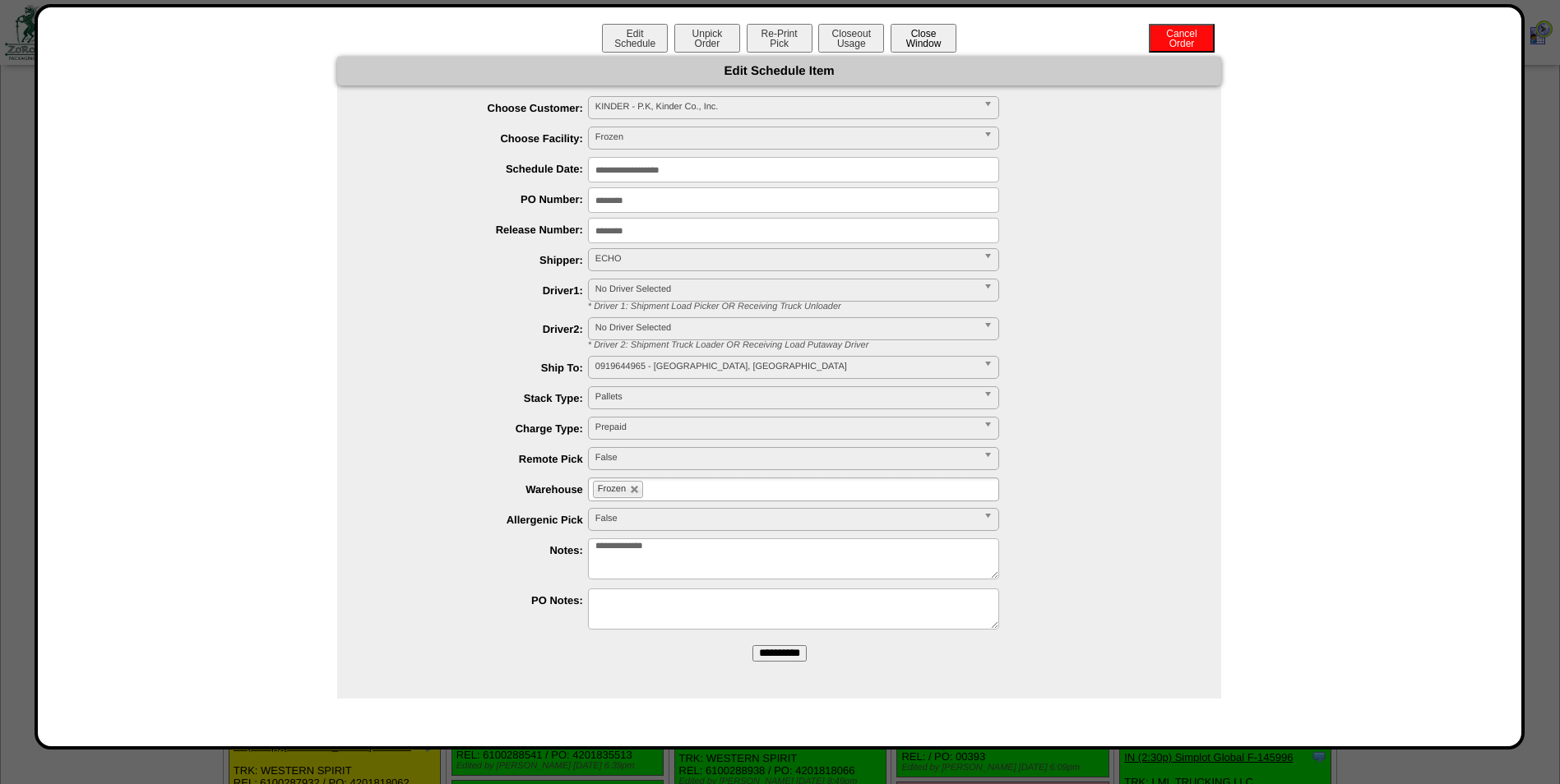
click at [928, 35] on button "Close Window" at bounding box center [923, 39] width 66 height 29
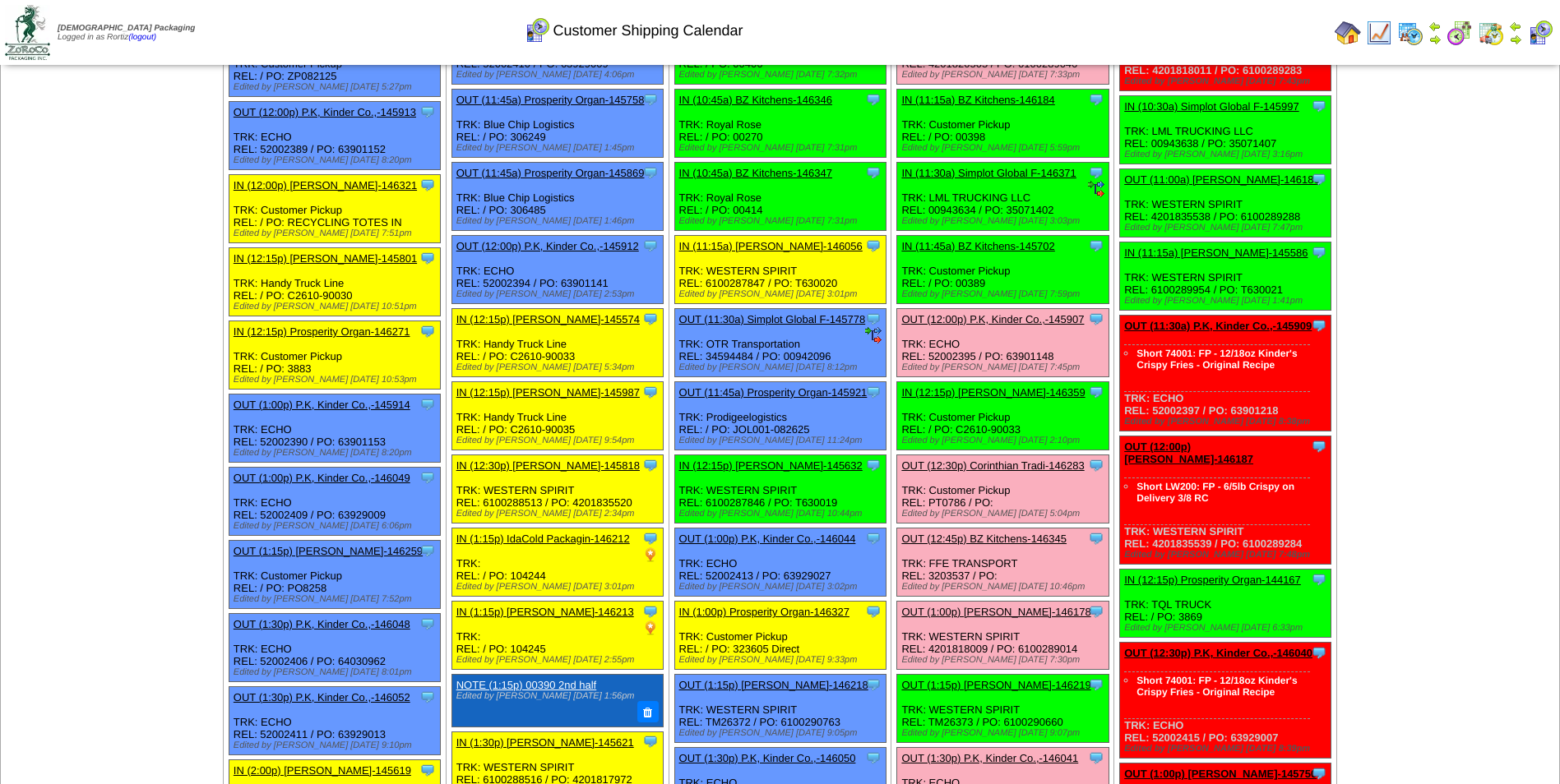
scroll to position [986, 0]
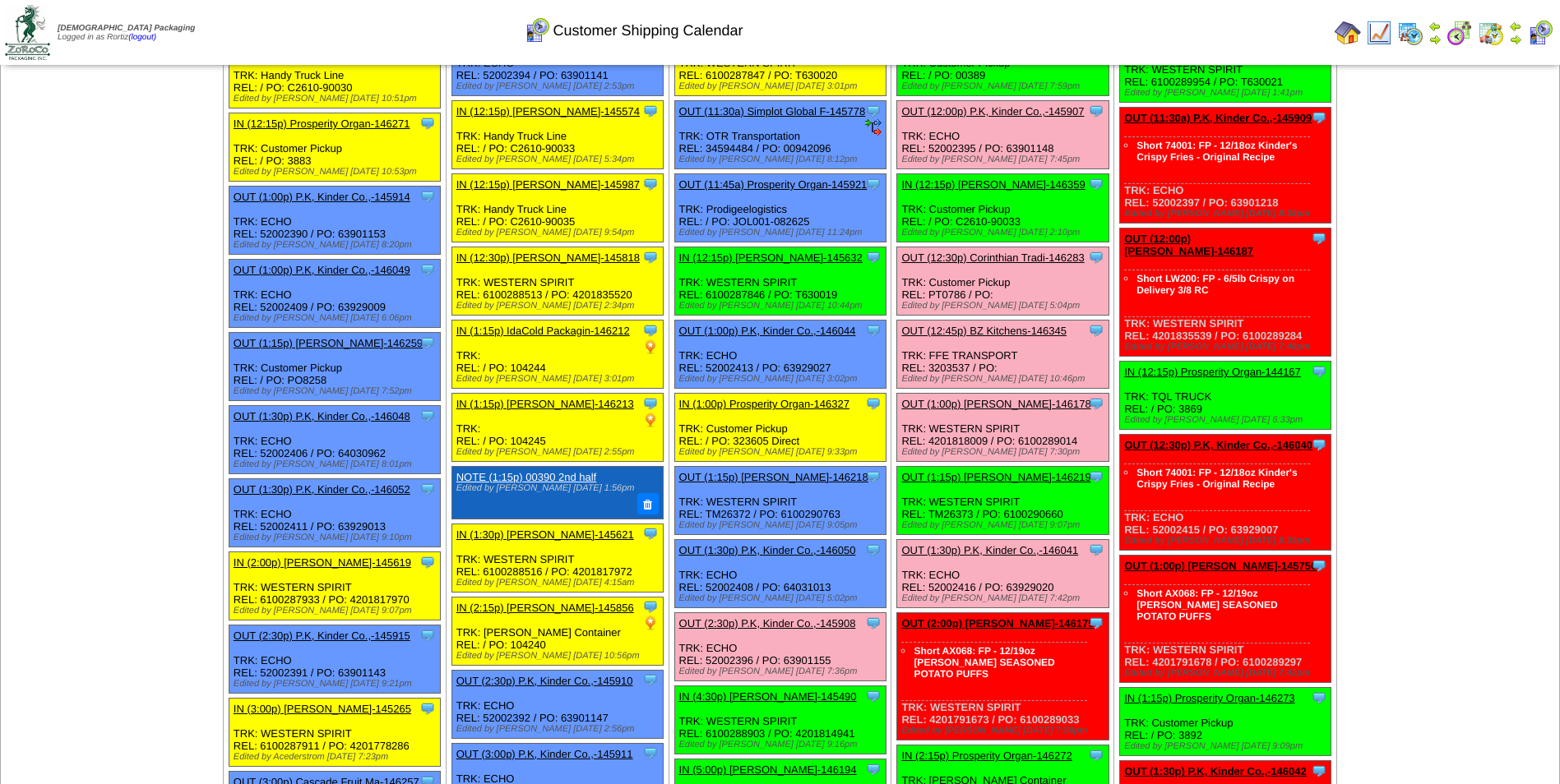
click at [726, 659] on div "Clone Item OUT (2:30p) P.K, Kinder Co.,-145908 P.K, Kinder Co., Inc. ScheduleID…" at bounding box center [779, 648] width 211 height 68
copy div "52002396"
drag, startPoint x: 809, startPoint y: 677, endPoint x: 670, endPoint y: 645, distance: 142.6
click at [670, 645] on ul "Clone Item IN (7:00a) [PERSON_NAME]-145576 [PERSON_NAME][GEOGRAPHIC_DATA] Sched…" at bounding box center [781, 135] width 221 height 1971
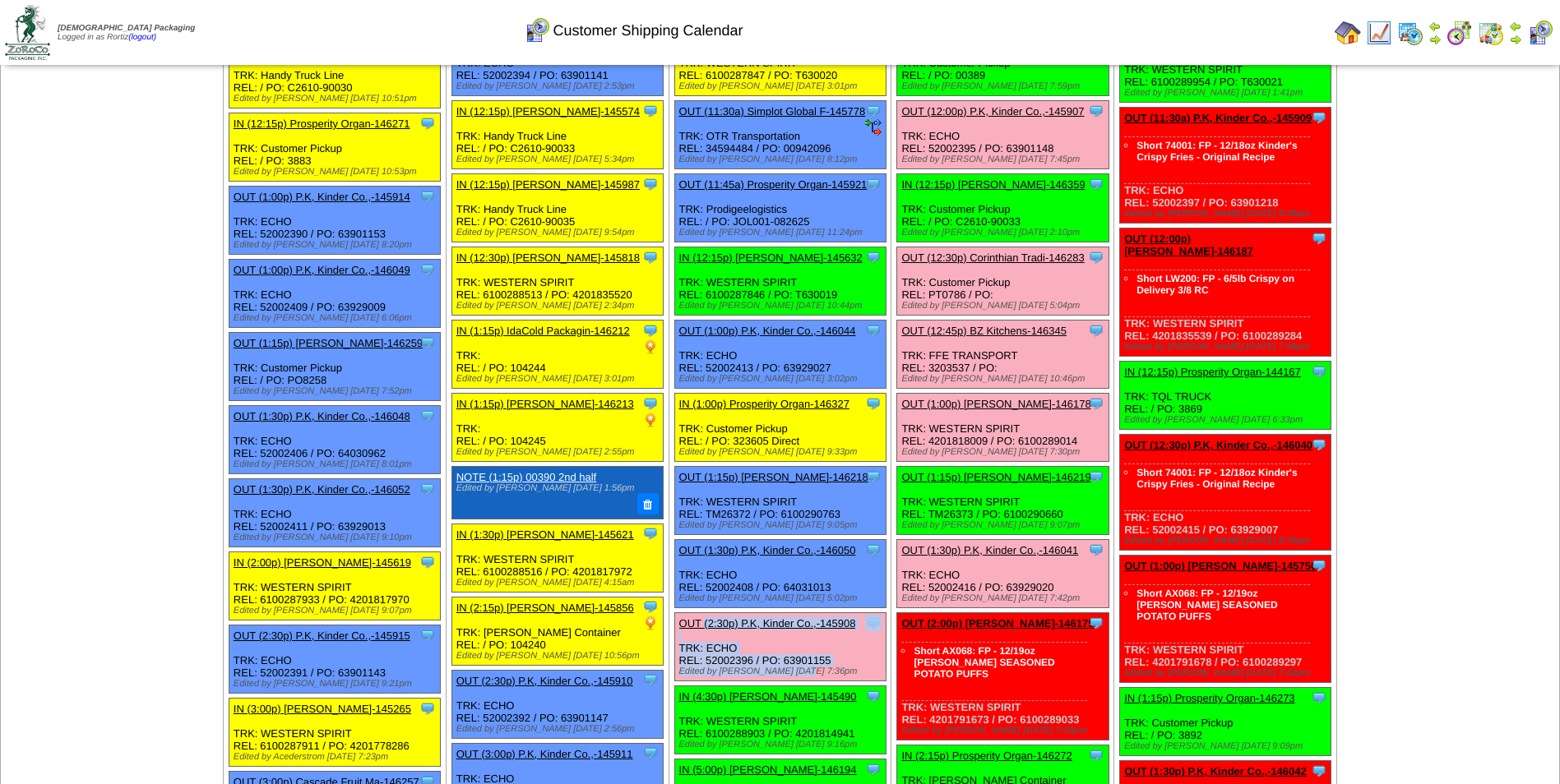
copy div "OUT (2:30p) P.K, Kinder Co.,-145908 P.K, Kinder Co., Inc. ScheduleID: 145908 12…"
